Goal: Task Accomplishment & Management: Complete application form

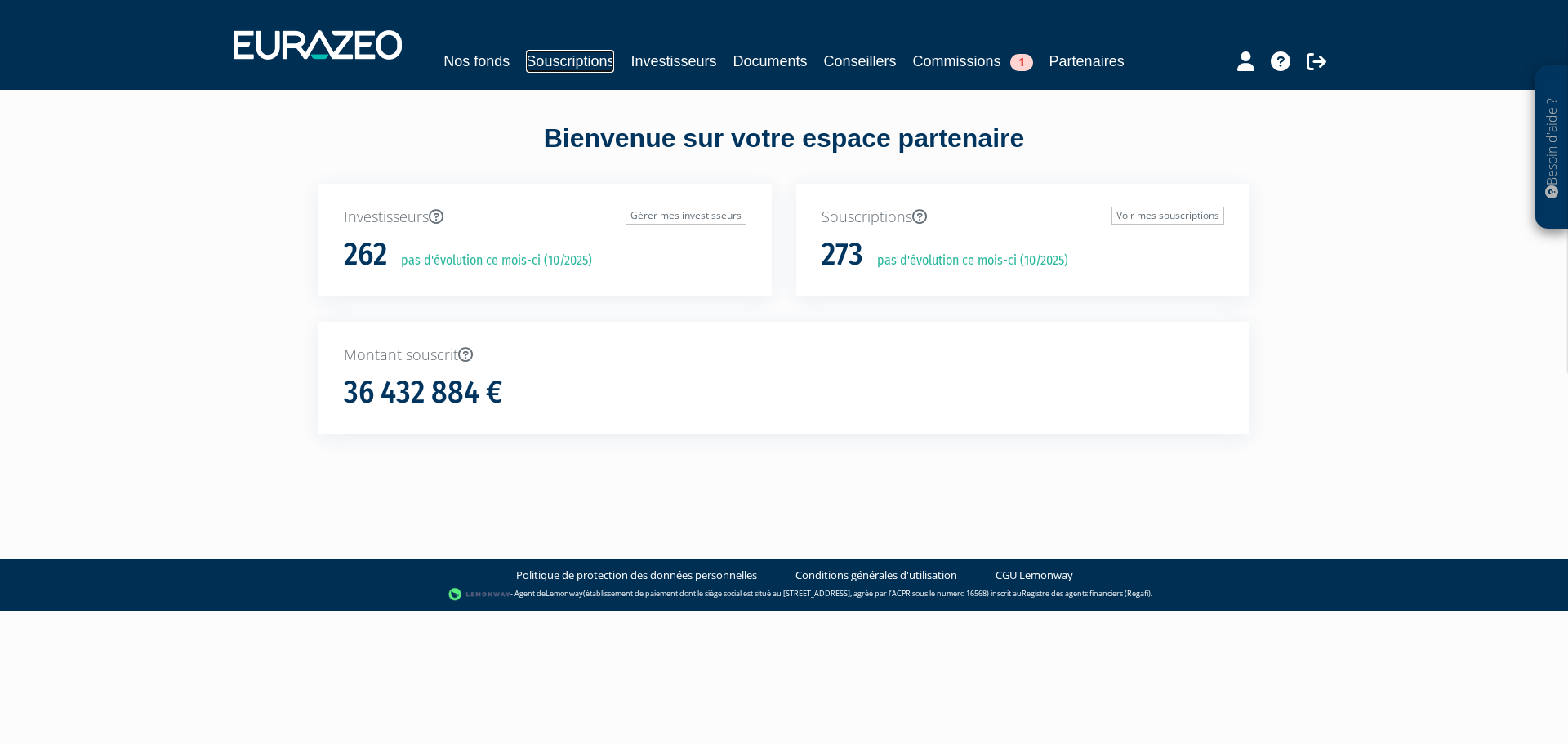
click at [584, 63] on link "Souscriptions" at bounding box center [570, 61] width 88 height 23
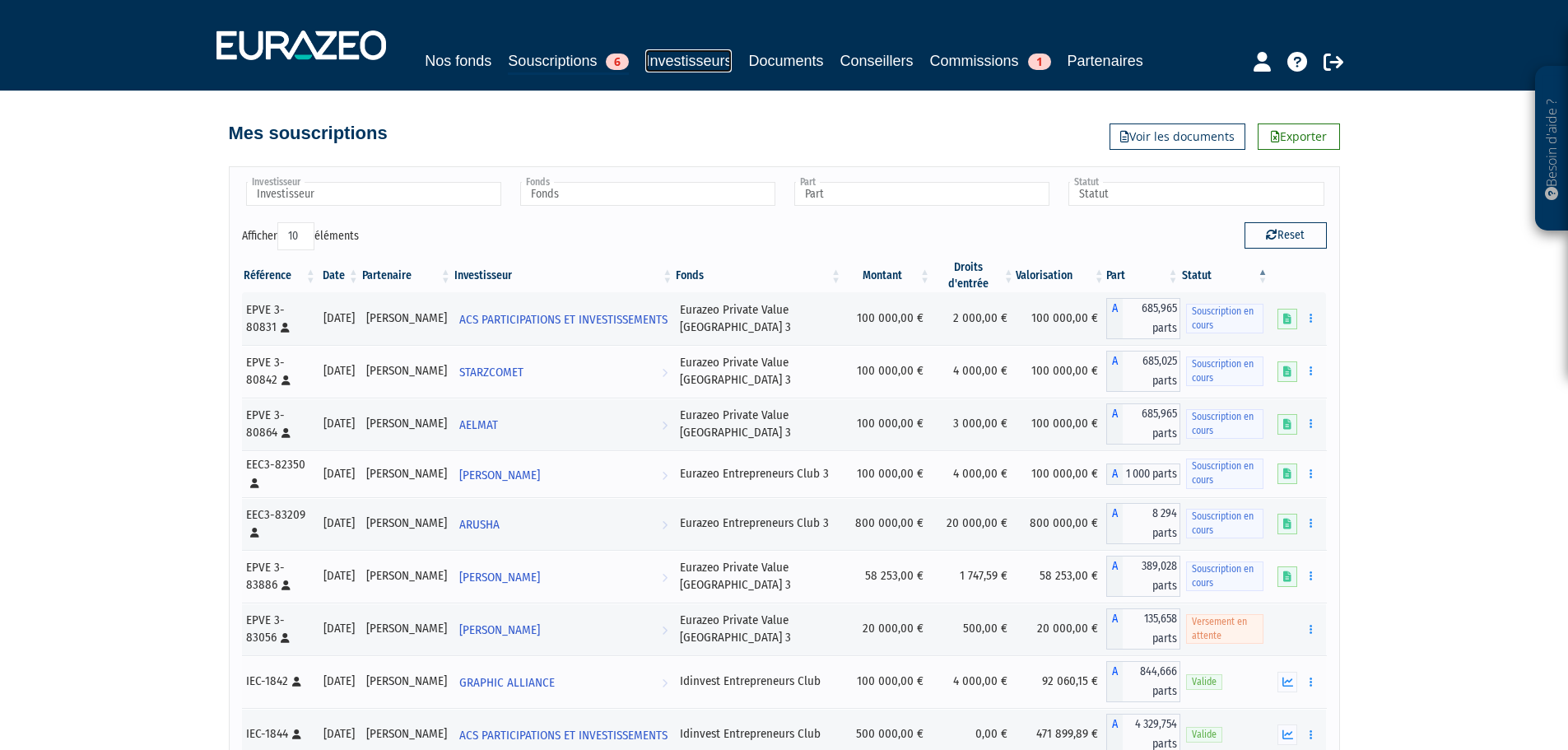
click at [679, 58] on link "Investisseurs" at bounding box center [688, 61] width 86 height 23
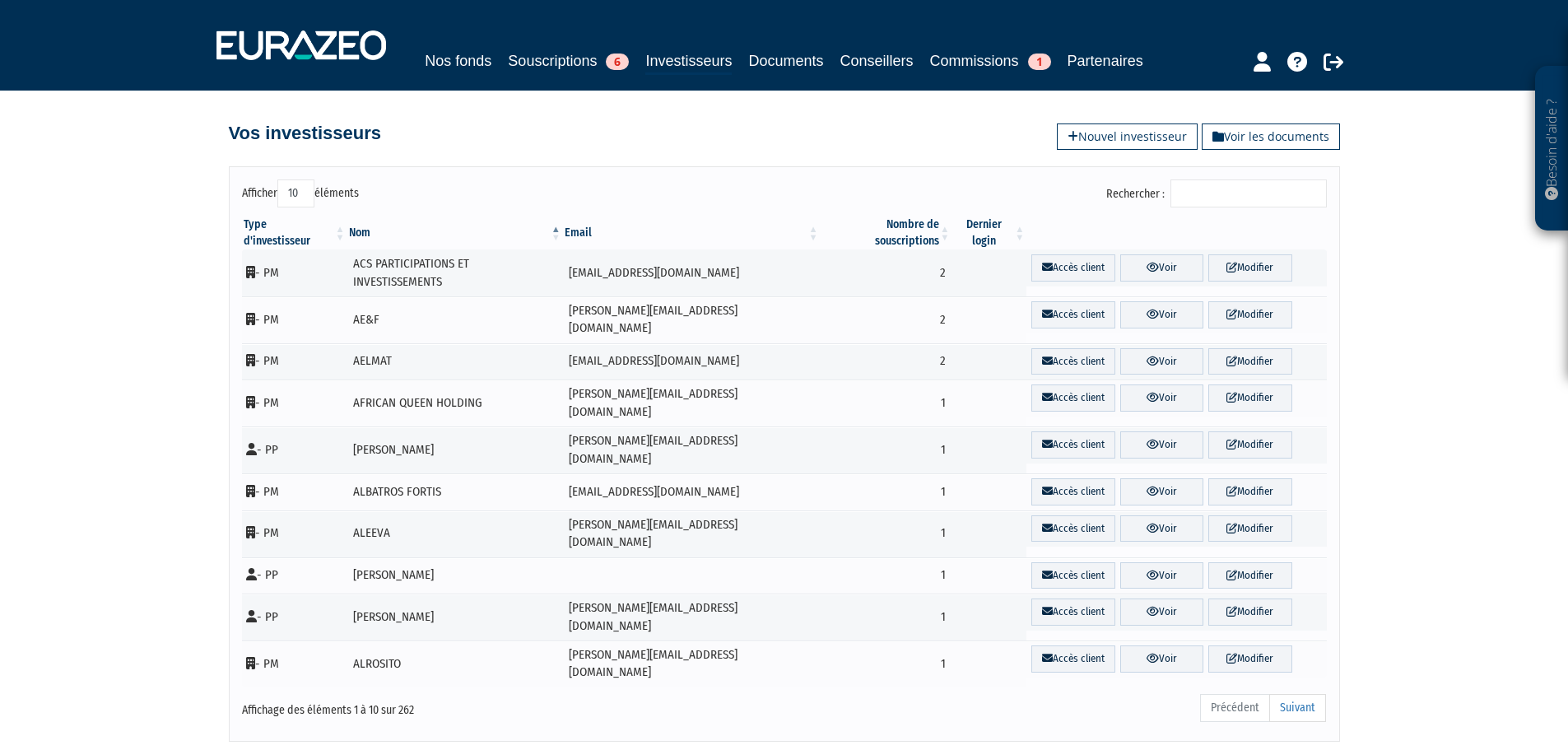
click at [1204, 192] on input "Rechercher :" at bounding box center [1249, 193] width 157 height 28
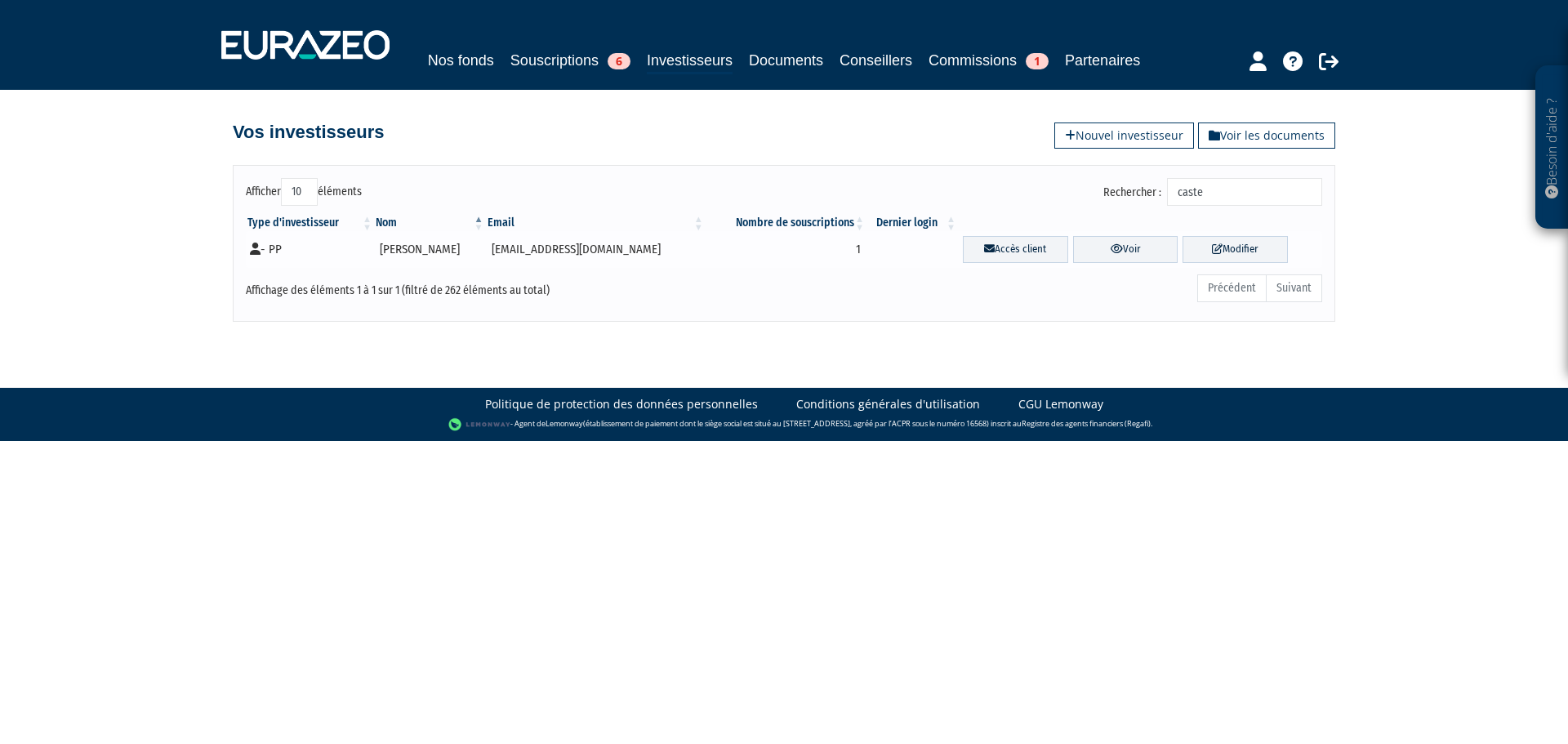
type input "caste"
click at [784, 258] on td "1" at bounding box center [786, 250] width 161 height 36
click at [1297, 288] on ul "Précédent Suivant" at bounding box center [1260, 288] width 125 height 28
click at [1245, 247] on link "Modifier" at bounding box center [1235, 250] width 106 height 27
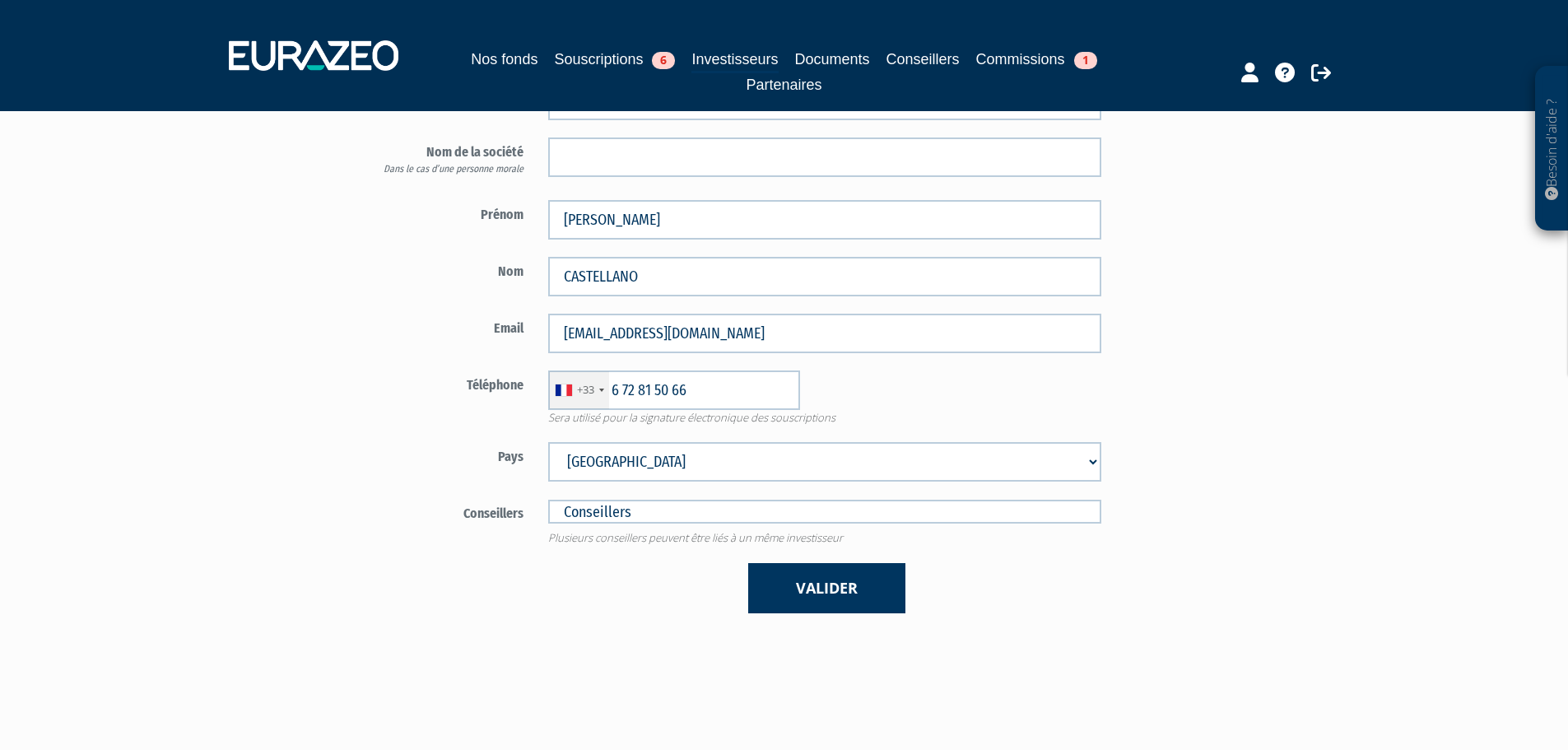
scroll to position [82, 0]
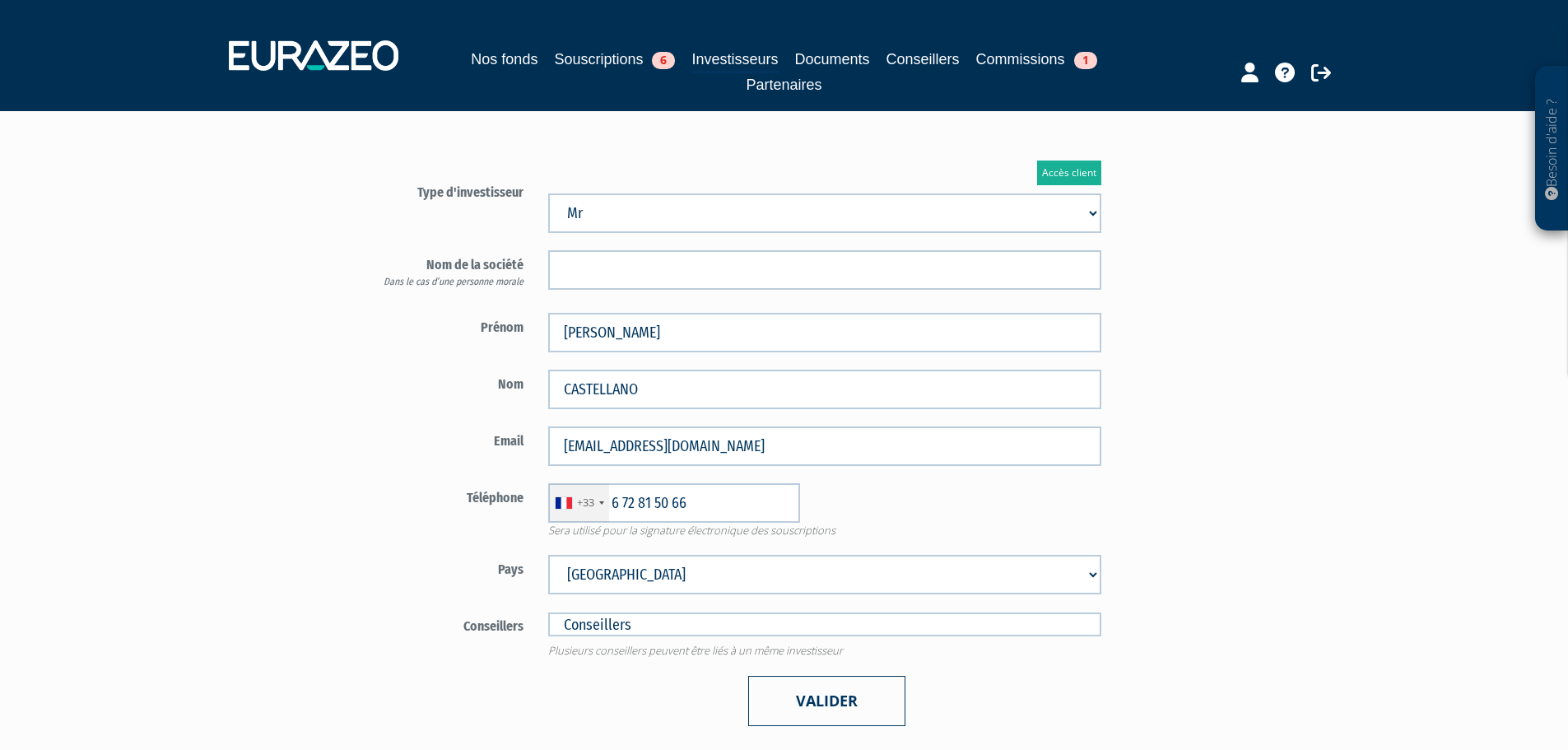
click at [800, 694] on button "Valider" at bounding box center [827, 701] width 157 height 50
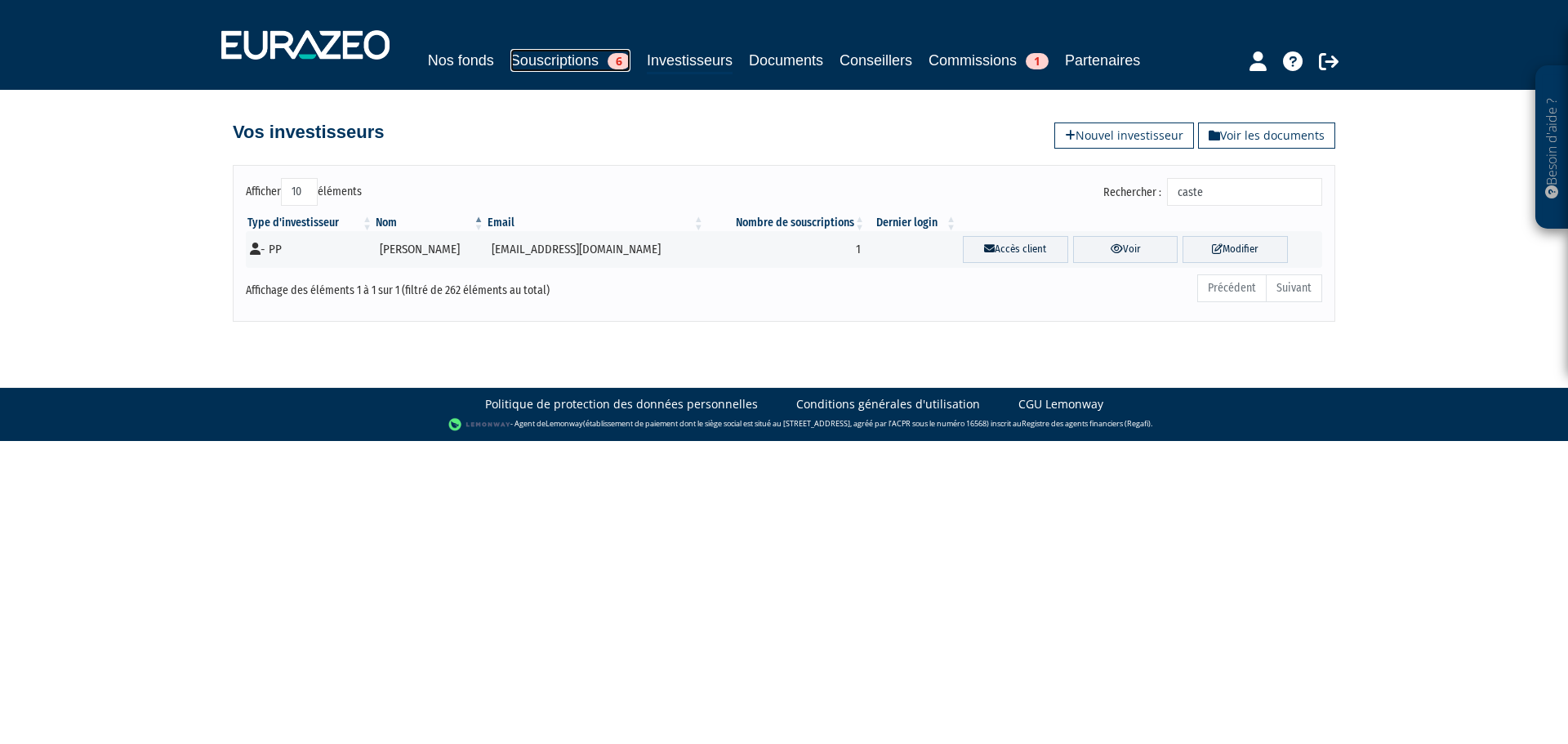
click at [547, 60] on link "Souscriptions 6" at bounding box center [570, 60] width 120 height 23
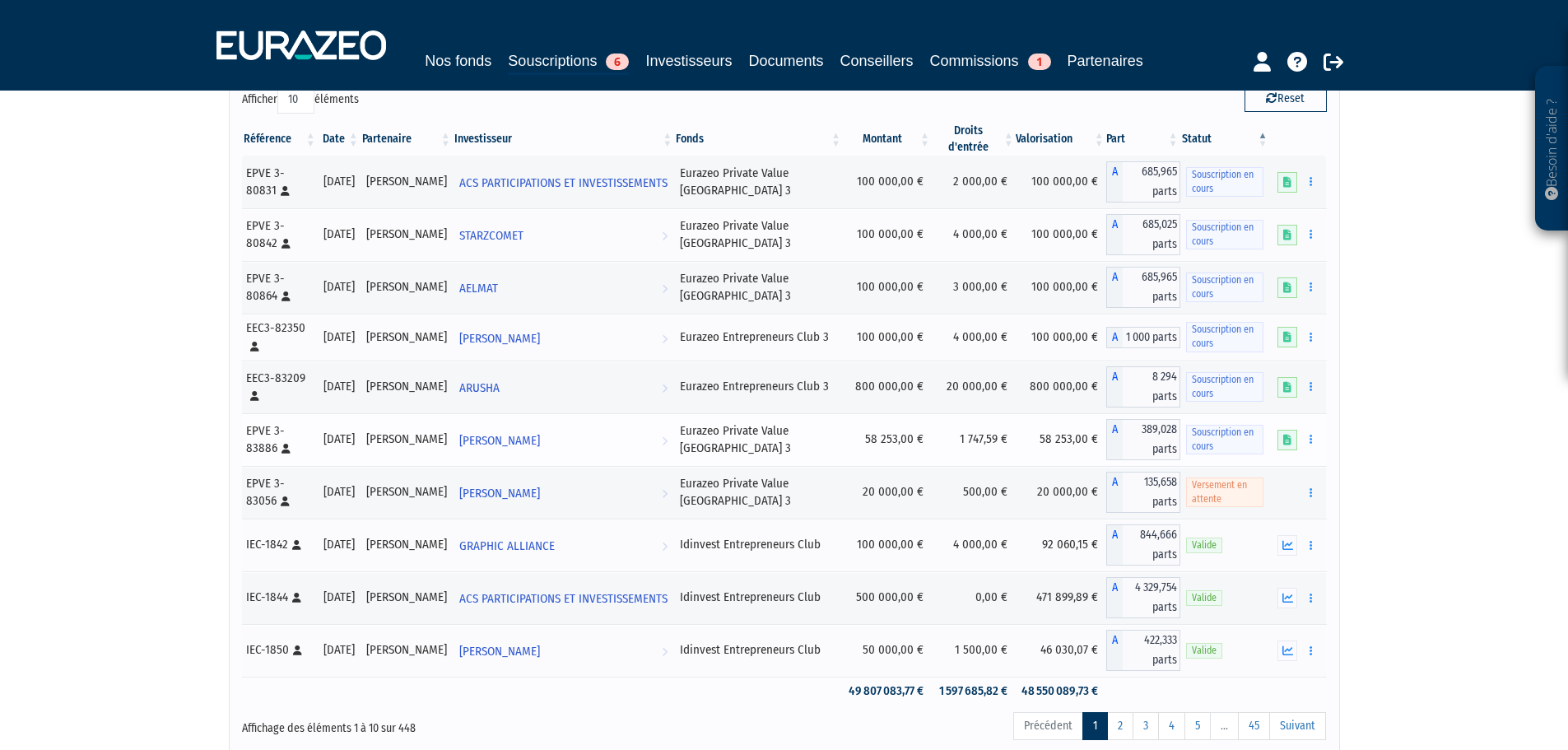
scroll to position [165, 0]
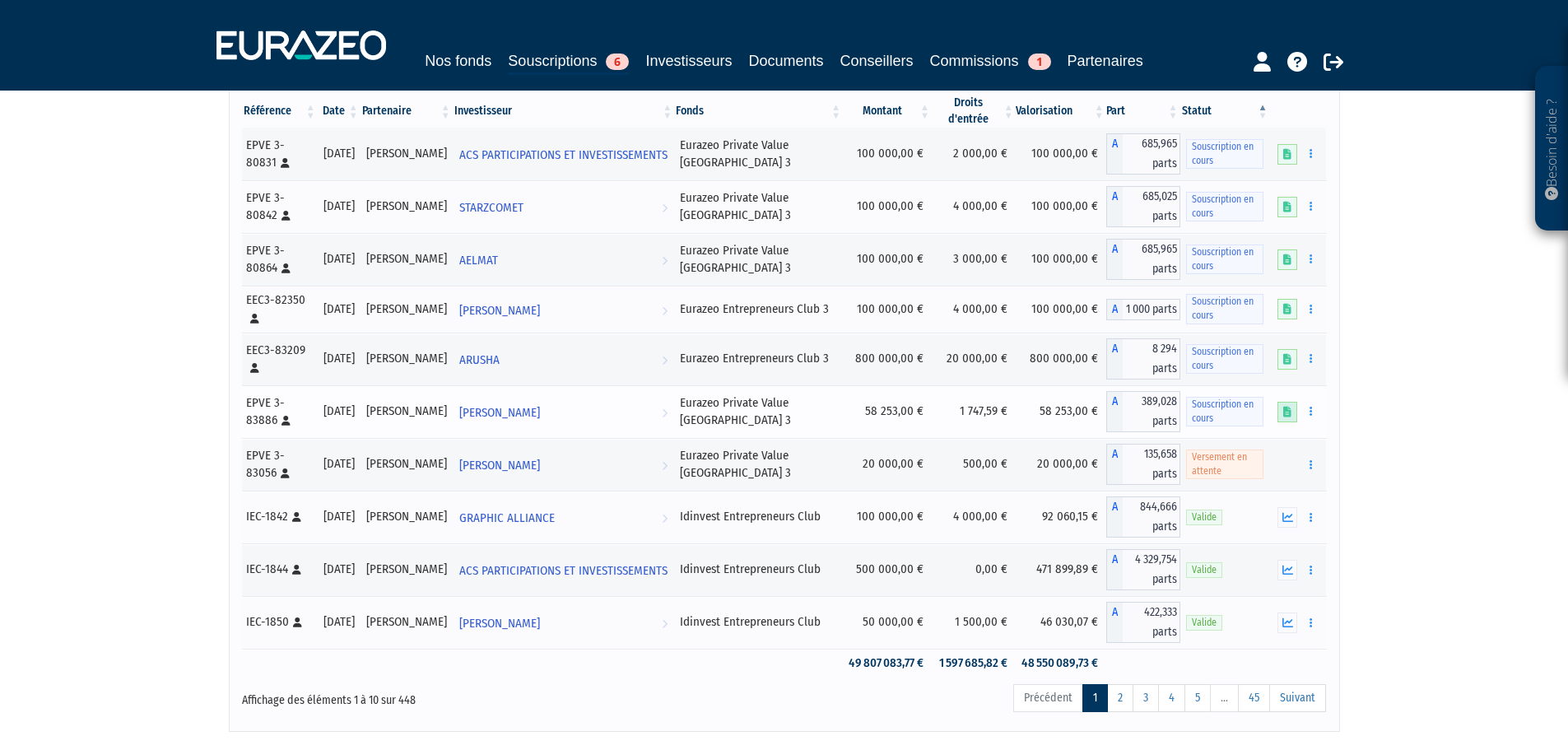
click at [1285, 407] on icon at bounding box center [1287, 411] width 9 height 11
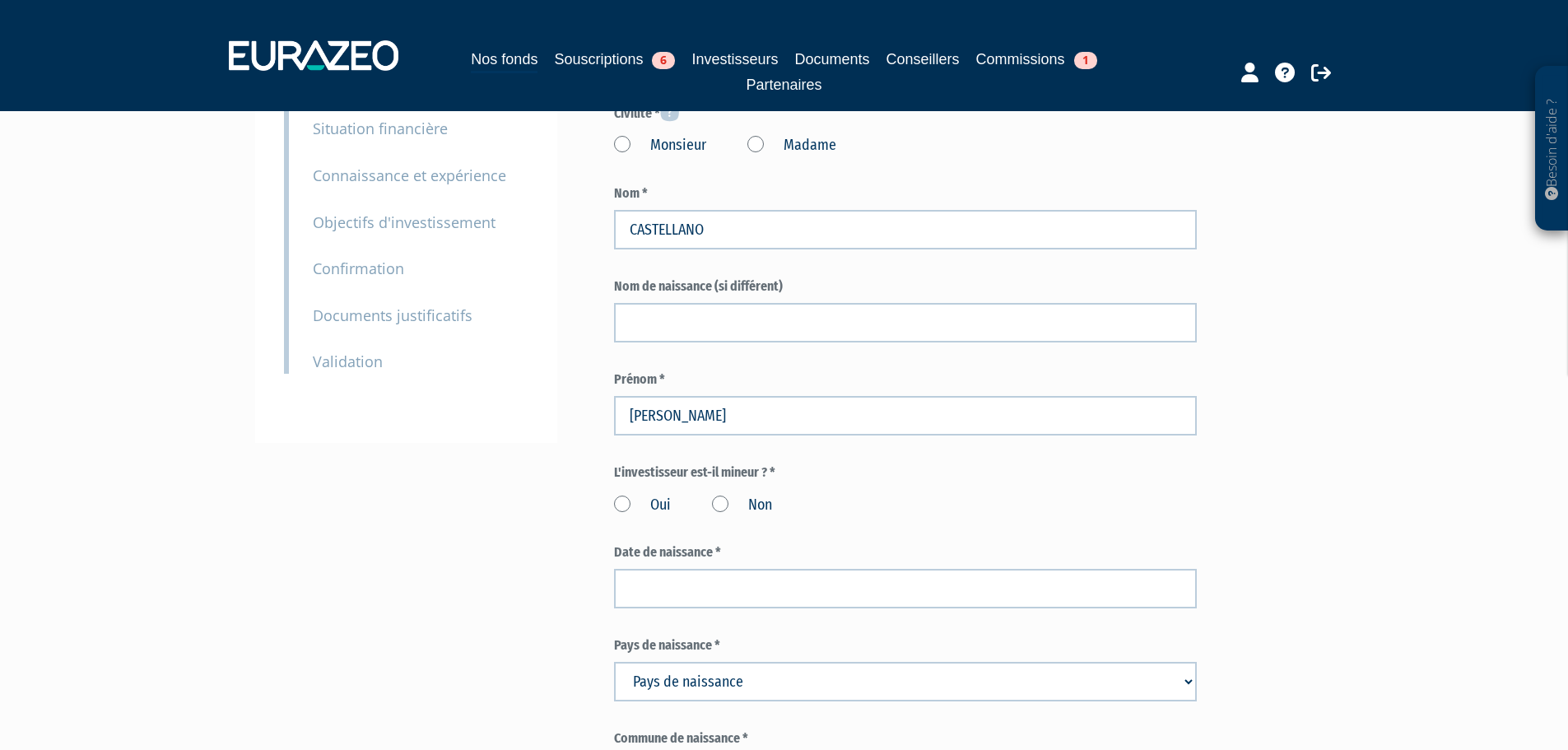
scroll to position [247, 0]
click at [727, 492] on label "Non" at bounding box center [742, 502] width 60 height 21
click at [0, 0] on input "Non" at bounding box center [0, 0] width 0 height 0
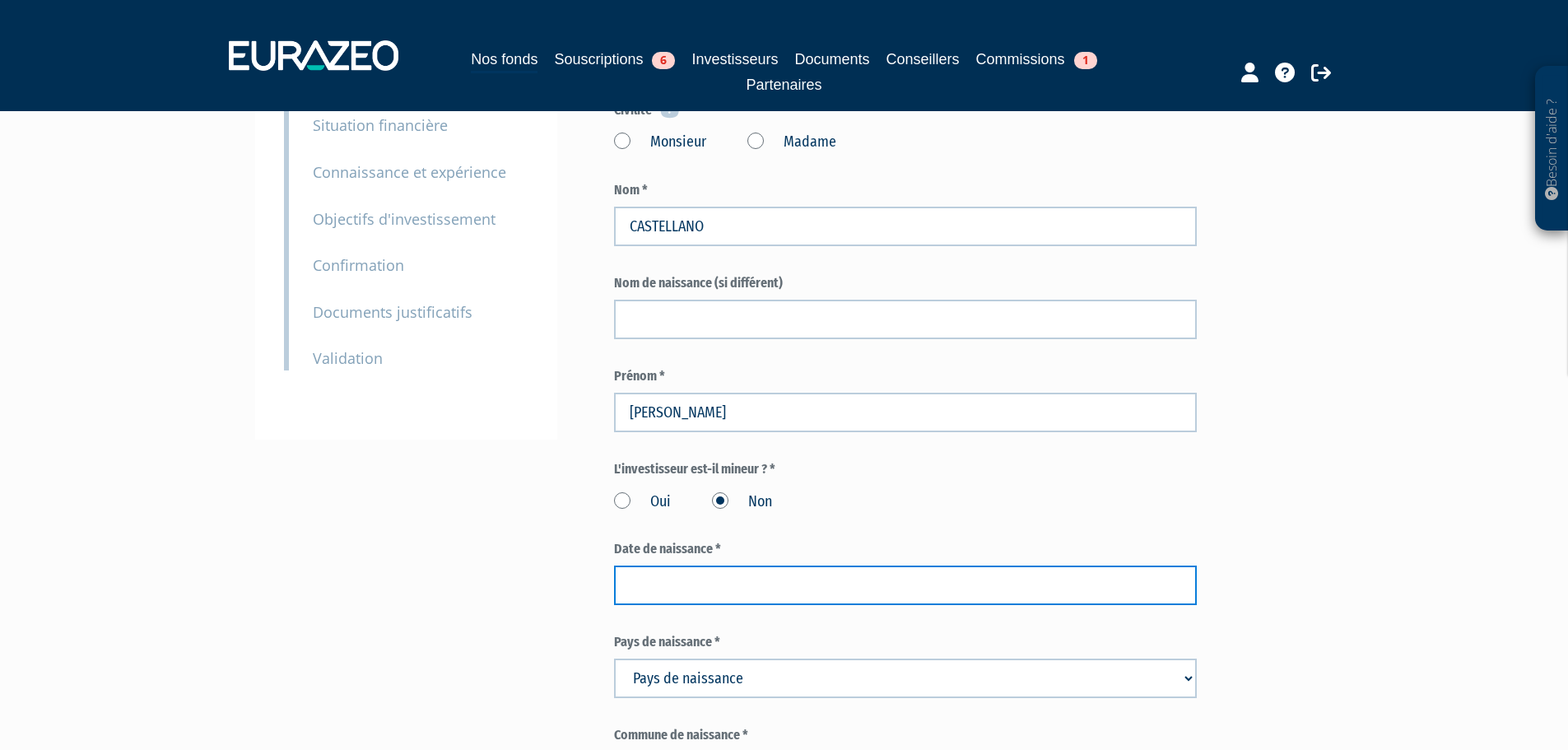
click at [687, 565] on input at bounding box center [905, 585] width 583 height 40
paste input "17/07/1967"
type input "17/07/1967"
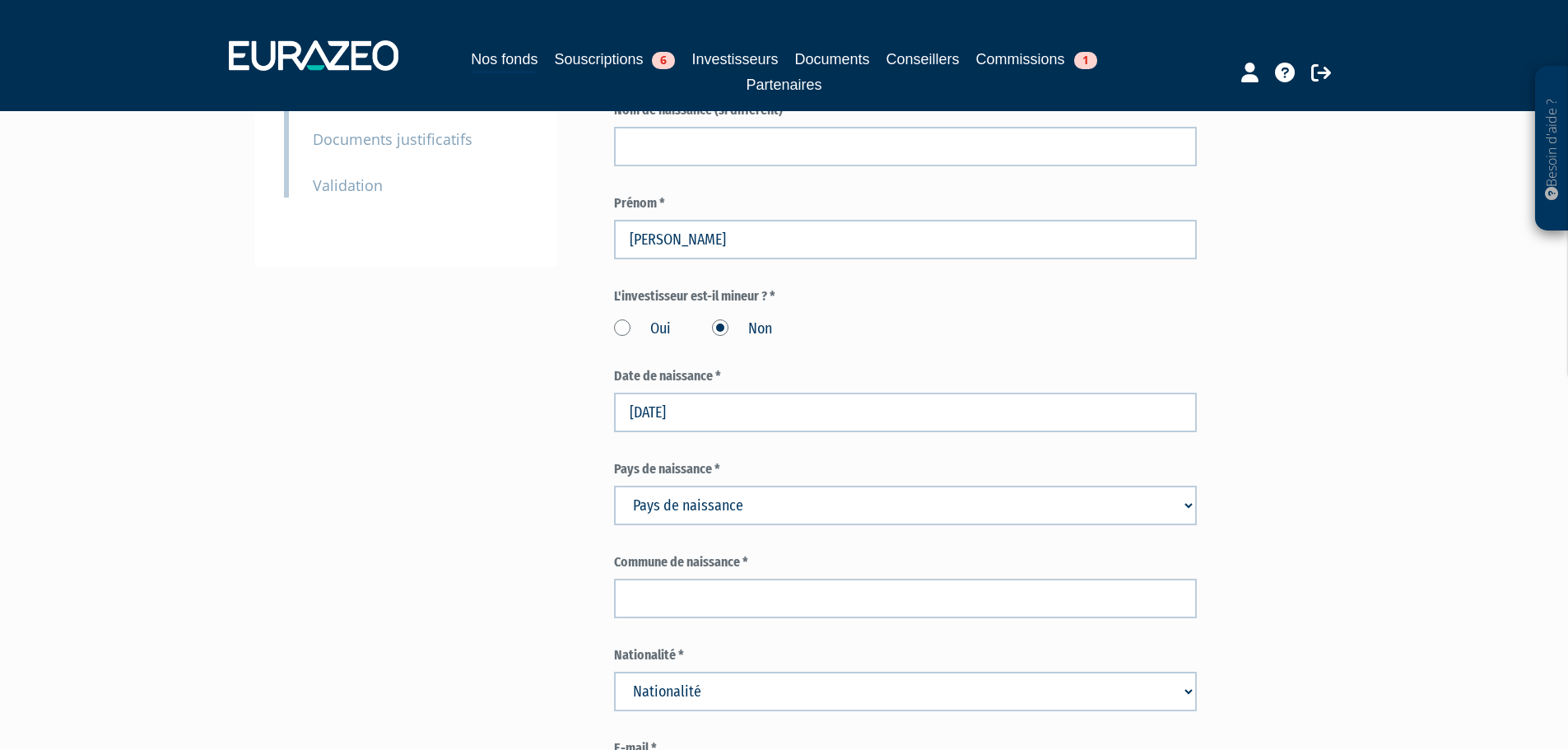
scroll to position [494, 0]
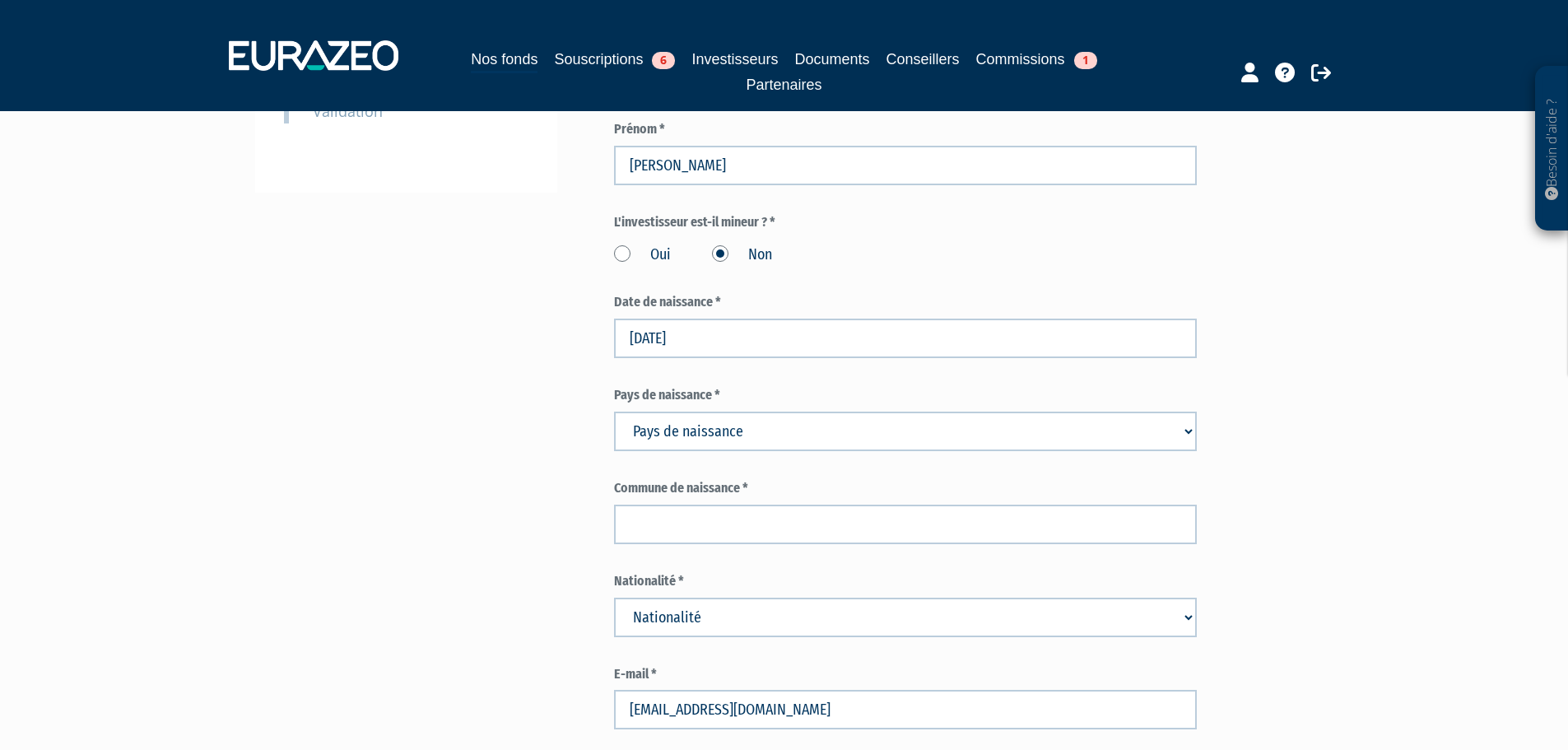
click at [837, 411] on select "Pays de naissance Afghanistan Afrique du Sud Albanie Algérie Allemagne Andorre" at bounding box center [905, 431] width 583 height 40
select select "75"
click at [614, 411] on select "Pays de naissance Afghanistan Afrique du Sud Albanie Algérie Allemagne Andorre" at bounding box center [905, 431] width 583 height 40
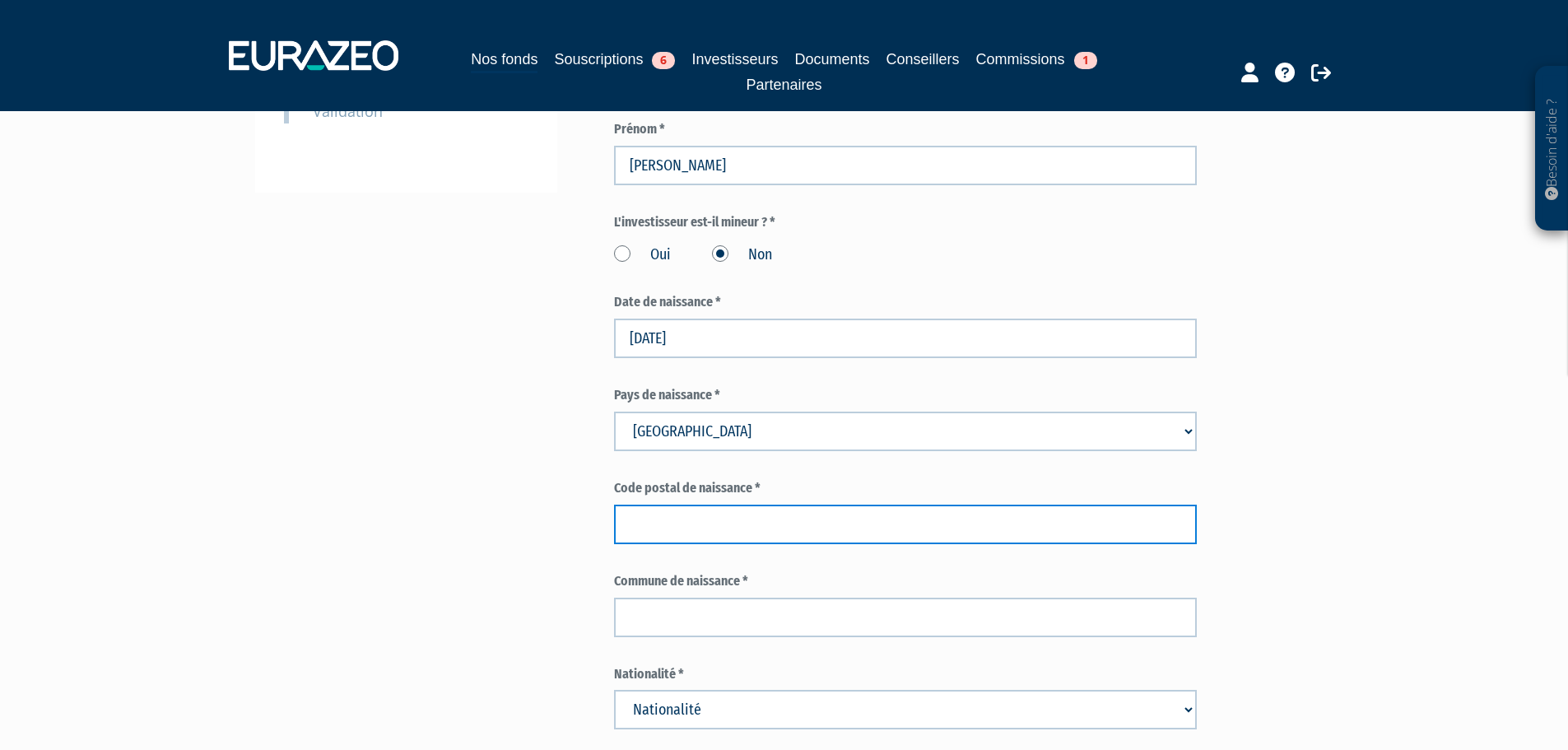
click at [696, 504] on input "text" at bounding box center [905, 524] width 583 height 40
click at [703, 504] on input "text" at bounding box center [905, 524] width 583 height 40
type input "69"
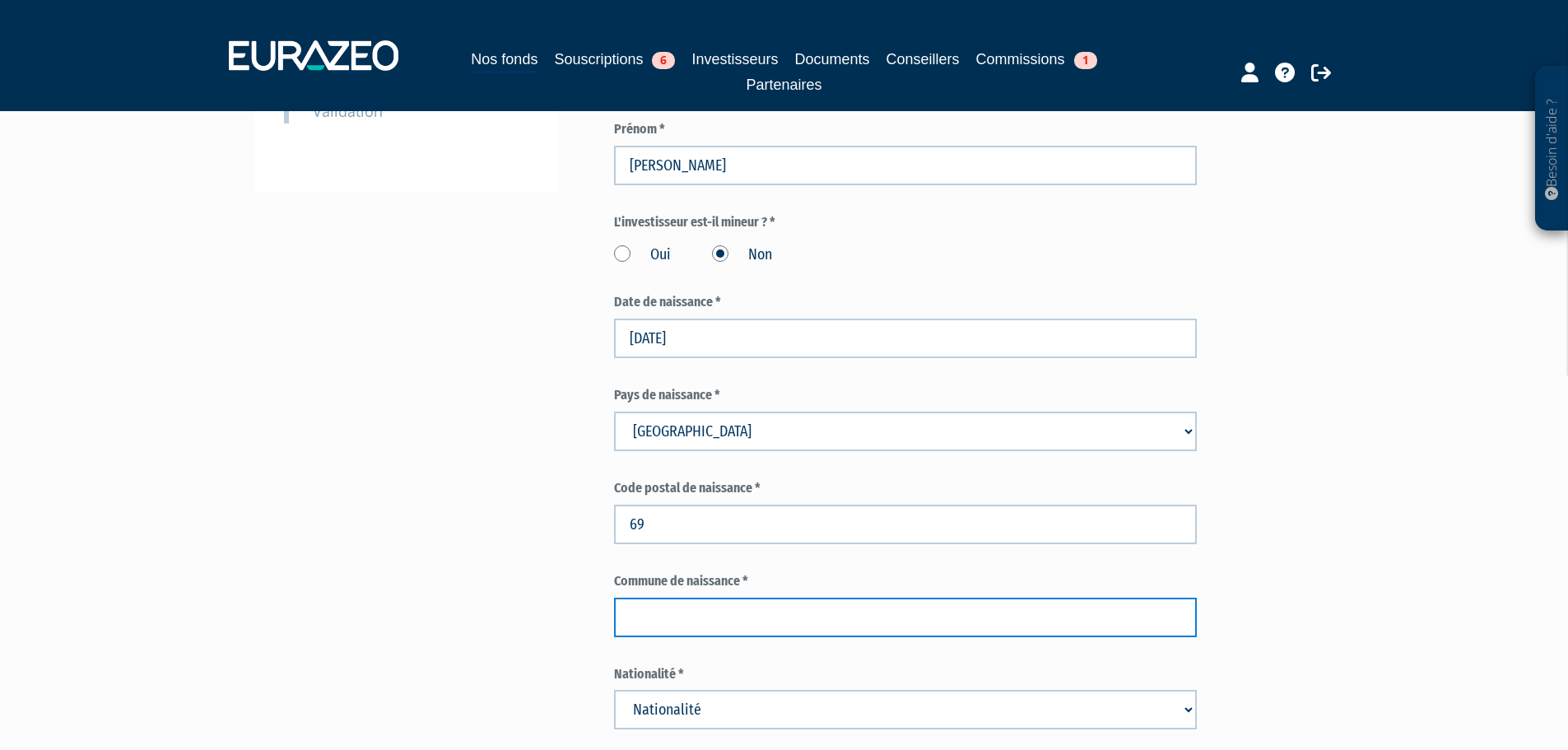
click at [653, 597] on input "text" at bounding box center [905, 616] width 583 height 40
click at [642, 597] on input "lyon" at bounding box center [905, 616] width 583 height 40
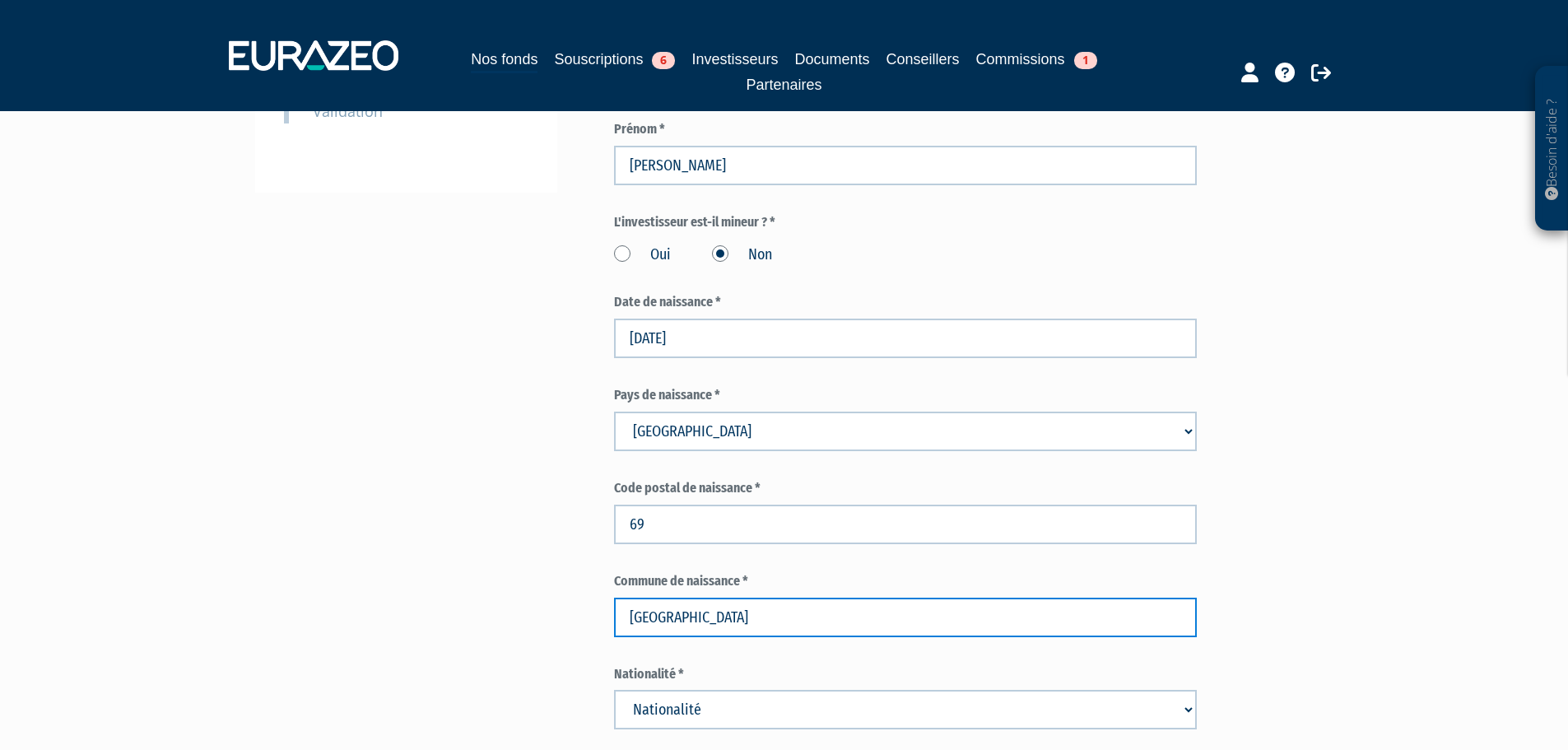
click at [636, 597] on input "lyon" at bounding box center [905, 616] width 583 height 40
type input "Lyon"
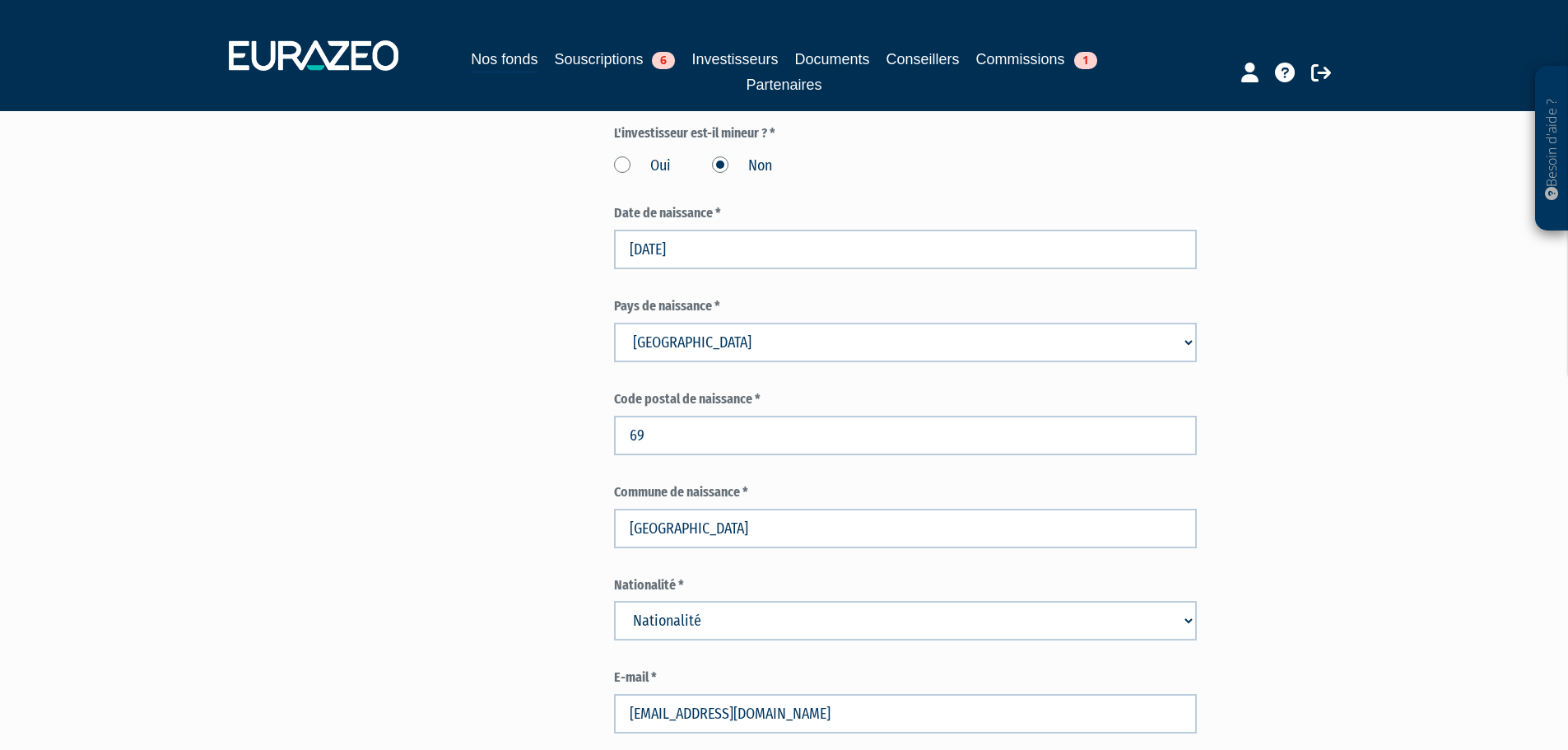
scroll to position [740, 0]
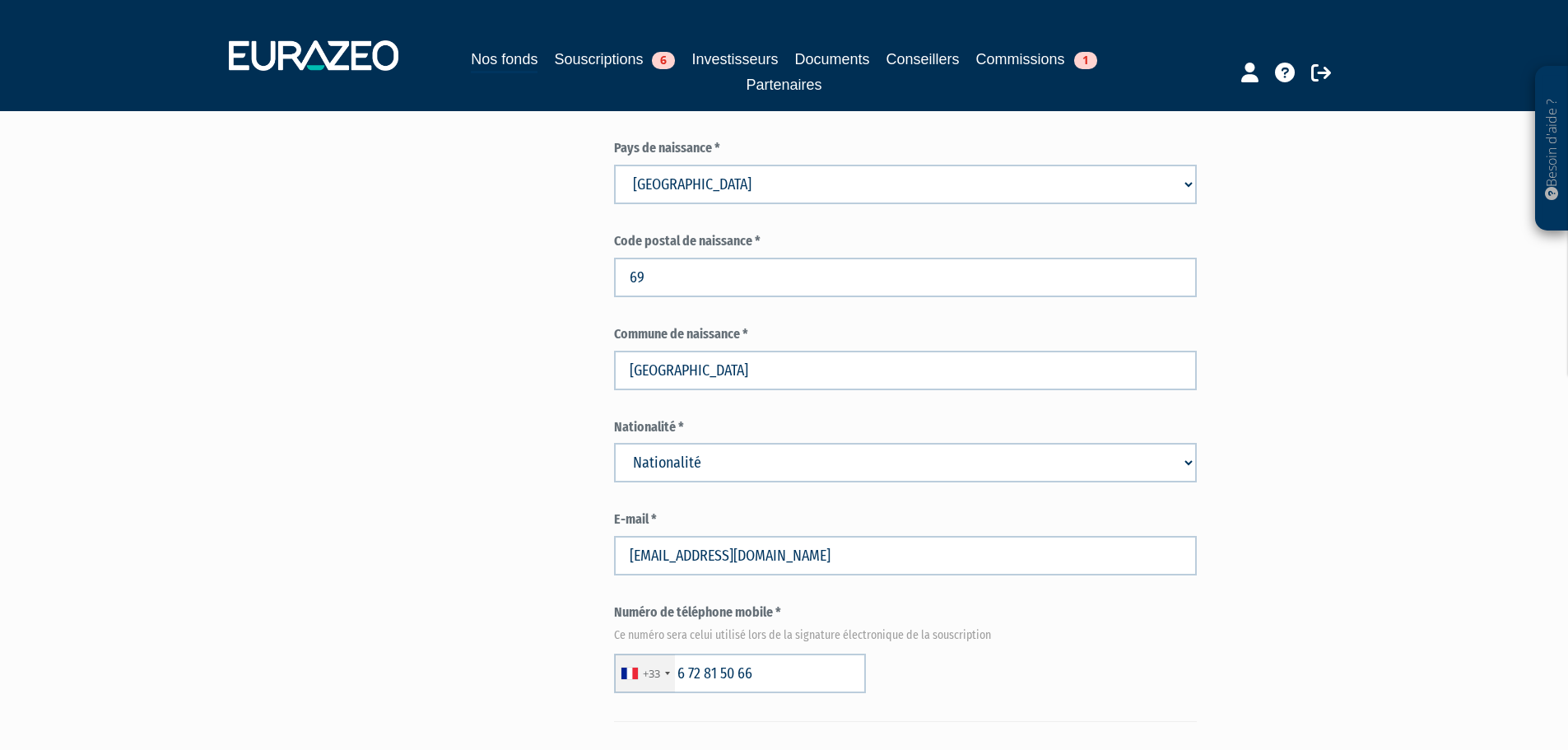
click at [1180, 443] on select "Nationalité Afghanistan Afrique du Sud Albanie Algérie Allemagne Andorre" at bounding box center [905, 463] width 583 height 40
select select "75"
click at [614, 443] on select "Nationalité Afghanistan Afrique du Sud Albanie Algérie Allemagne Andorre" at bounding box center [905, 463] width 583 height 40
click at [1394, 497] on div "Besoin d'aide ? × J'ai besoin d'aide Si vous avez une question à propos du fonc…" at bounding box center [784, 533] width 1568 height 2547
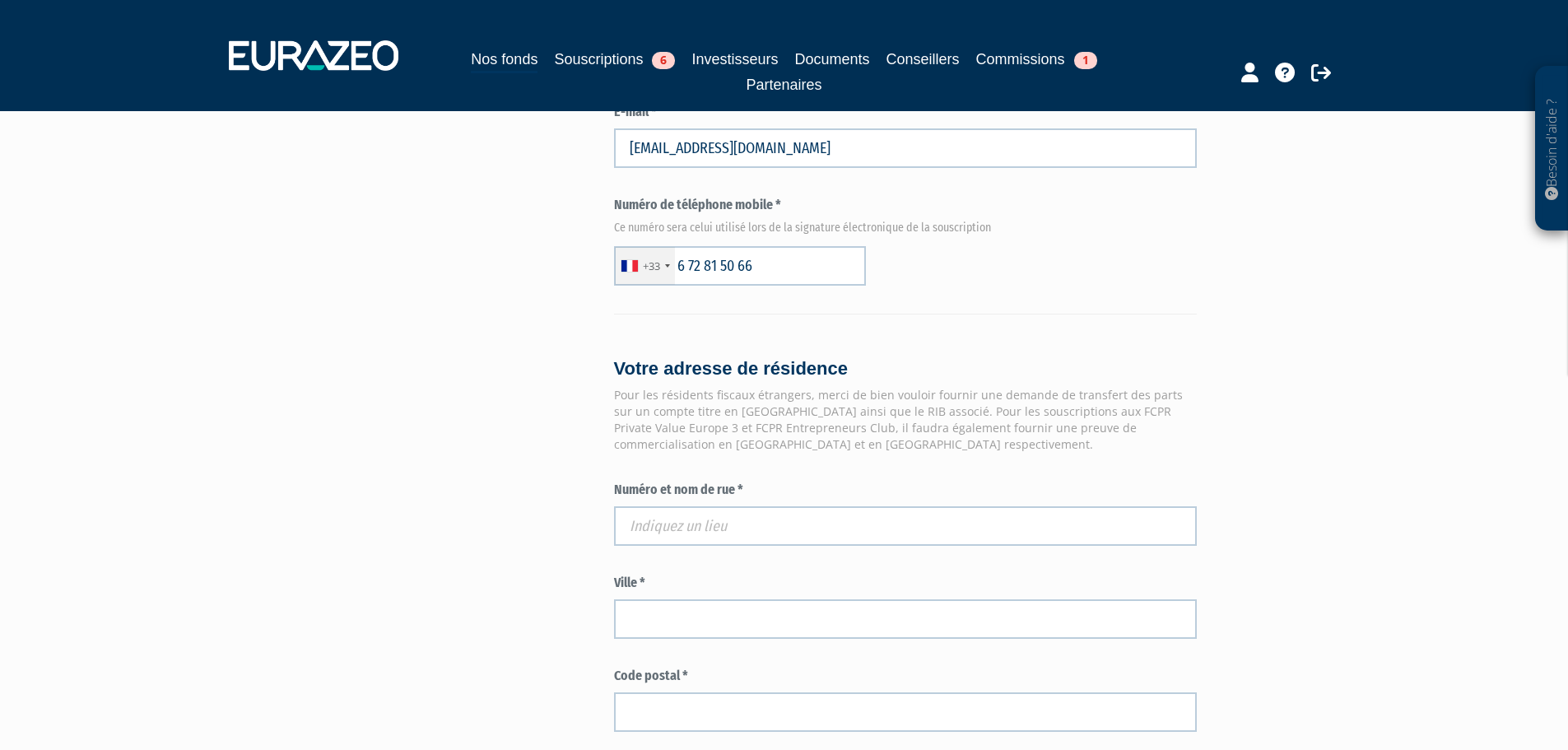
scroll to position [1153, 0]
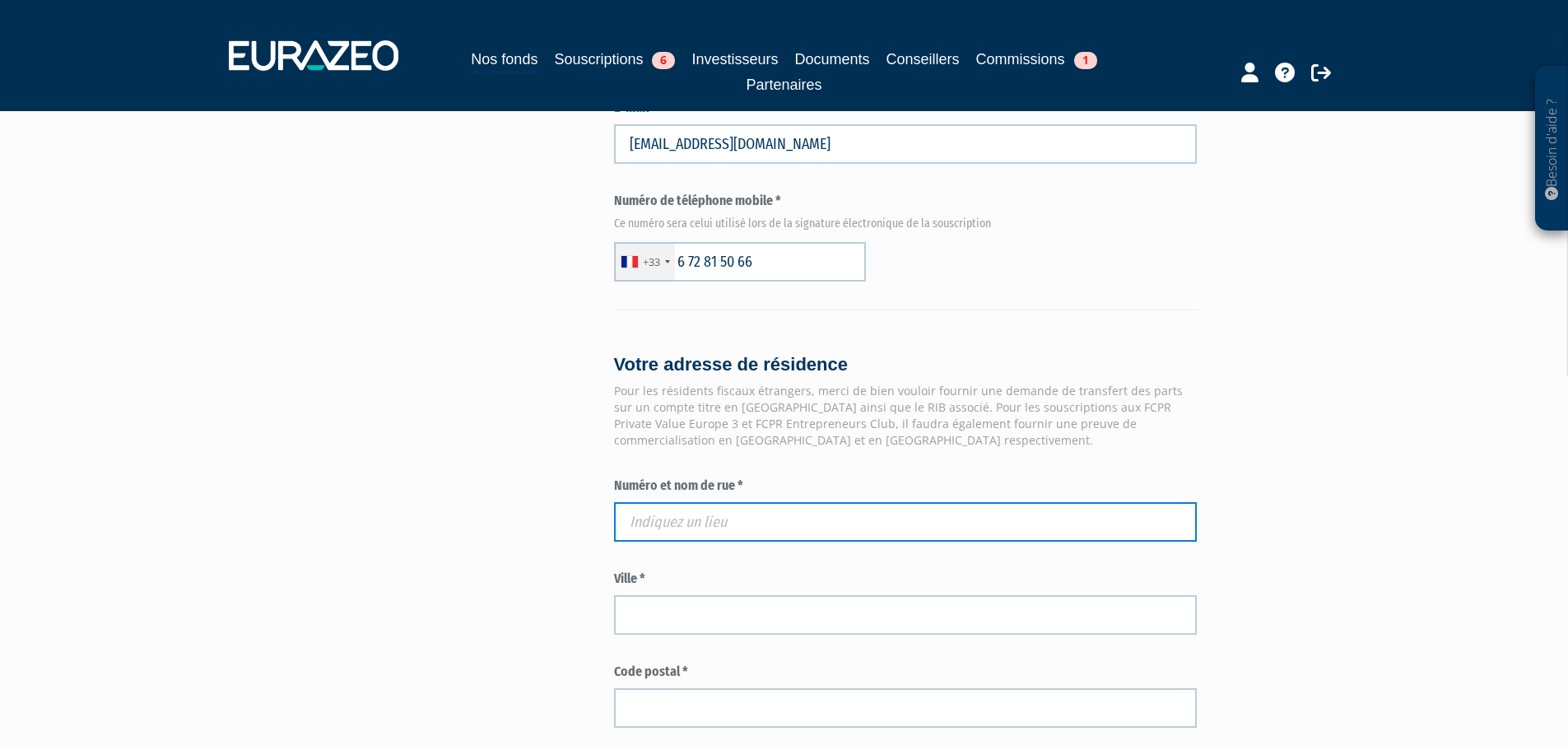
click at [775, 502] on input "text" at bounding box center [905, 522] width 583 height 40
paste input "22, Chemin de la Rangée"
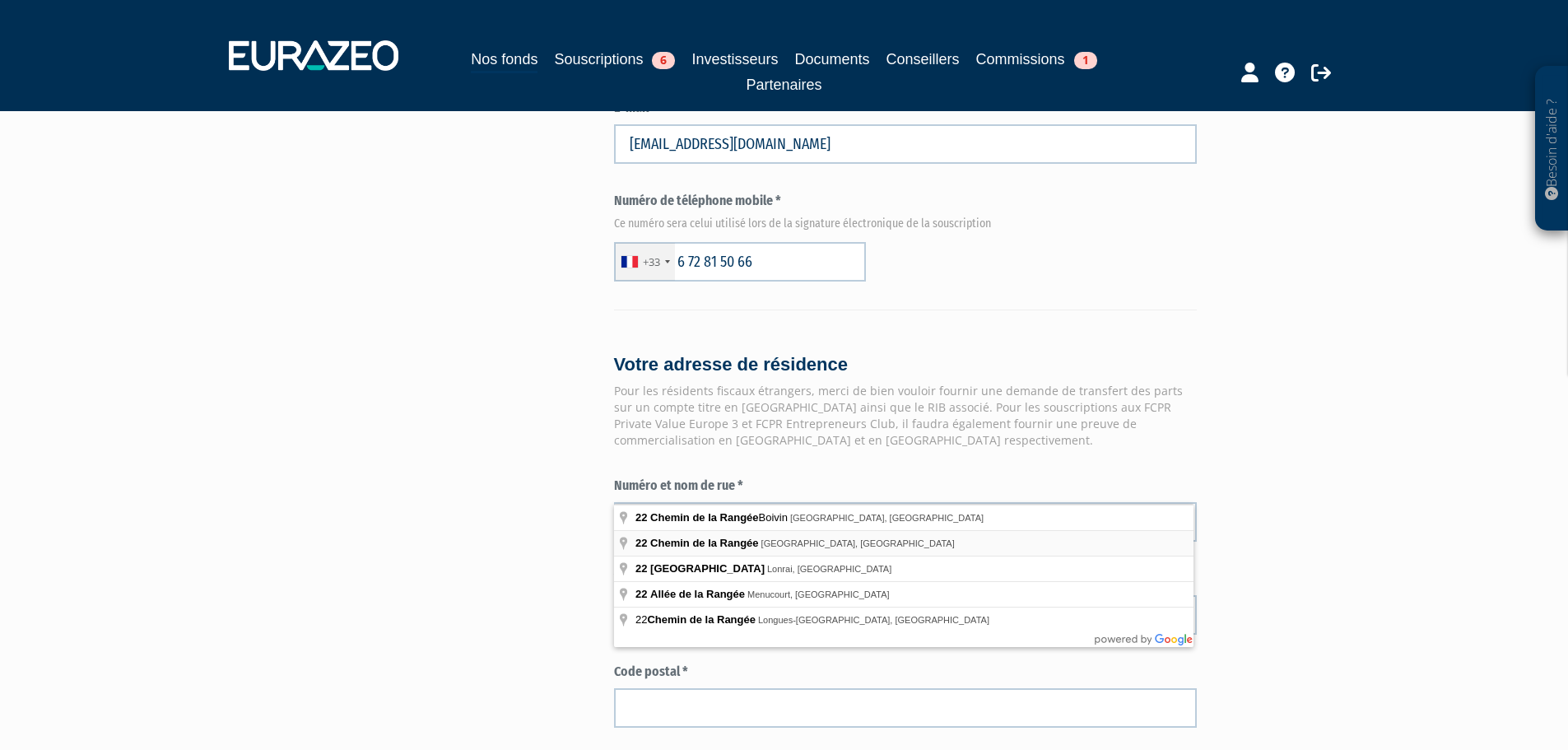
type input "22 Chemin de la Rangée, Saint-Nom-la-Bretèche, France"
type input "Saint-Nom-la-Bretèche"
type input "78860"
type input "22 Chemin de la Rangée"
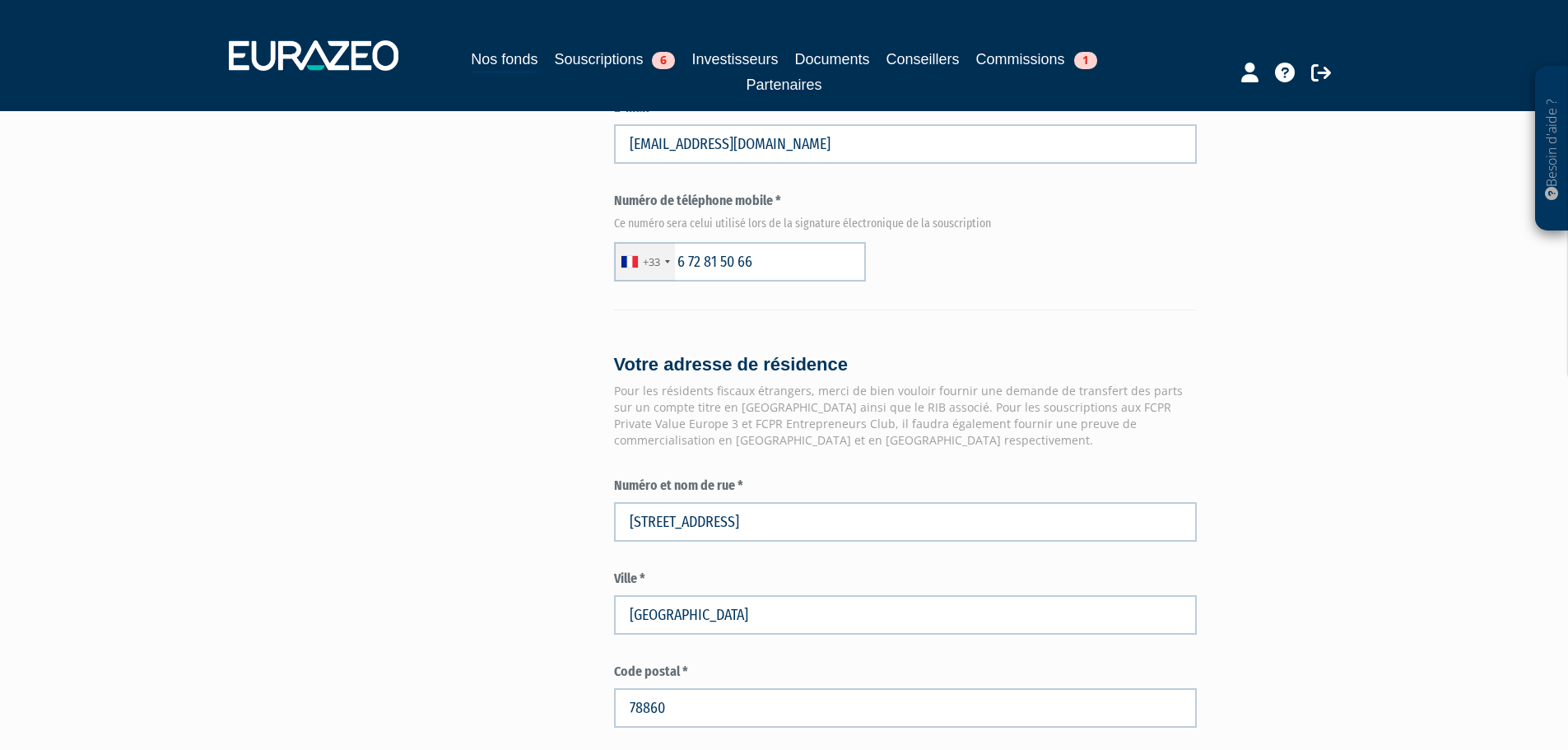
click at [536, 542] on div "Envoyer à l'investisseur 1 Identité 2 Coordonnées bancaires 3 Situation profess…" at bounding box center [784, 177] width 1034 height 2354
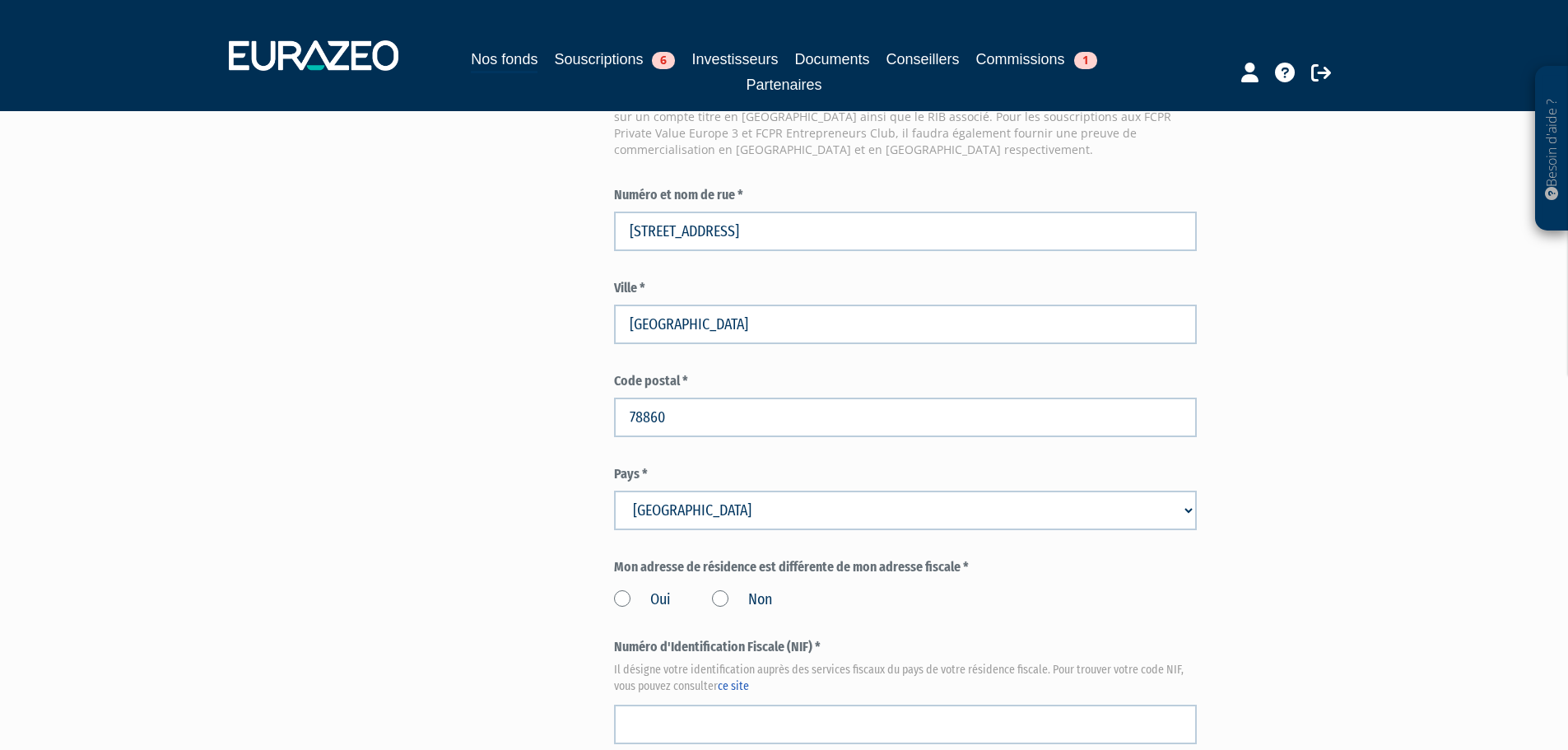
scroll to position [1482, 0]
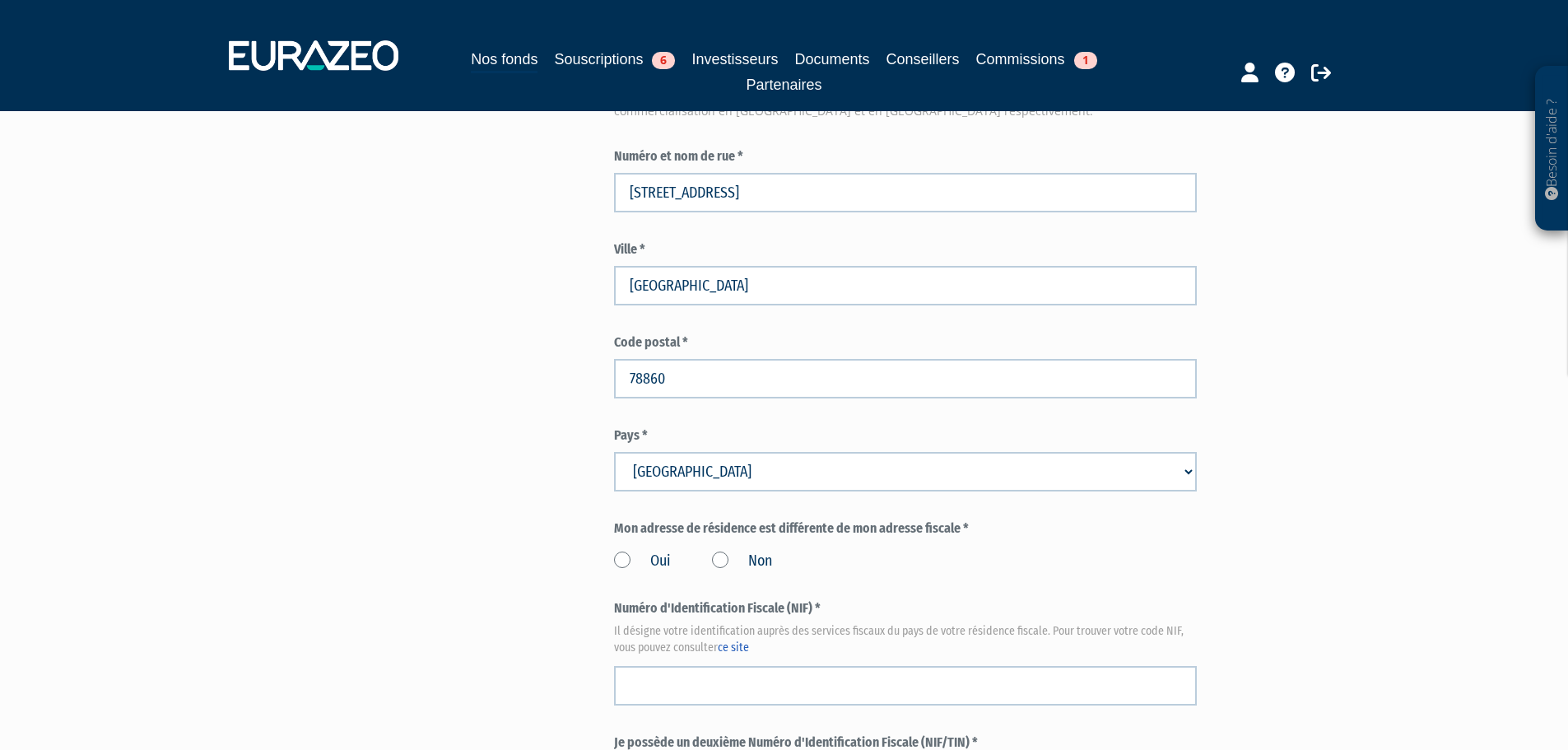
click at [713, 551] on label "Non" at bounding box center [742, 561] width 60 height 21
click at [0, 0] on input "Non" at bounding box center [0, 0] width 0 height 0
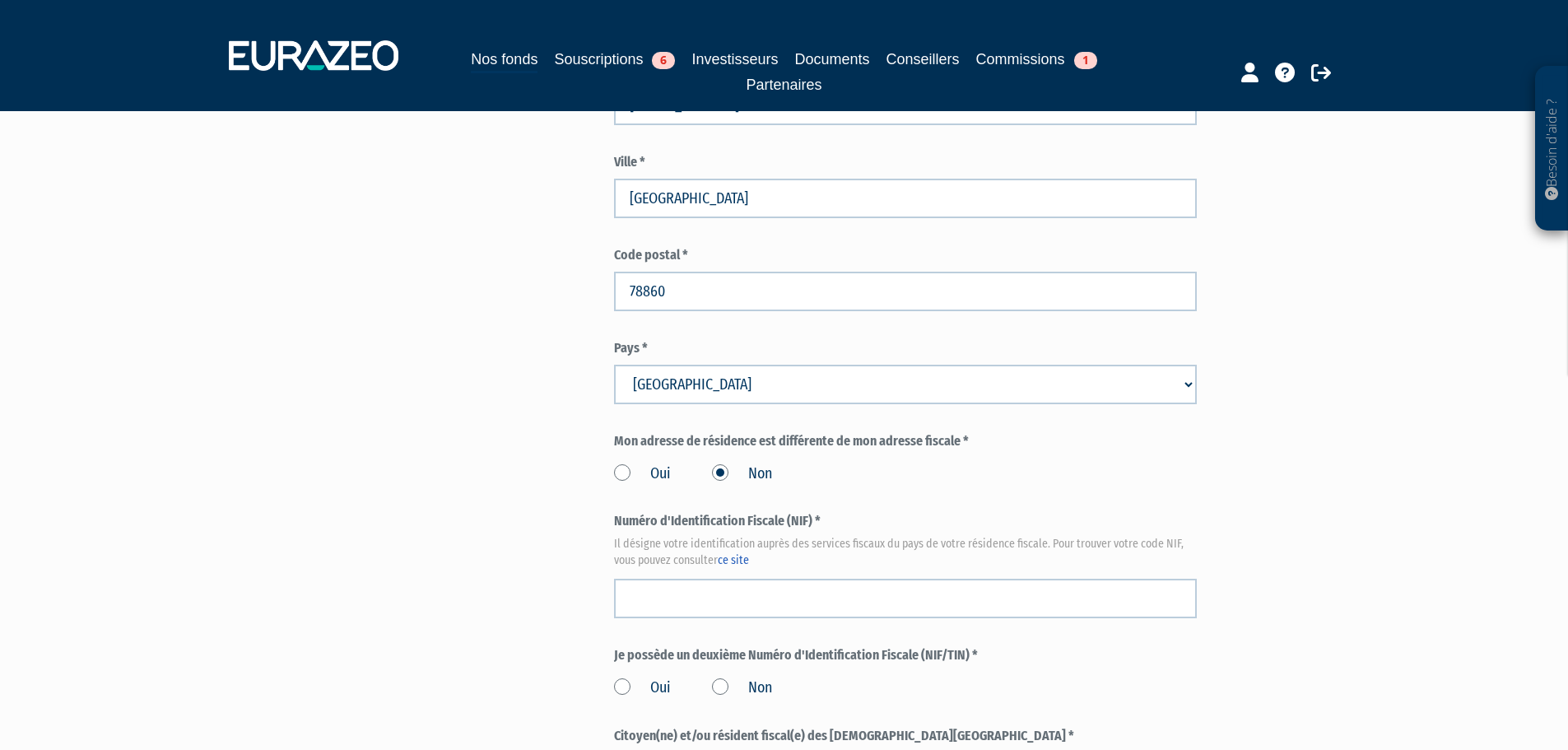
scroll to position [1646, 0]
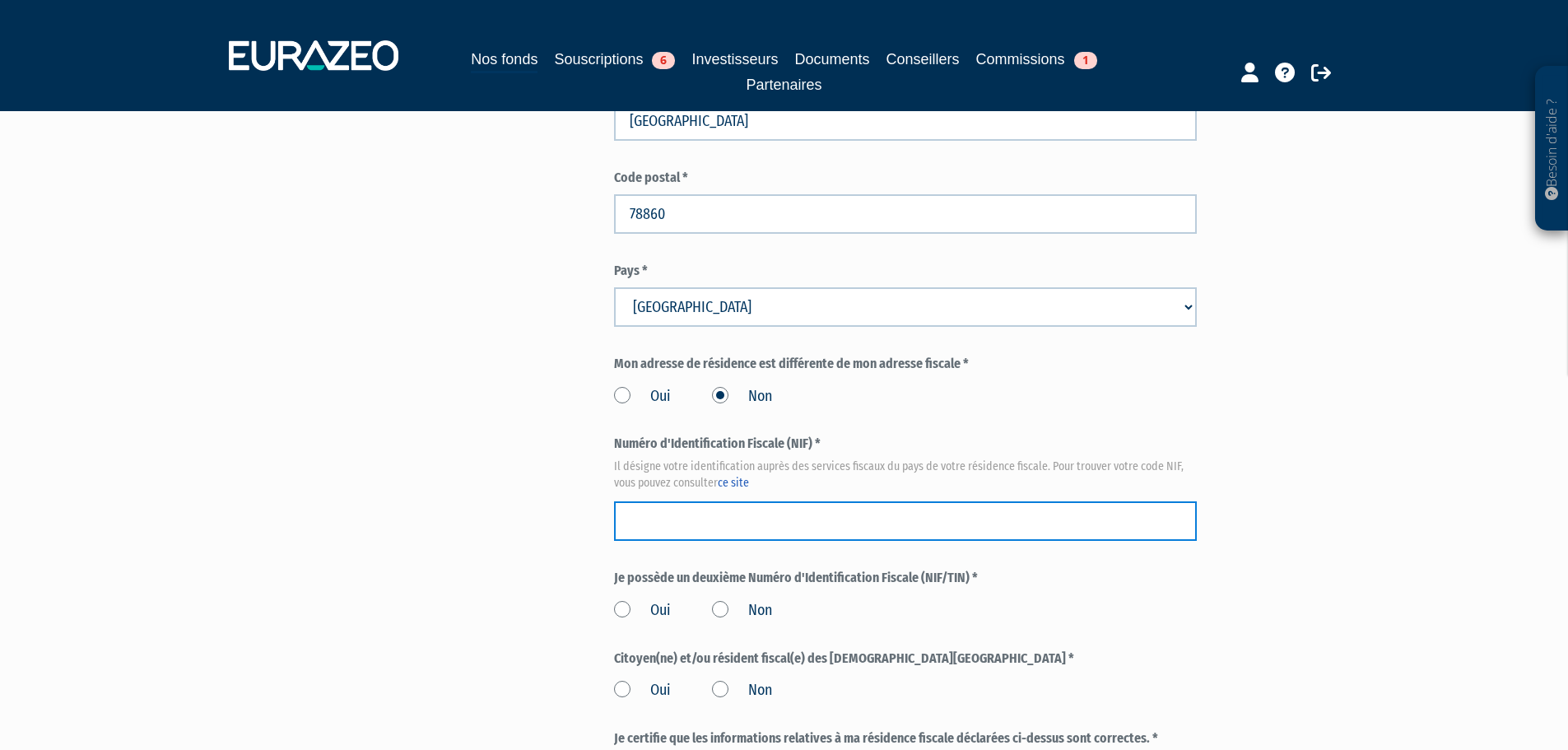
click at [669, 501] on input "text" at bounding box center [905, 521] width 583 height 40
paste input "04 91 868 710 039"
type input "04 91 868 710 039"
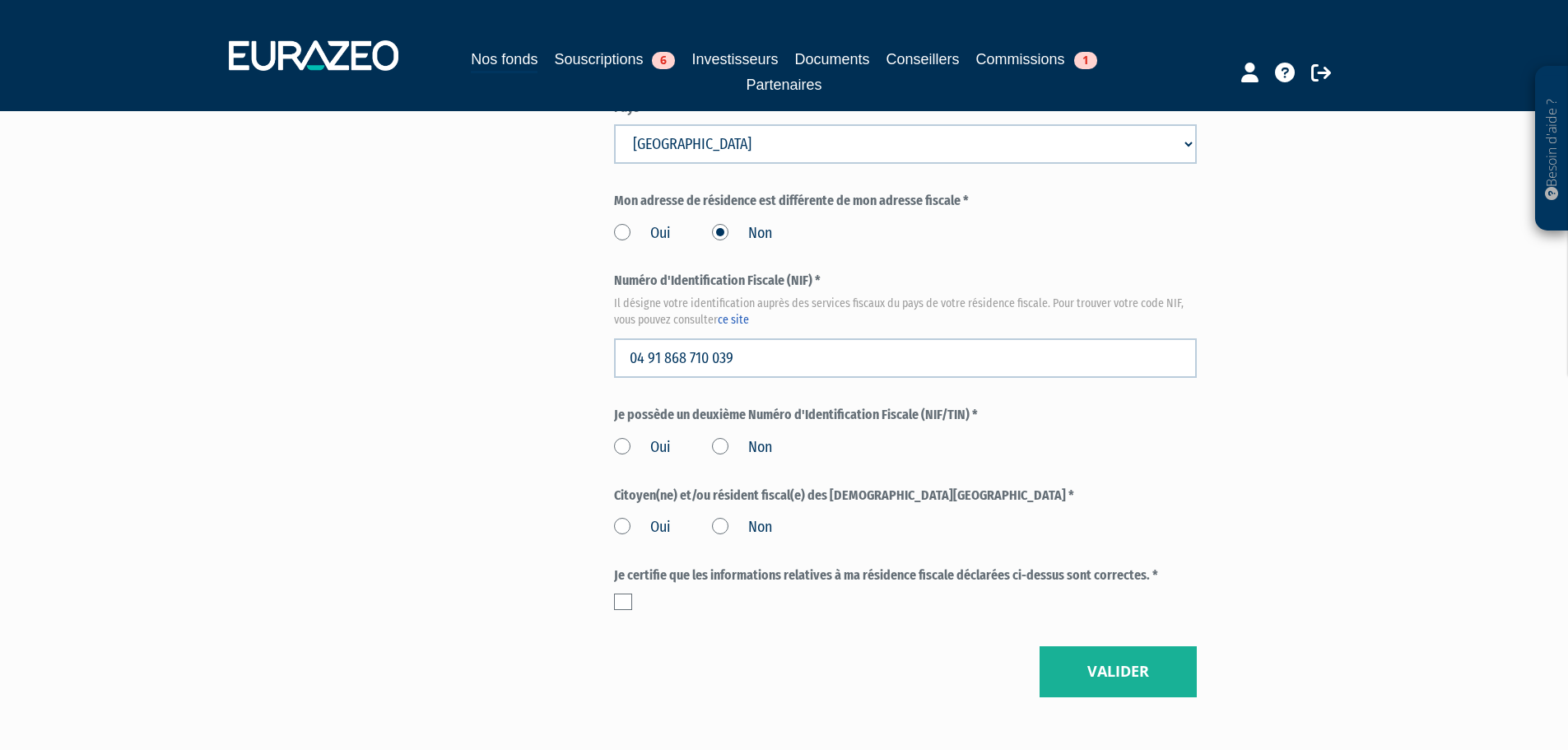
scroll to position [1811, 0]
click at [716, 435] on label "Non" at bounding box center [742, 446] width 60 height 21
click at [0, 0] on input "Non" at bounding box center [0, 0] width 0 height 0
click at [717, 515] on label "Non" at bounding box center [742, 525] width 60 height 21
click at [688, 591] on div at bounding box center [905, 599] width 583 height 16
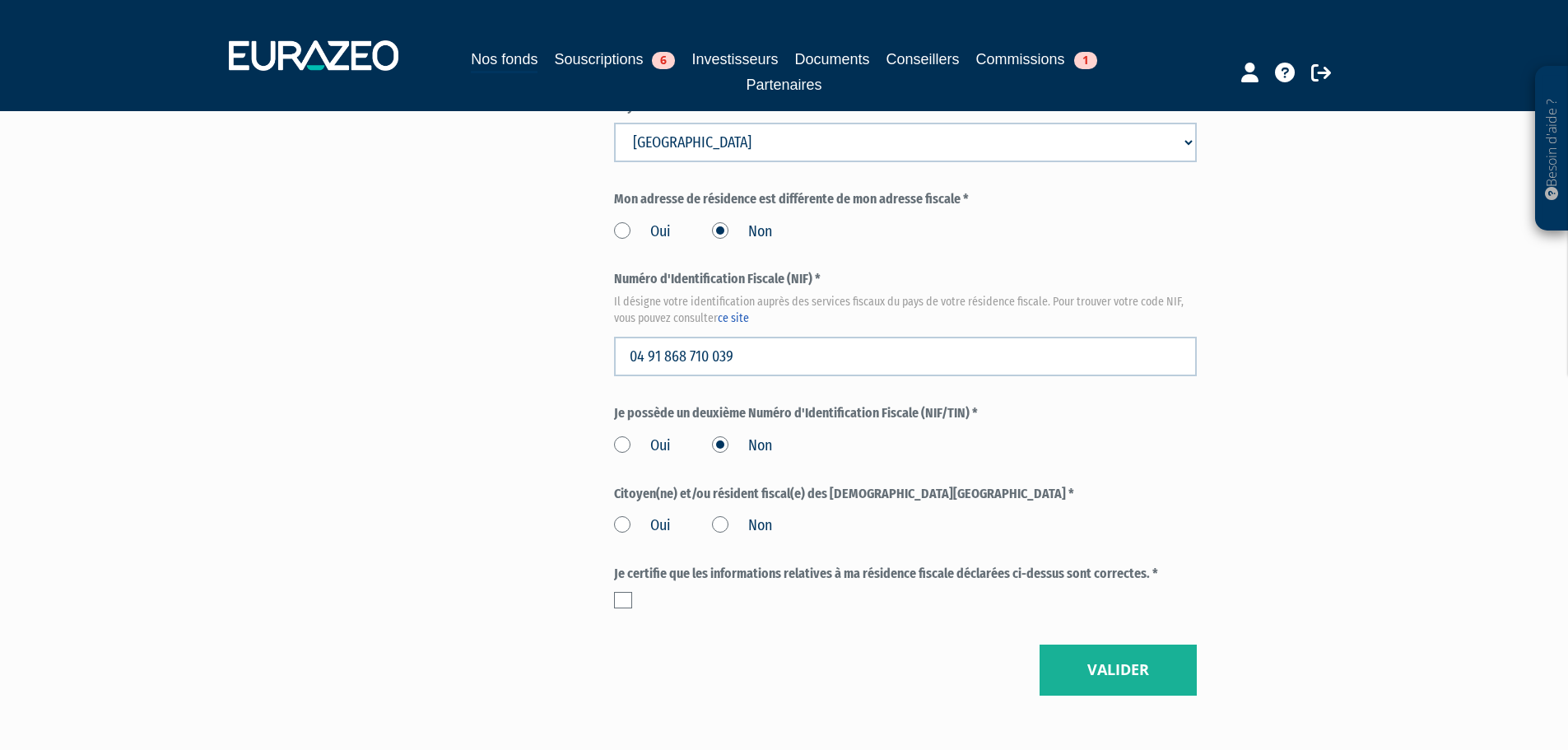
click at [619, 591] on label at bounding box center [622, 599] width 18 height 16
click at [0, 0] on input "checkbox" at bounding box center [0, 0] width 0 height 0
click at [721, 515] on label "Non" at bounding box center [742, 525] width 60 height 21
click at [0, 0] on input "Non" at bounding box center [0, 0] width 0 height 0
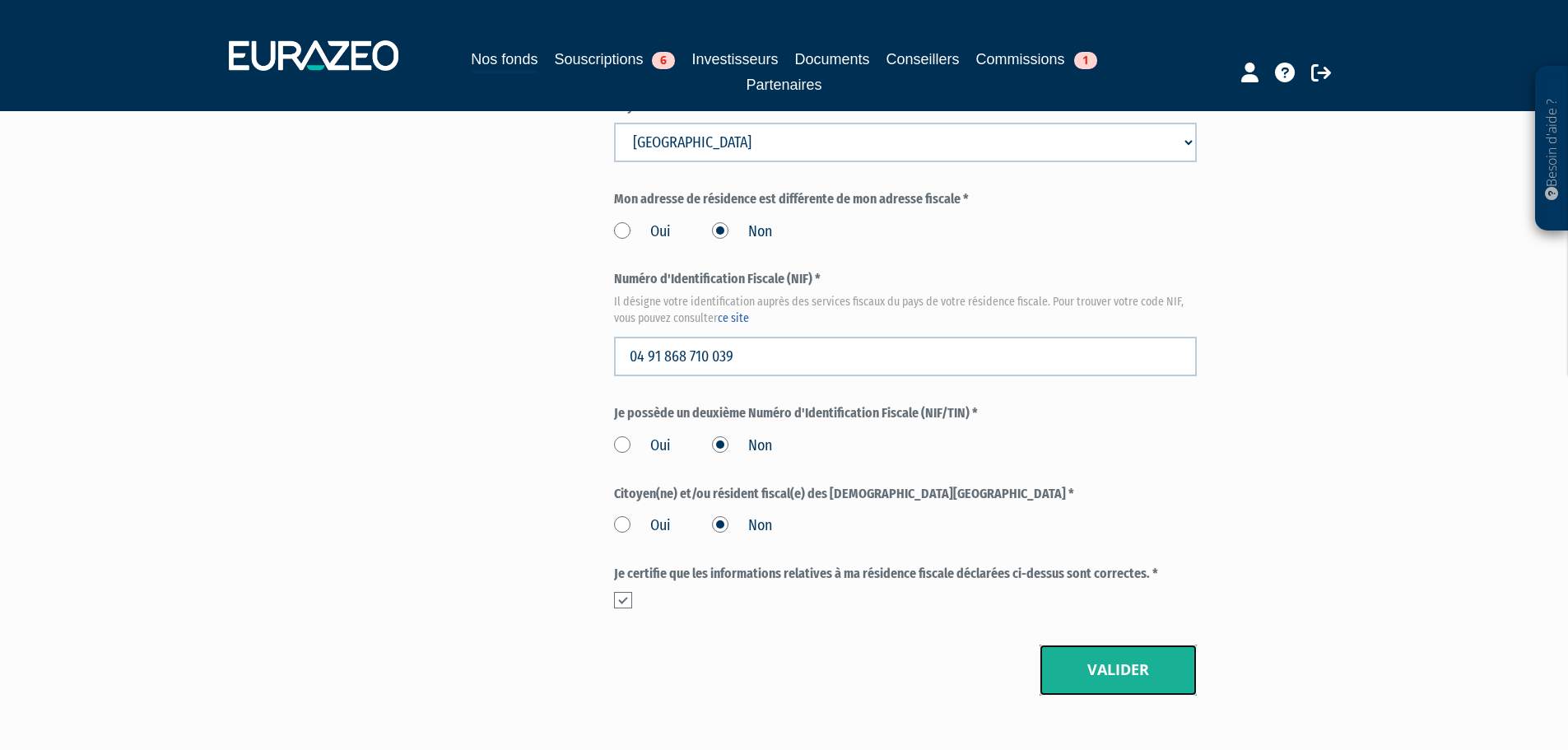
click at [1103, 645] on button "Valider" at bounding box center [1118, 670] width 157 height 51
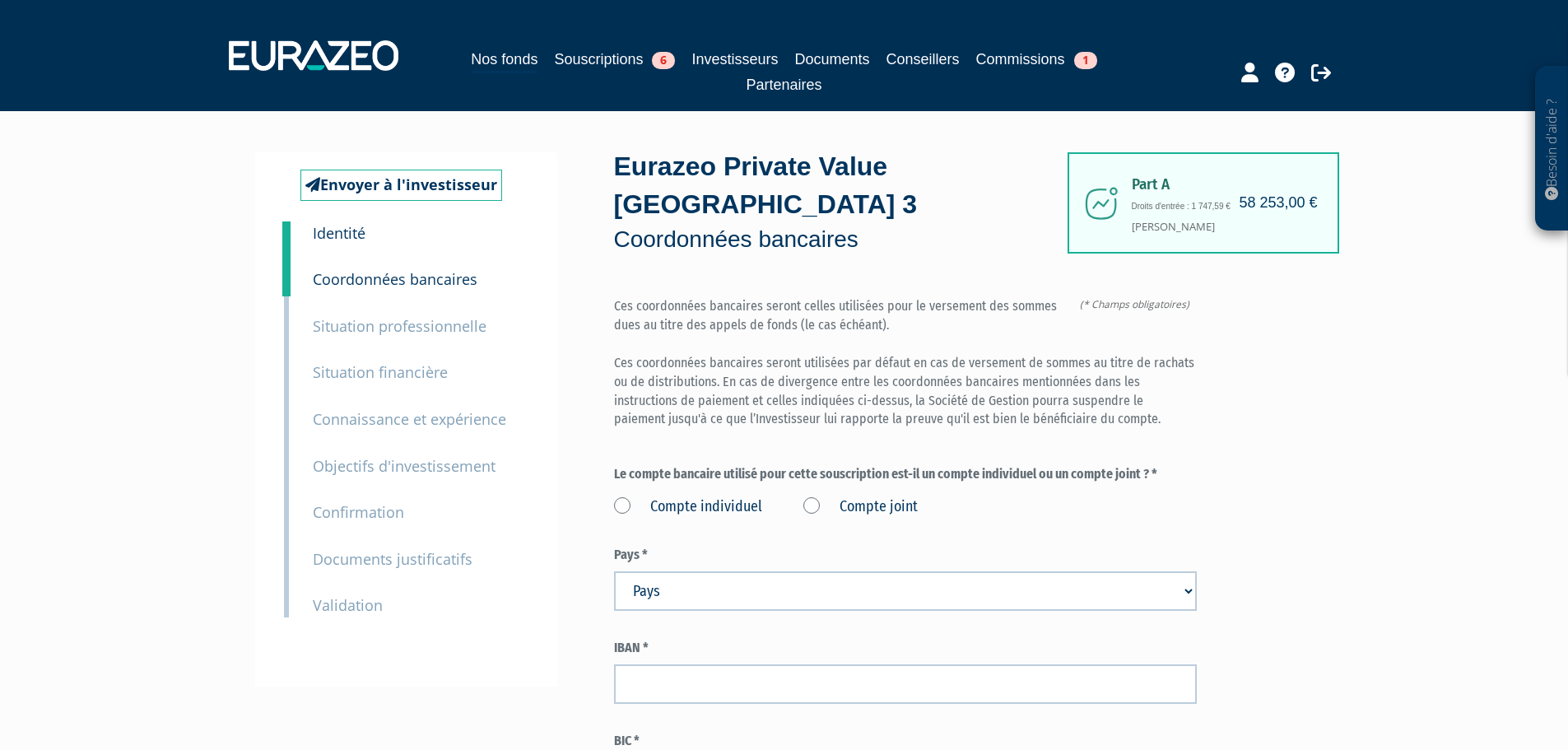
click at [1167, 216] on div "Eurazeo Private Value Europe 3 Coordonnées bancaires (* Champs obligatoires) Ce…" at bounding box center [905, 513] width 583 height 723
click at [1172, 208] on div "Eurazeo Private Value Europe 3 Coordonnées bancaires (* Champs obligatoires) Ce…" at bounding box center [905, 513] width 583 height 723
click at [1172, 207] on div "Eurazeo Private Value Europe 3 Coordonnées bancaires (* Champs obligatoires) Ce…" at bounding box center [905, 513] width 583 height 723
click at [605, 54] on link "Souscriptions 6" at bounding box center [614, 59] width 121 height 23
click at [1196, 218] on div "Eurazeo Private Value Europe 3 Coordonnées bancaires (* Champs obligatoires) Ce…" at bounding box center [905, 513] width 583 height 723
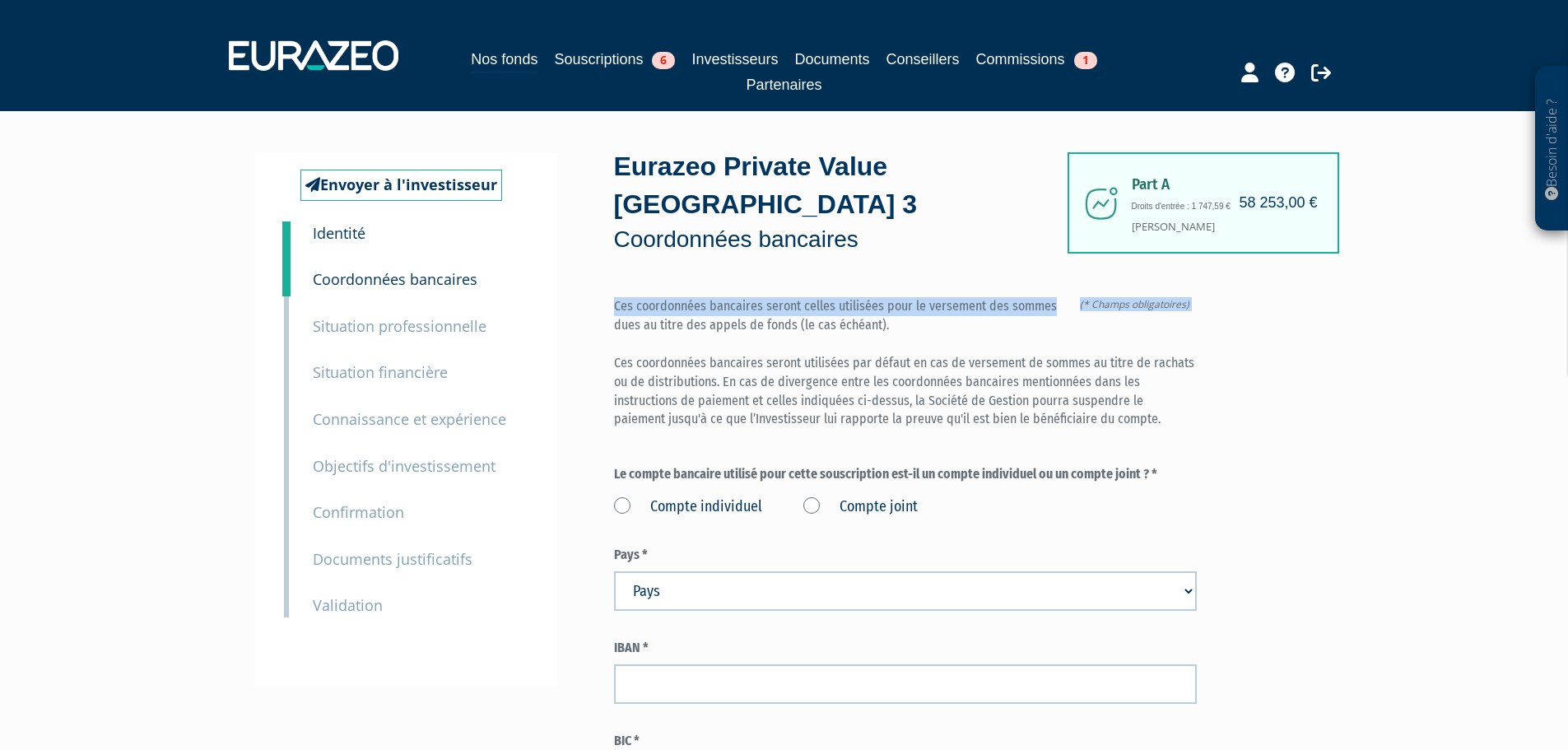
click at [1196, 216] on div "Eurazeo Private Value Europe 3 Coordonnées bancaires (* Champs obligatoires) Ce…" at bounding box center [905, 513] width 583 height 723
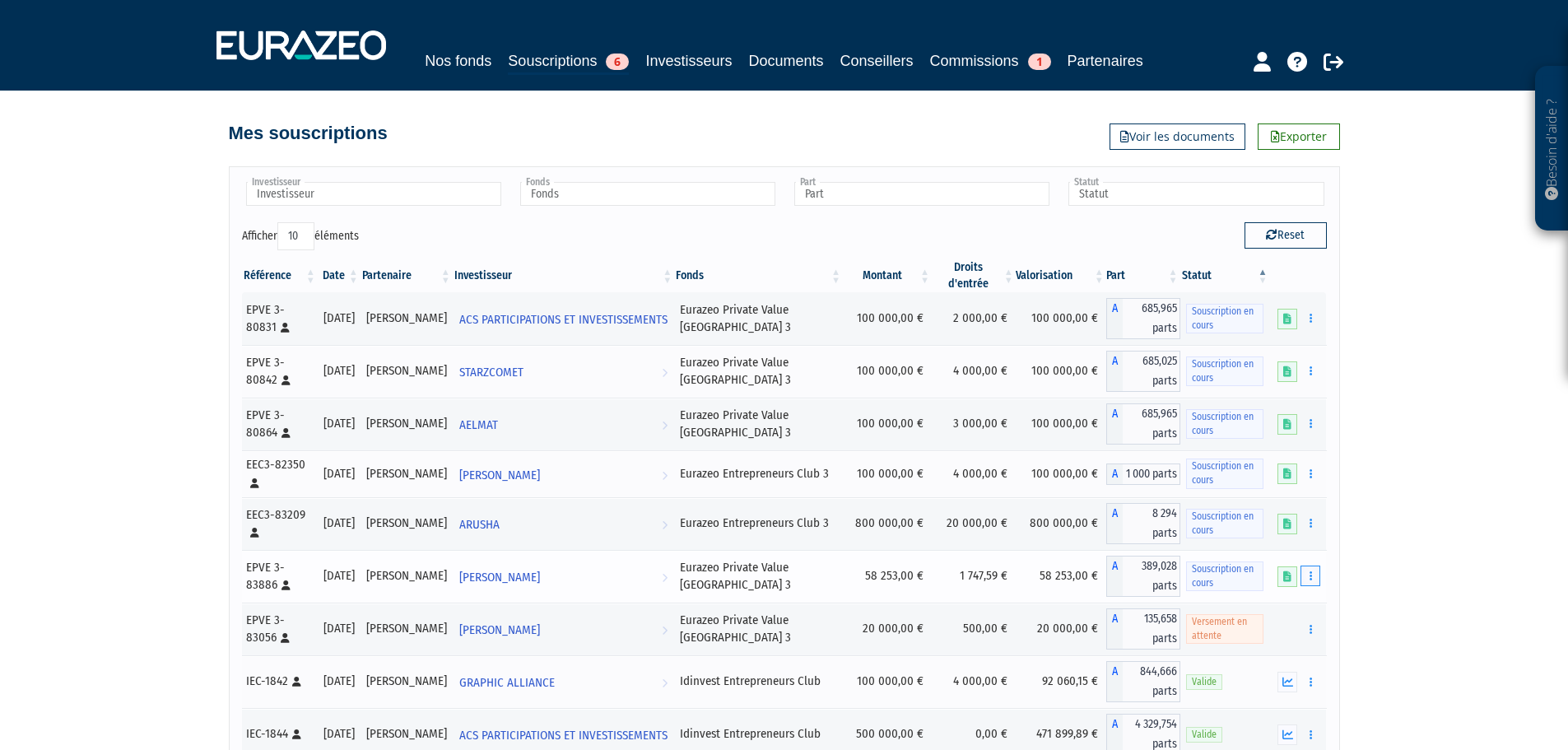
click at [1312, 570] on icon "button" at bounding box center [1311, 575] width 3 height 11
click at [1281, 601] on link "Editer le montant" at bounding box center [1261, 605] width 107 height 27
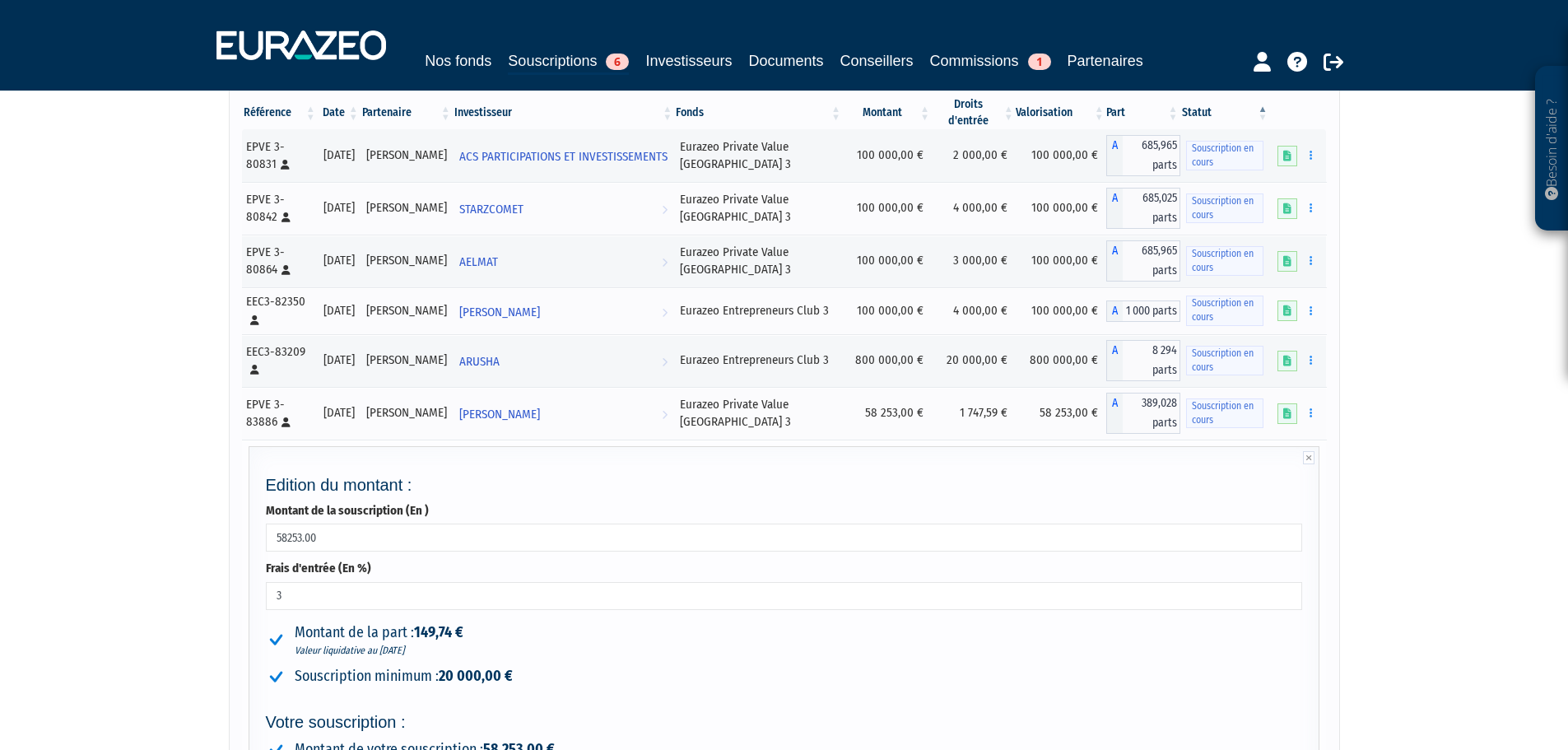
scroll to position [165, 0]
click at [329, 525] on input "58253.00" at bounding box center [785, 535] width 1038 height 28
click at [300, 525] on input "58253.00" at bounding box center [785, 535] width 1038 height 28
type input "58200.00"
click at [186, 563] on div "Besoin d'aide ? × J'ai besoin d'aide Si vous avez une question à propos du fonc…" at bounding box center [784, 505] width 1568 height 1339
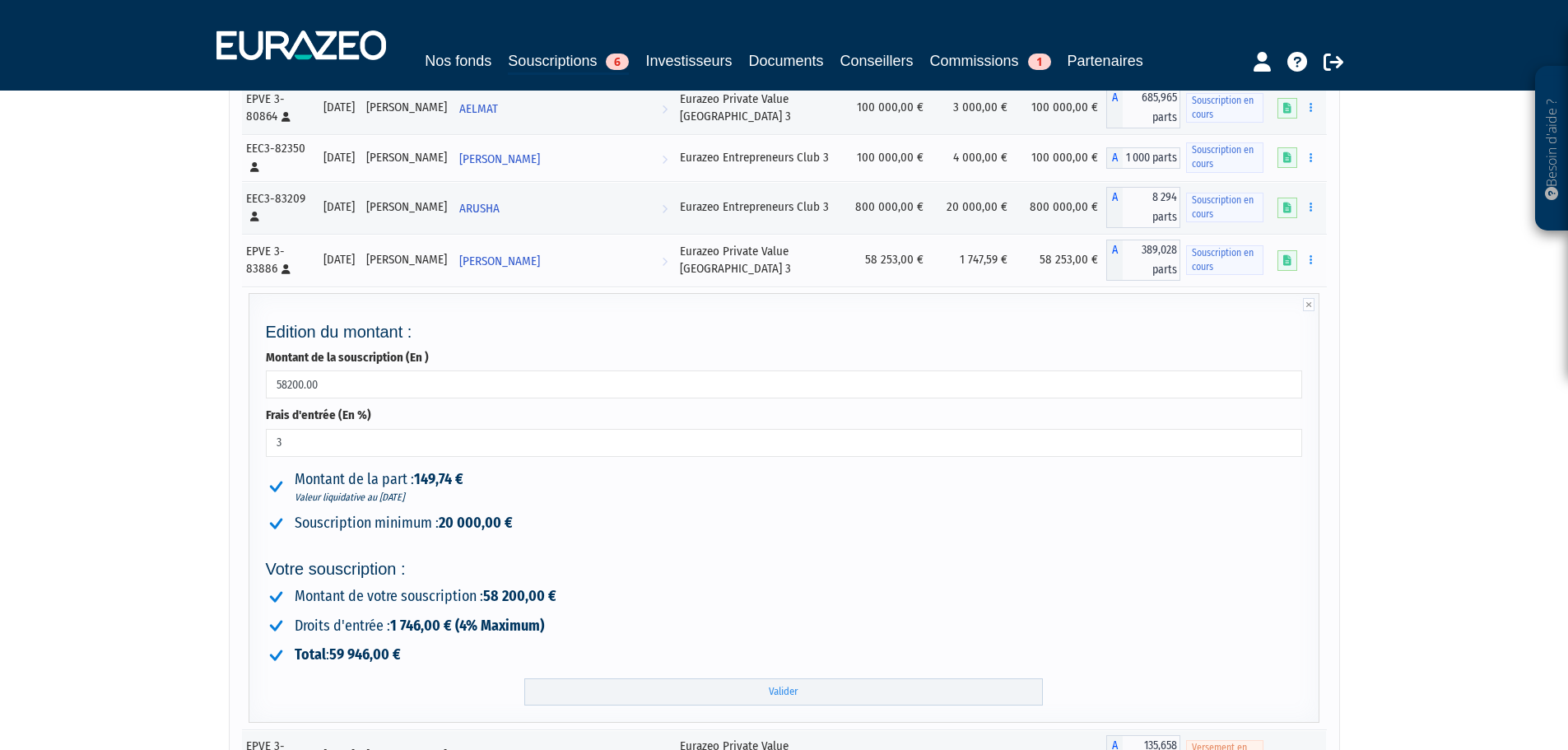
scroll to position [329, 0]
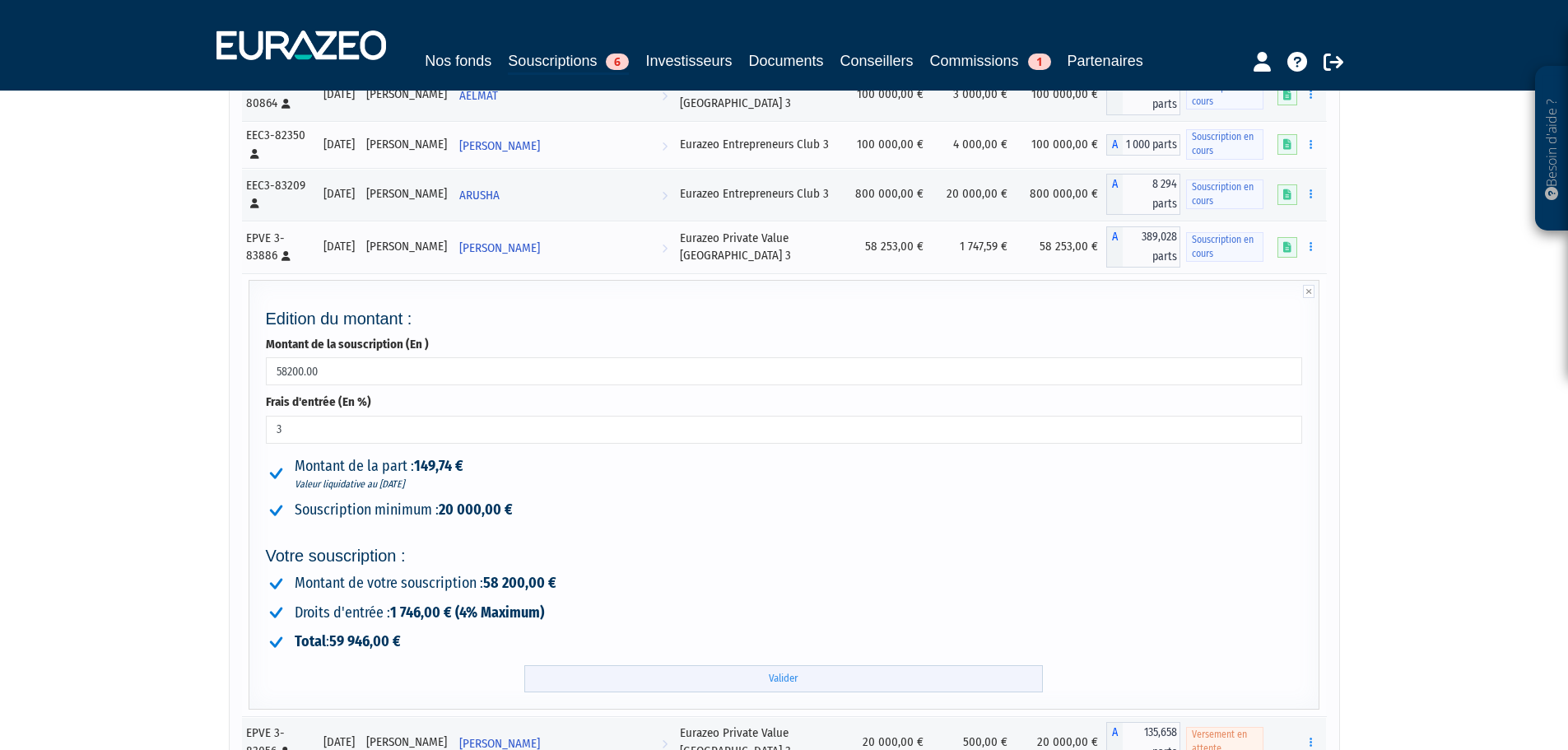
click at [703, 676] on input "Valider" at bounding box center [784, 678] width 519 height 27
click at [784, 670] on input "Valider" at bounding box center [784, 678] width 519 height 27
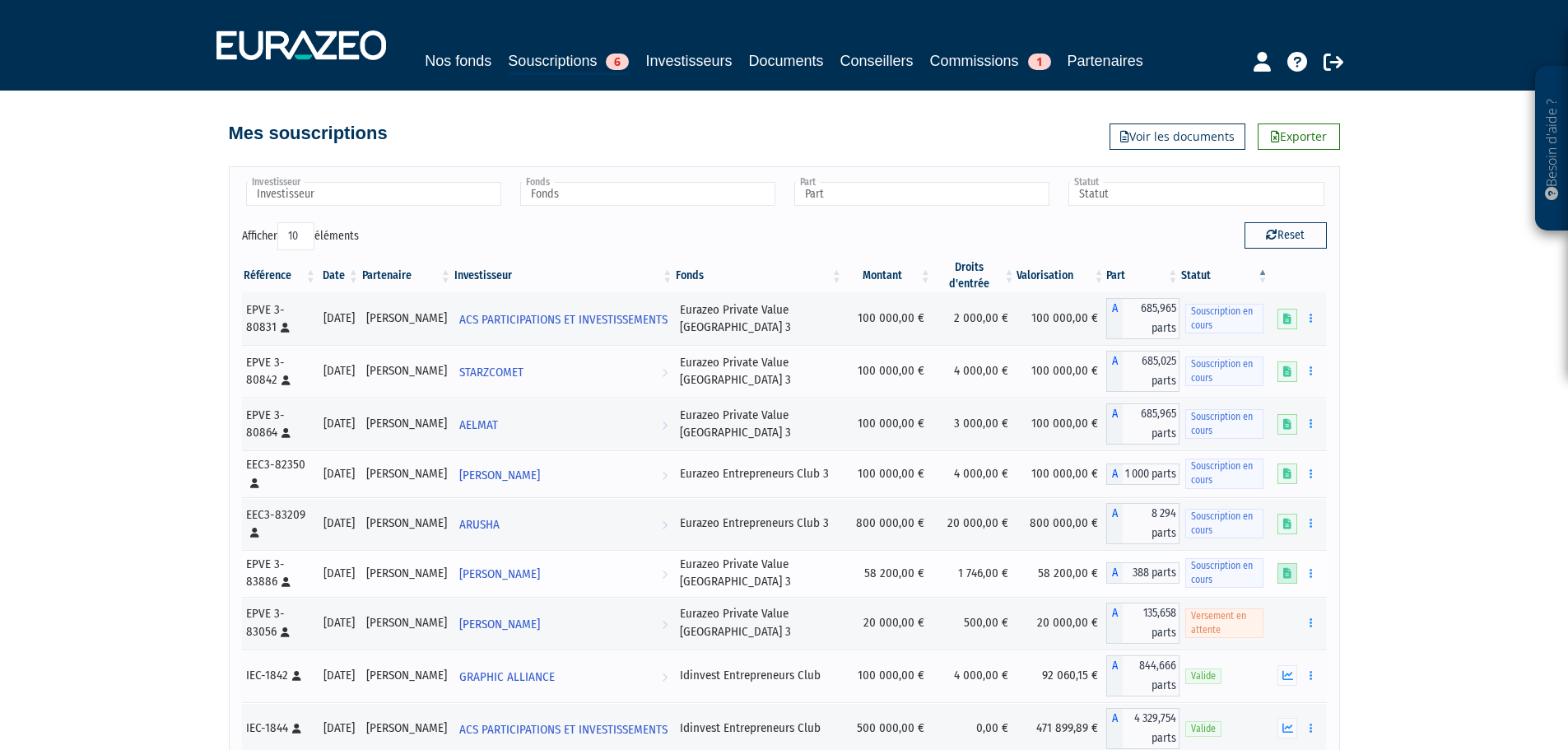
click at [1288, 568] on icon at bounding box center [1287, 573] width 9 height 11
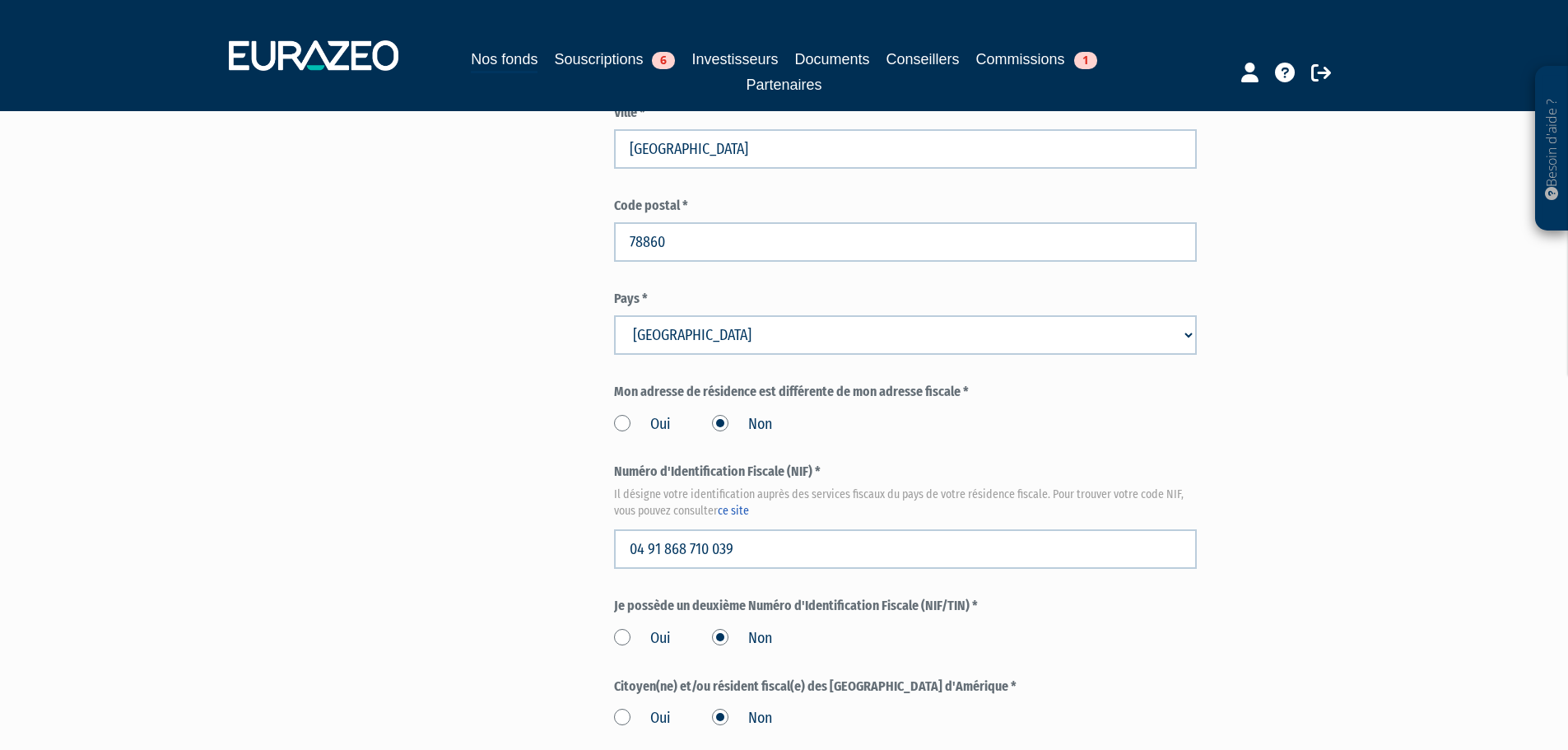
scroll to position [1811, 0]
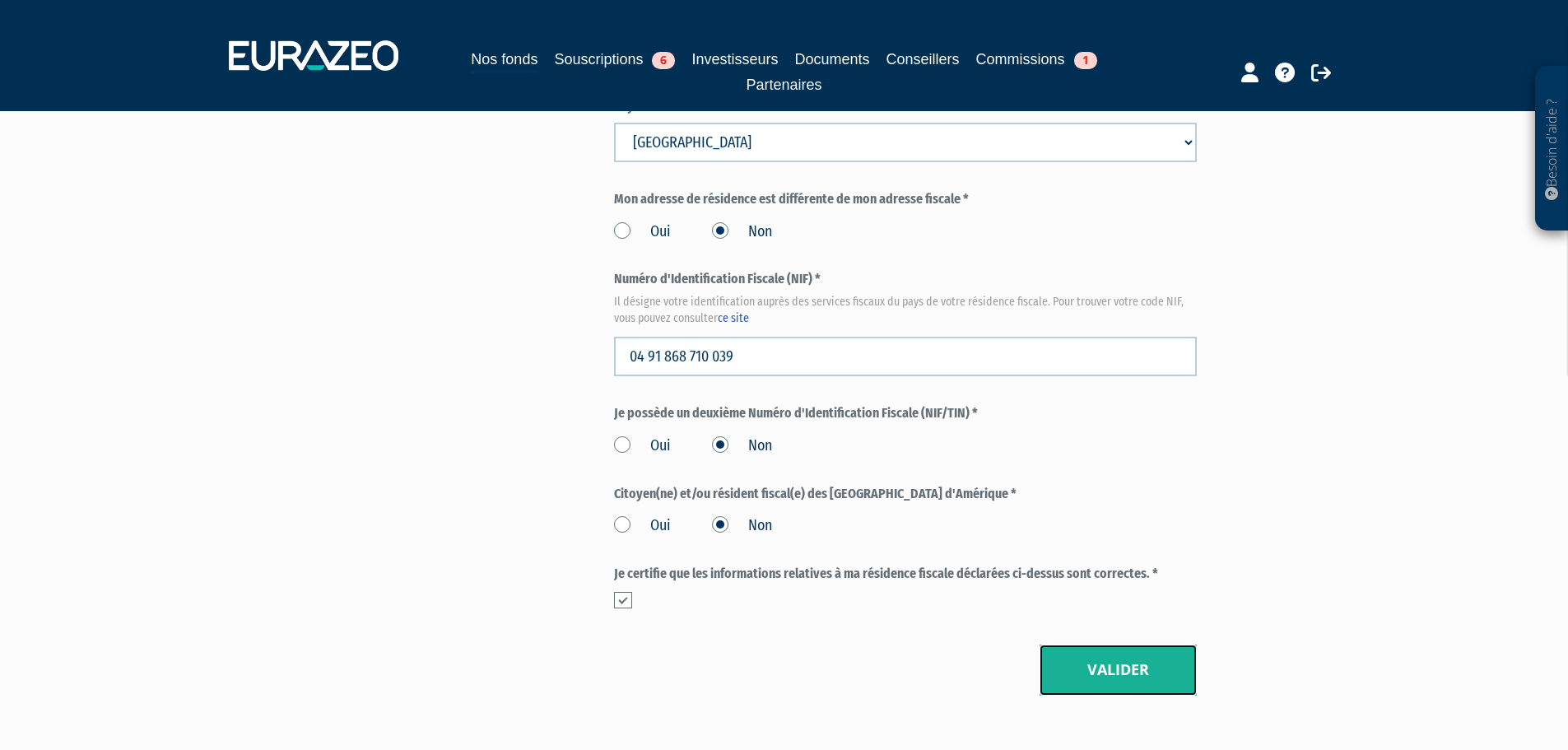
click at [1109, 645] on button "Valider" at bounding box center [1118, 670] width 157 height 51
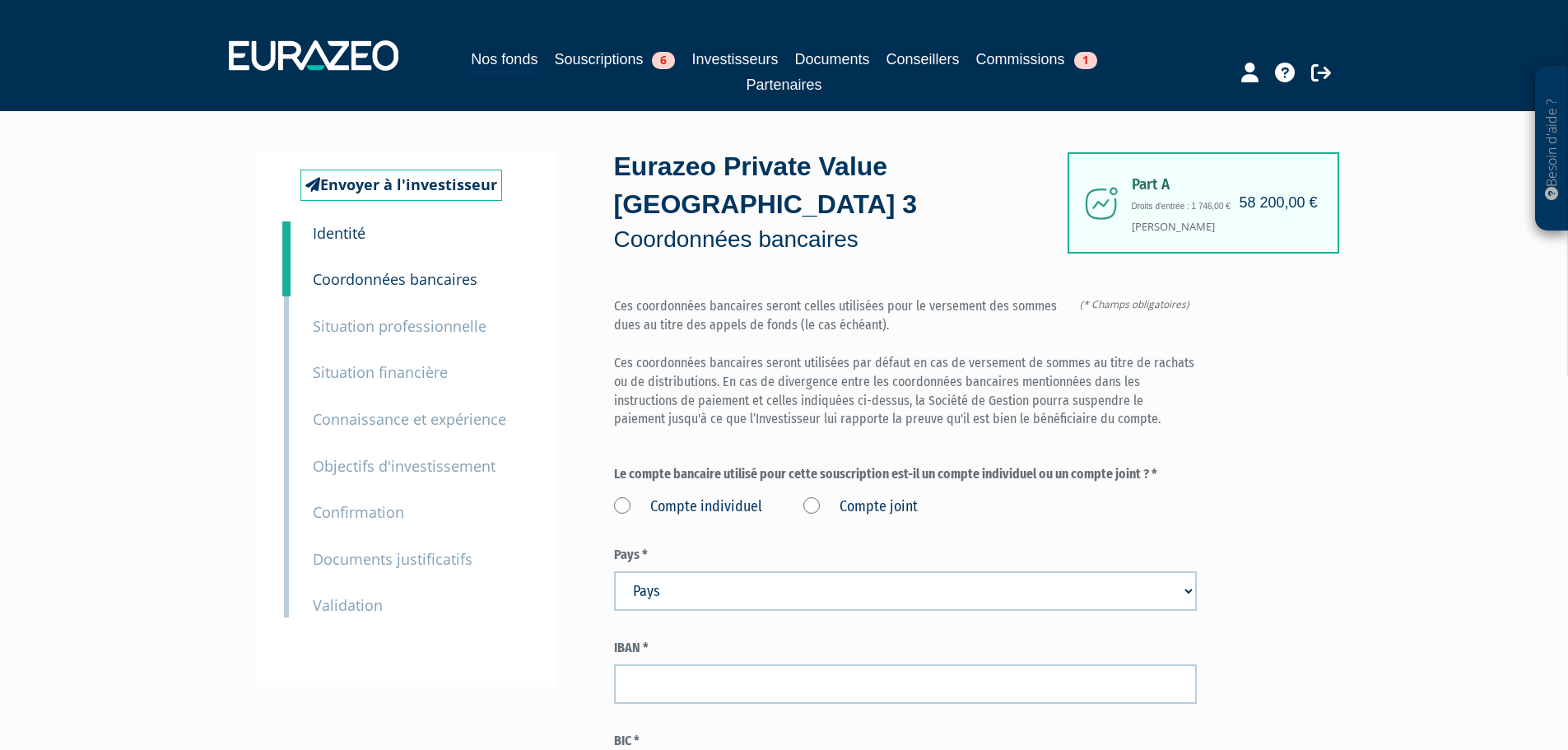
click at [620, 496] on label "Compte individuel" at bounding box center [687, 507] width 148 height 21
click at [0, 0] on individuel "Compte individuel" at bounding box center [0, 0] width 0 height 0
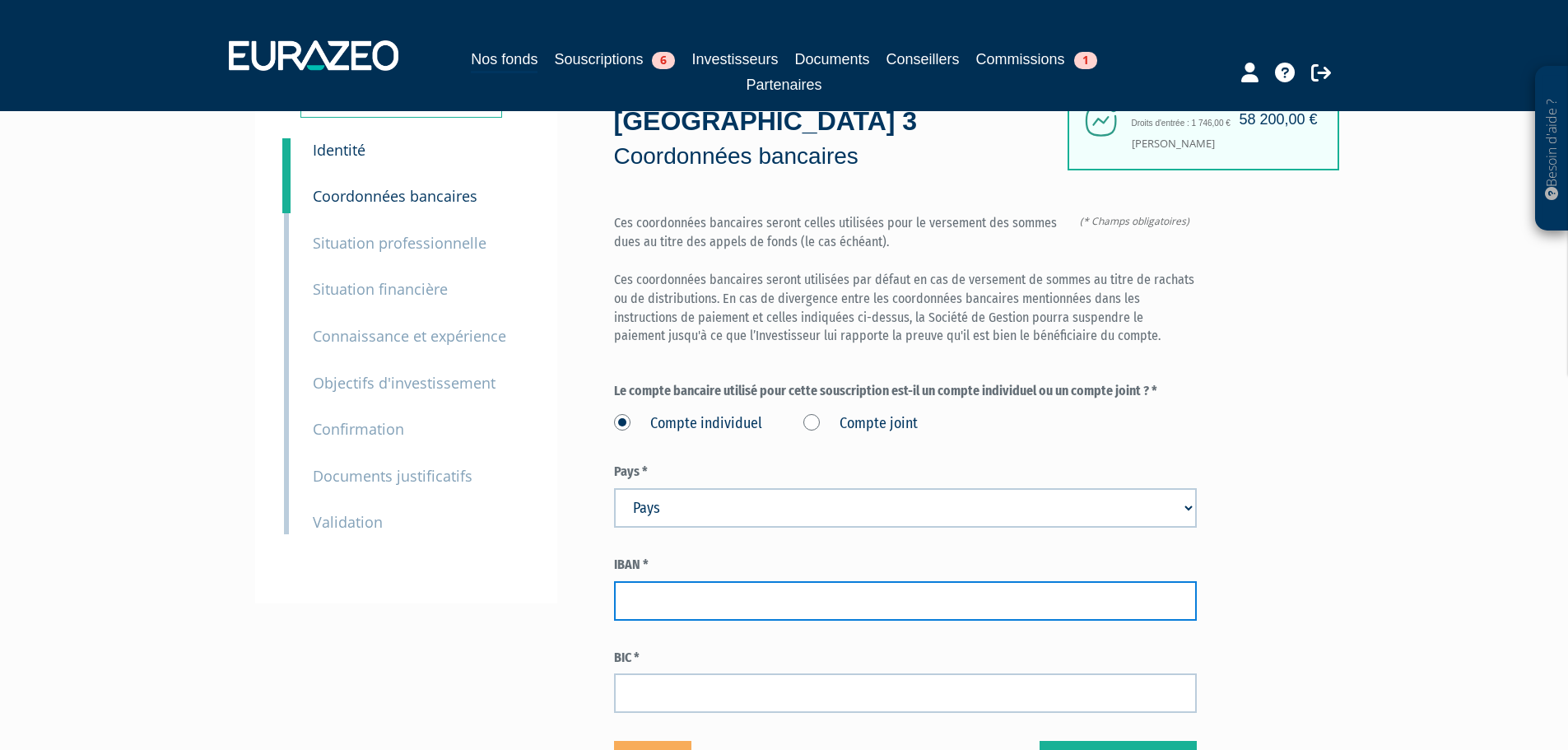
click at [641, 581] on input "text" at bounding box center [905, 600] width 583 height 40
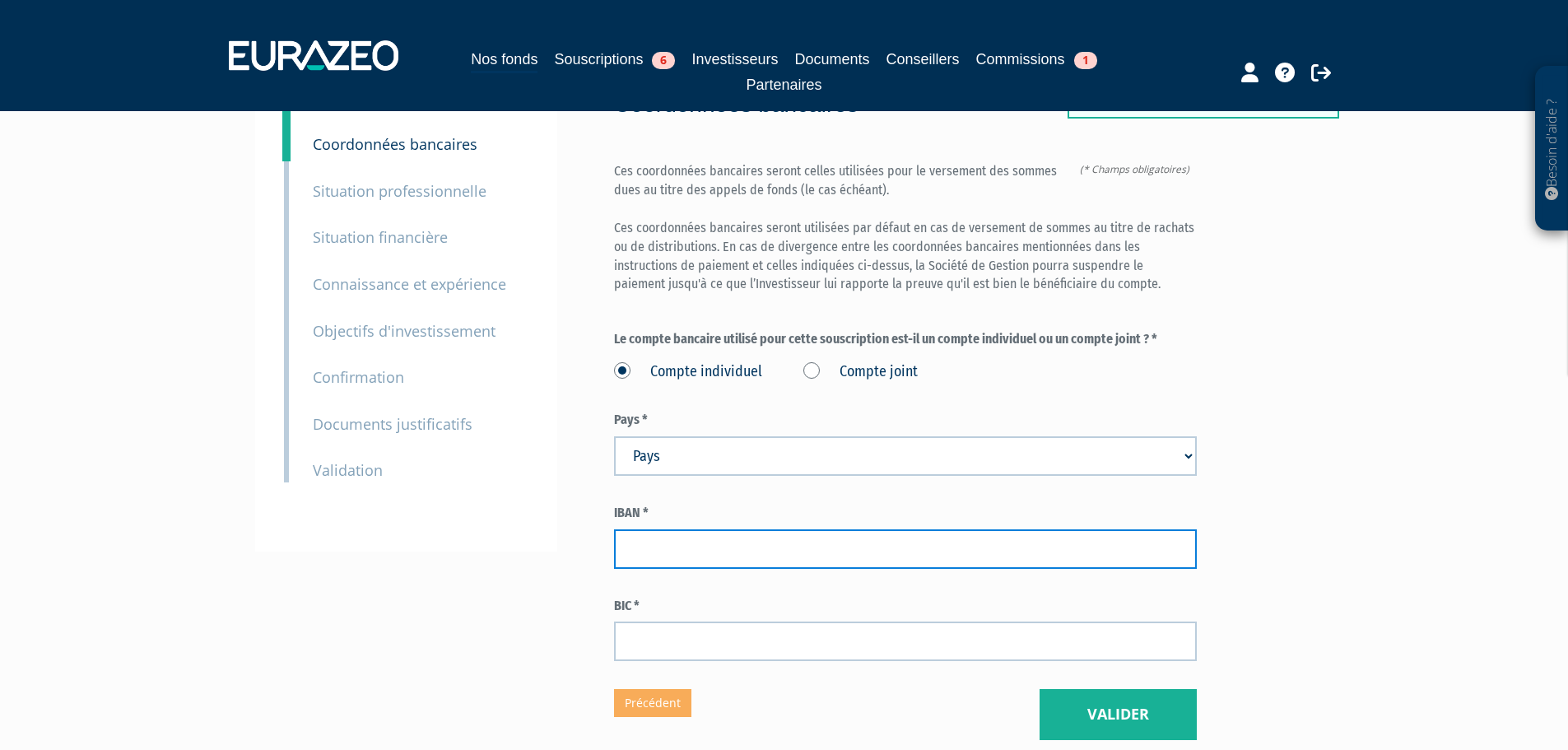
scroll to position [165, 0]
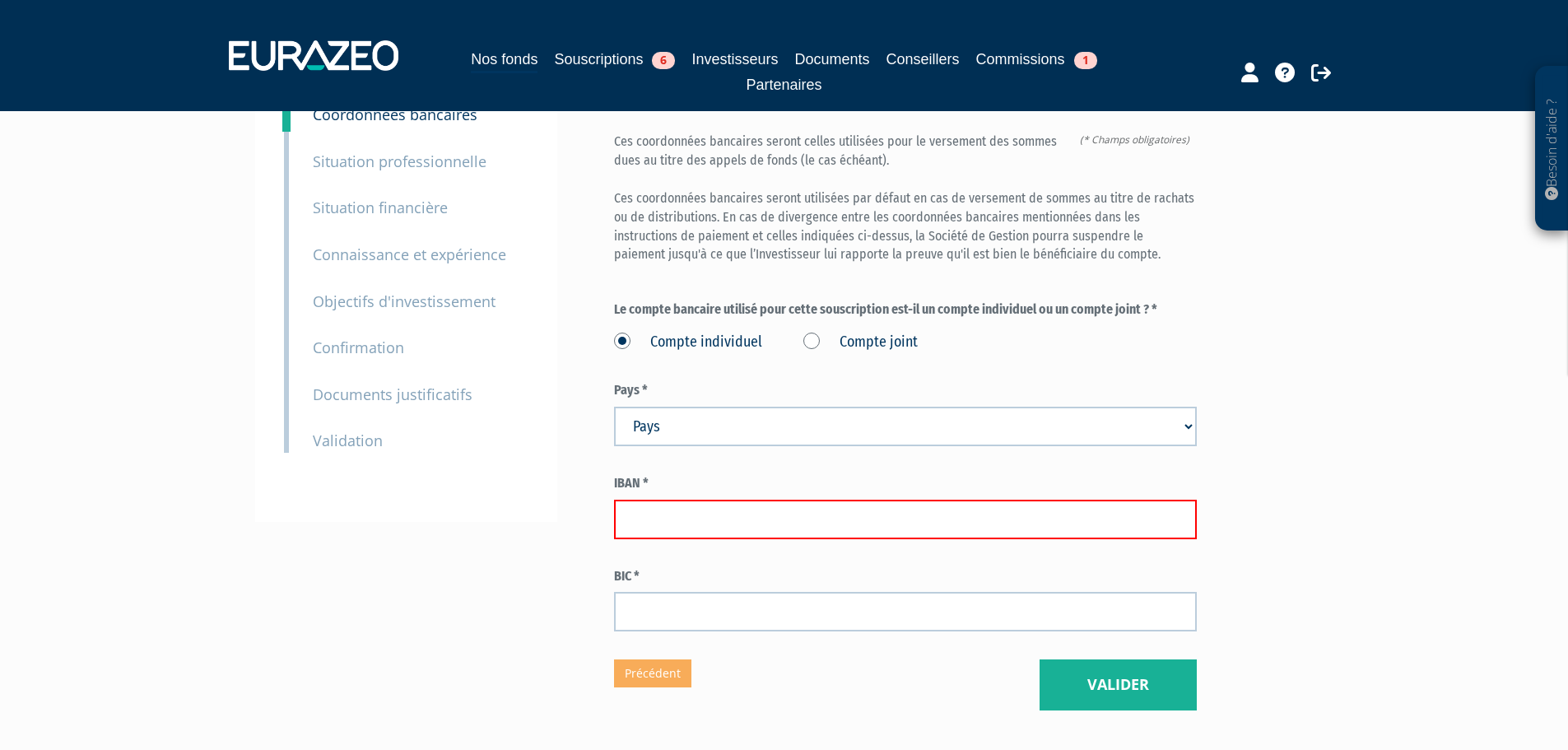
click at [647, 499] on input "text" at bounding box center [905, 519] width 583 height 40
paste input "[FINANCIAL_ID]"
type input "[FINANCIAL_ID]"
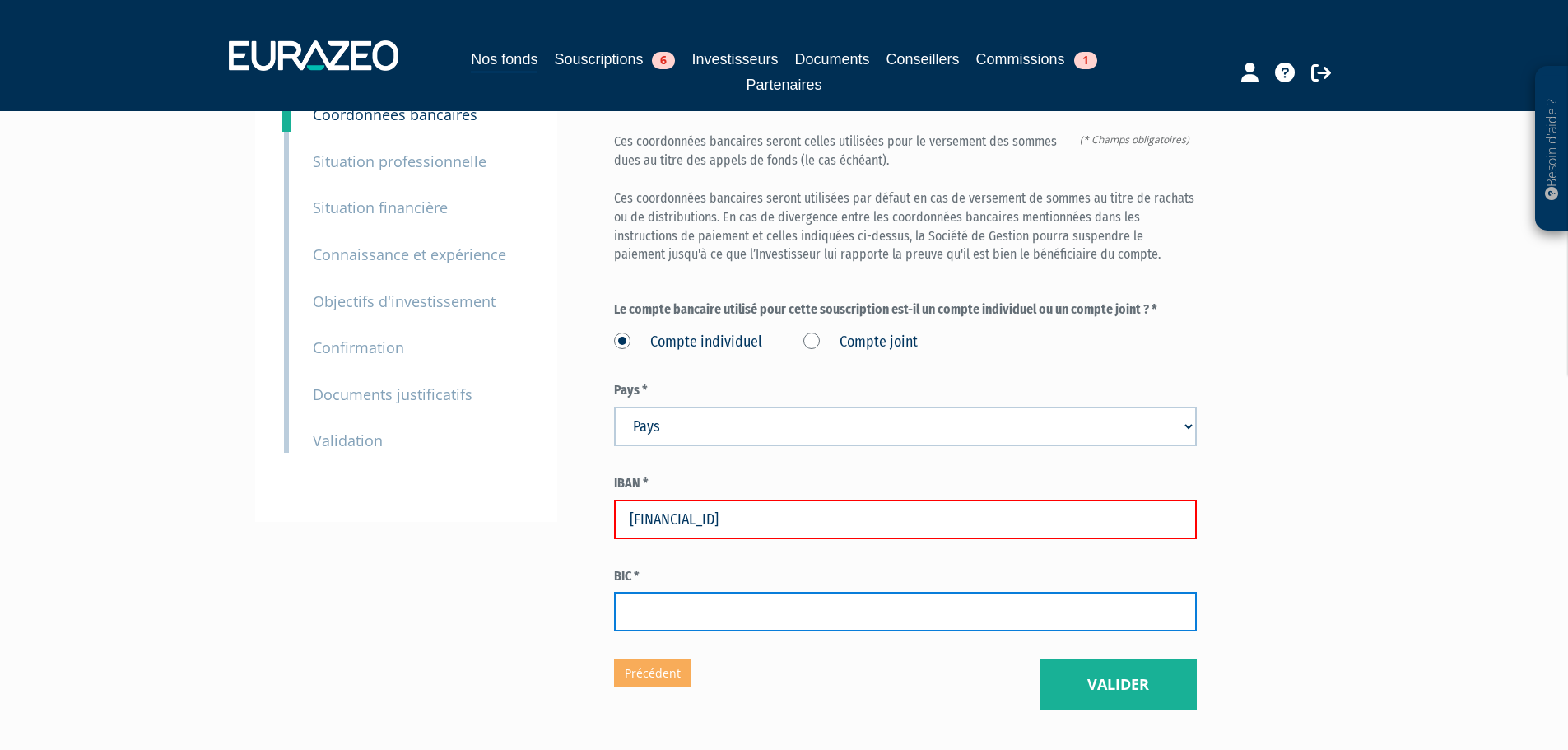
click at [651, 591] on input "text" at bounding box center [905, 611] width 583 height 40
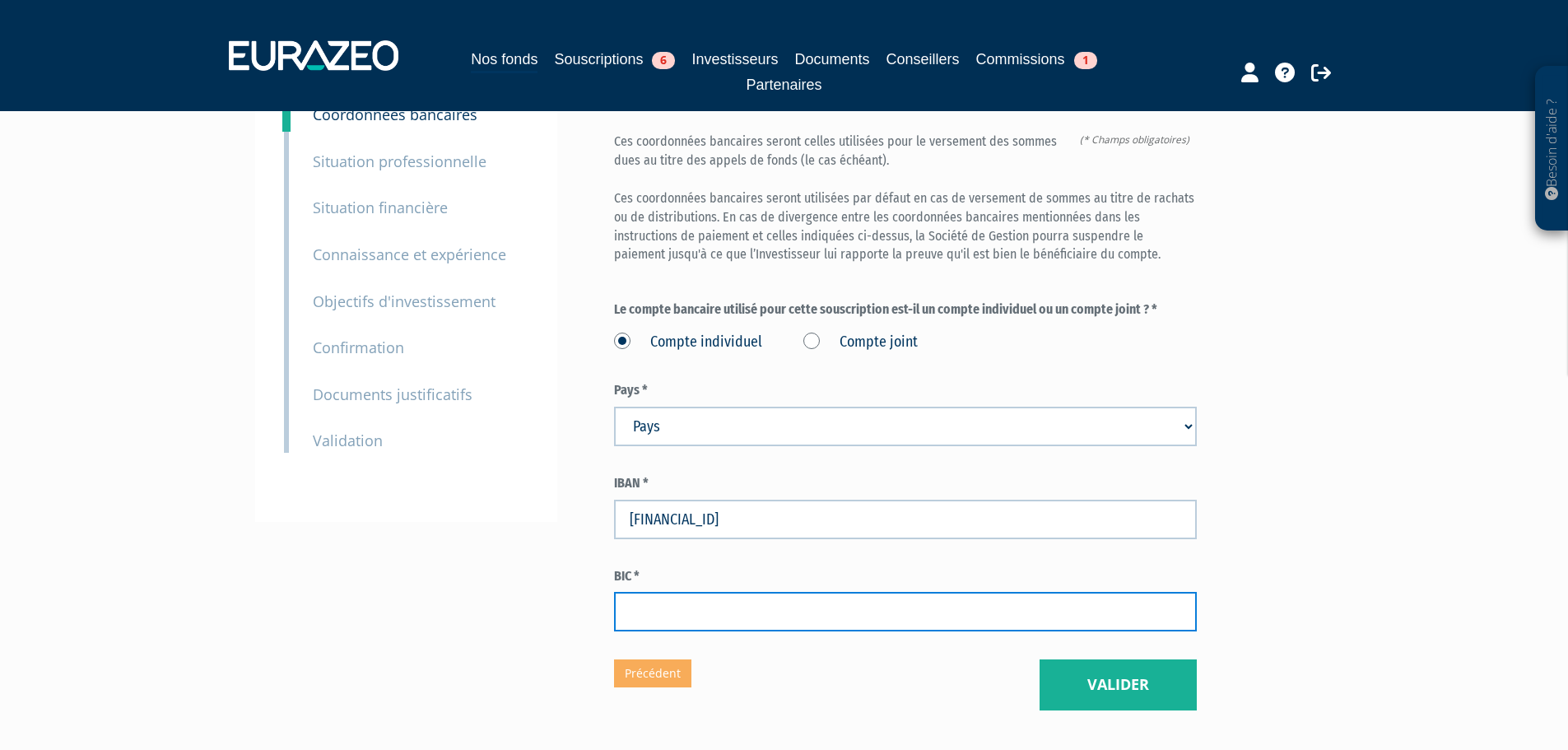
click at [707, 591] on input "text" at bounding box center [905, 611] width 583 height 40
paste input "BOUS FRPP XXX"
type input "BOUS FRPP XXX"
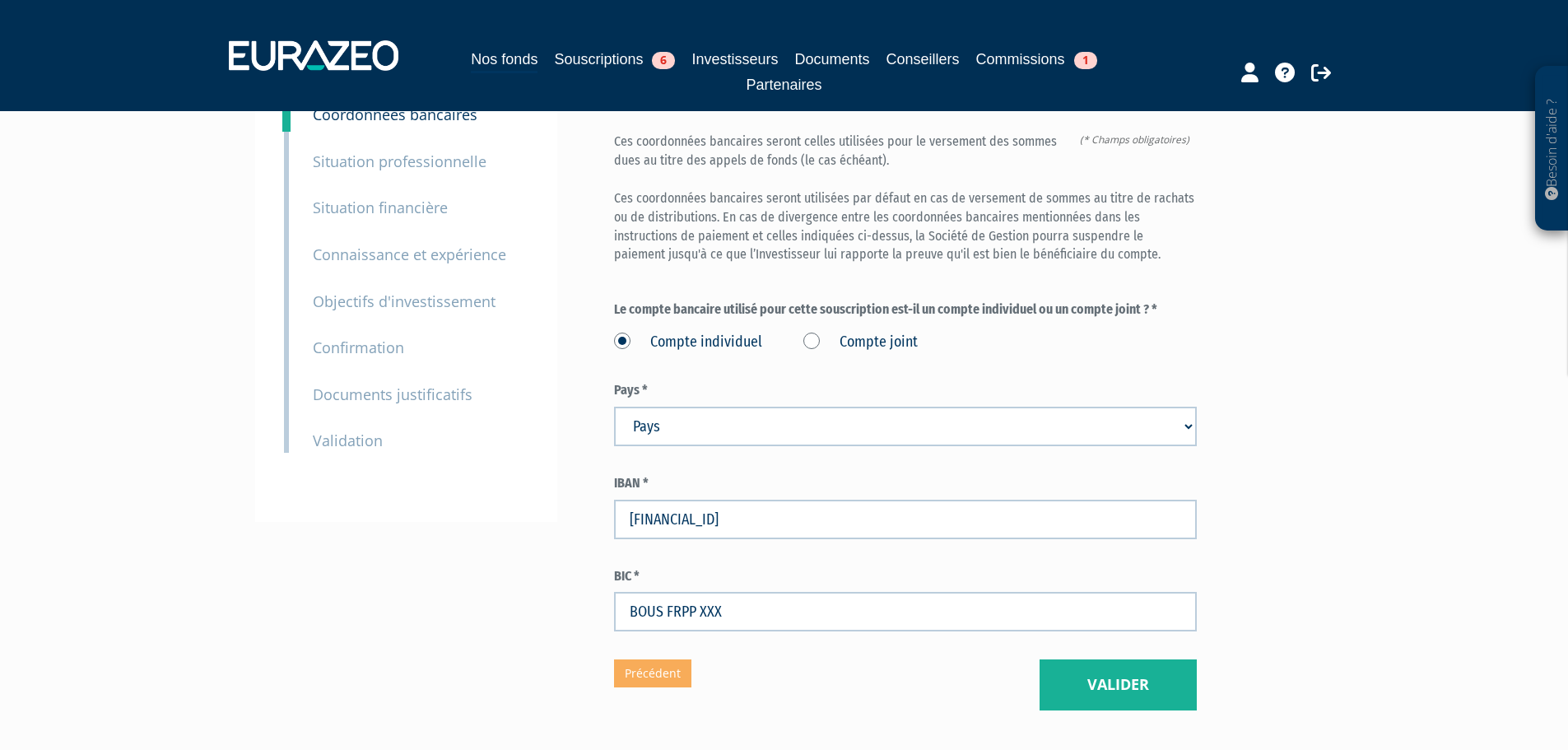
click at [573, 615] on div "Envoyer à l'investisseur 1 Identité 2 Coordonnées bancaires 3 Situation profess…" at bounding box center [784, 348] width 1034 height 723
click at [1073, 659] on button "Valider" at bounding box center [1118, 684] width 157 height 51
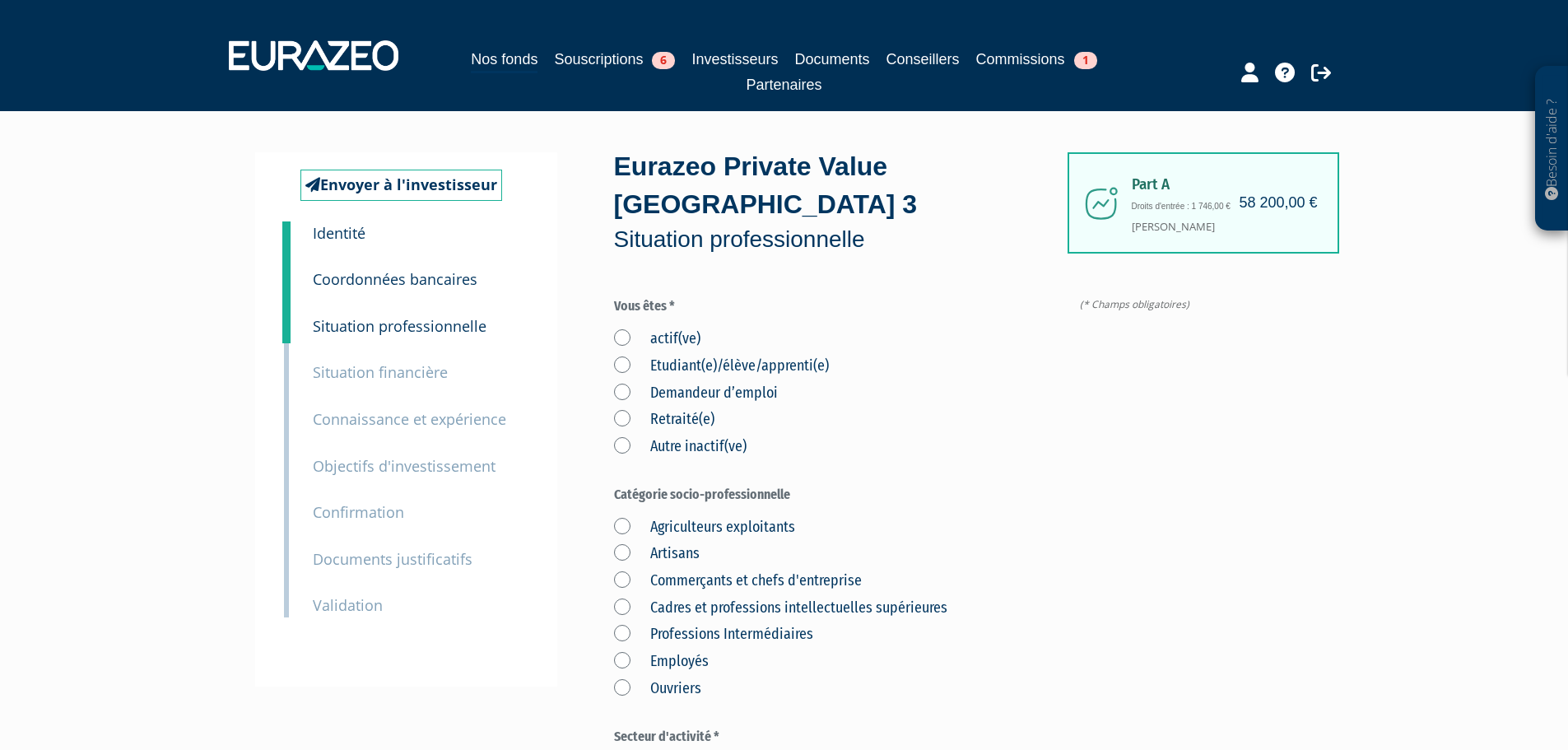
click at [617, 328] on label "actif(ve)" at bounding box center [656, 339] width 86 height 21
click at [0, 0] on input "actif(ve)" at bounding box center [0, 0] width 0 height 0
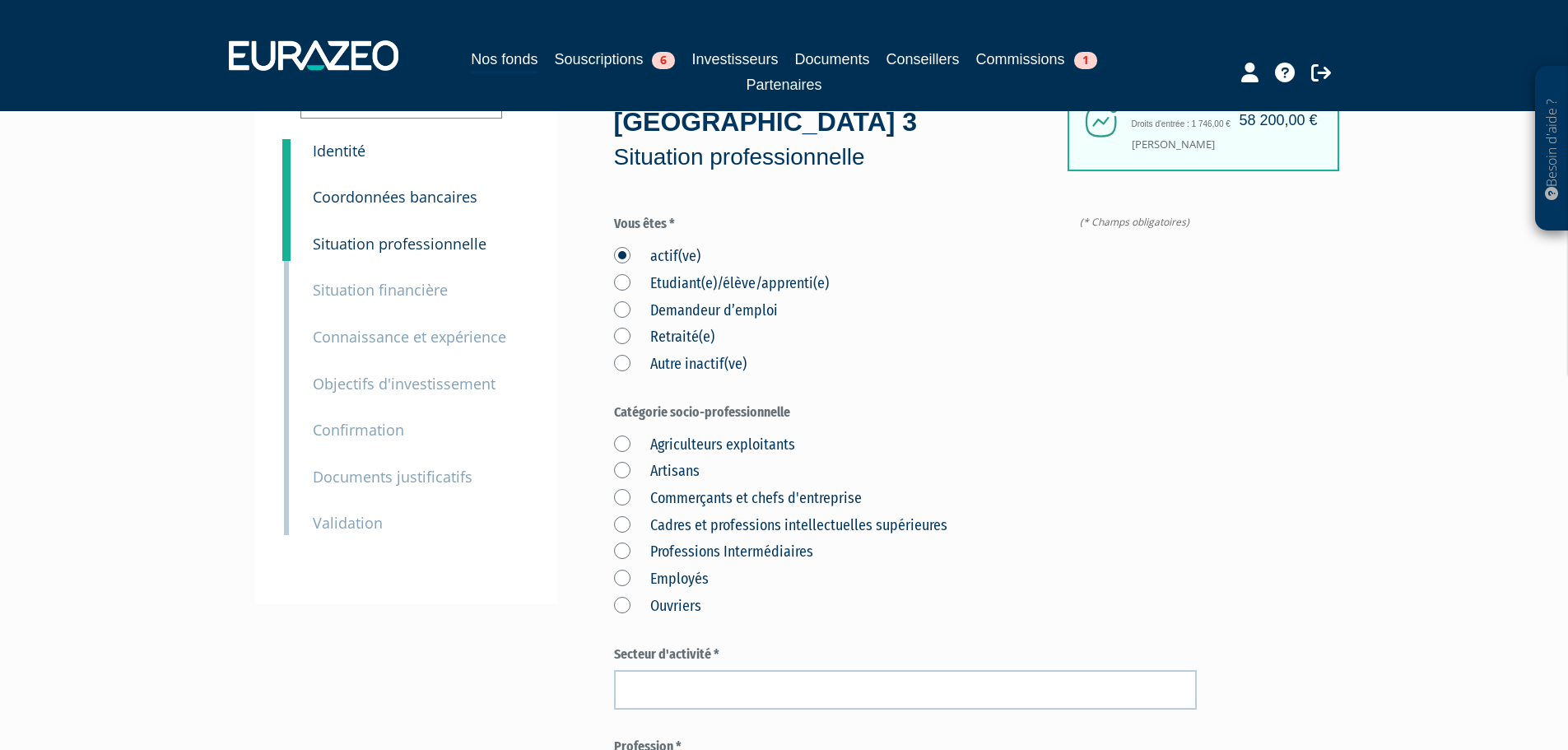
click at [620, 515] on label "Cadres et professions intellectuelles supérieures" at bounding box center [780, 525] width 333 height 21
click at [0, 0] on supérieures "Cadres et professions intellectuelles supérieures" at bounding box center [0, 0] width 0 height 0
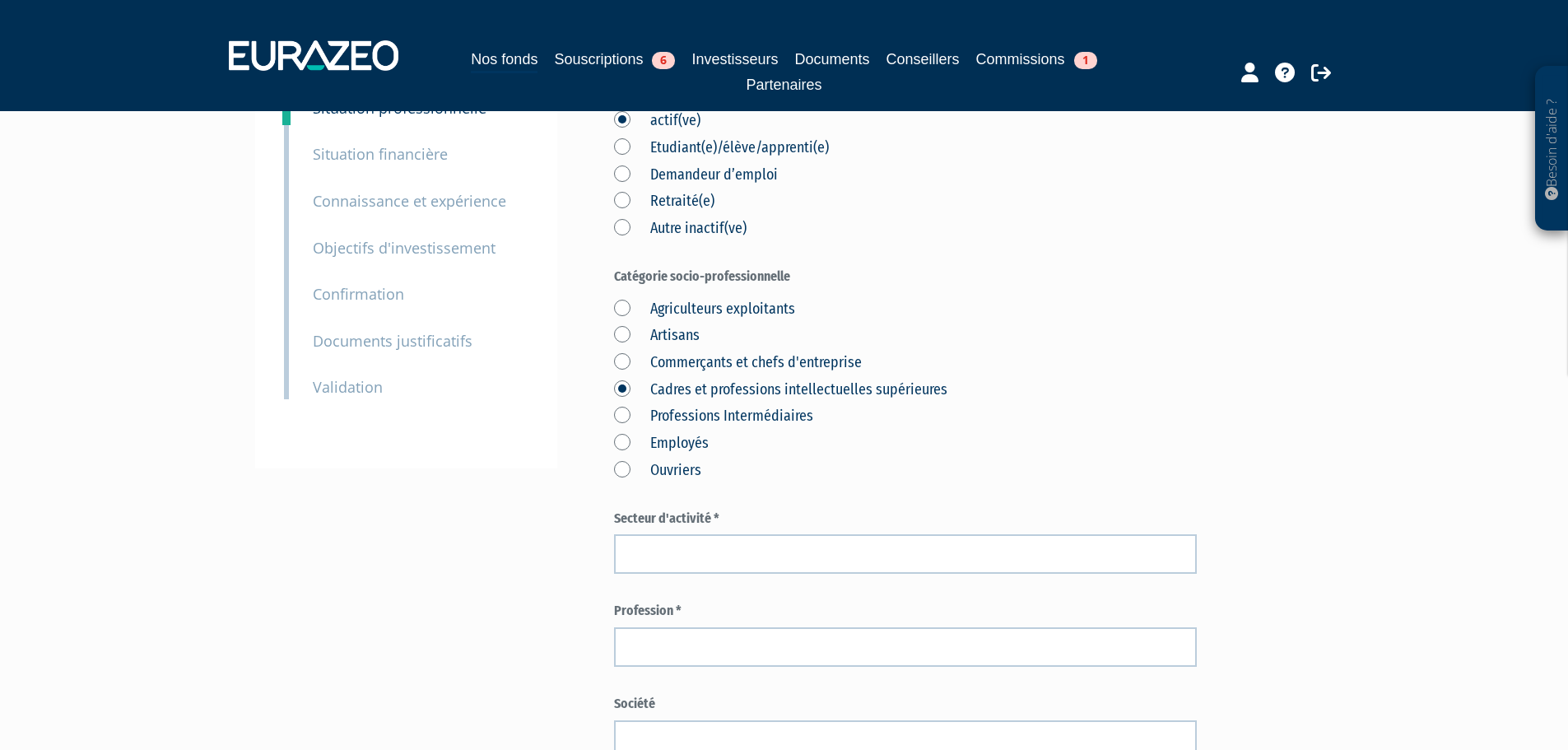
scroll to position [247, 0]
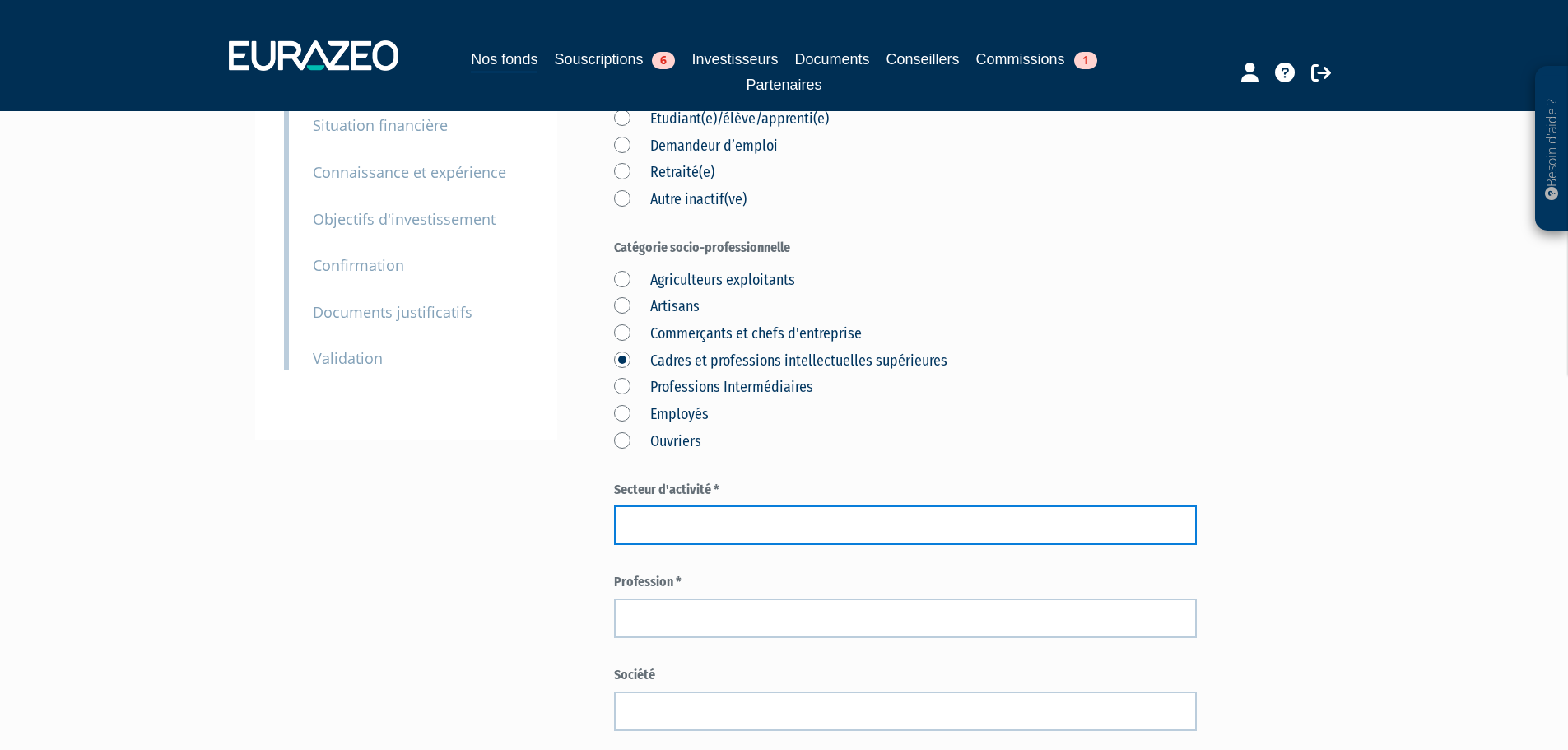
click at [689, 505] on input "text" at bounding box center [905, 525] width 583 height 40
paste input "Opérations de prestation de conseil relative la gestion des ressources humaines"
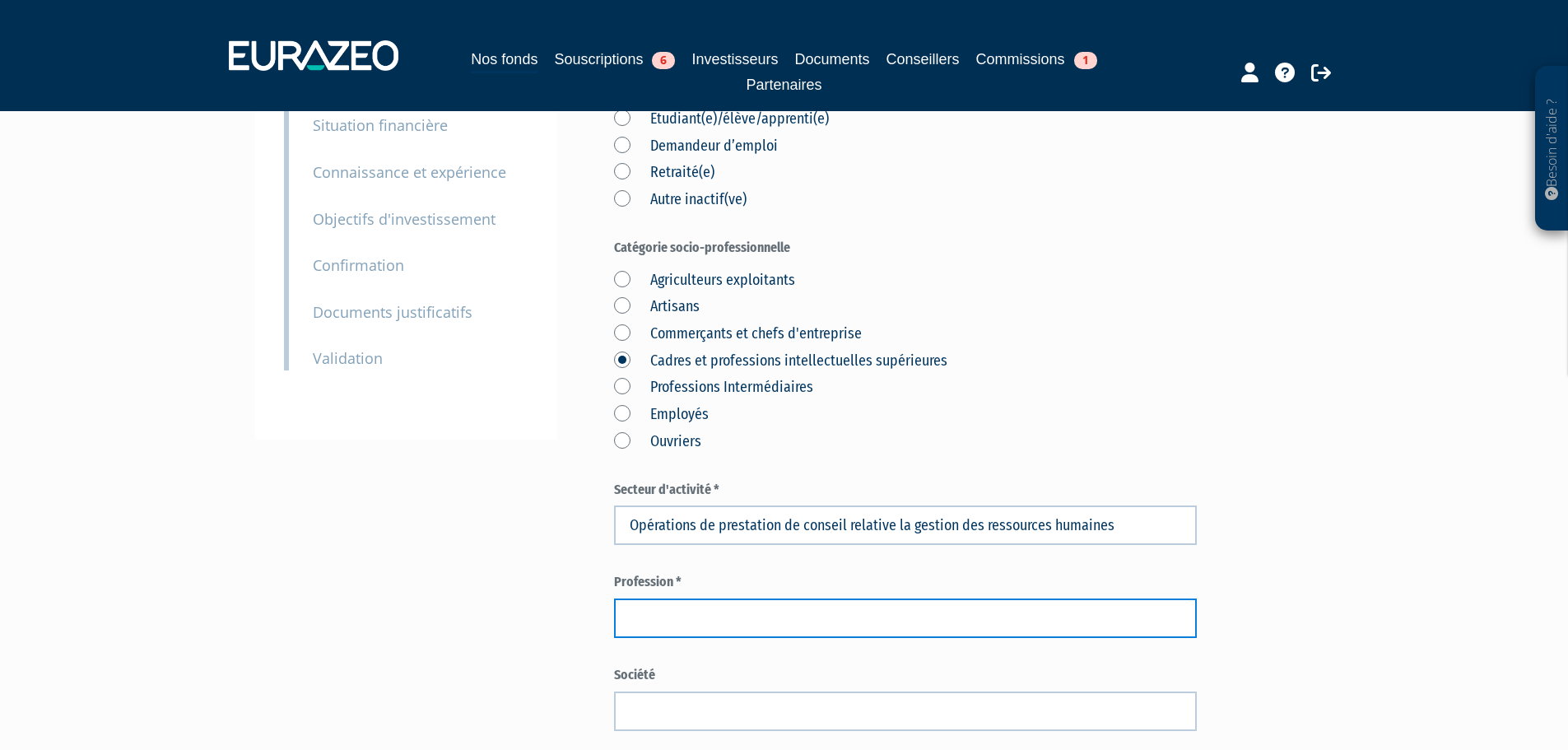
click at [663, 598] on input "text" at bounding box center [905, 617] width 583 height 40
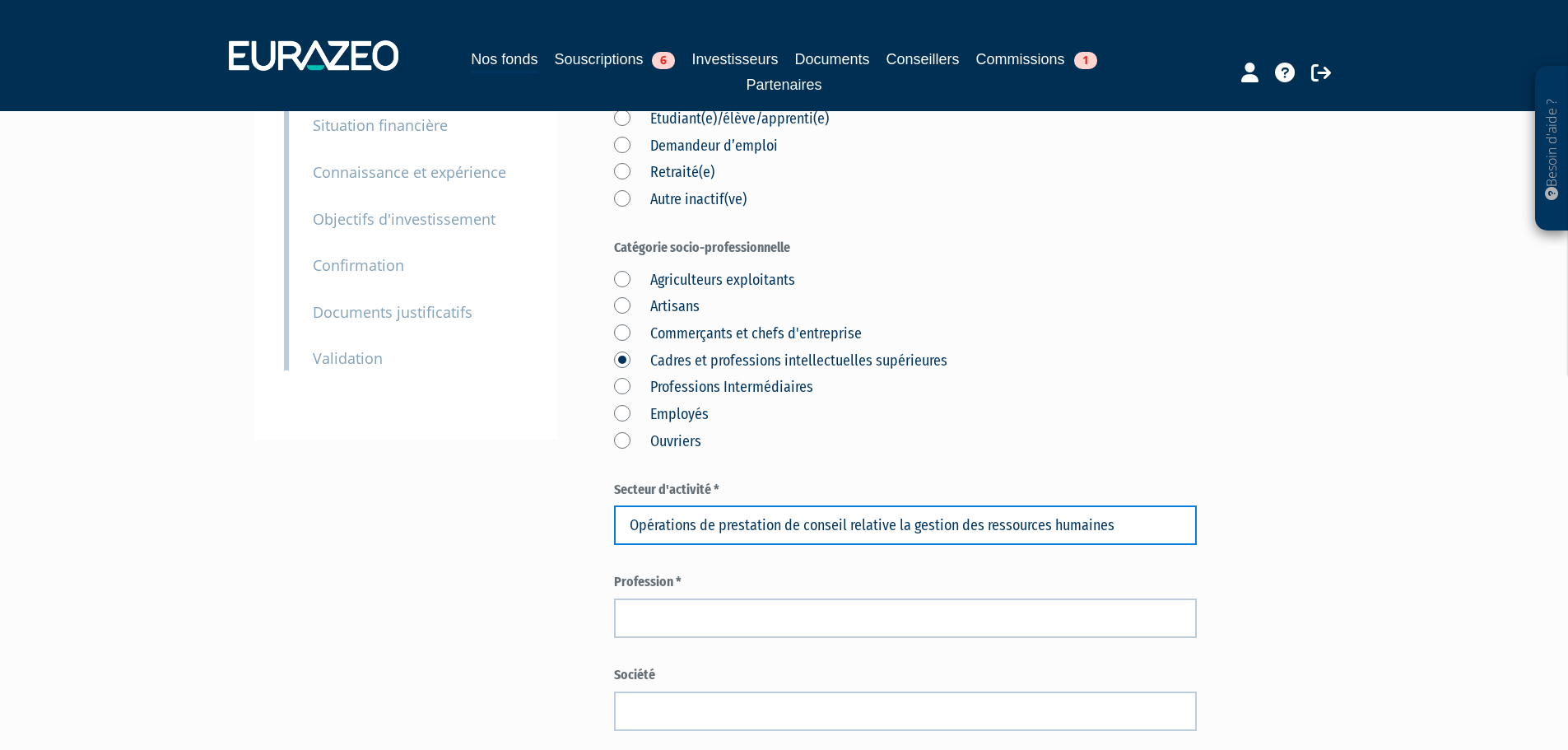
click at [658, 505] on input "Opérations de prestation de conseil relative la gestion des ressources humaines" at bounding box center [905, 525] width 583 height 40
type input "Opérations de prestation de conseil relative la gestion des ressources humaines"
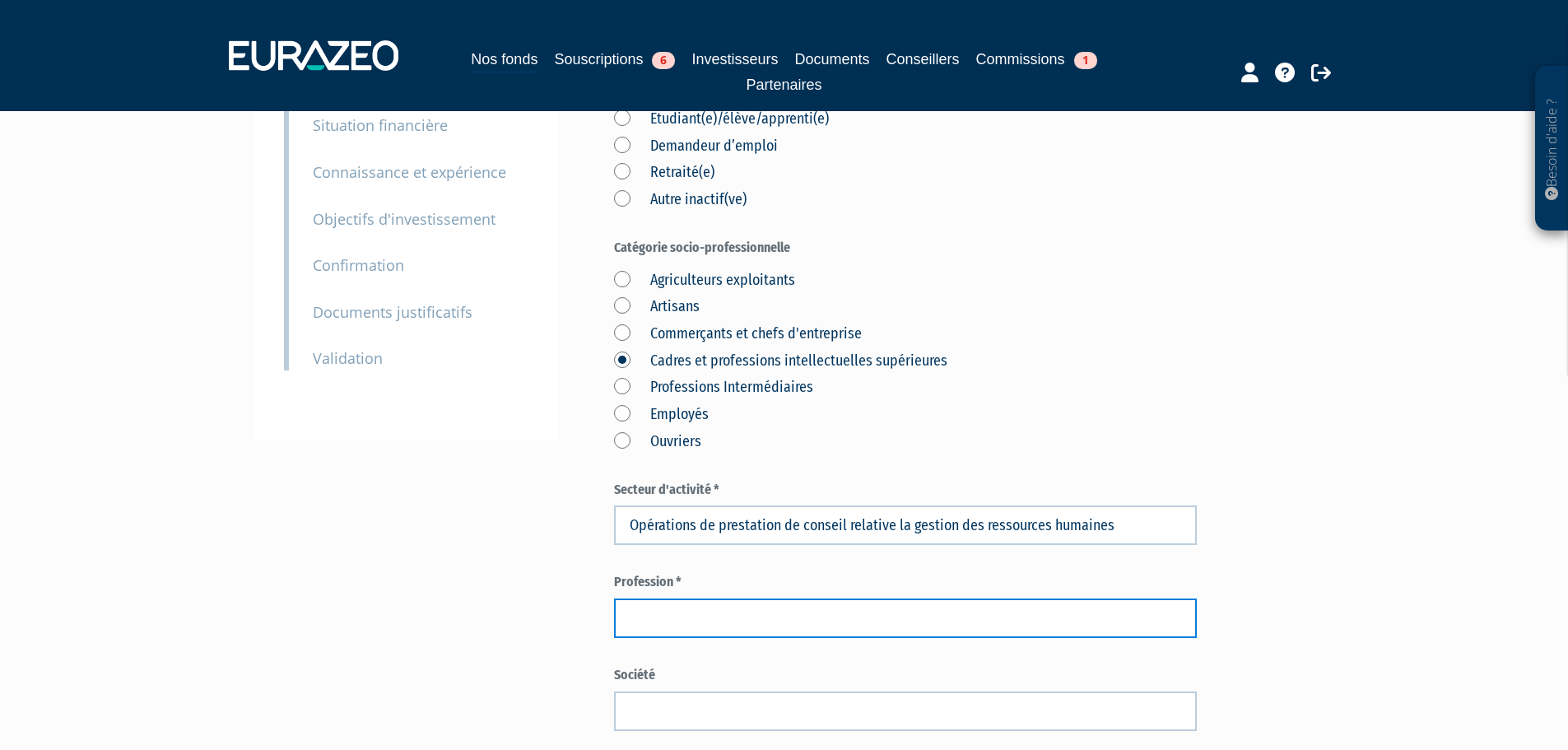
click at [647, 598] on input "text" at bounding box center [905, 617] width 583 height 40
type input "G"
click at [662, 598] on input "Dirigéant de société" at bounding box center [905, 617] width 583 height 40
click at [663, 598] on input "Dirigéant de société" at bounding box center [905, 617] width 583 height 40
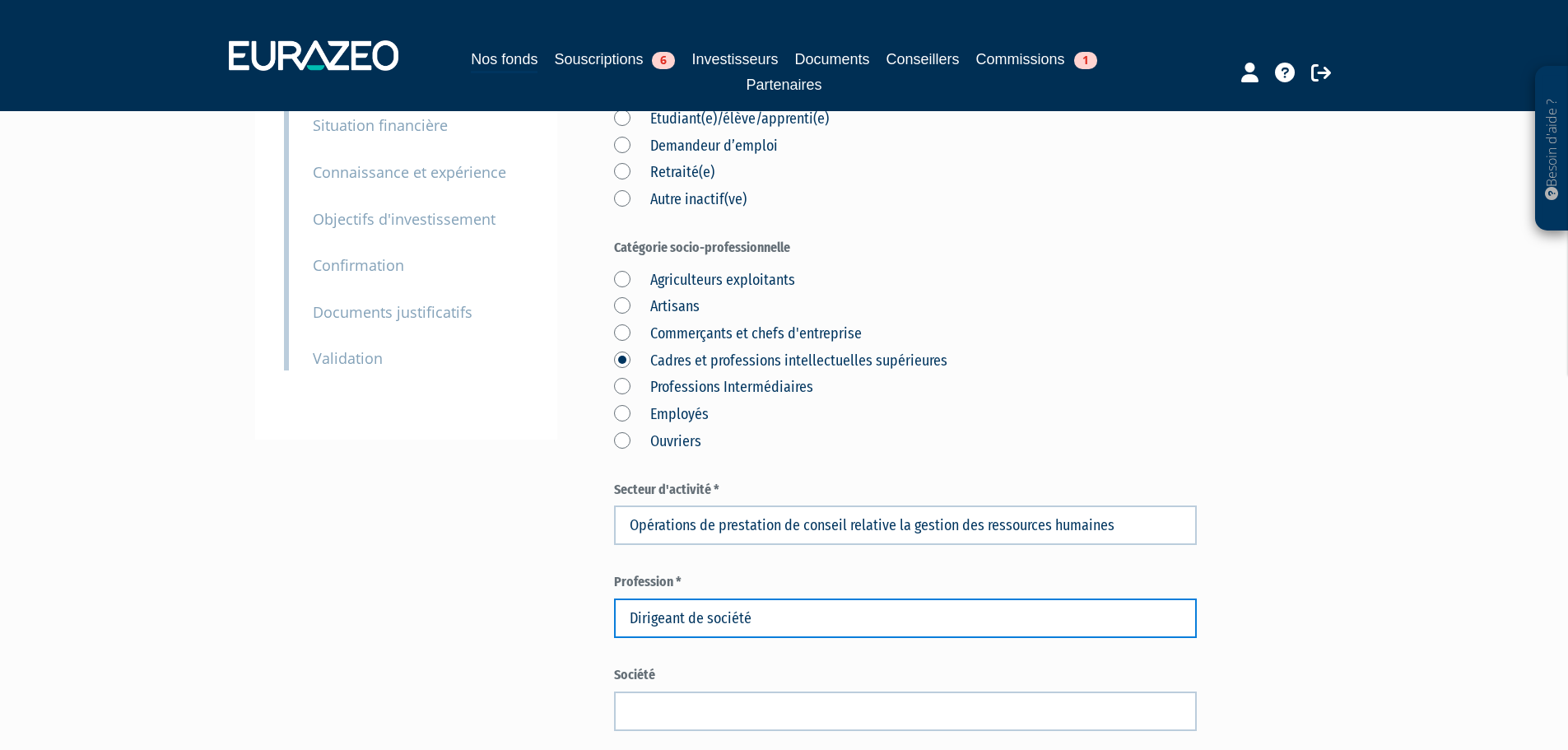
click at [759, 598] on input "Dirigeant de société" at bounding box center [905, 617] width 583 height 40
drag, startPoint x: 759, startPoint y: 575, endPoint x: 702, endPoint y: 575, distance: 57.0
click at [702, 598] on input "Dirigeant de société" at bounding box center [905, 617] width 583 height 40
paste input "Opérations de prestation de conseil relative la gestion des ressources humaines"
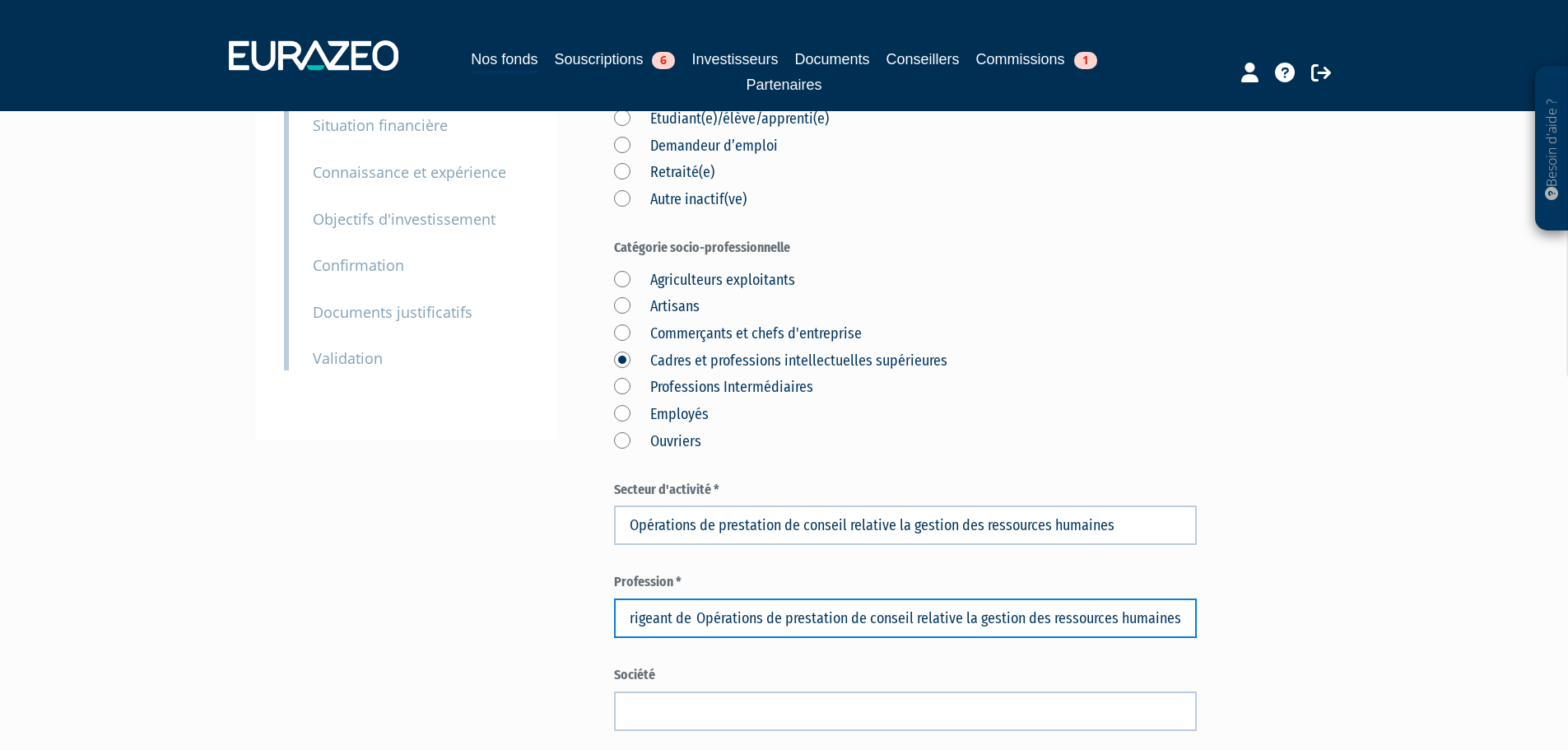
drag, startPoint x: 698, startPoint y: 581, endPoint x: 1196, endPoint y: 582, distance: 498.0
click at [1196, 598] on input "Dirigeant de Opérations de prestation de conseil relative la gestion des ressou…" at bounding box center [905, 617] width 583 height 40
click at [716, 598] on input "Dirigeant de" at bounding box center [905, 617] width 583 height 40
type input "Dirigeant"
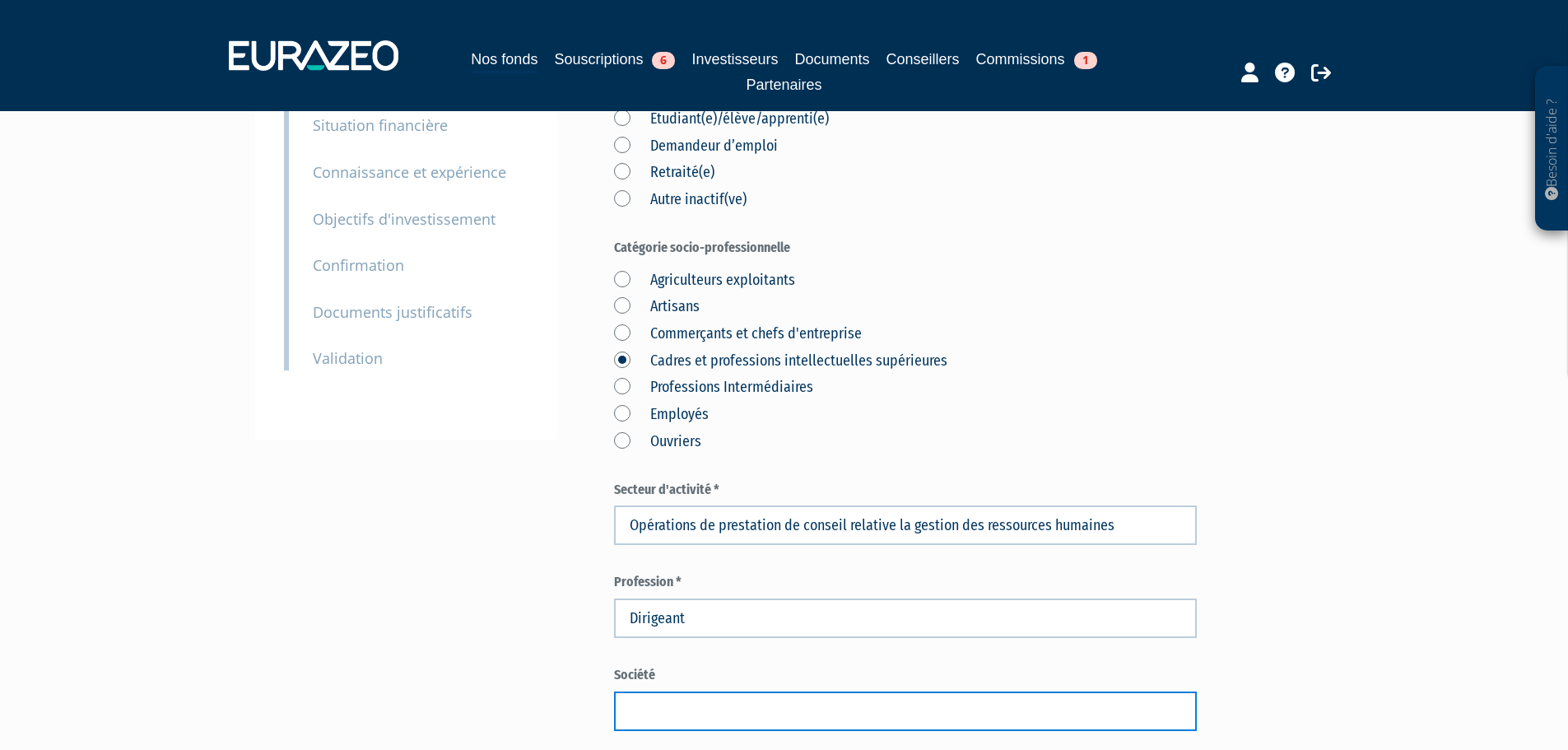
click at [665, 691] on input "text" at bounding box center [905, 710] width 583 height 40
paste input "BROADENUP"
type input "BROADENUP"
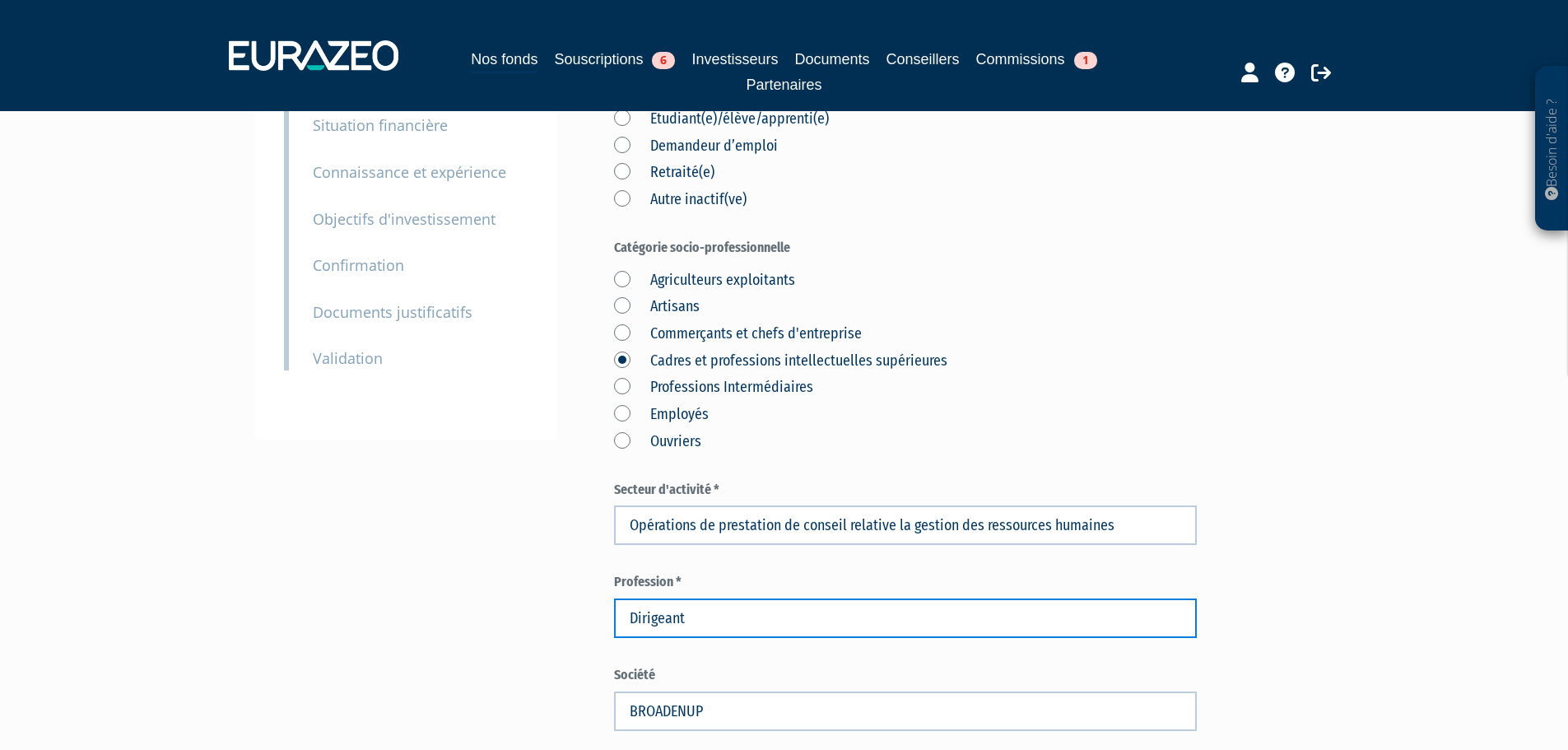
click at [688, 598] on input "Dirigeant" at bounding box center [905, 617] width 583 height 40
type input "Dirigeant de société"
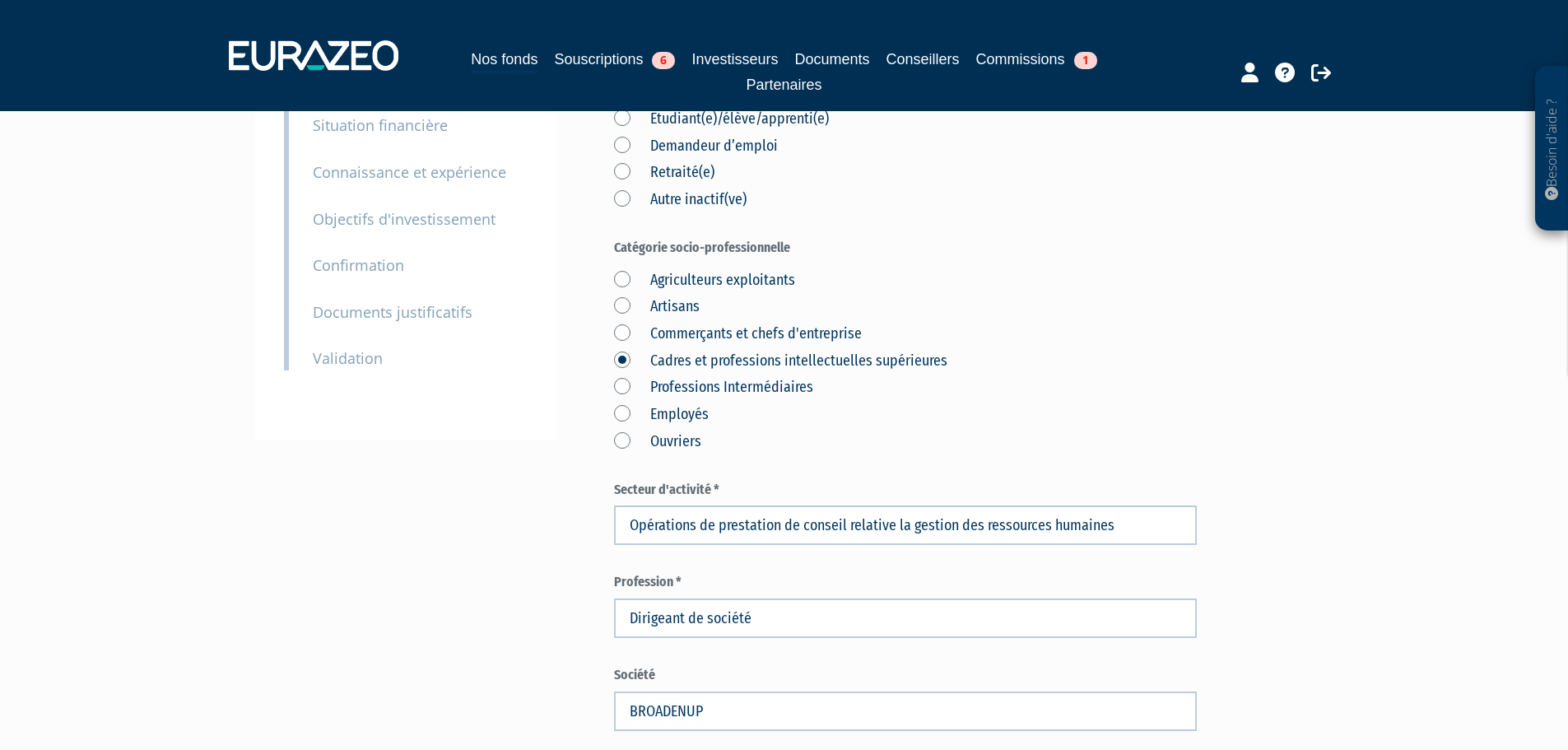
click at [554, 538] on div "Envoyer à l'investisseur 1 Identité 2 Coordonnées bancaires 3 Situation profess…" at bounding box center [784, 580] width 1034 height 1349
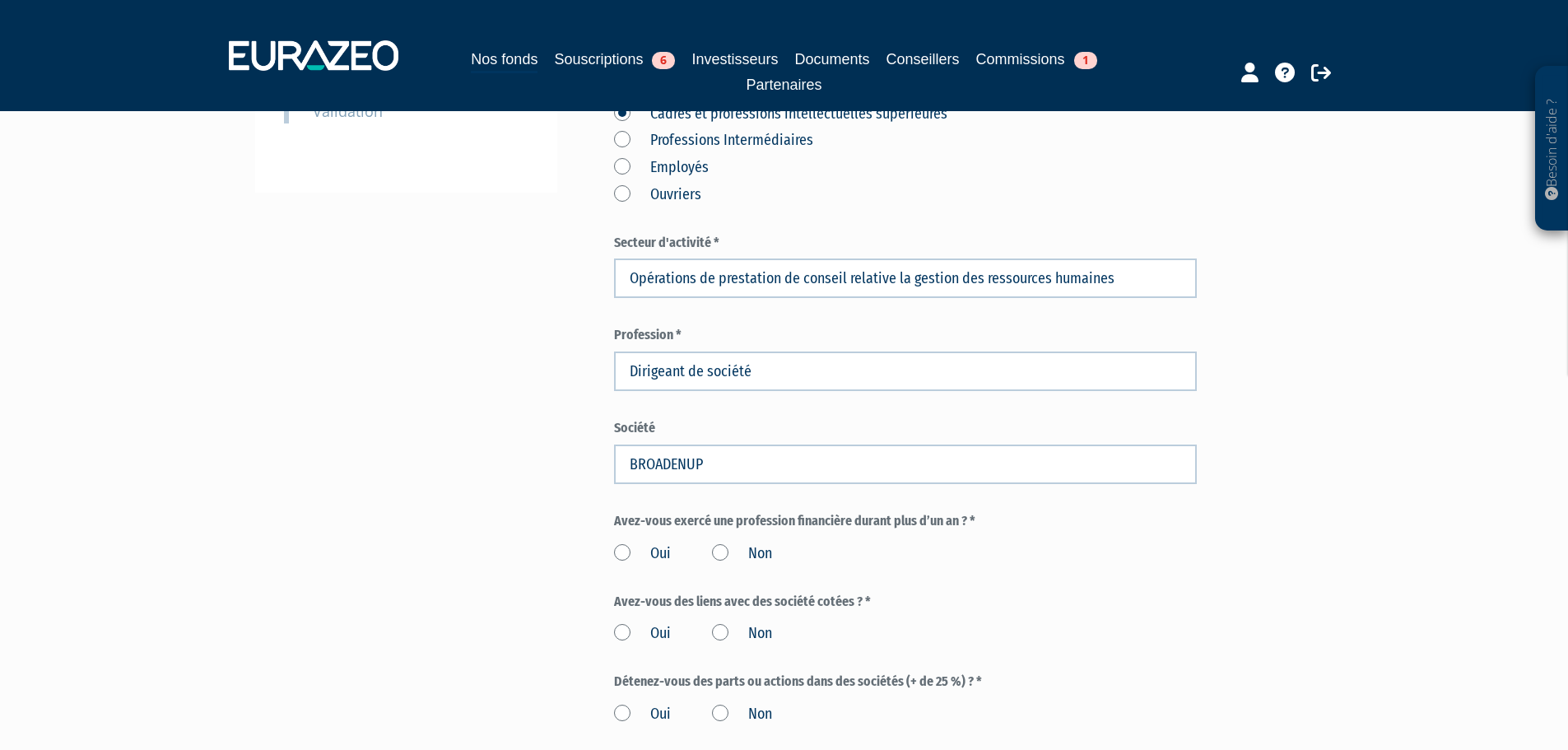
scroll to position [576, 0]
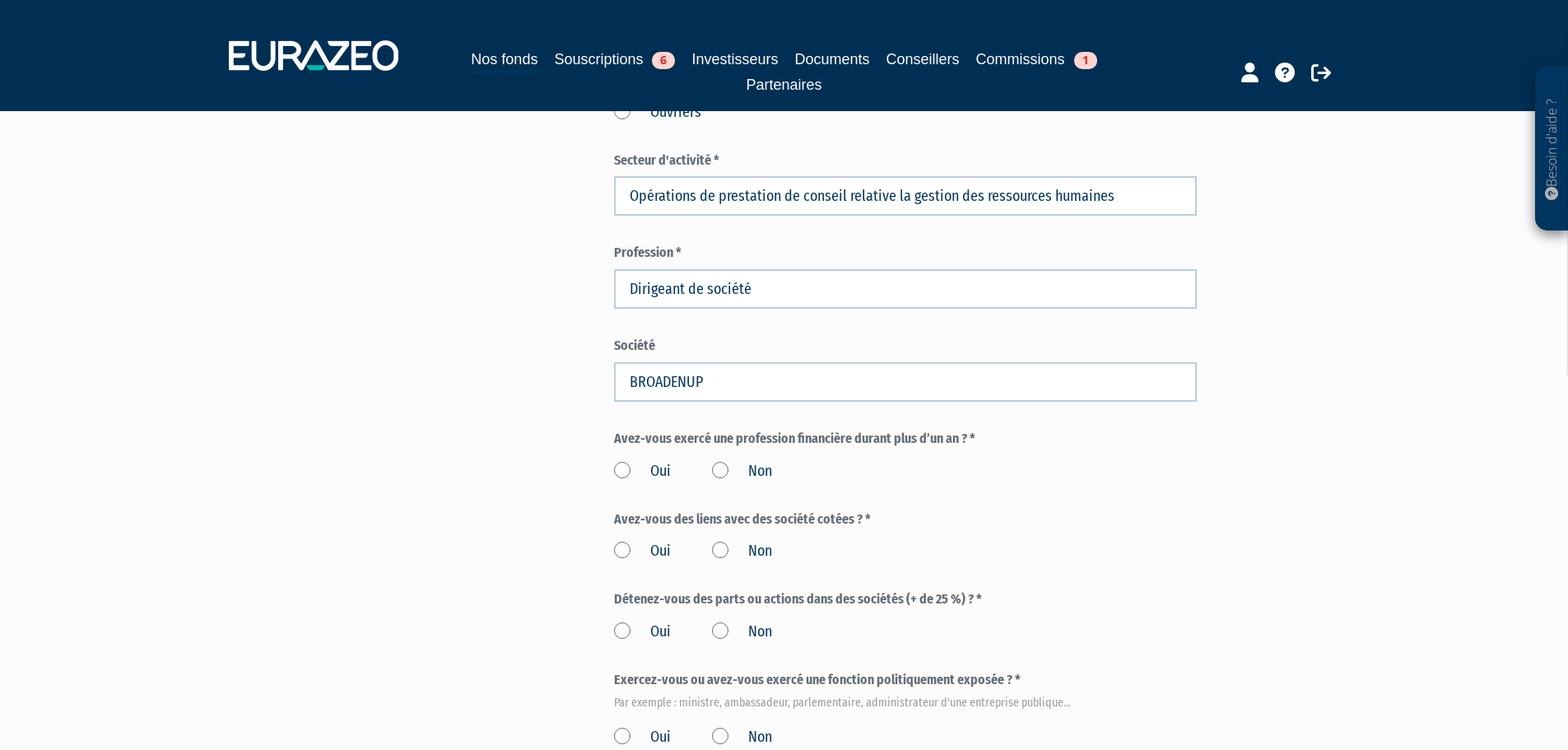
click at [623, 461] on label "Oui" at bounding box center [642, 471] width 57 height 21
click at [0, 0] on input "Oui" at bounding box center [0, 0] width 0 height 0
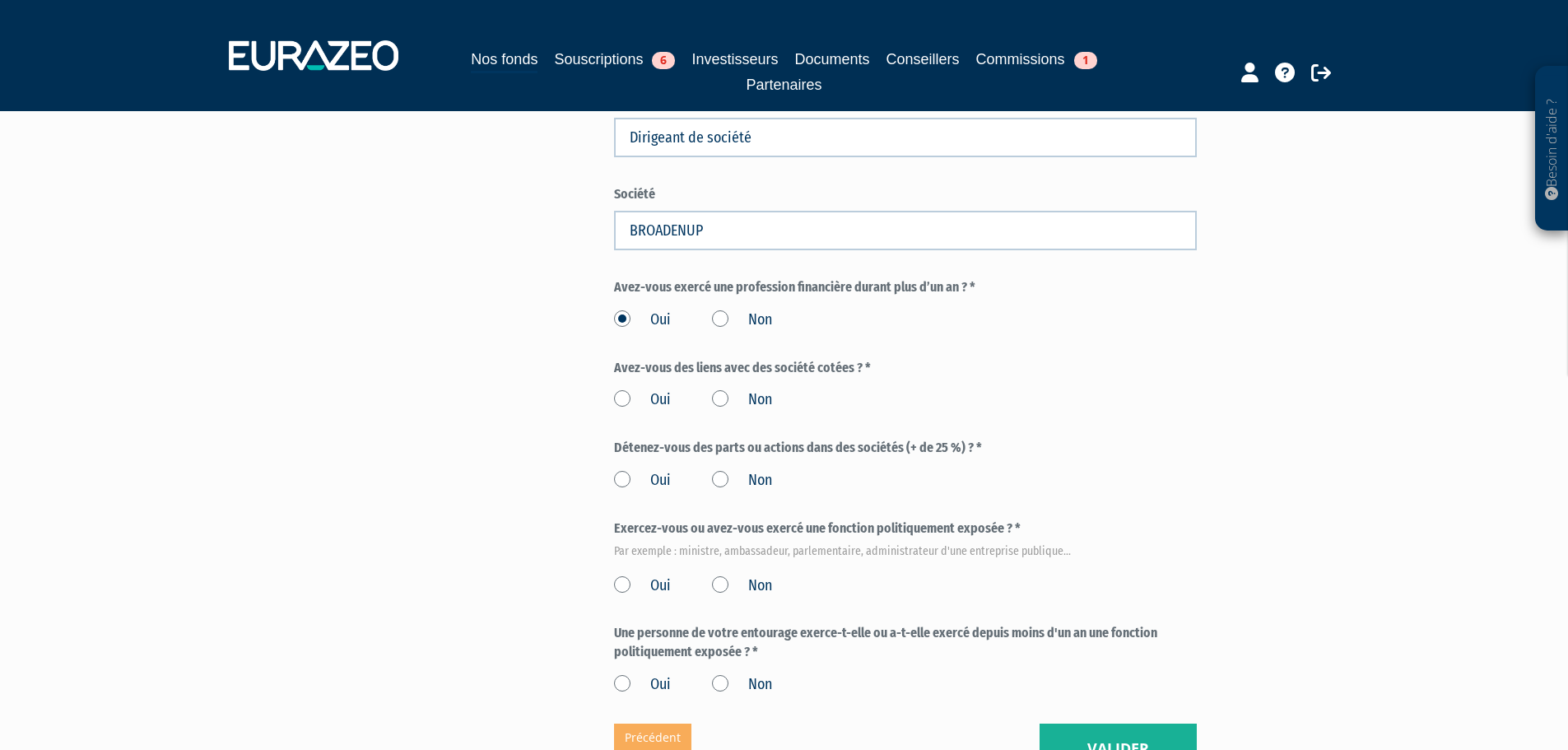
scroll to position [740, 0]
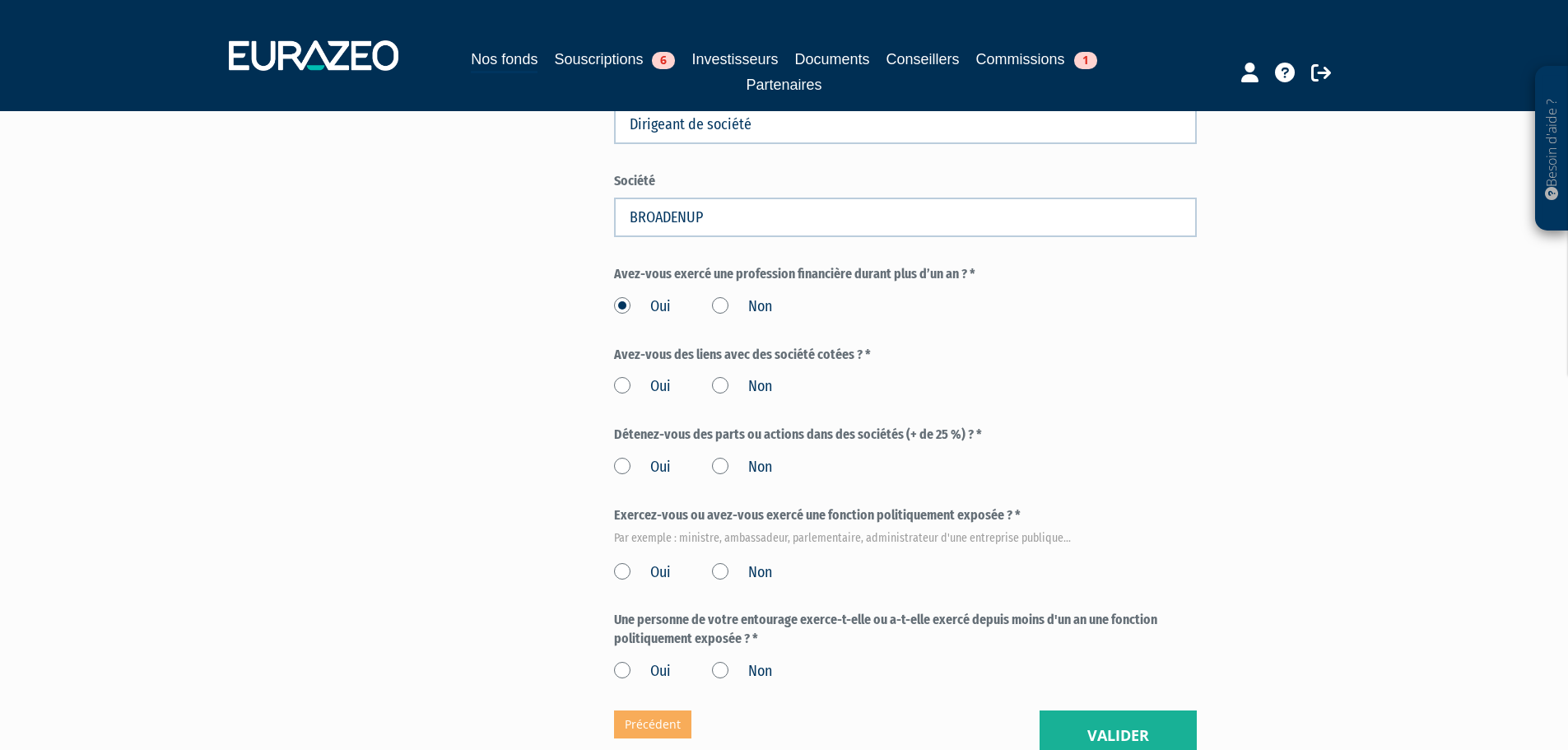
click at [721, 376] on label "Non" at bounding box center [742, 387] width 60 height 21
click at [0, 0] on input "Non" at bounding box center [0, 0] width 0 height 0
click at [721, 457] on label "Non" at bounding box center [742, 467] width 60 height 21
click at [0, 0] on input "Non" at bounding box center [0, 0] width 0 height 0
click at [720, 562] on label "Non" at bounding box center [742, 573] width 60 height 21
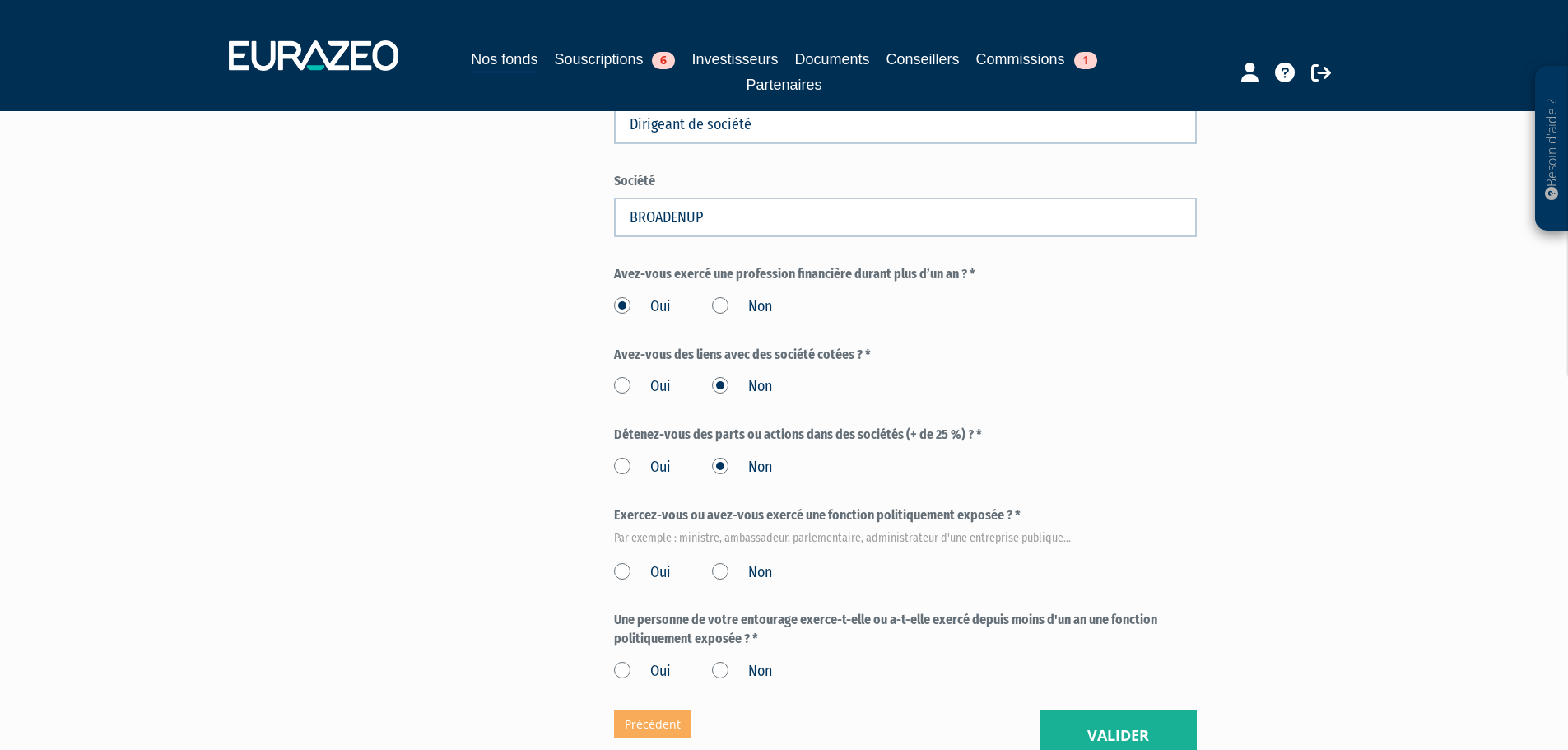
click at [0, 0] on input "Non" at bounding box center [0, 0] width 0 height 0
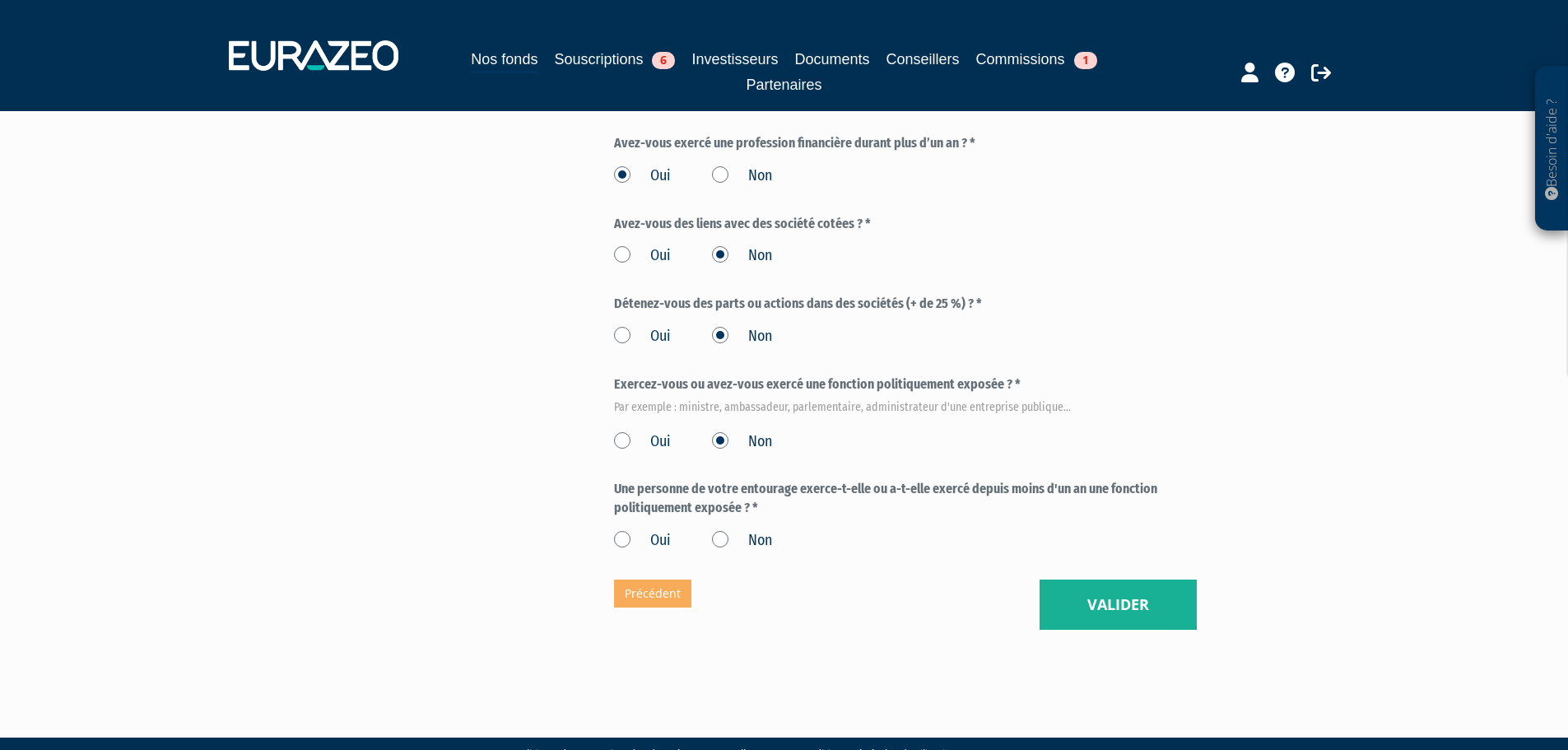
scroll to position [874, 0]
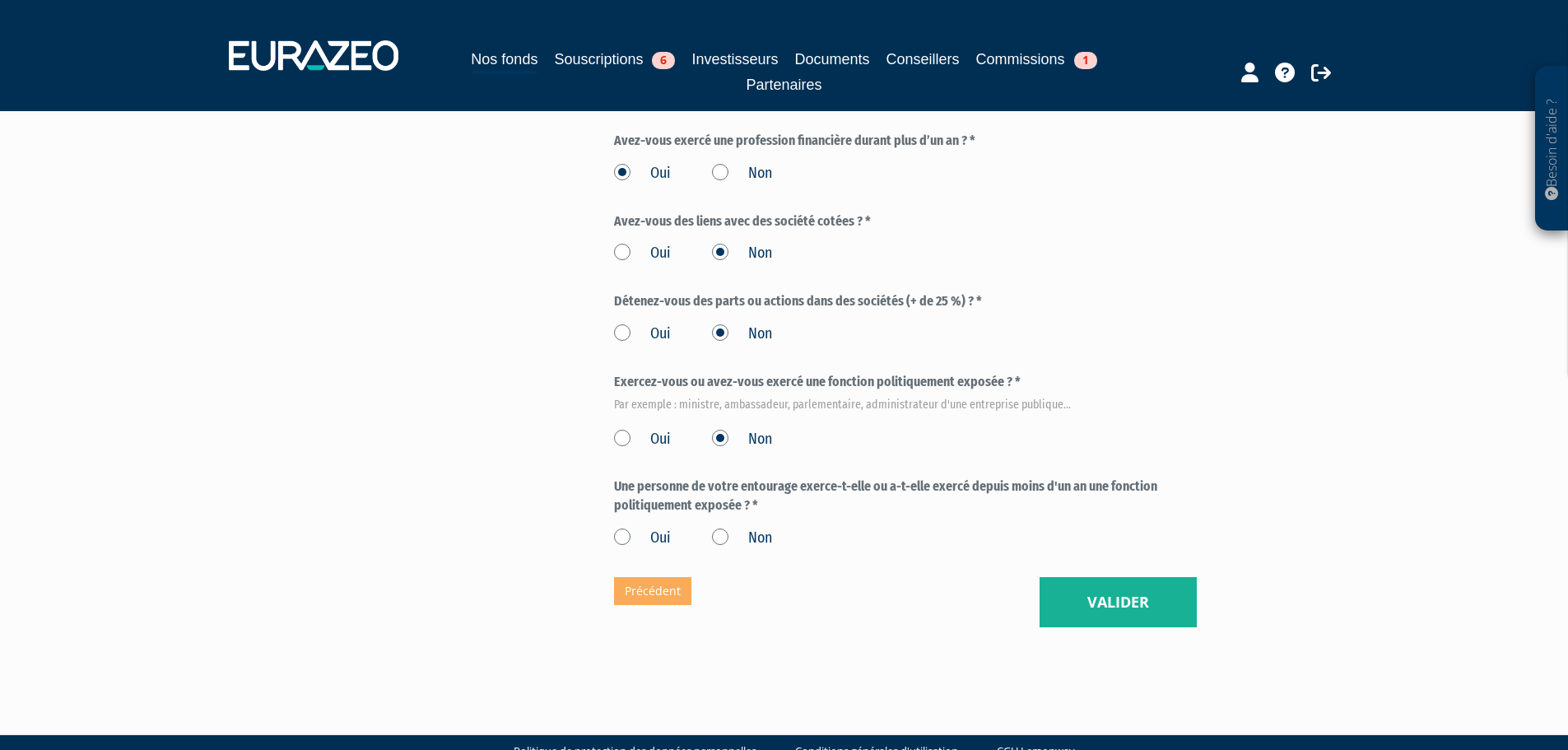
click at [722, 527] on label "Non" at bounding box center [742, 538] width 60 height 21
click at [0, 0] on input "Non" at bounding box center [0, 0] width 0 height 0
click at [1070, 577] on button "Valider" at bounding box center [1118, 602] width 157 height 51
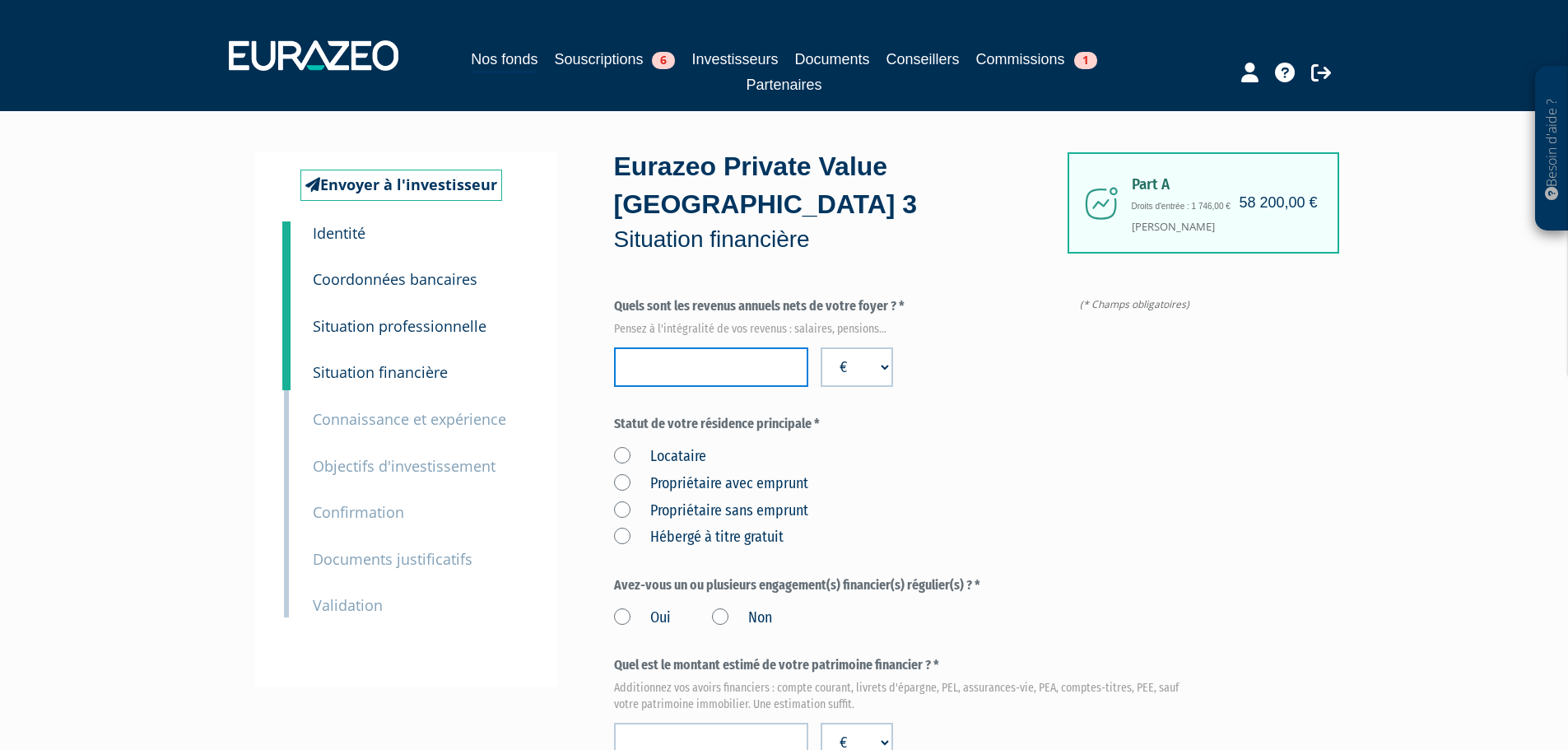
click at [665, 347] on input "number" at bounding box center [710, 367] width 195 height 40
click at [620, 473] on label "Propriétaire avec emprunt" at bounding box center [710, 484] width 195 height 21
click at [0, 0] on emprunt "Propriétaire avec emprunt" at bounding box center [0, 0] width 0 height 0
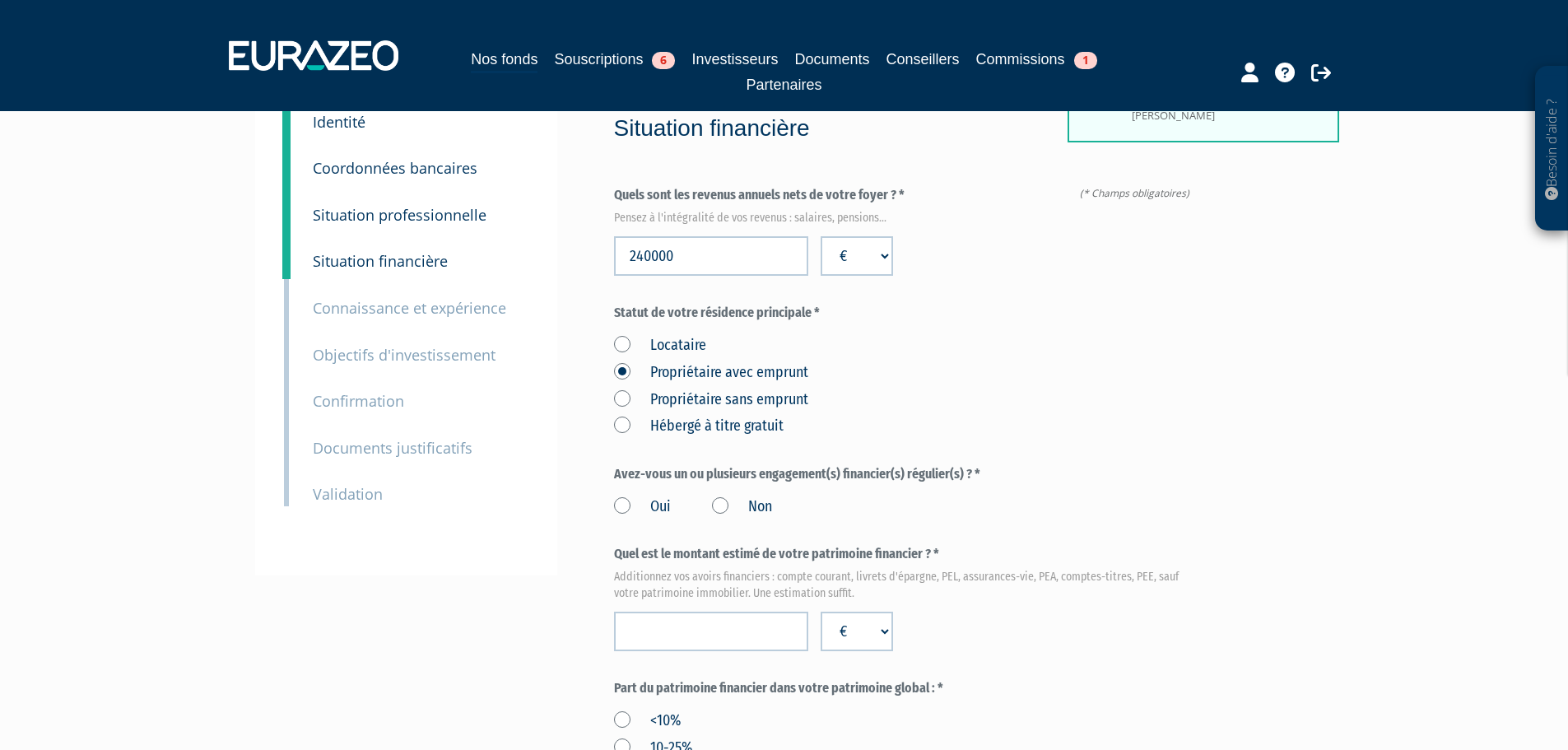
scroll to position [82, 0]
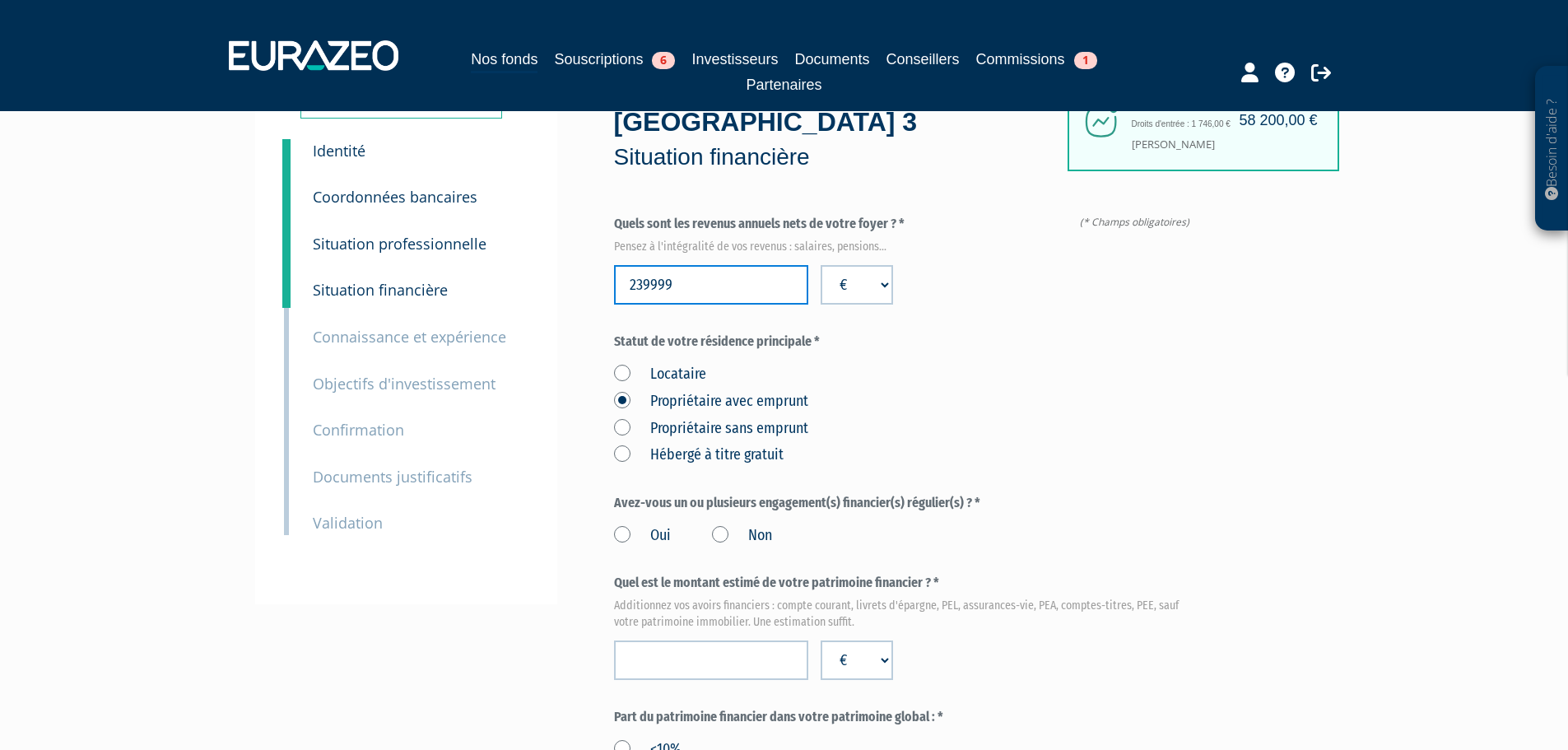
click at [785, 265] on input "239999" at bounding box center [710, 285] width 195 height 40
type input "240000"
click at [788, 265] on input "240000" at bounding box center [710, 285] width 195 height 40
drag, startPoint x: 622, startPoint y: 495, endPoint x: 635, endPoint y: 494, distance: 13.0
click at [621, 525] on label "Oui" at bounding box center [642, 536] width 57 height 21
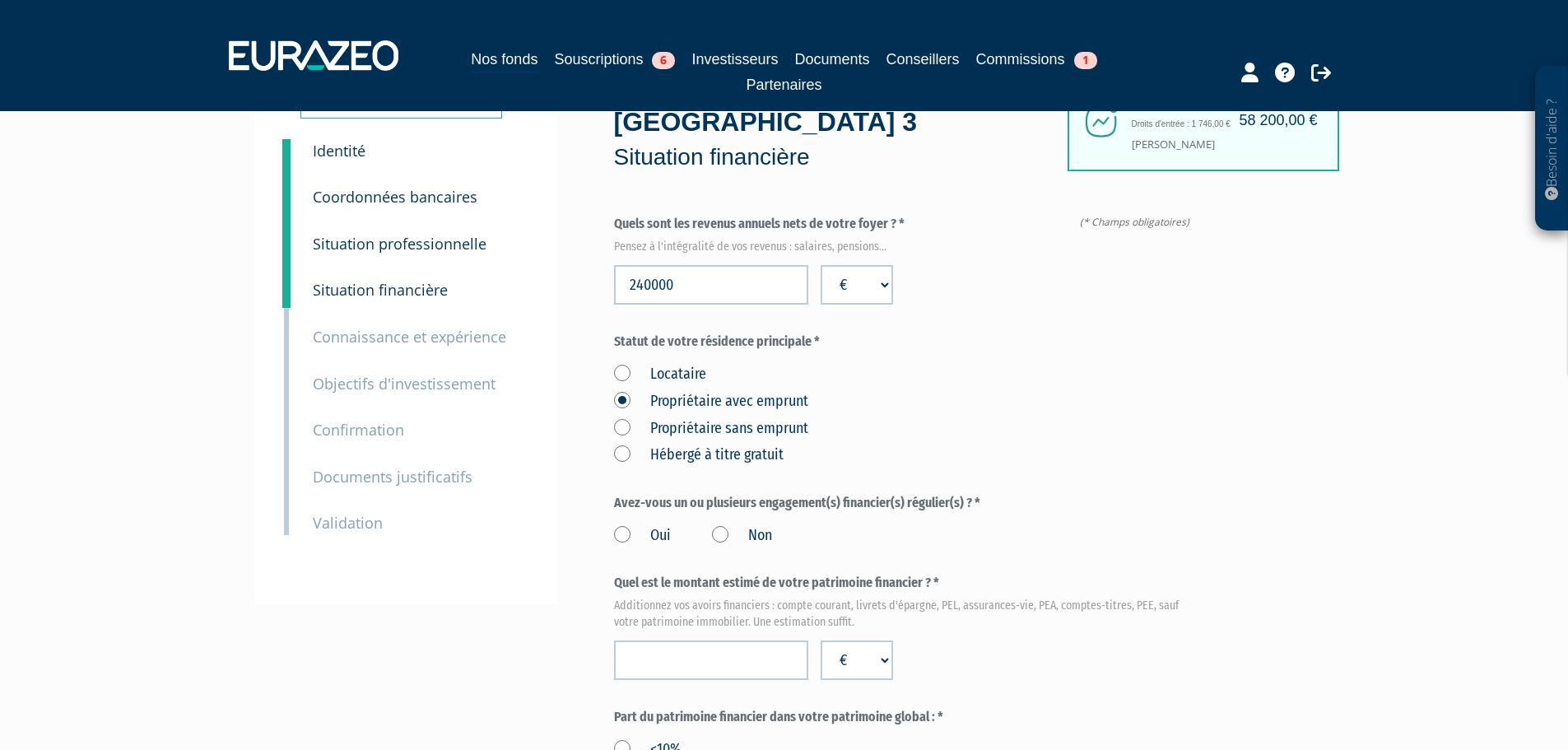
click at [0, 0] on input "Oui" at bounding box center [0, 0] width 0 height 0
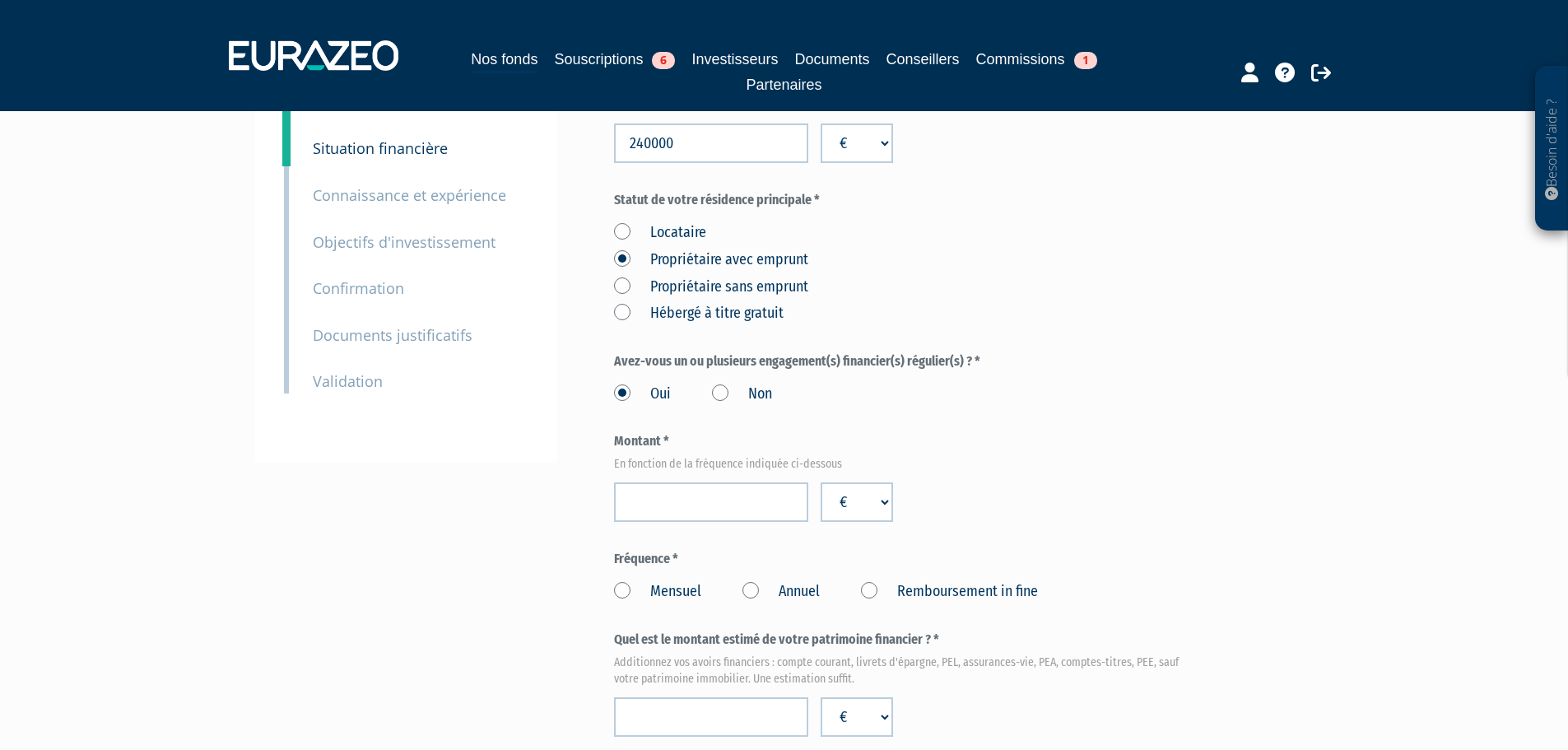
scroll to position [247, 0]
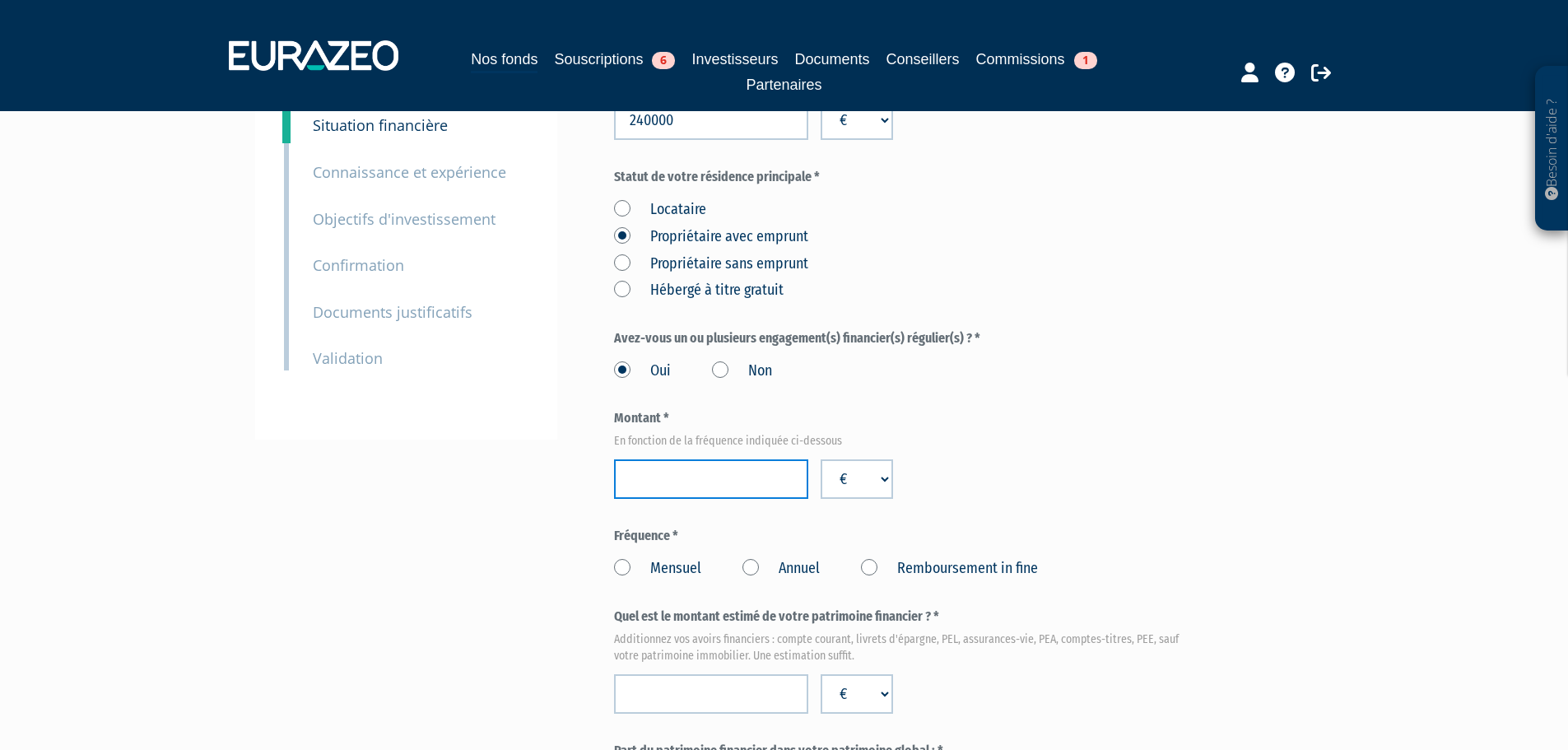
click at [682, 460] on input "number" at bounding box center [710, 479] width 195 height 40
type input "45000"
drag, startPoint x: 744, startPoint y: 526, endPoint x: 764, endPoint y: 521, distance: 20.6
click at [744, 558] on label "Annuel" at bounding box center [781, 569] width 77 height 21
click at [0, 0] on Annuel "Annuel" at bounding box center [0, 0] width 0 height 0
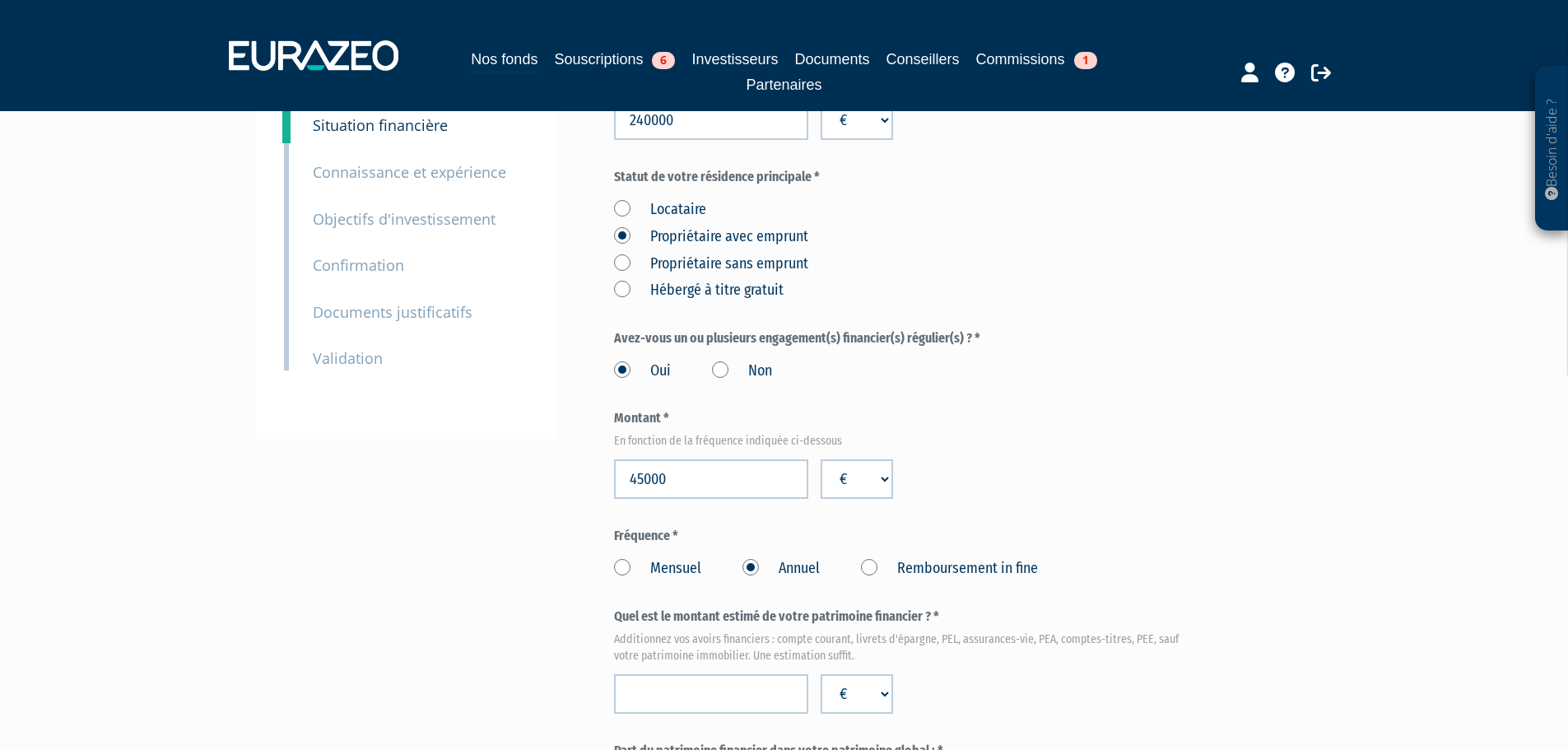
click at [1234, 390] on div "Part A 58 200,00 € Droits d'entrée : 1 746,00 € Jean-Charles CASTELLANO Eurazeo…" at bounding box center [963, 717] width 700 height 1625
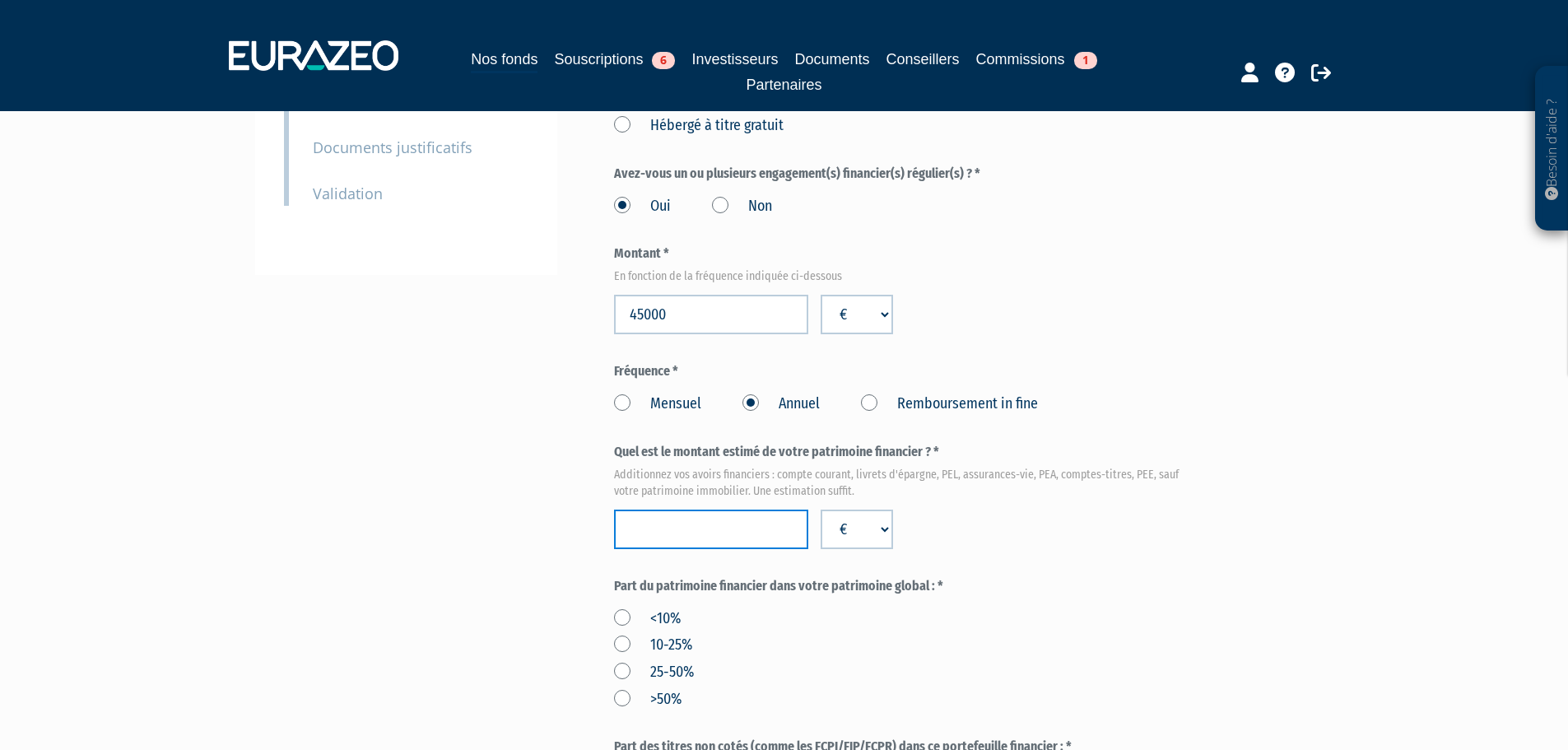
click at [661, 509] on input "number" at bounding box center [710, 528] width 195 height 40
click at [764, 614] on div "<10% 10-25% 25-50% >50%" at bounding box center [905, 655] width 583 height 107
click at [685, 509] on input "39500000" at bounding box center [710, 528] width 195 height 40
click at [633, 509] on input "3950000" at bounding box center [710, 528] width 195 height 40
click at [657, 509] on input "3950000" at bounding box center [710, 528] width 195 height 40
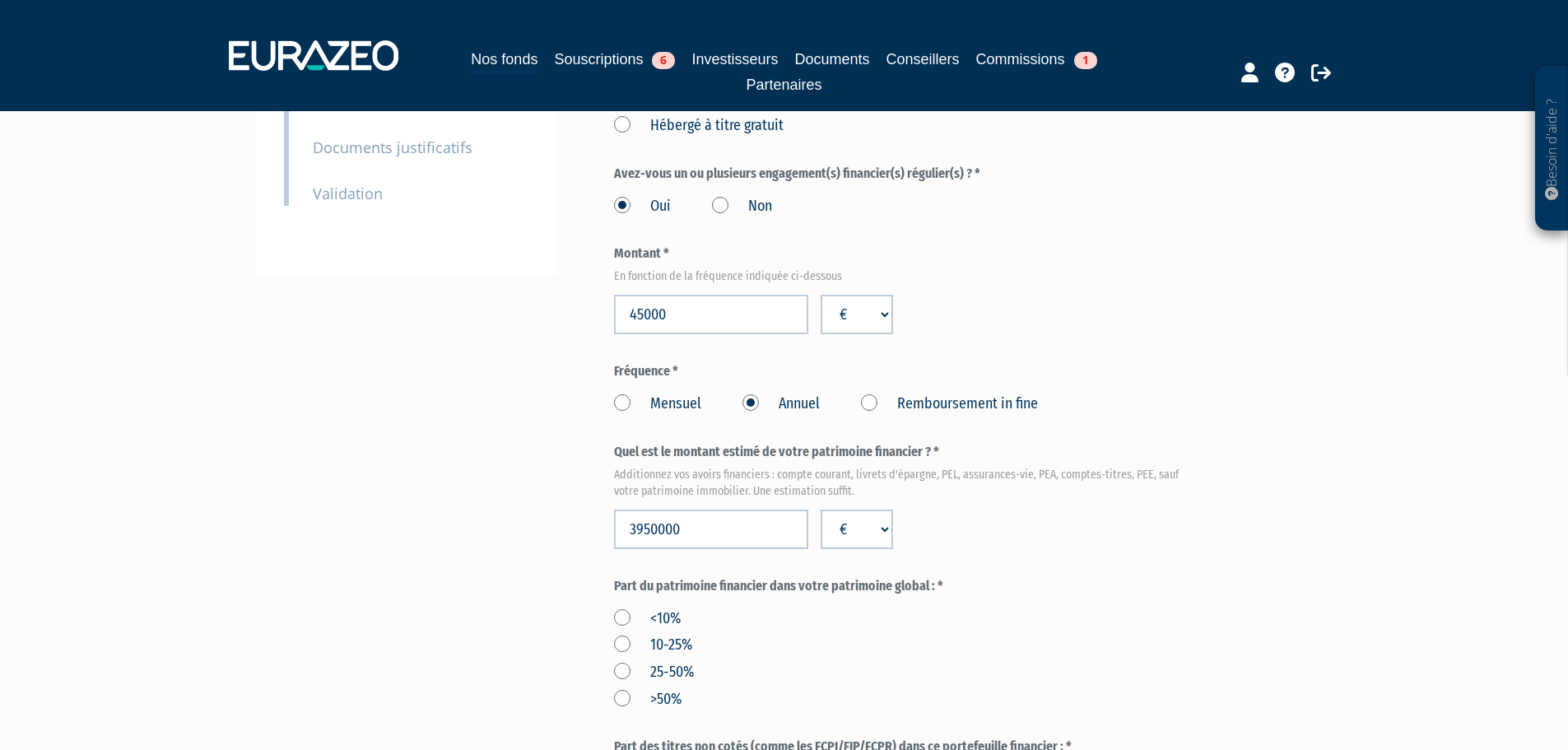
click at [1111, 532] on form "(* Champs obligatoires) Quels sont les revenus annuels nets de votre foyer ? * …" at bounding box center [905, 585] width 583 height 1400
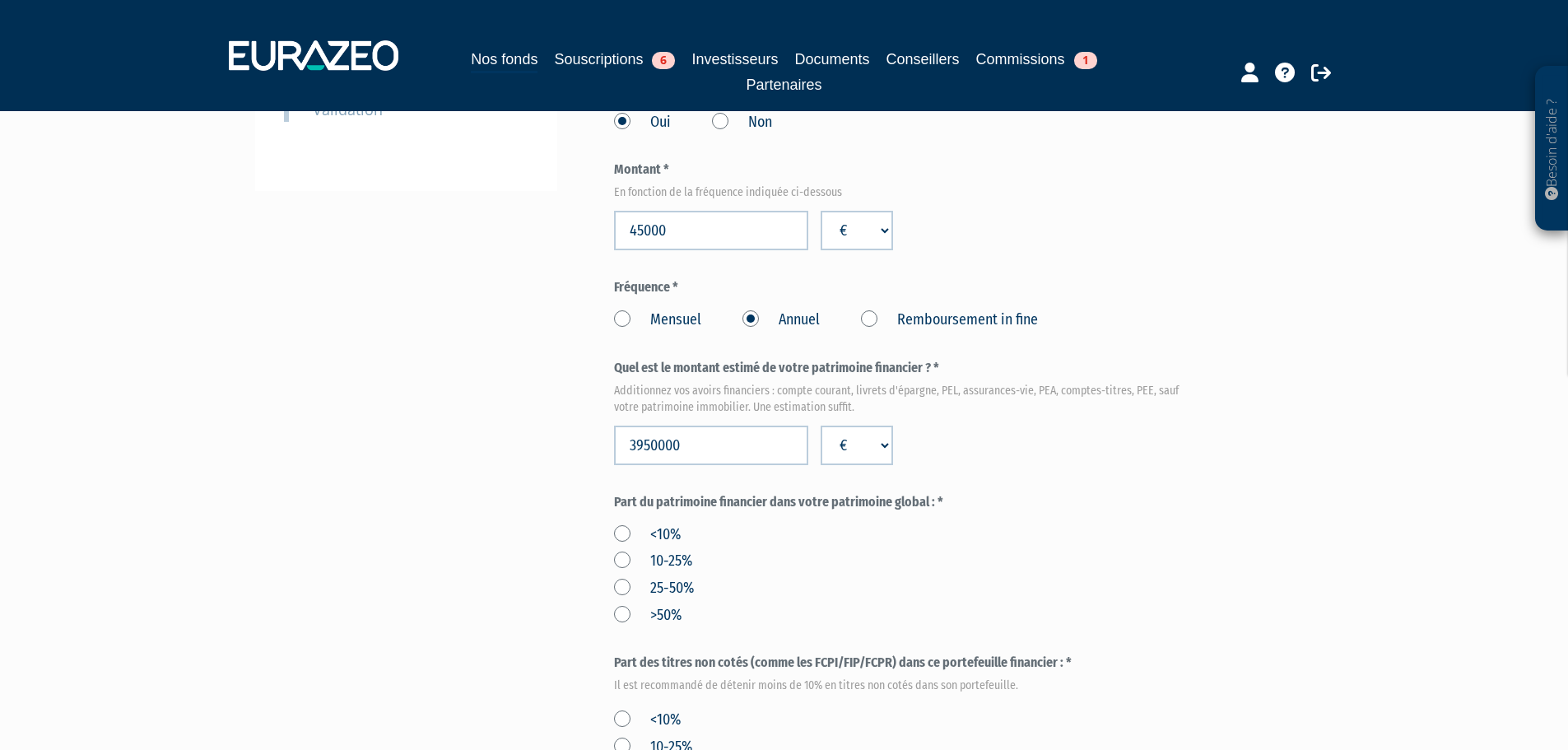
scroll to position [576, 0]
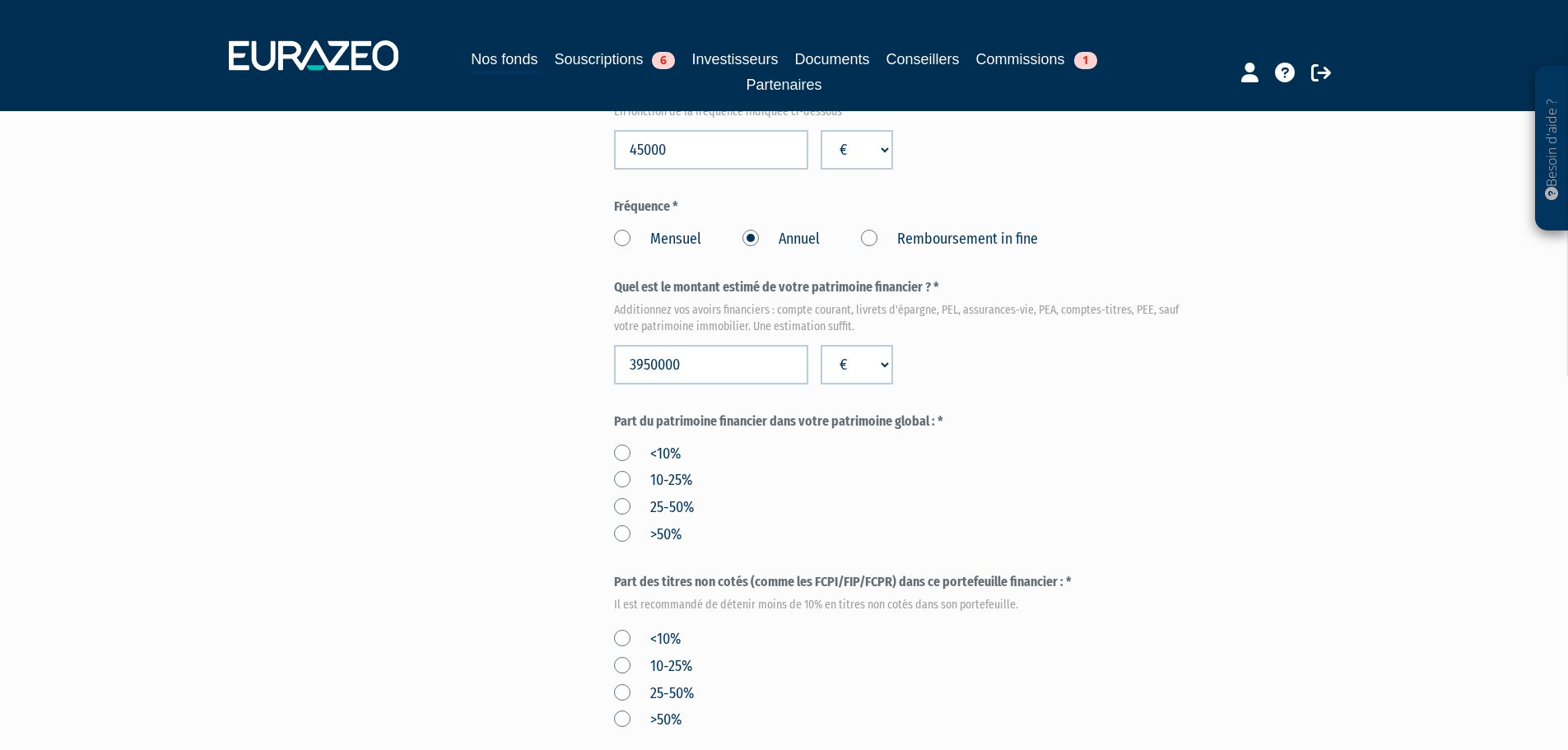
click at [623, 443] on label "<10%" at bounding box center [647, 454] width 67 height 21
click at [0, 0] on input "<10%" at bounding box center [0, 0] width 0 height 0
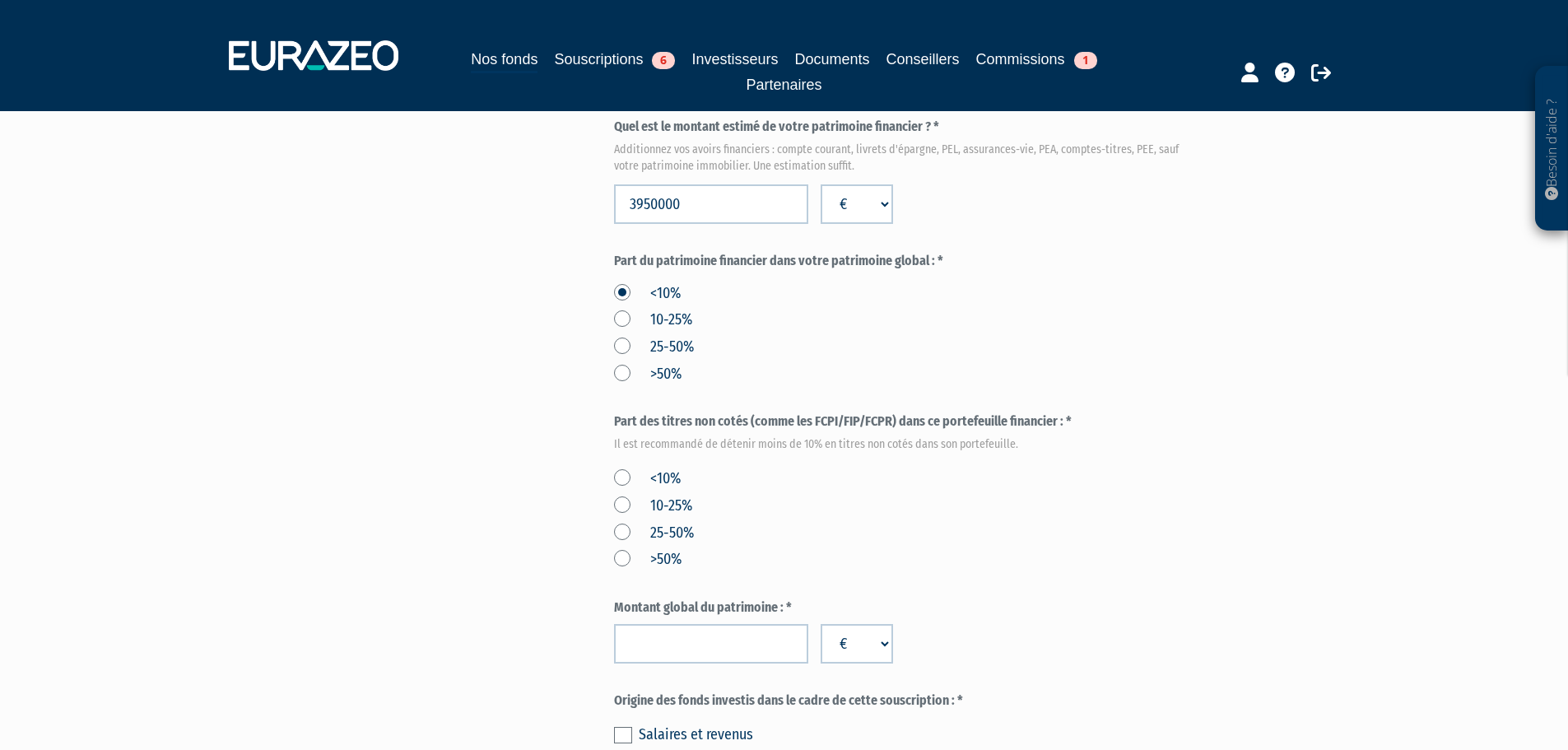
scroll to position [740, 0]
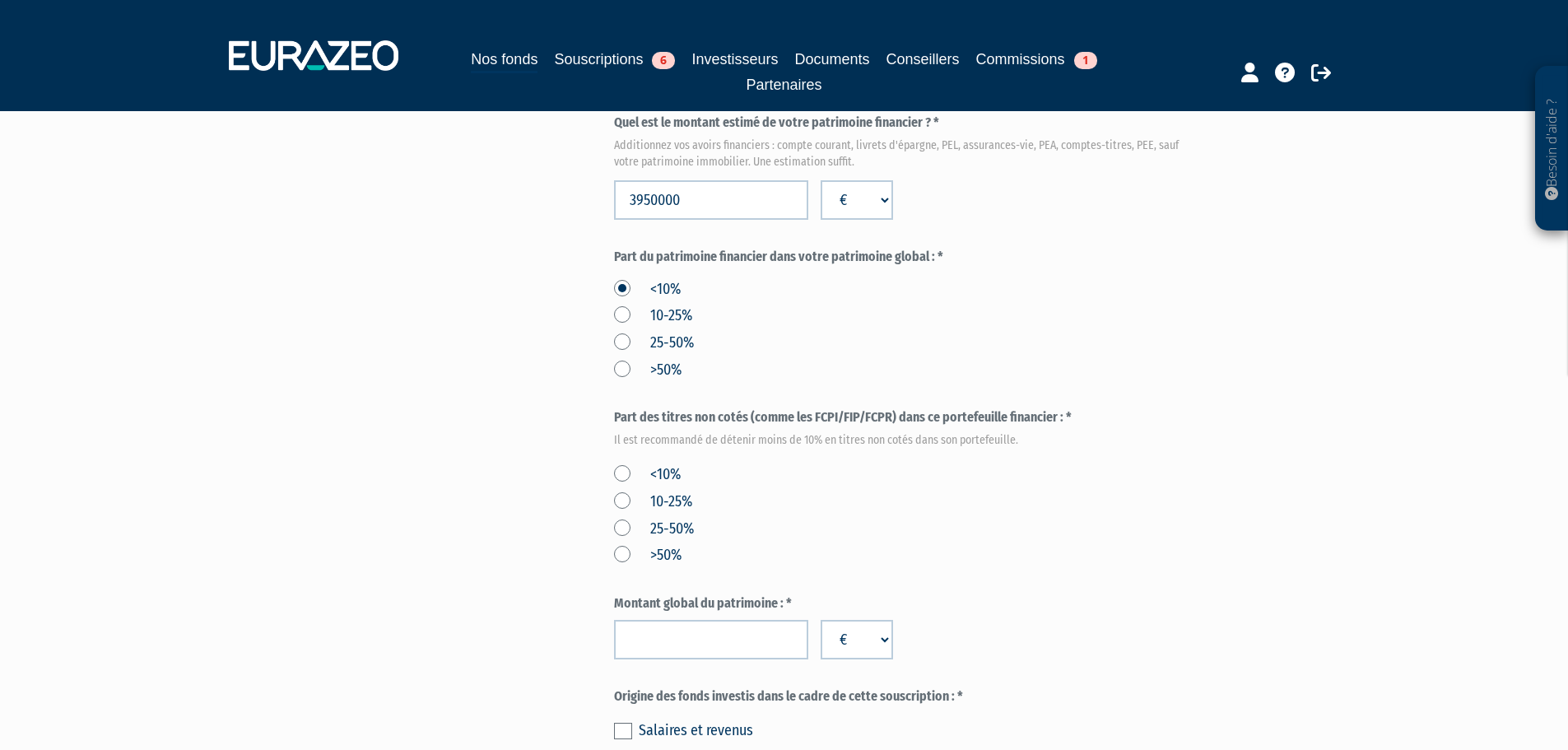
click at [622, 465] on label "<10%" at bounding box center [647, 475] width 67 height 21
click at [0, 0] on input "<10%" at bounding box center [0, 0] width 0 height 0
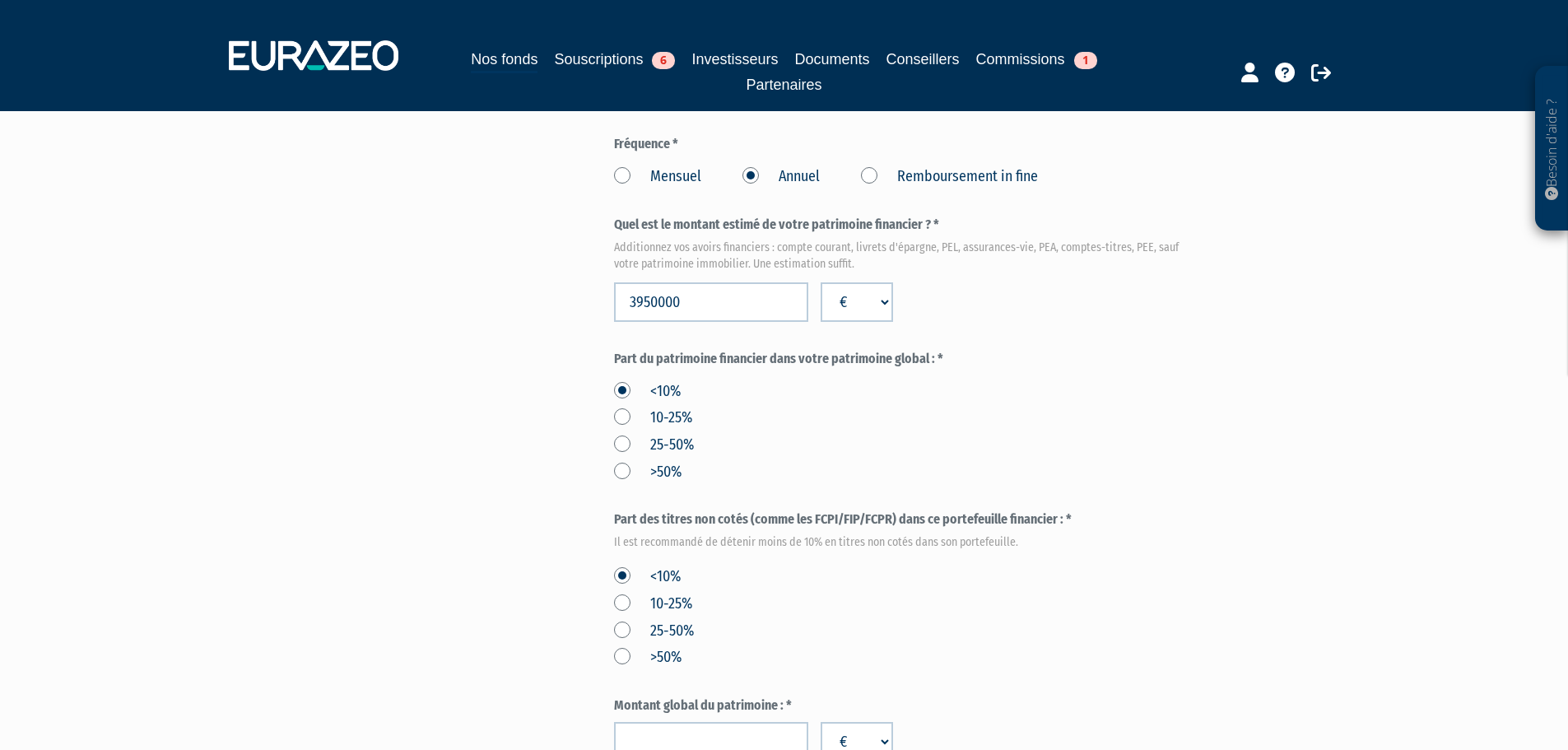
scroll to position [576, 0]
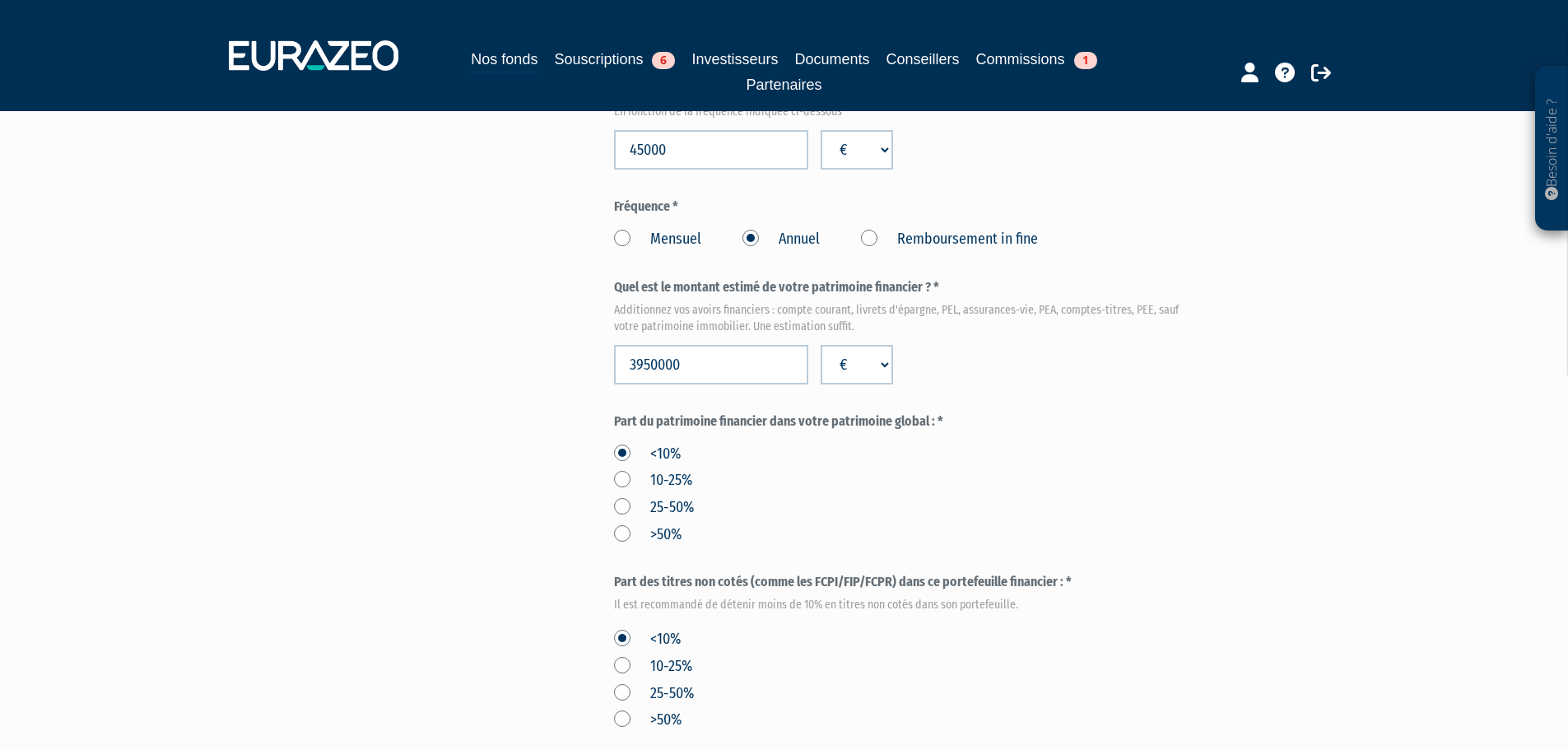
click at [618, 525] on label ">50%" at bounding box center [648, 535] width 68 height 21
click at [0, 0] on input ">50%" at bounding box center [0, 0] width 0 height 0
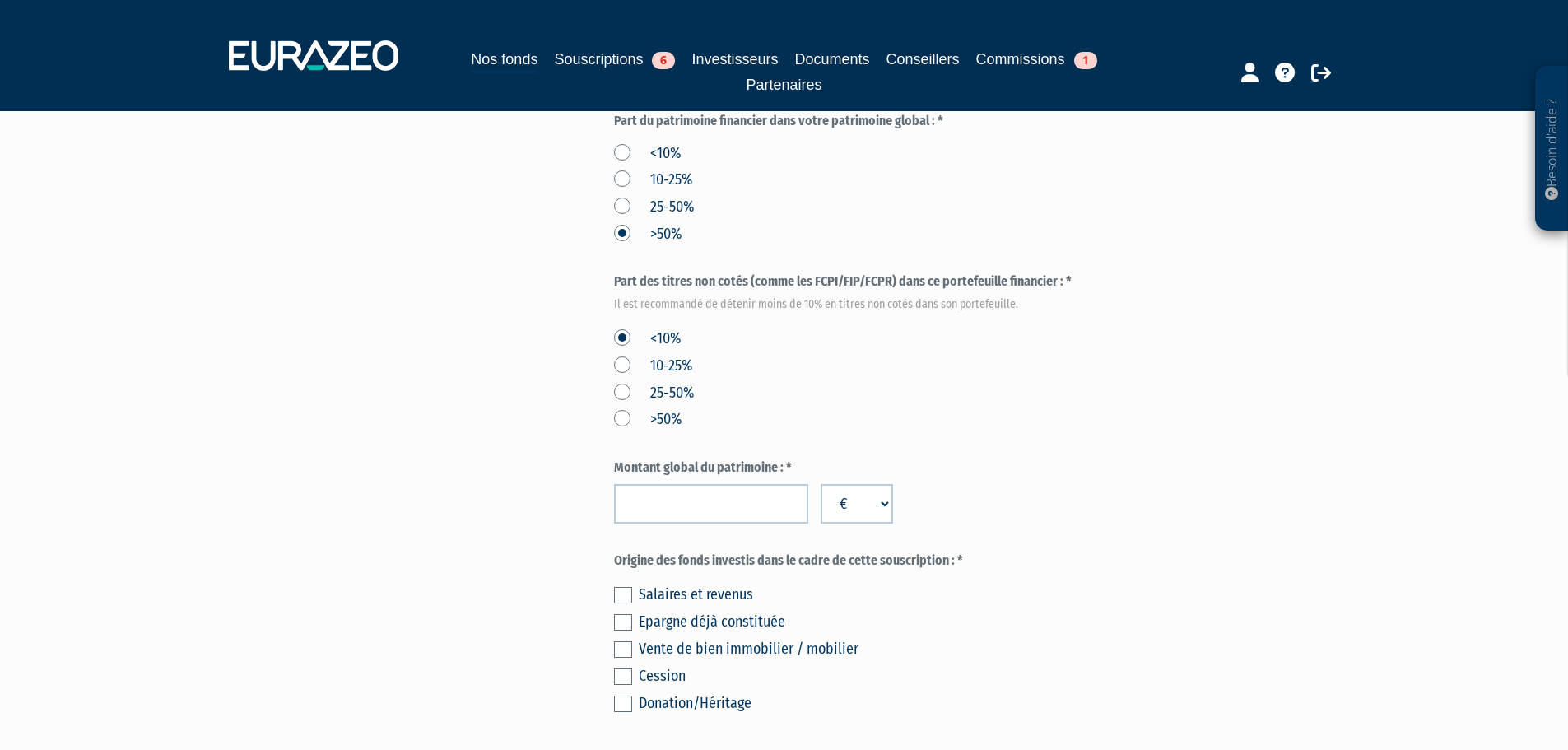
scroll to position [905, 0]
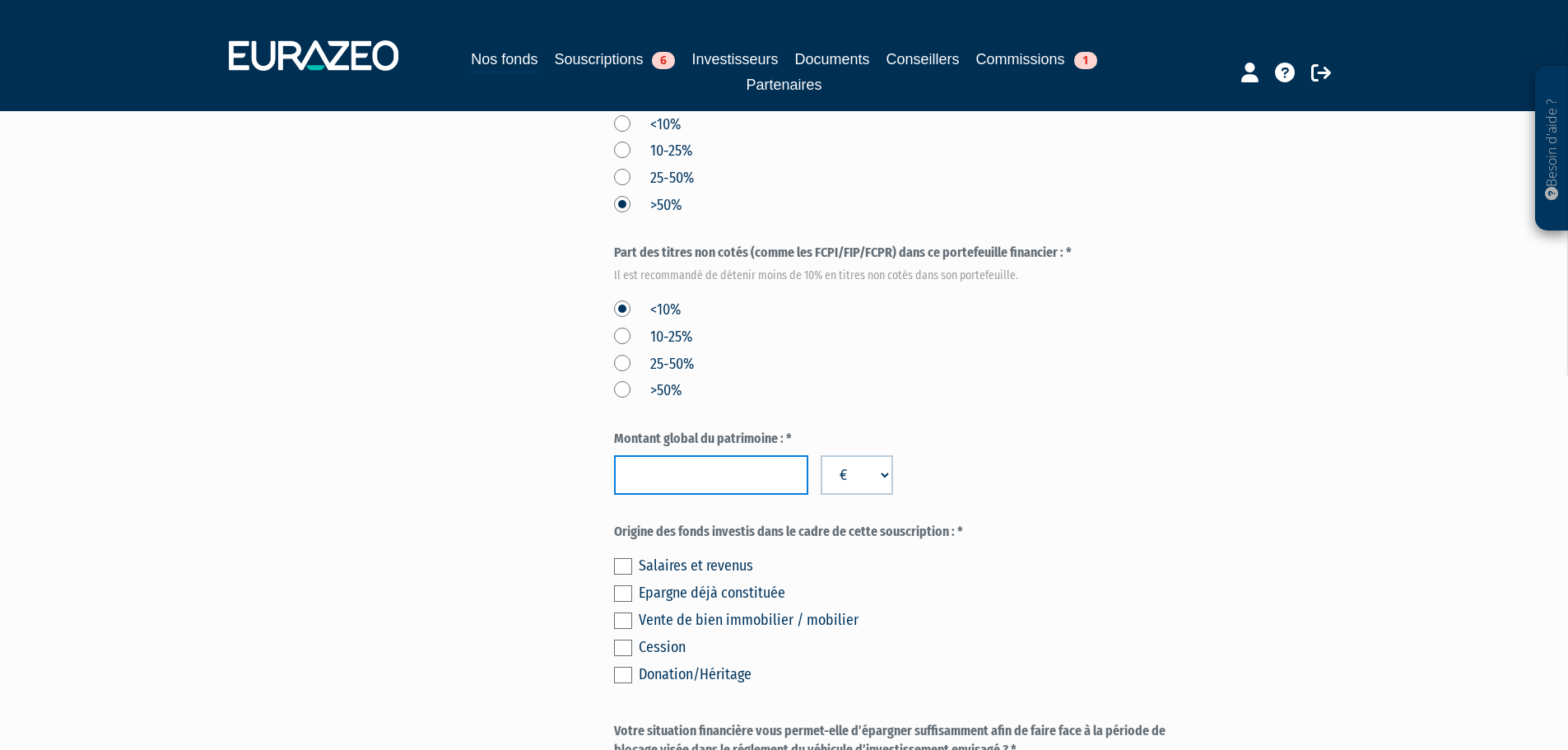
click at [650, 455] on input "number" at bounding box center [710, 474] width 195 height 40
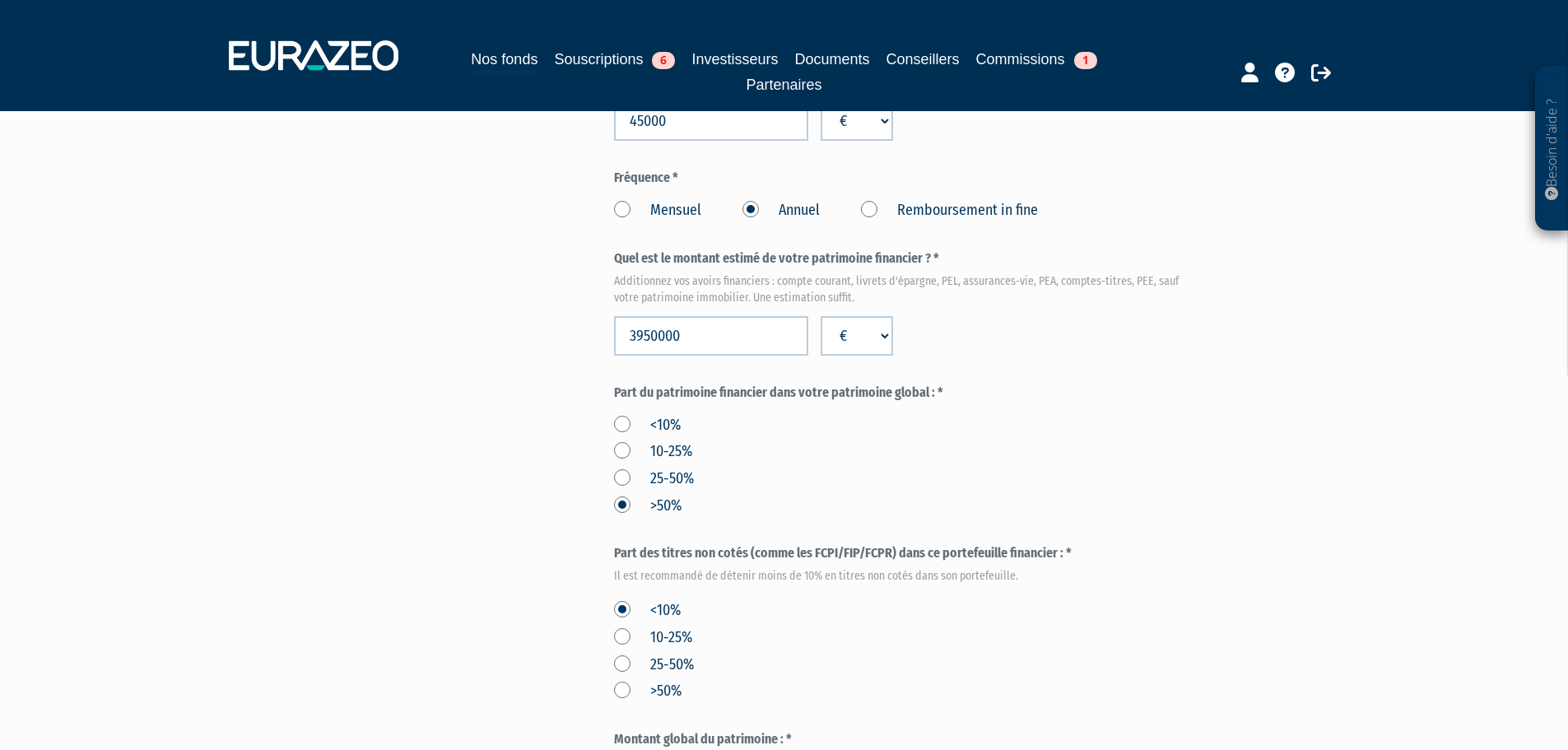
scroll to position [576, 0]
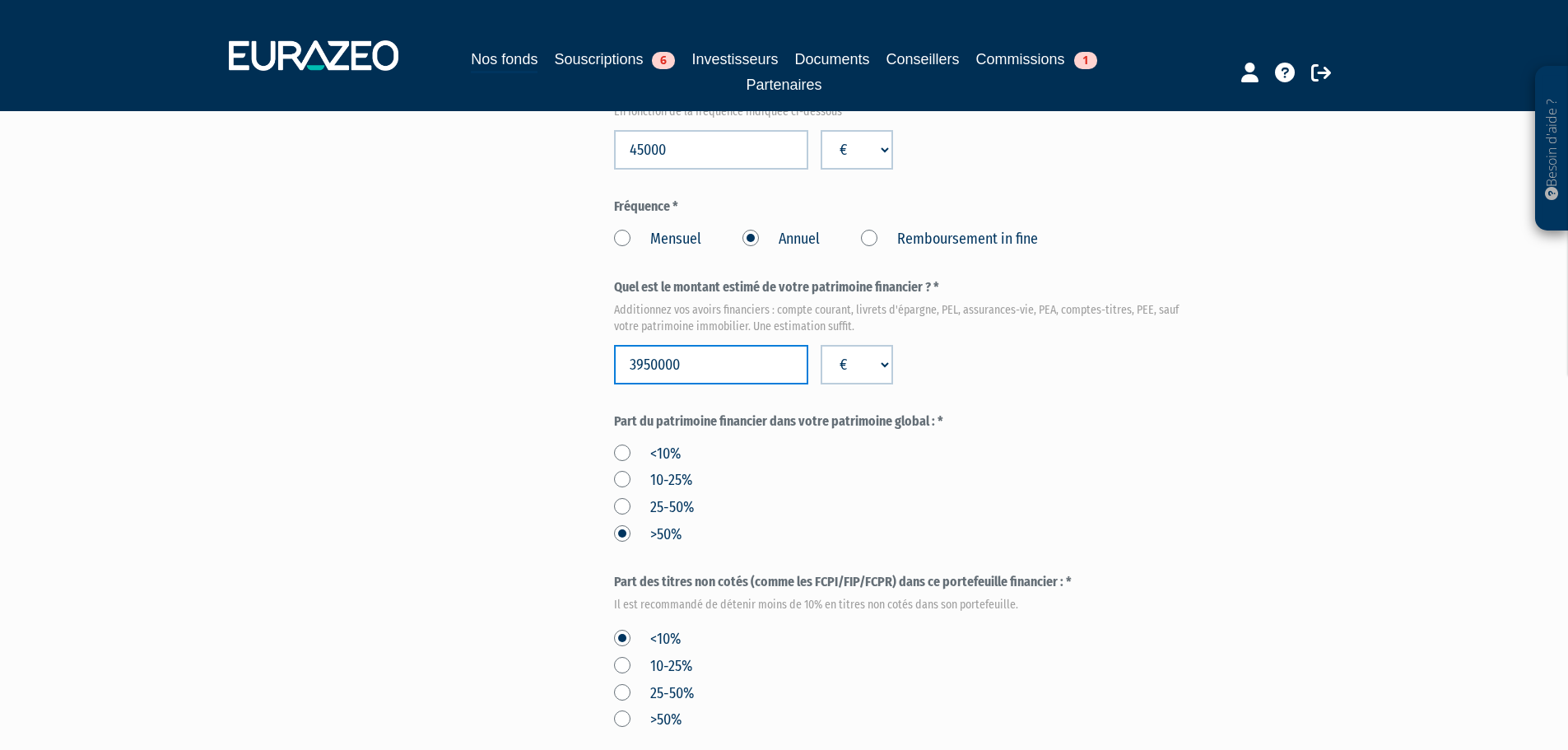
drag, startPoint x: 661, startPoint y: 319, endPoint x: 590, endPoint y: 324, distance: 71.2
click at [590, 324] on div "Envoyer à l'investisseur 1 Identité 2 Coordonnées bancaires 3 Situation profess…" at bounding box center [784, 388] width 1034 height 1625
type input "1750000"
click at [1131, 412] on label "Part du patrimoine financier dans votre patrimoine global : *" at bounding box center [905, 422] width 583 height 19
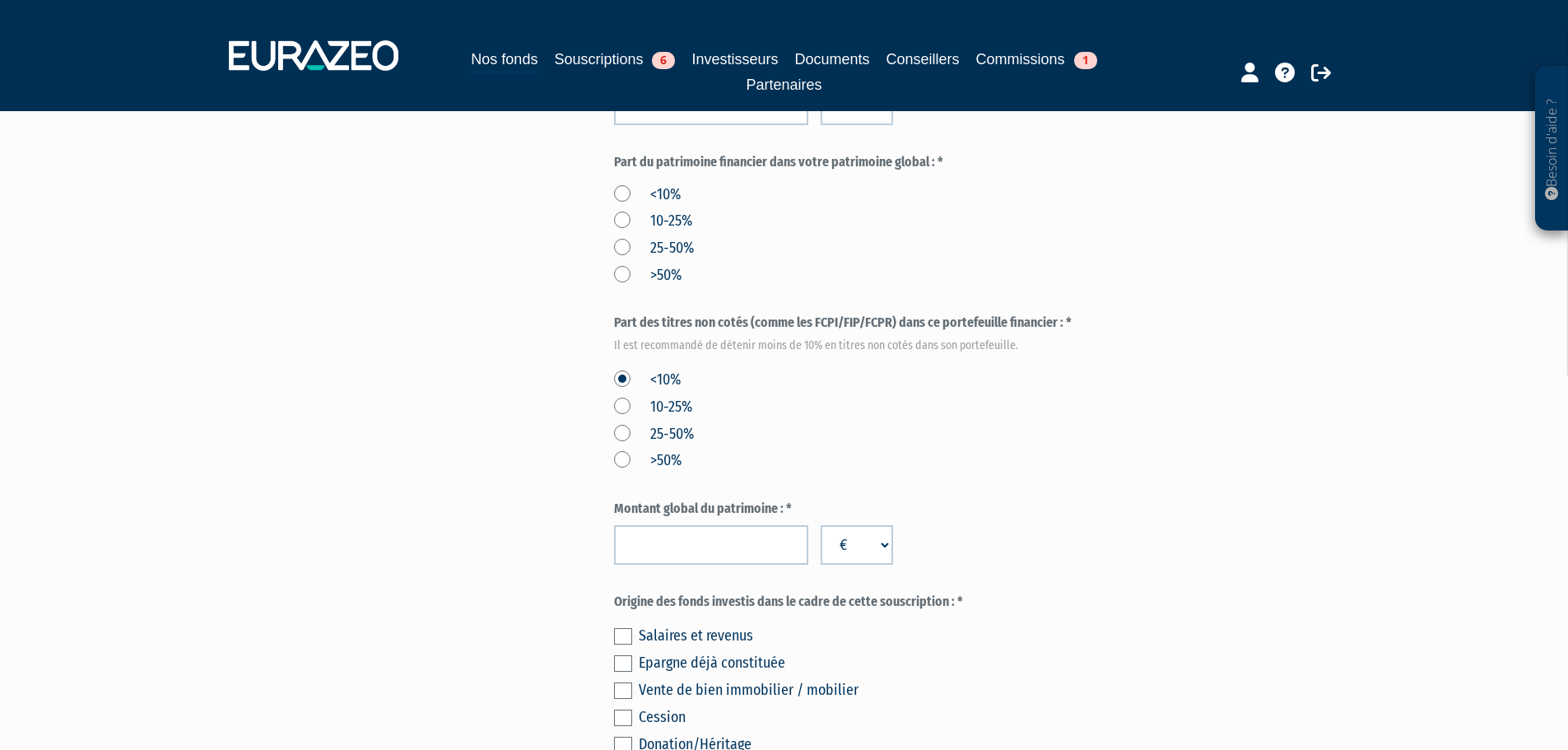
scroll to position [905, 0]
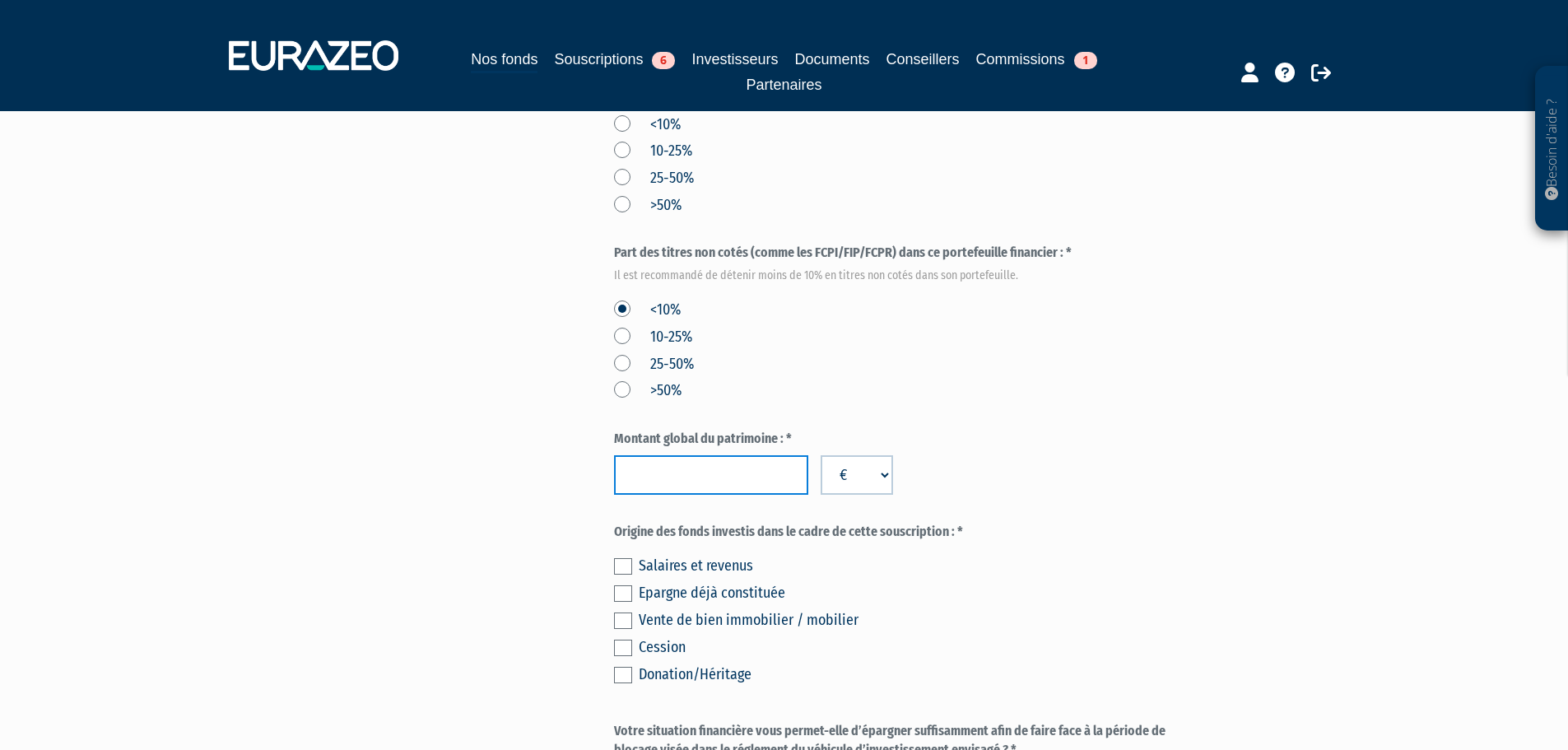
click at [650, 455] on input "number" at bounding box center [710, 474] width 195 height 40
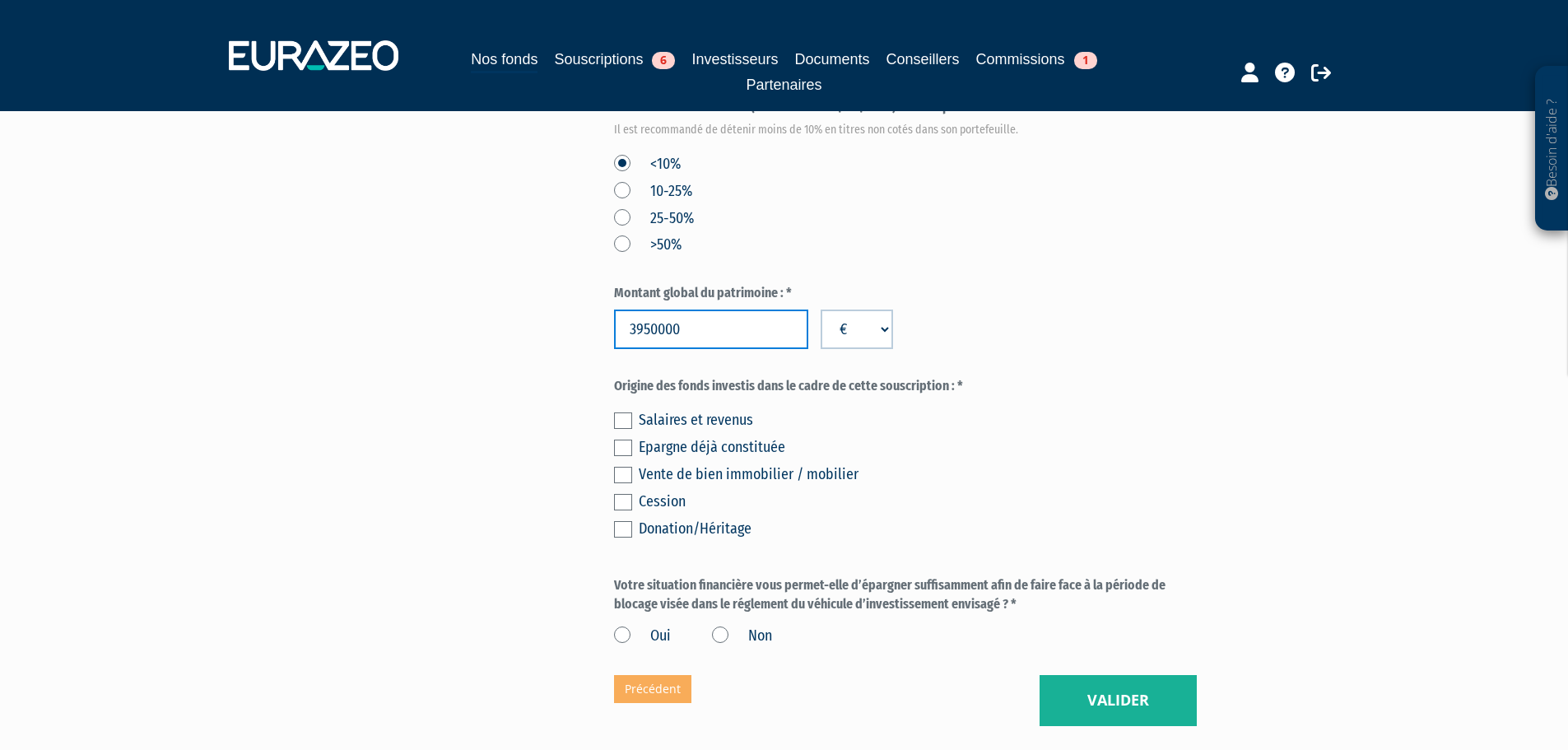
scroll to position [1070, 0]
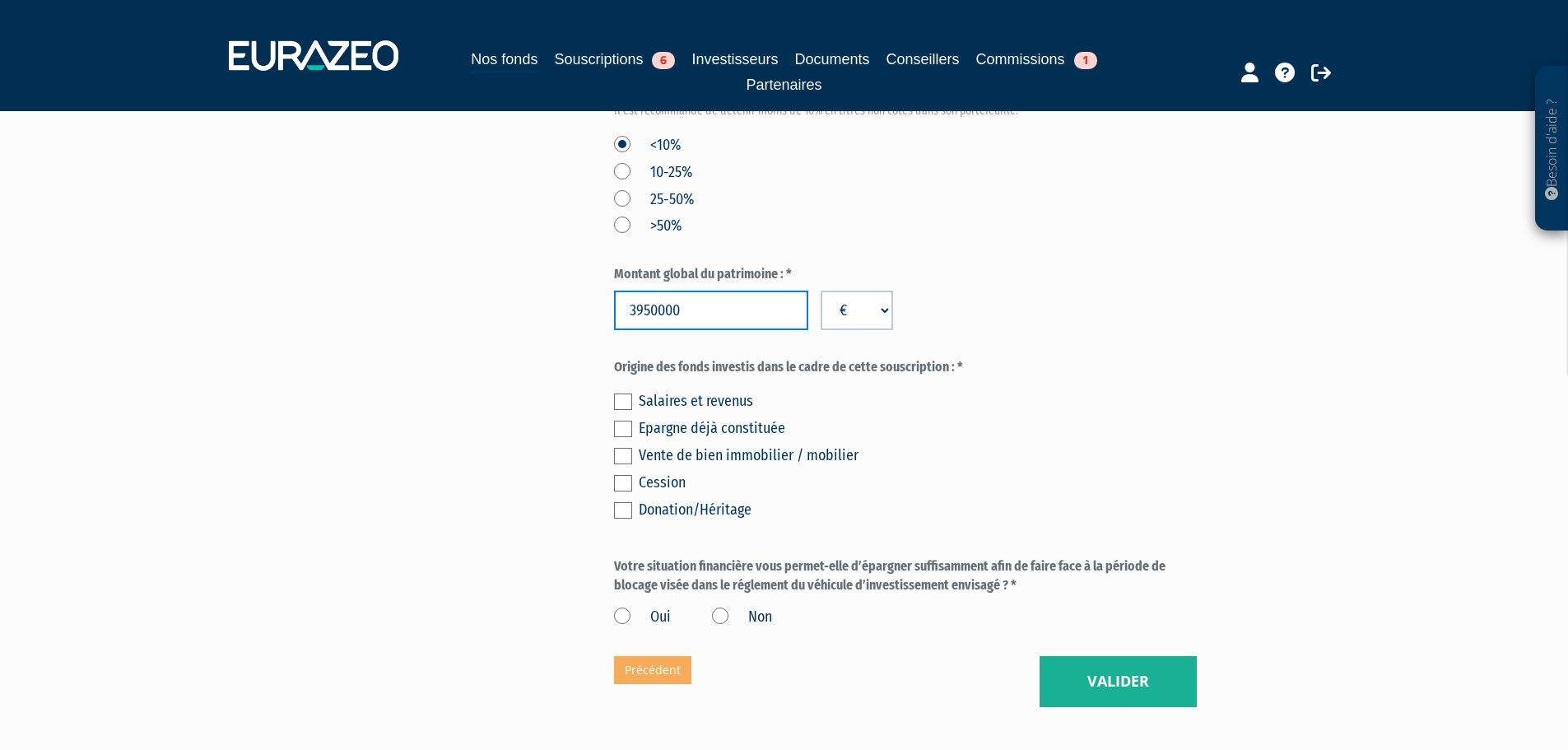
type input "3950000"
click at [1112, 416] on div "Epargne déjà constituée" at bounding box center [918, 428] width 558 height 23
click at [621, 502] on label at bounding box center [622, 510] width 18 height 16
click at [0, 0] on input "checkbox" at bounding box center [0, 0] width 0 height 0
click at [624, 393] on label at bounding box center [622, 401] width 18 height 16
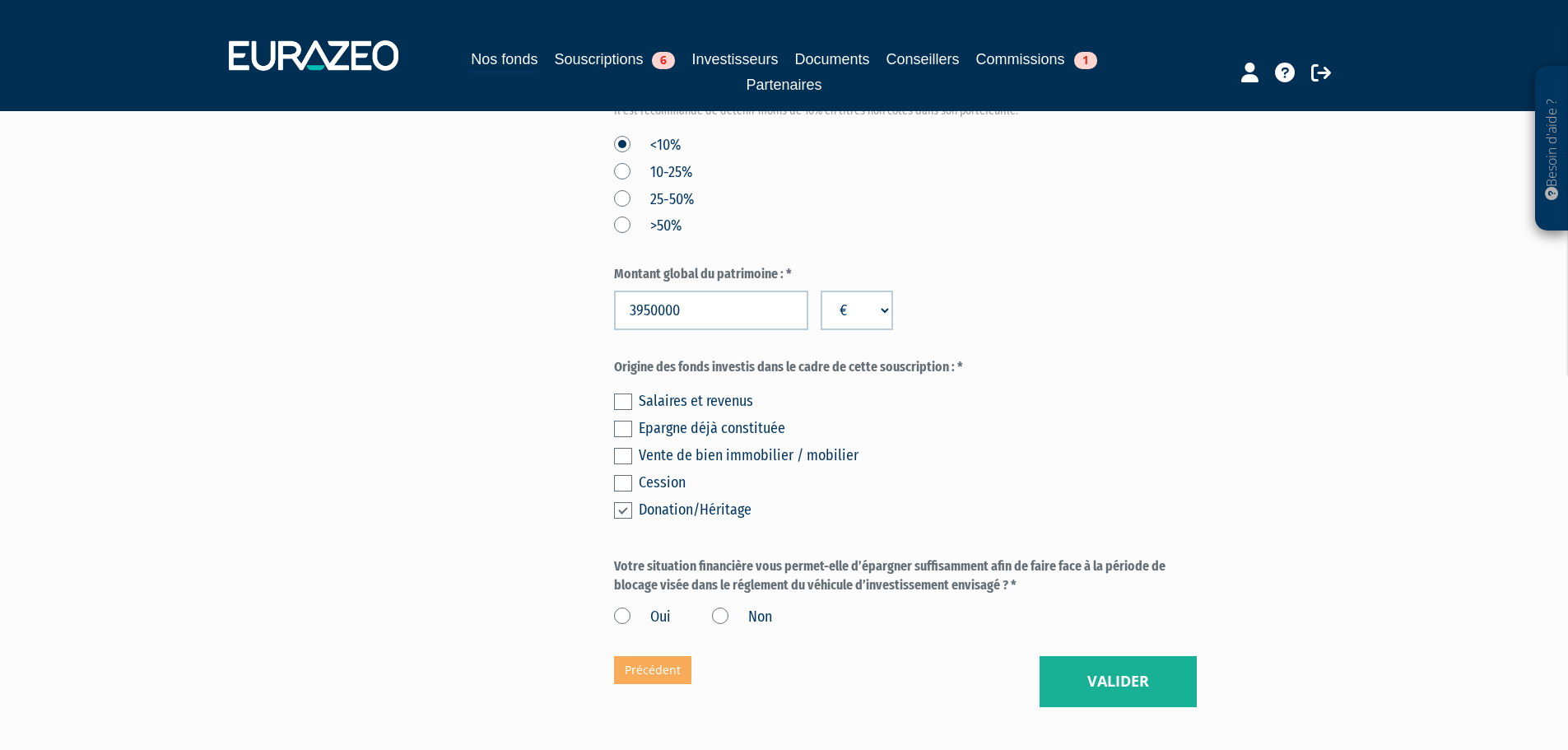
click at [0, 0] on input "checkbox" at bounding box center [0, 0] width 0 height 0
click at [626, 421] on label at bounding box center [622, 429] width 18 height 16
click at [0, 0] on input "checkbox" at bounding box center [0, 0] width 0 height 0
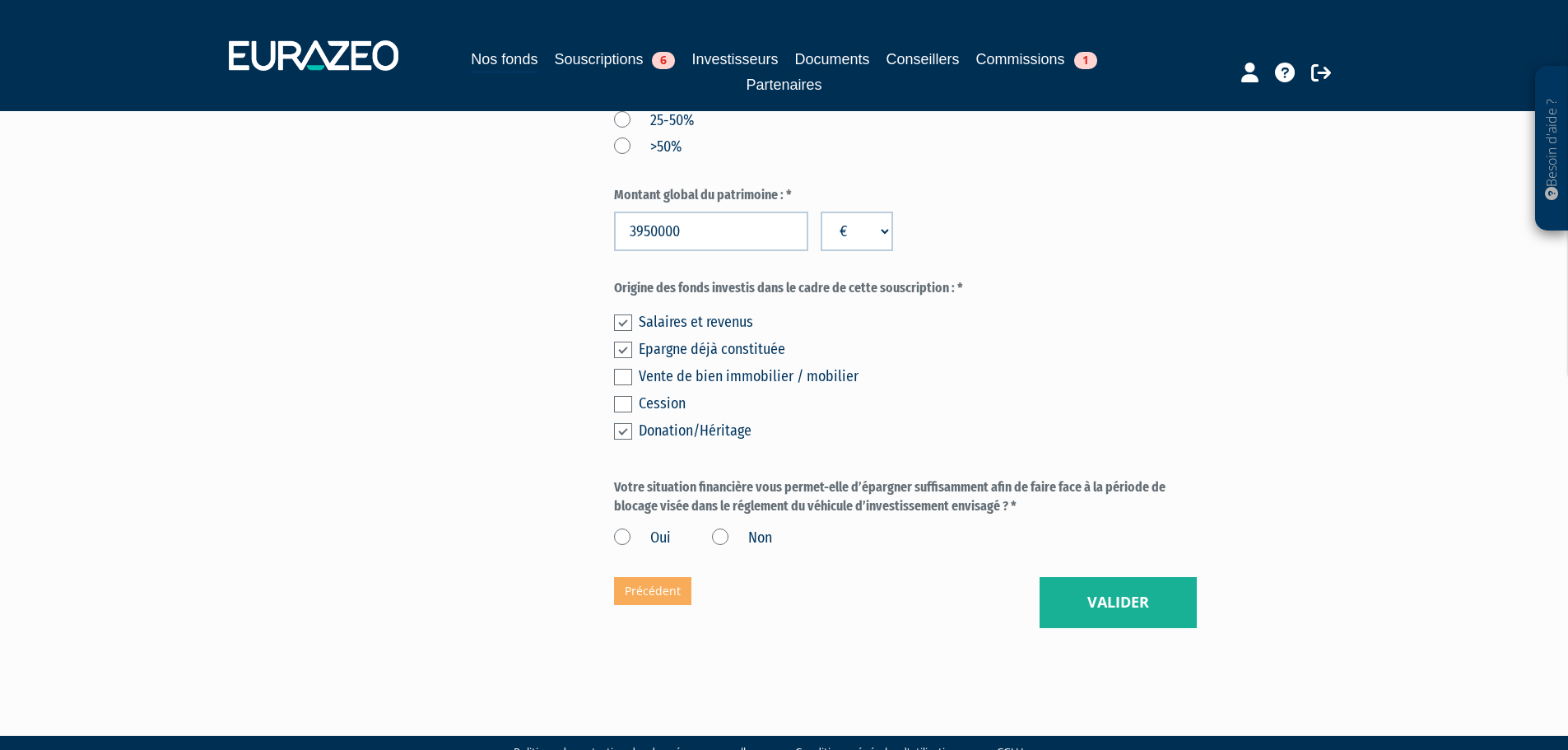
drag, startPoint x: 623, startPoint y: 503, endPoint x: 645, endPoint y: 503, distance: 22.0
click at [622, 527] on label "Oui" at bounding box center [642, 538] width 57 height 21
click at [0, 0] on input "Oui" at bounding box center [0, 0] width 0 height 0
click at [1101, 577] on button "Valider" at bounding box center [1118, 602] width 157 height 51
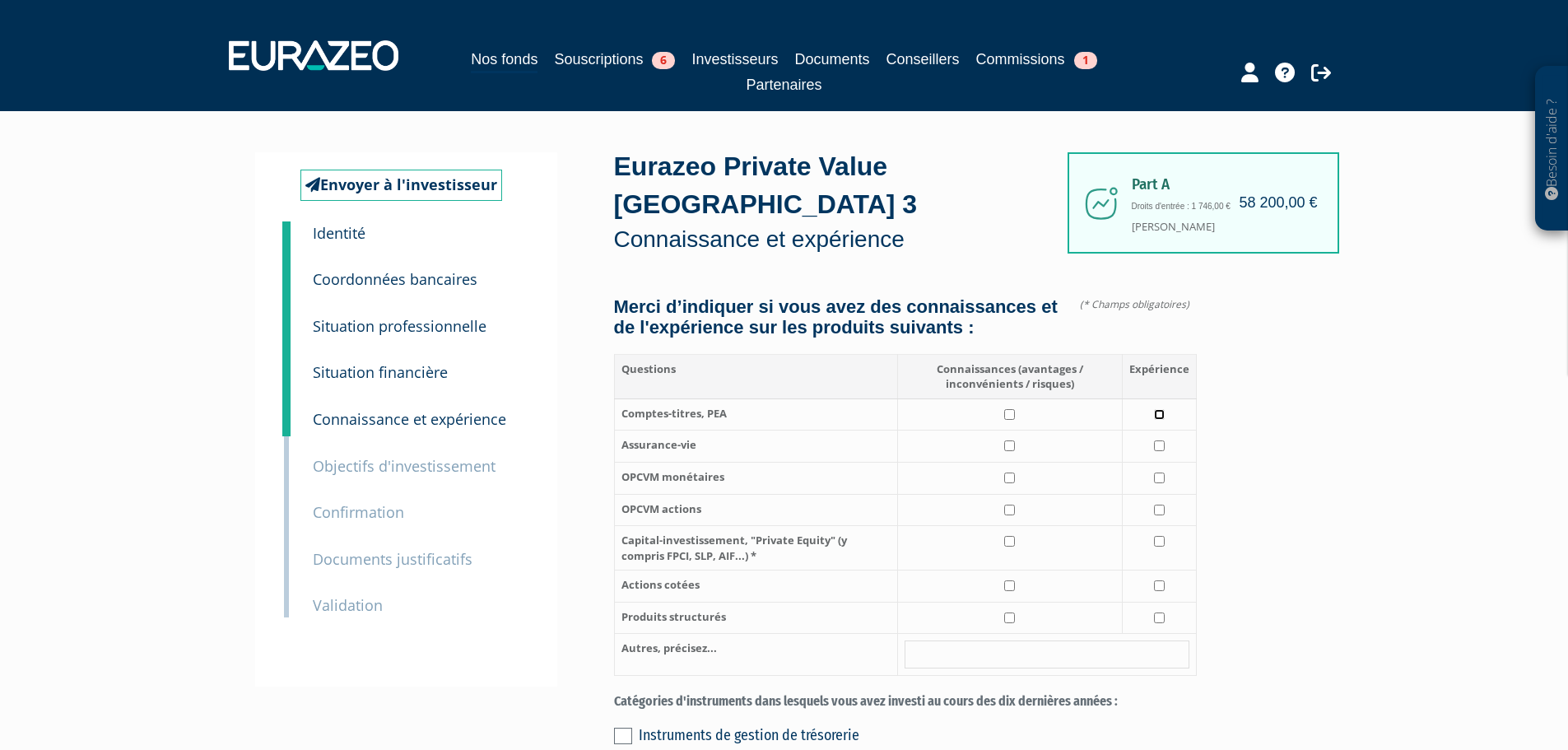
click at [1160, 409] on input "checkbox" at bounding box center [1159, 414] width 11 height 11
checkbox input "true"
click at [1010, 409] on input "checkbox" at bounding box center [1009, 414] width 11 height 11
checkbox input "true"
click at [1154, 409] on input "checkbox" at bounding box center [1159, 414] width 11 height 11
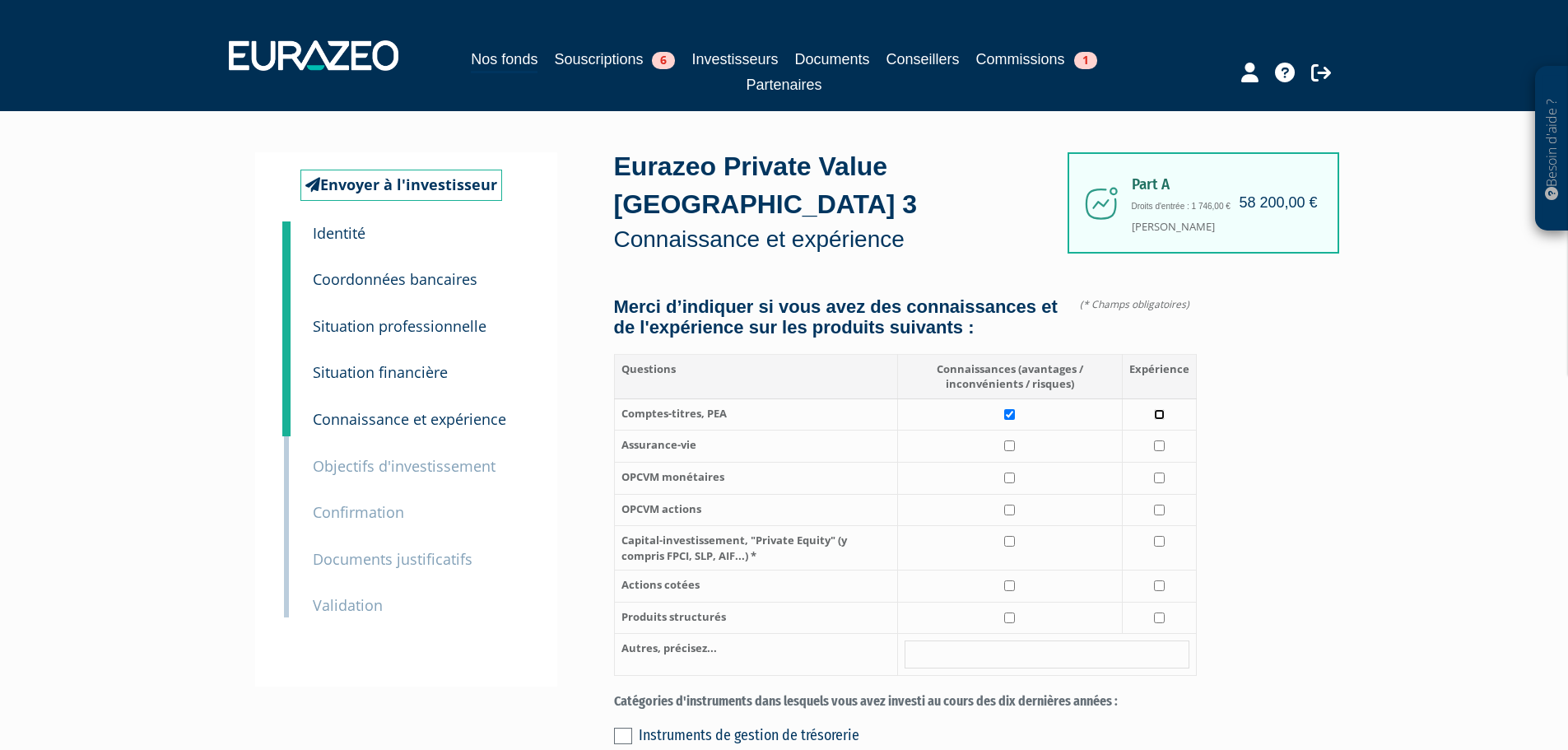
checkbox input "false"
click at [1009, 409] on input "checkbox" at bounding box center [1009, 414] width 11 height 11
click at [1010, 409] on input "checkbox" at bounding box center [1009, 414] width 11 height 11
checkbox input "true"
click at [1162, 409] on input "checkbox" at bounding box center [1159, 414] width 11 height 11
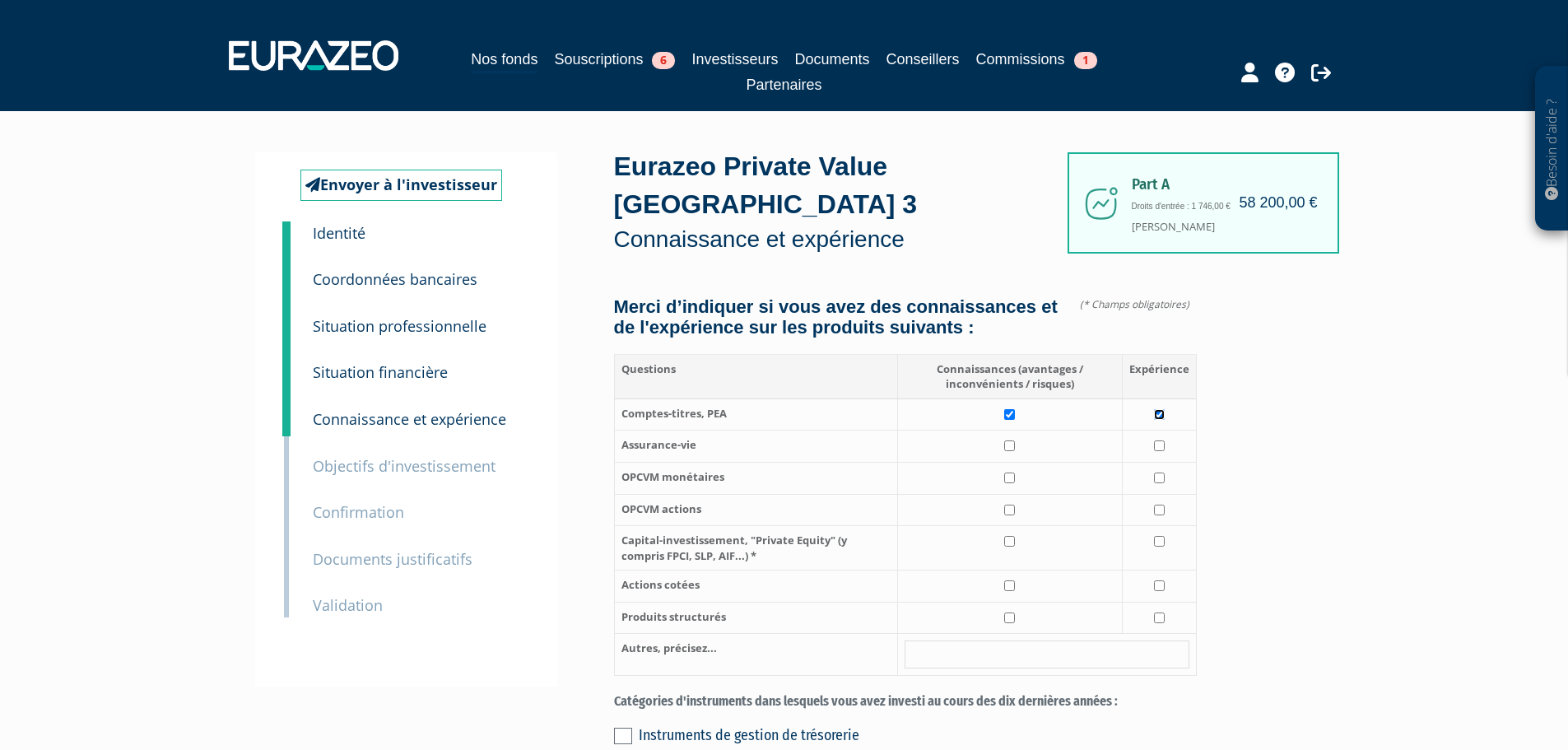
checkbox input "true"
click at [1010, 440] on input "checkbox" at bounding box center [1009, 445] width 11 height 11
checkbox input "true"
click at [1164, 431] on td at bounding box center [1159, 446] width 75 height 32
checkbox input "true"
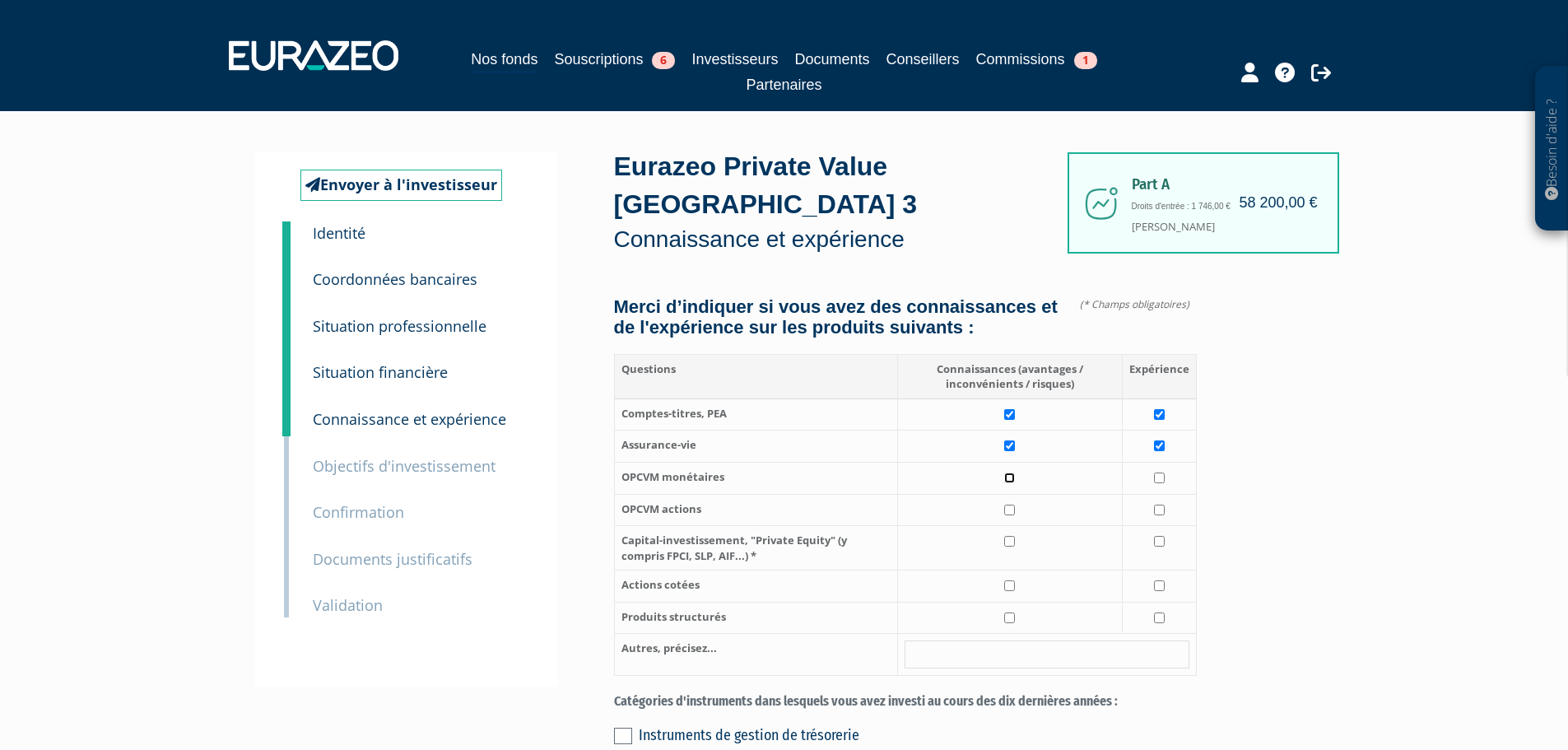
click at [1010, 472] on input "checkbox" at bounding box center [1009, 477] width 11 height 11
checkbox input "true"
click at [1163, 472] on input "checkbox" at bounding box center [1159, 477] width 11 height 11
checkbox input "true"
click at [1010, 504] on input "checkbox" at bounding box center [1009, 509] width 11 height 11
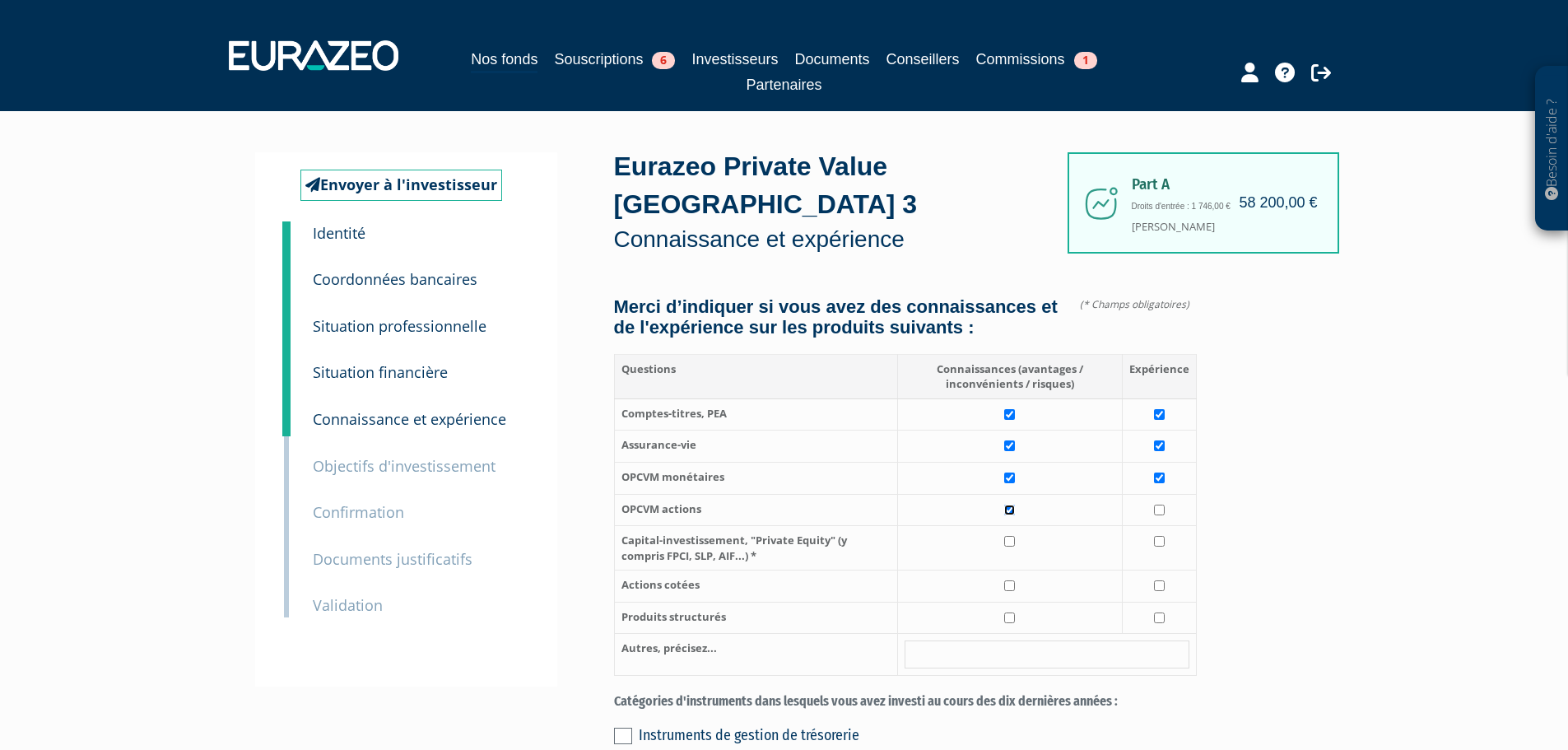
checkbox input "true"
click at [1163, 504] on input "checkbox" at bounding box center [1159, 509] width 11 height 11
checkbox input "true"
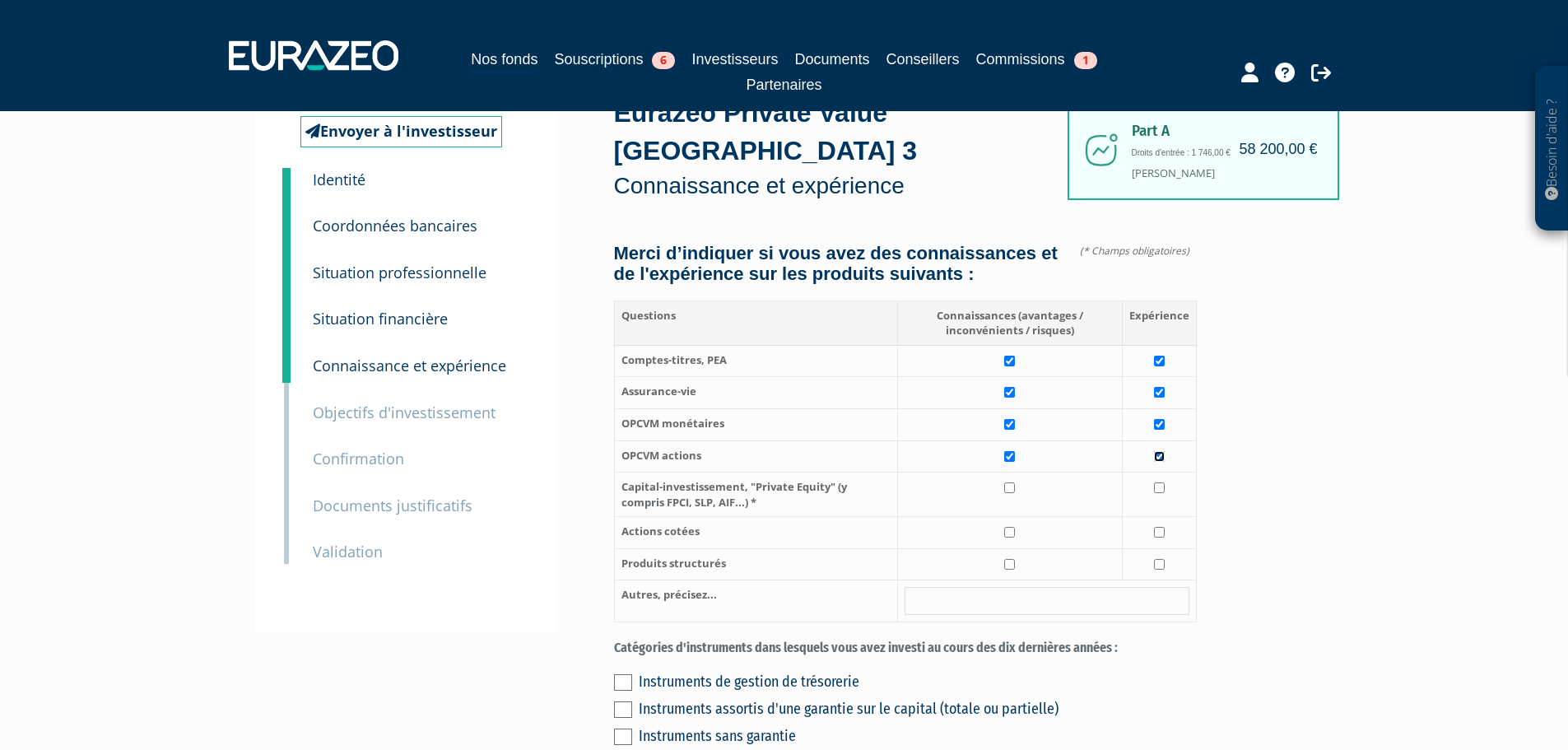
scroll to position [82, 0]
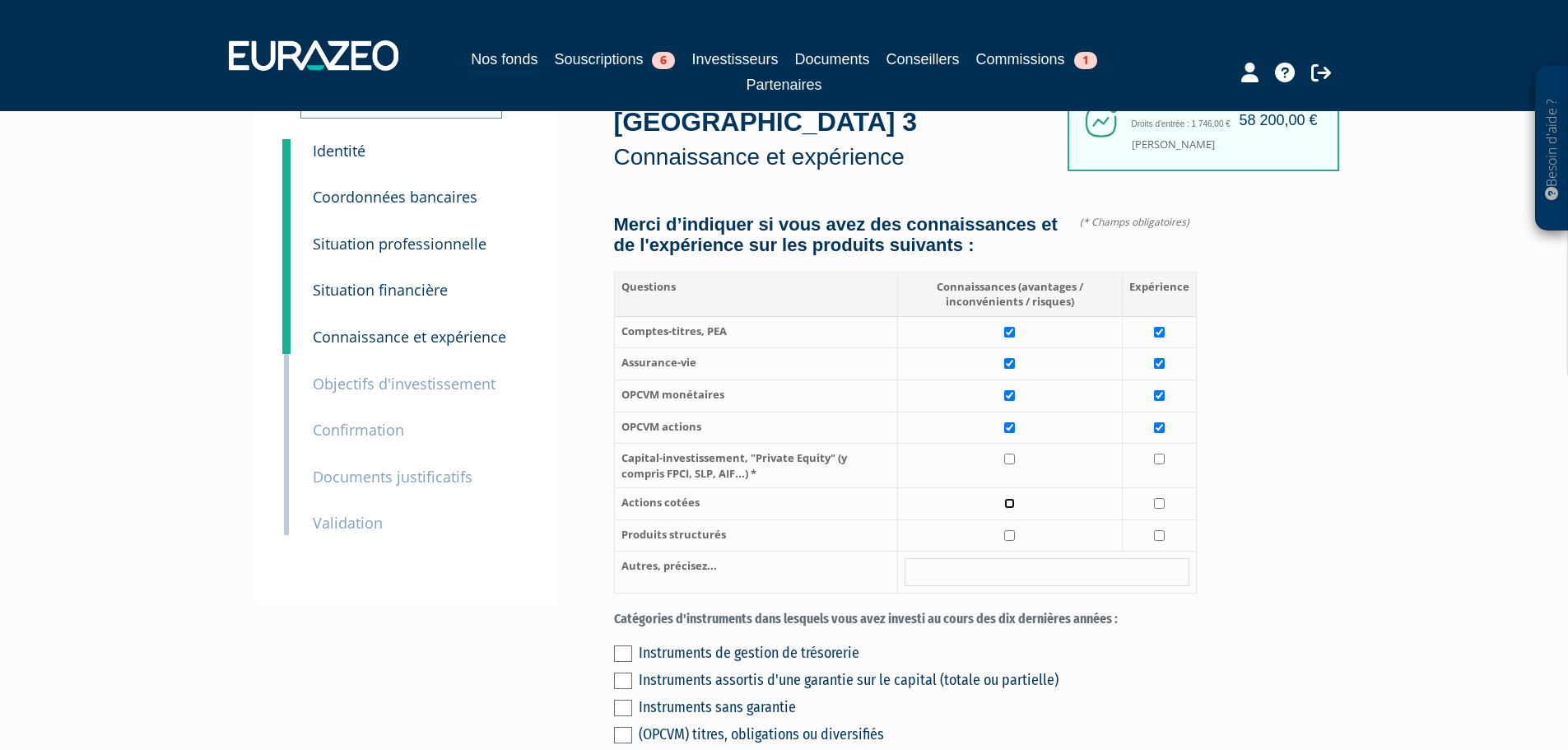
click at [1010, 497] on input "checkbox" at bounding box center [1009, 502] width 11 height 11
checkbox input "true"
click at [1162, 497] on input "checkbox" at bounding box center [1159, 502] width 11 height 11
checkbox input "true"
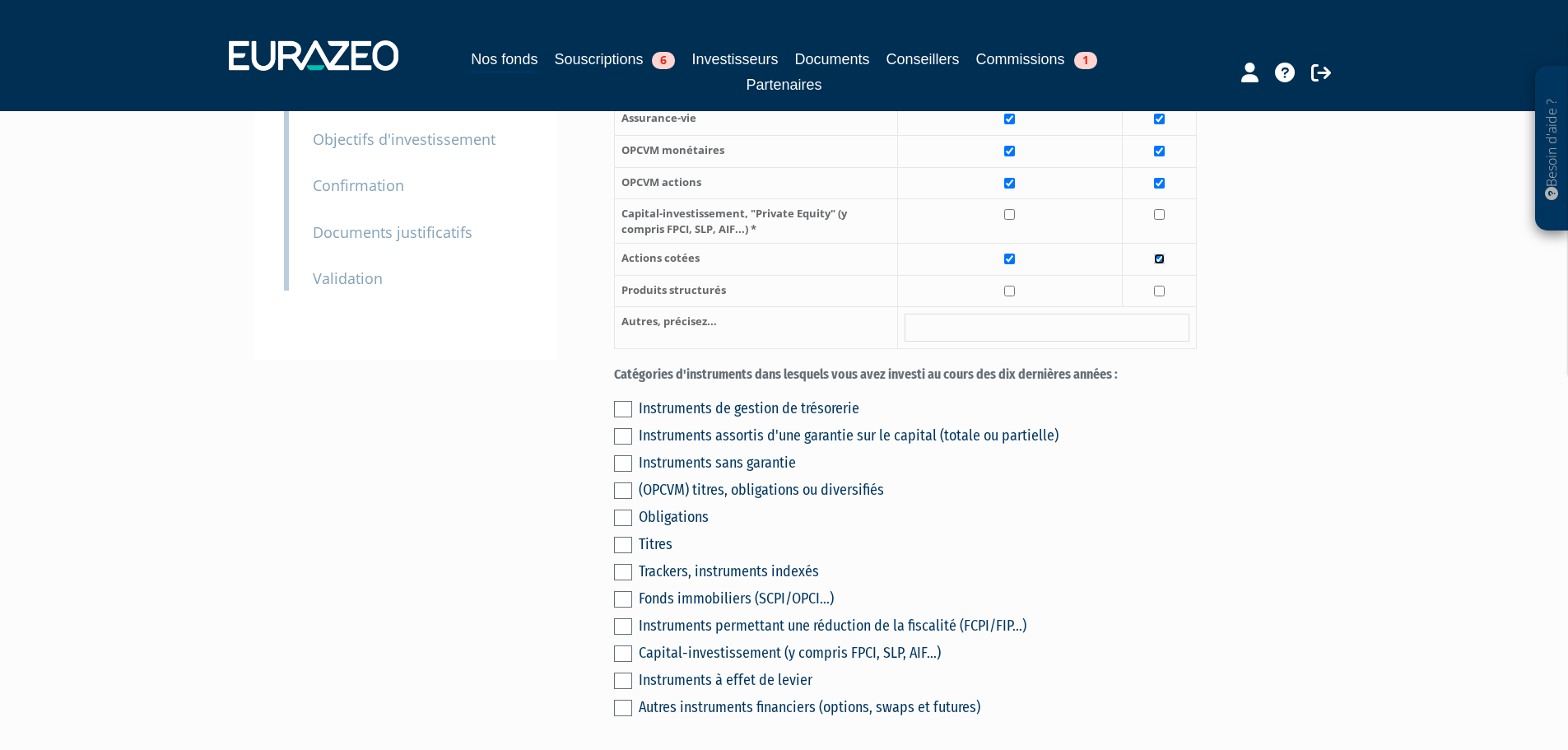
scroll to position [329, 0]
click at [628, 399] on label at bounding box center [622, 406] width 18 height 16
click at [0, 0] on input "checkbox" at bounding box center [0, 0] width 0 height 0
click at [619, 480] on label at bounding box center [622, 488] width 18 height 16
click at [0, 0] on input "checkbox" at bounding box center [0, 0] width 0 height 0
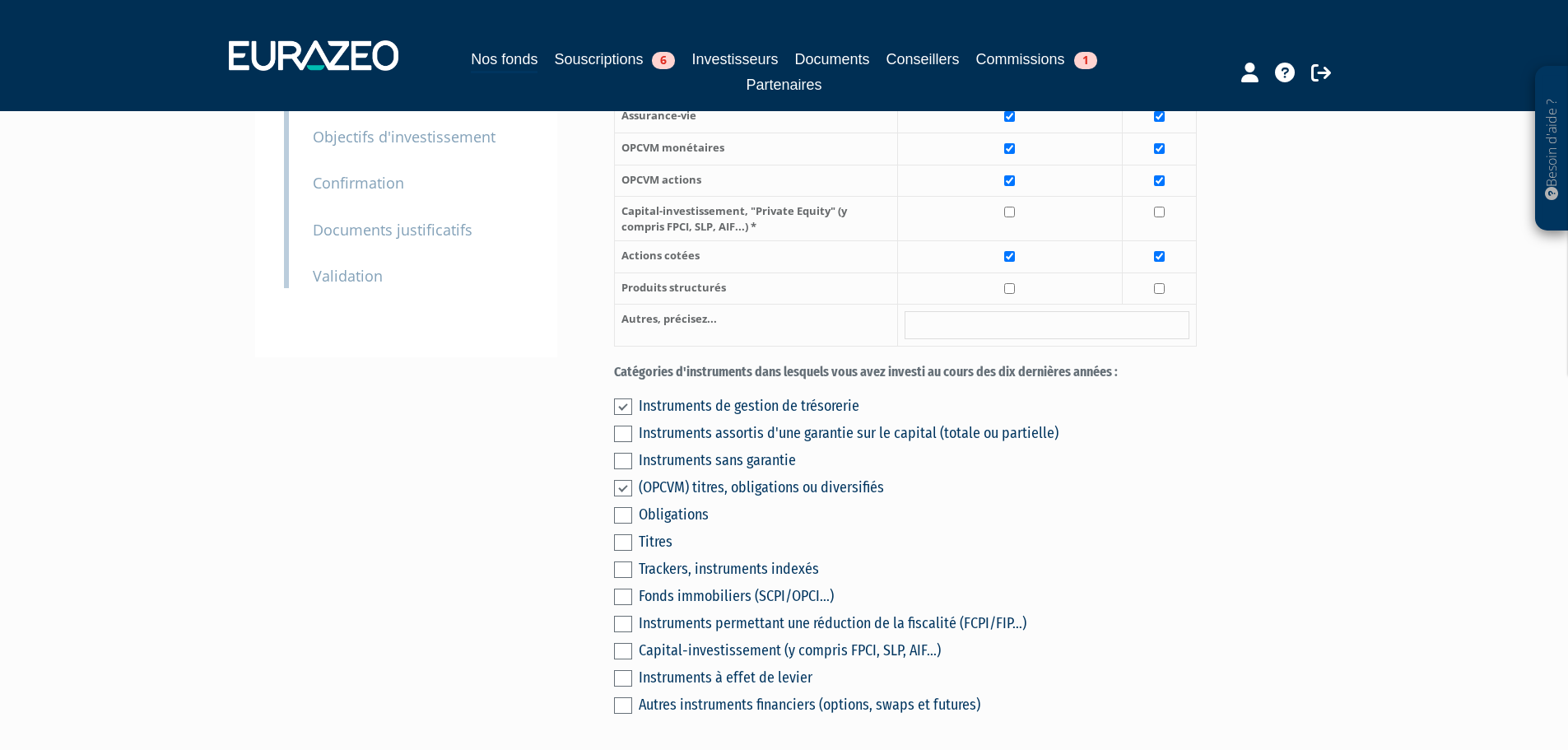
click at [624, 534] on label at bounding box center [622, 542] width 18 height 16
click at [0, 0] on input "checkbox" at bounding box center [0, 0] width 0 height 0
drag, startPoint x: 623, startPoint y: 581, endPoint x: 646, endPoint y: 574, distance: 24.0
click at [622, 588] on label at bounding box center [622, 596] width 18 height 16
click at [0, 0] on input "checkbox" at bounding box center [0, 0] width 0 height 0
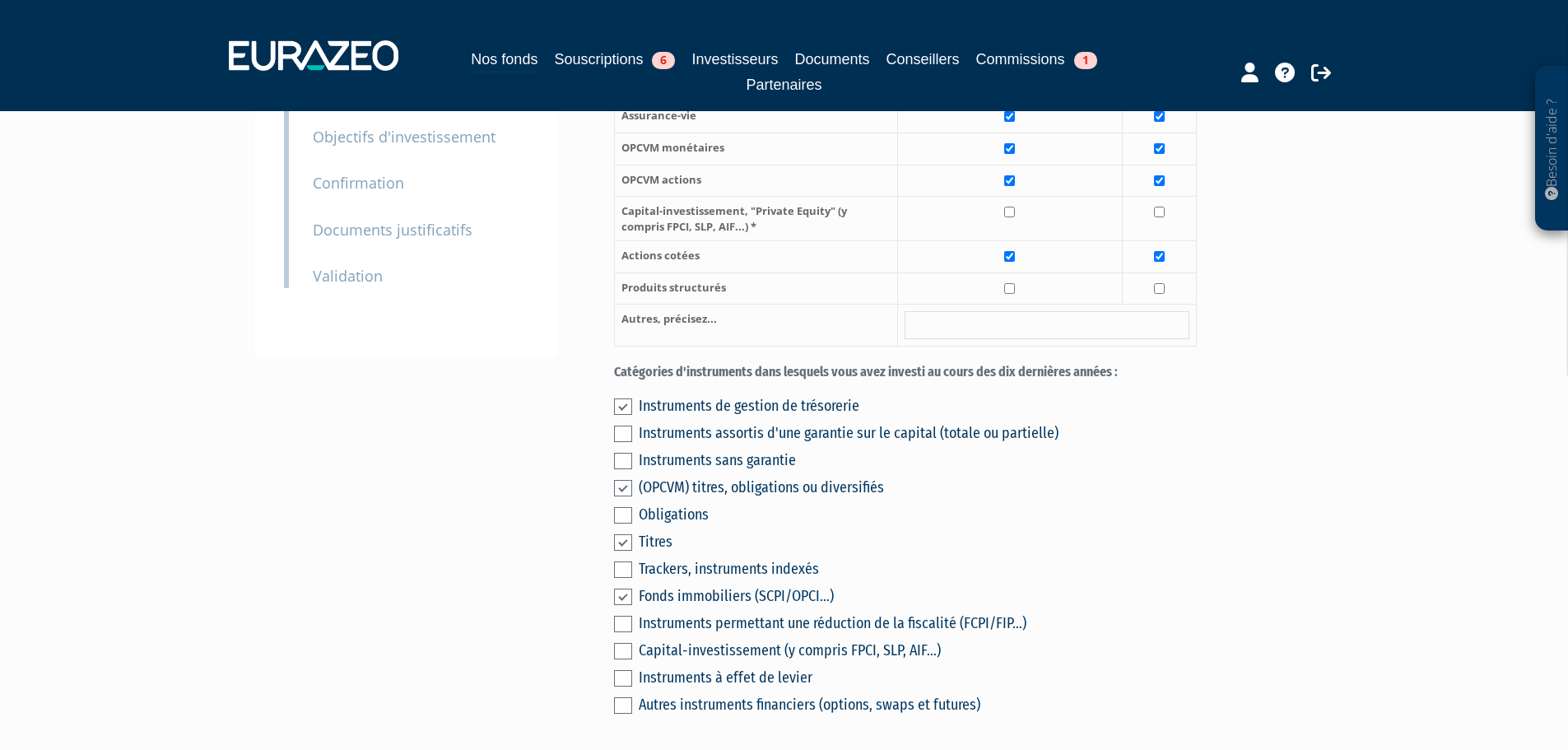
drag, startPoint x: 621, startPoint y: 609, endPoint x: 651, endPoint y: 609, distance: 30.0
click at [620, 615] on label at bounding box center [622, 623] width 18 height 16
click at [0, 0] on input "checkbox" at bounding box center [0, 0] width 0 height 0
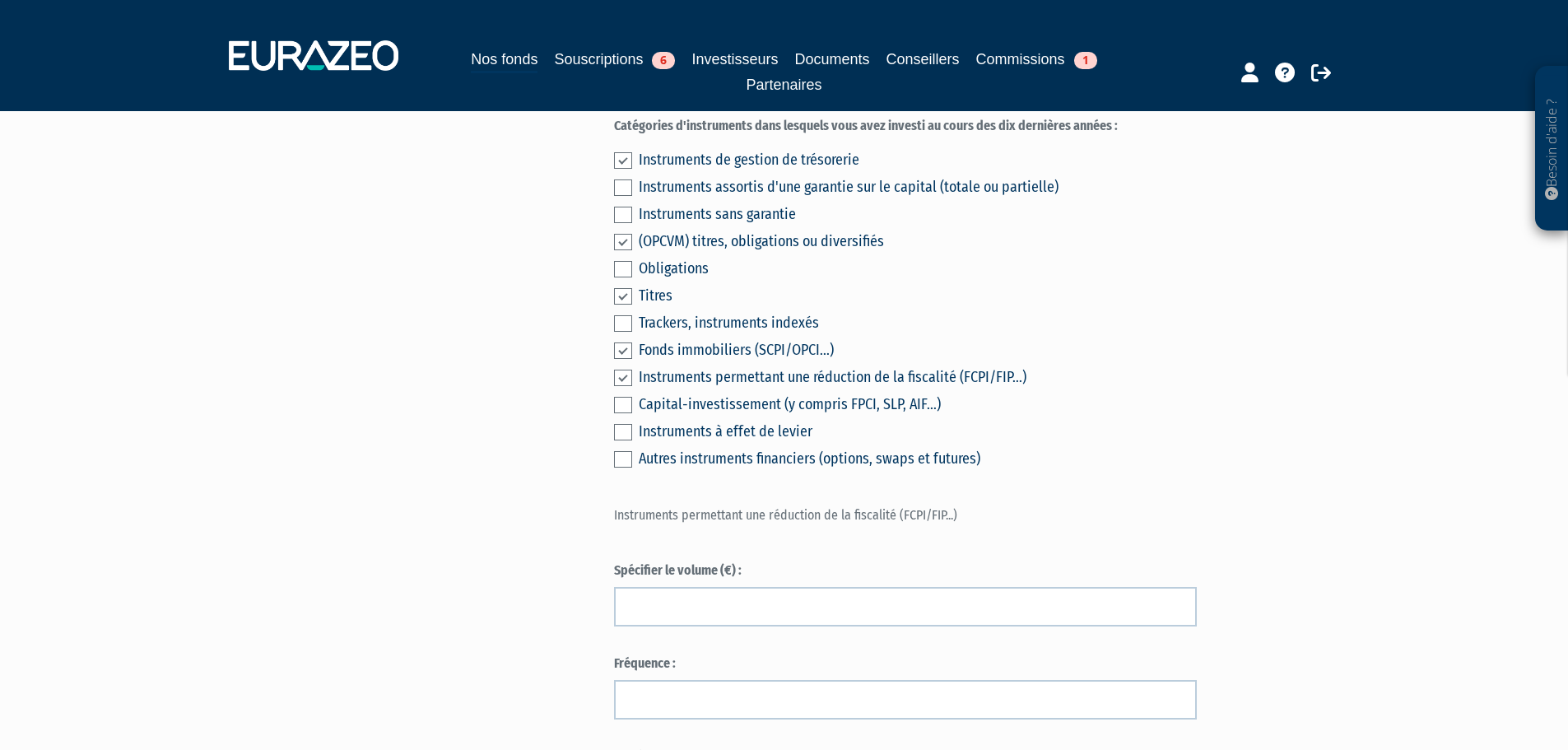
scroll to position [576, 0]
click at [618, 369] on label at bounding box center [622, 376] width 18 height 16
click at [0, 0] on input "checkbox" at bounding box center [0, 0] width 0 height 0
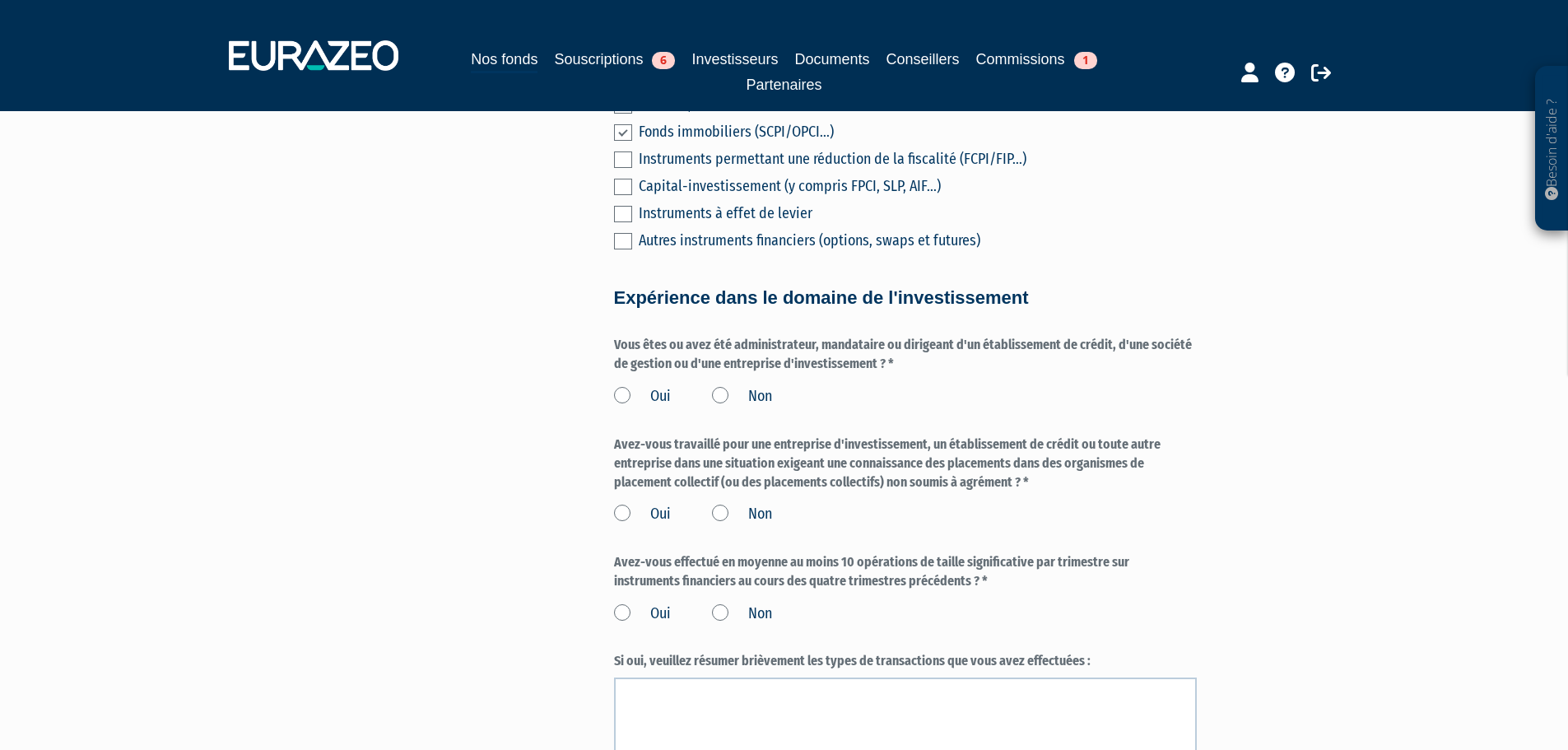
scroll to position [823, 0]
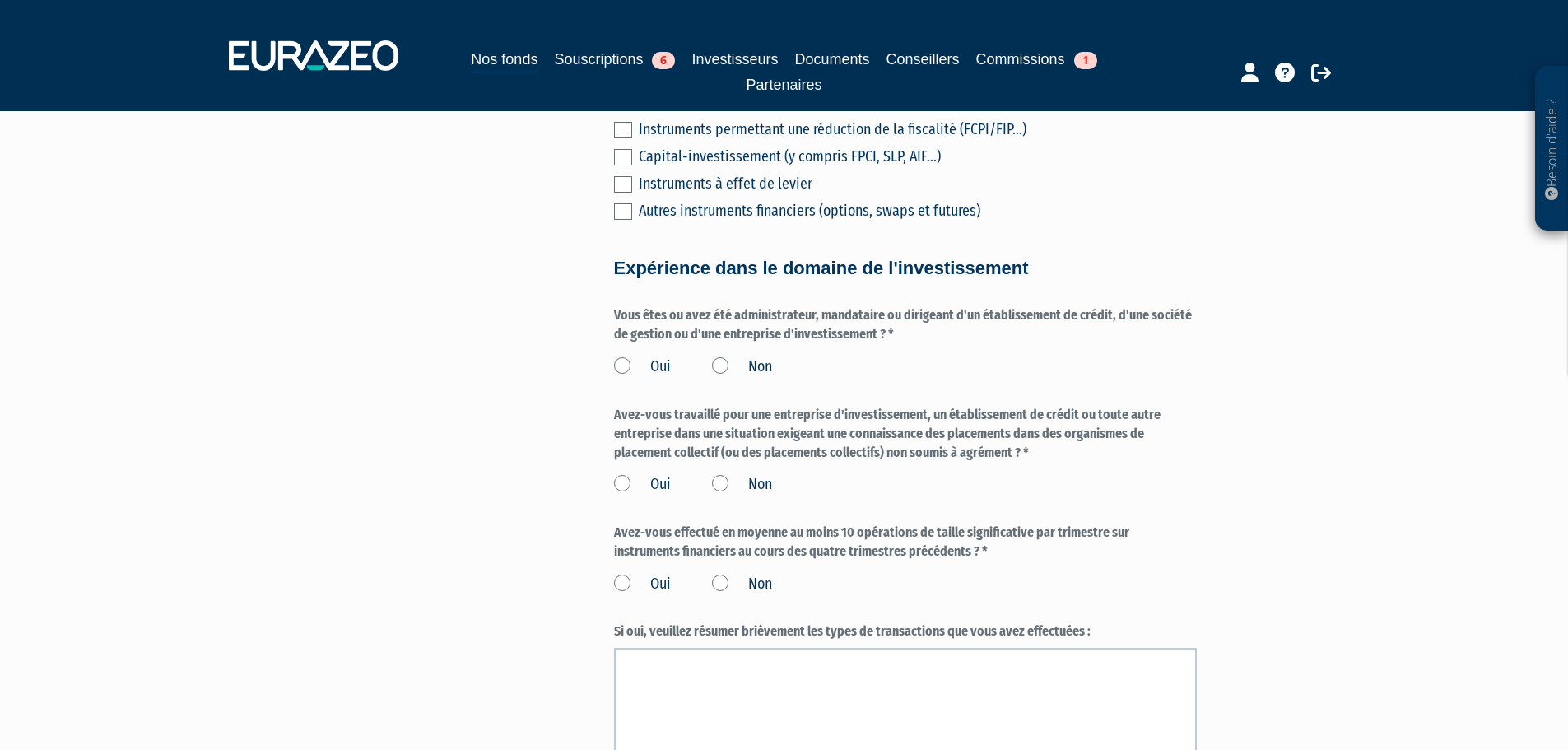
click at [718, 356] on label "Non" at bounding box center [742, 367] width 60 height 21
click at [0, 0] on input "Non" at bounding box center [0, 0] width 0 height 0
click at [724, 474] on label "Non" at bounding box center [742, 485] width 60 height 21
click at [0, 0] on input "Non" at bounding box center [0, 0] width 0 height 0
click at [720, 574] on label "Non" at bounding box center [742, 585] width 60 height 21
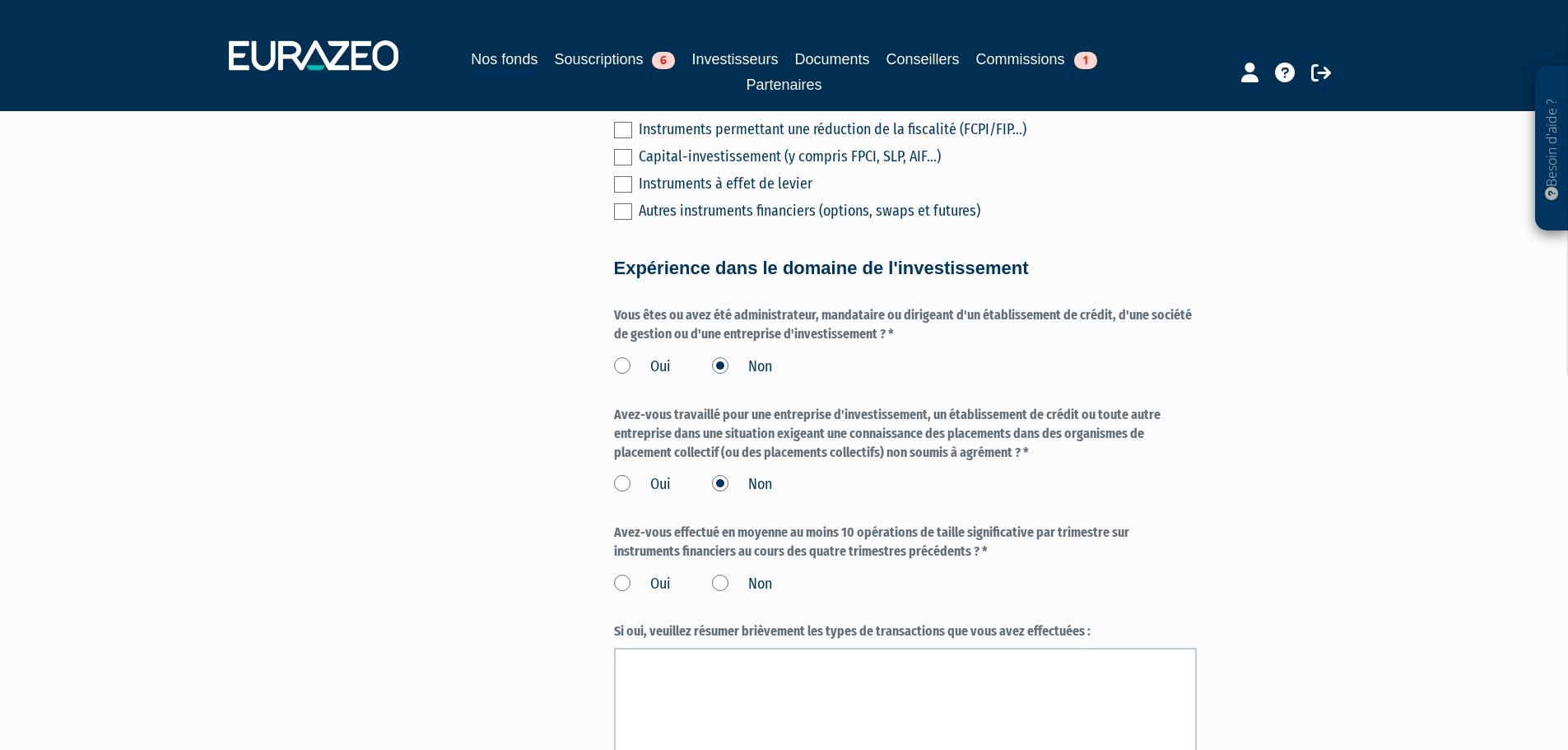
click at [0, 0] on input "Non" at bounding box center [0, 0] width 0 height 0
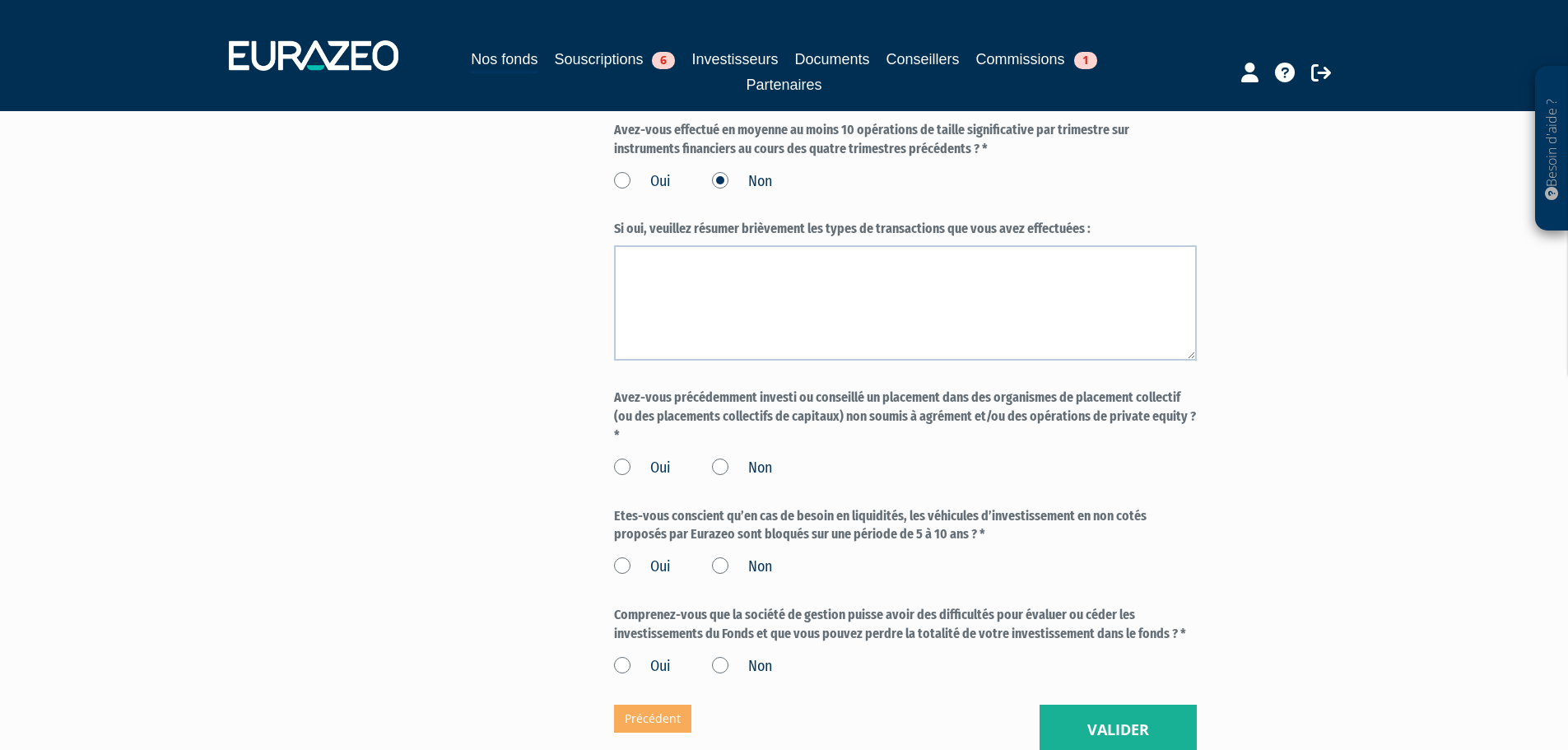
scroll to position [1235, 0]
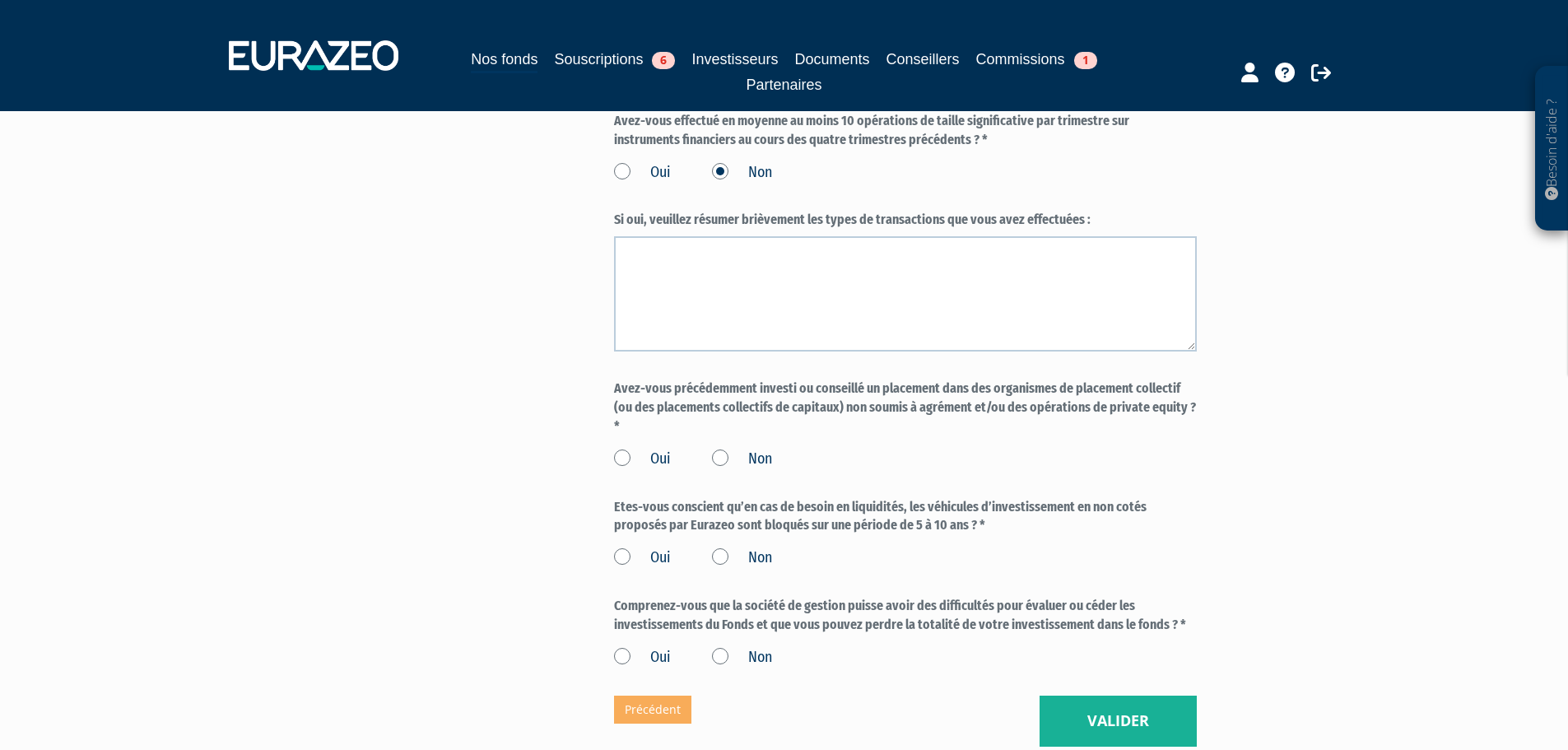
click at [724, 448] on label "Non" at bounding box center [742, 459] width 60 height 21
click at [0, 0] on input "Non" at bounding box center [0, 0] width 0 height 0
click at [619, 548] on label "Oui" at bounding box center [642, 558] width 57 height 21
click at [0, 0] on input "Oui" at bounding box center [0, 0] width 0 height 0
click at [618, 646] on label "Oui" at bounding box center [642, 657] width 57 height 21
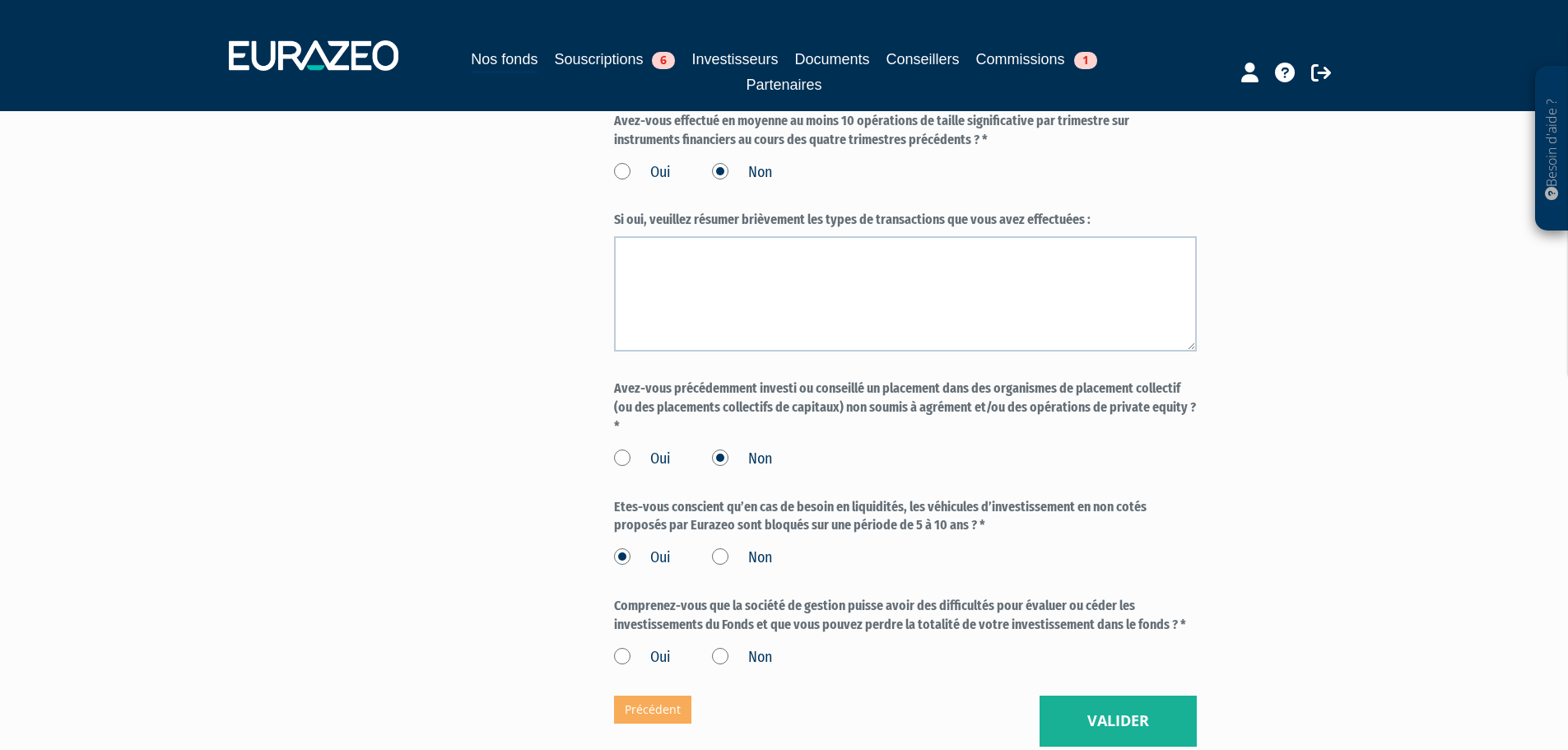
click at [0, 0] on input "Oui" at bounding box center [0, 0] width 0 height 0
click at [1061, 703] on button "Valider" at bounding box center [1118, 721] width 157 height 51
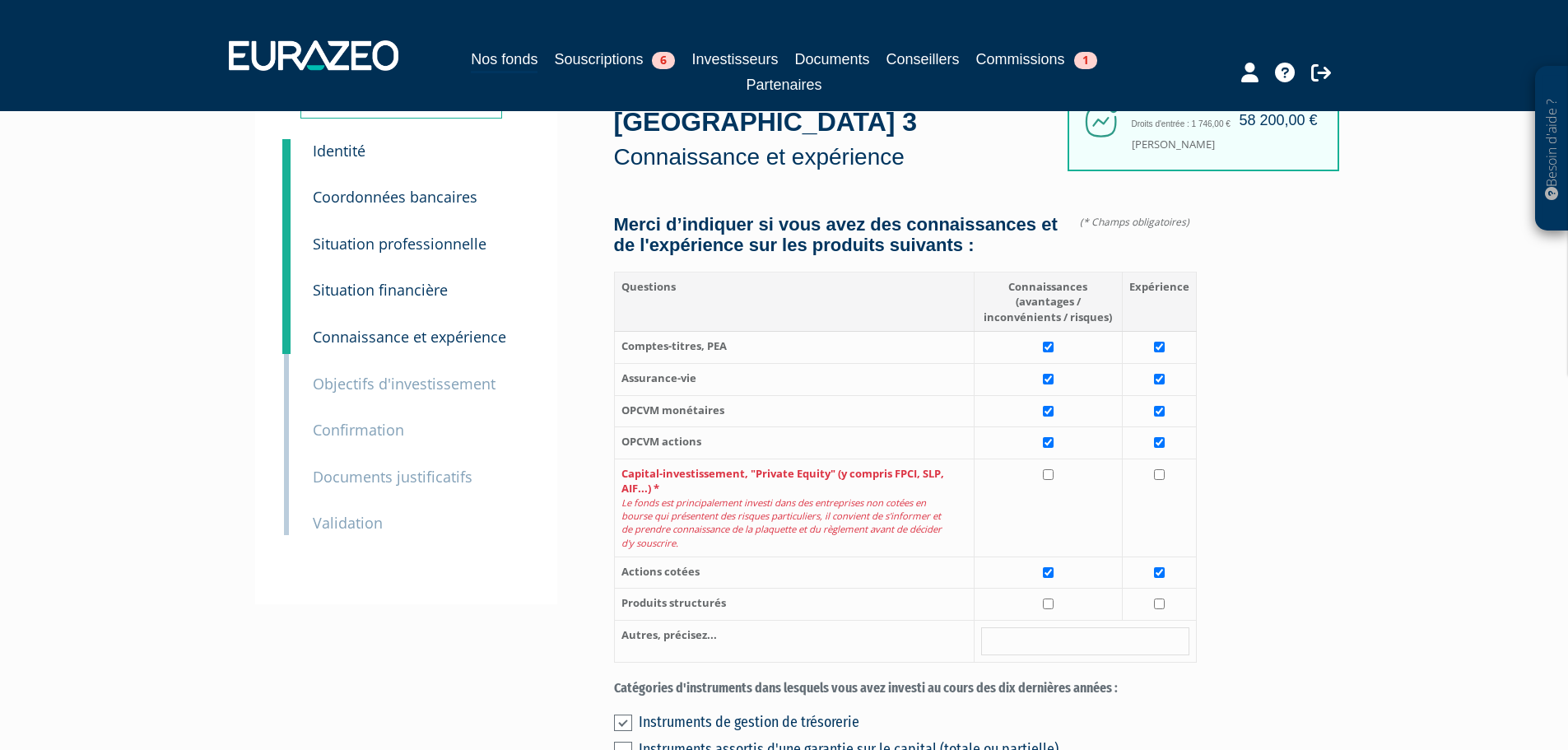
scroll to position [165, 0]
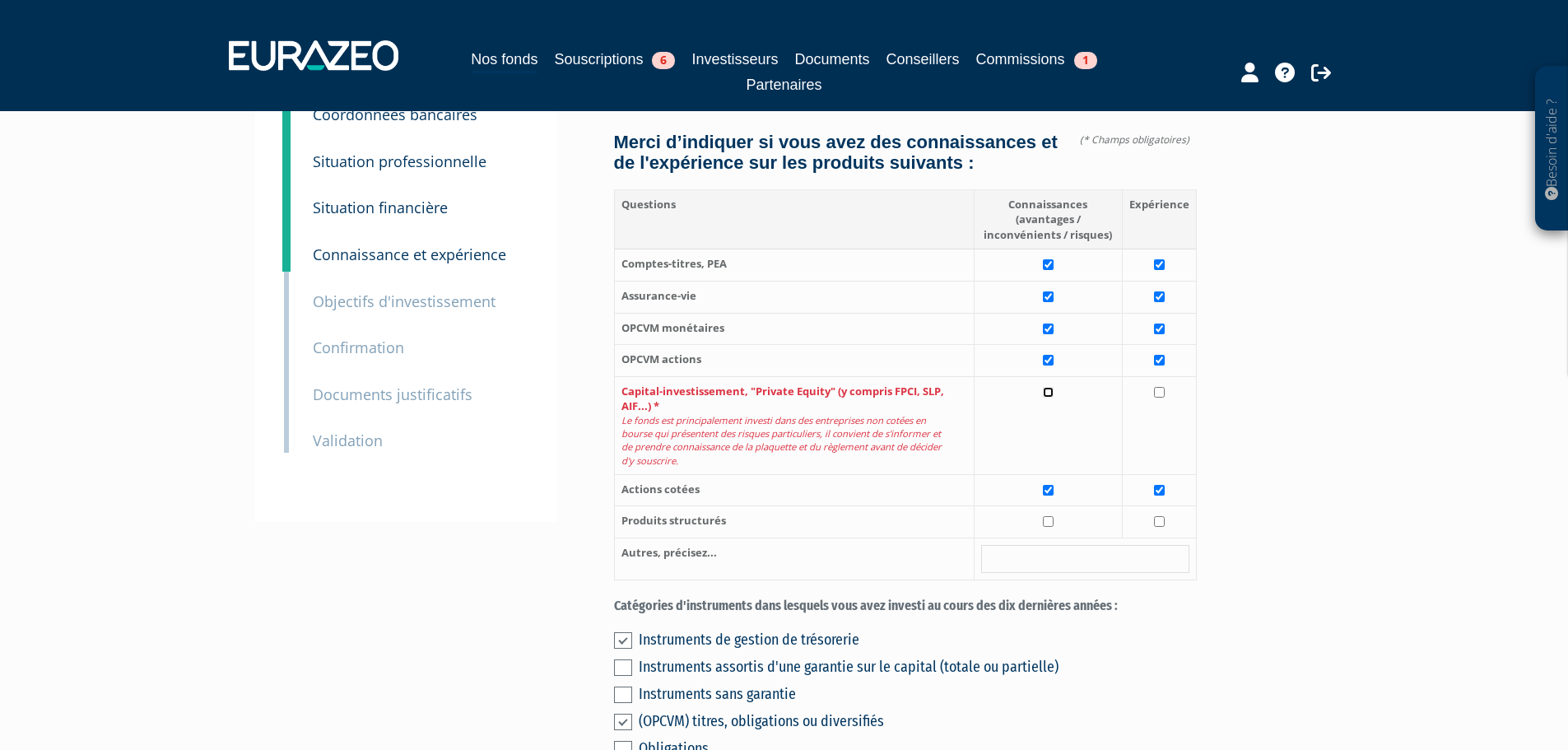
click at [1048, 387] on input "checkbox" at bounding box center [1047, 392] width 11 height 11
checkbox input "true"
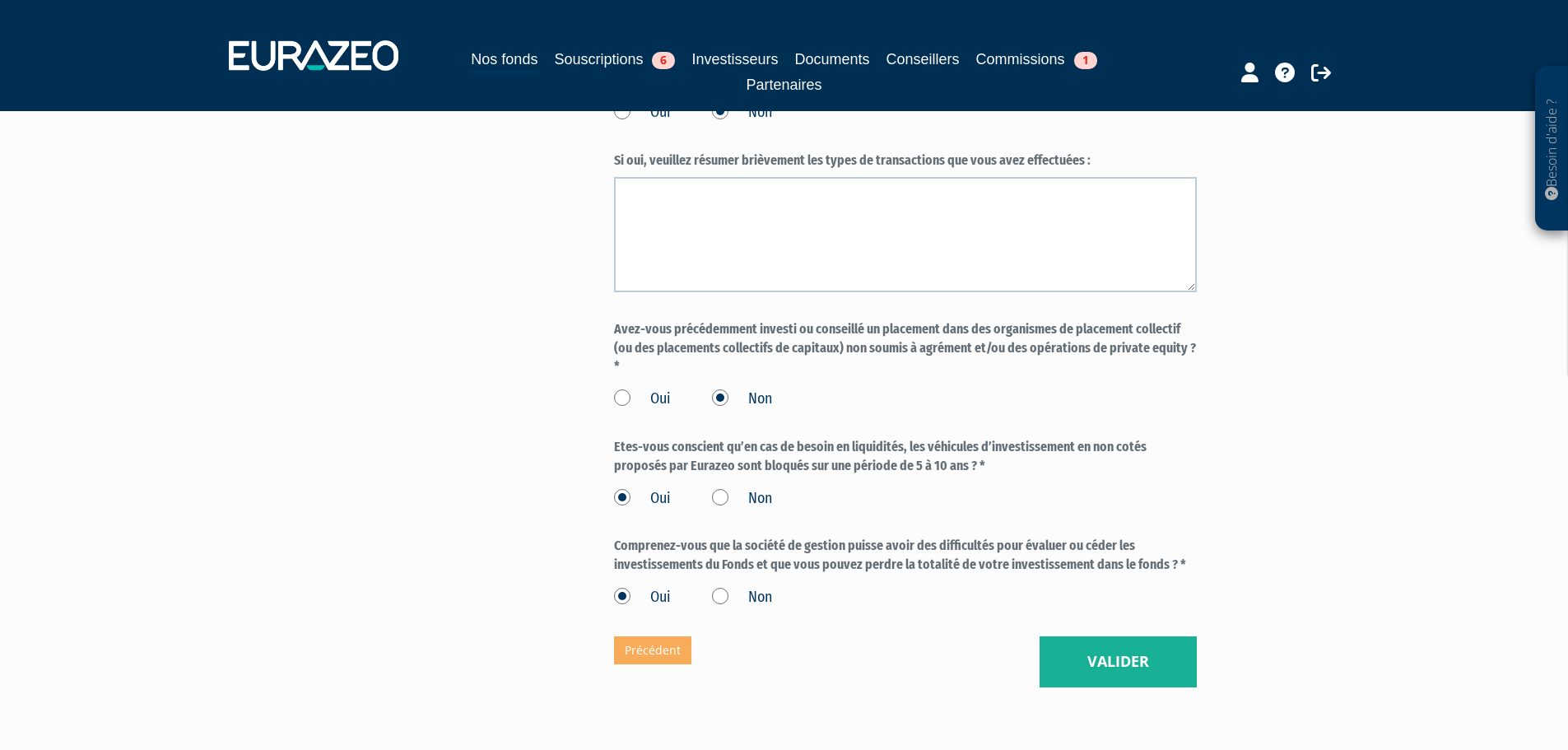
scroll to position [1442, 0]
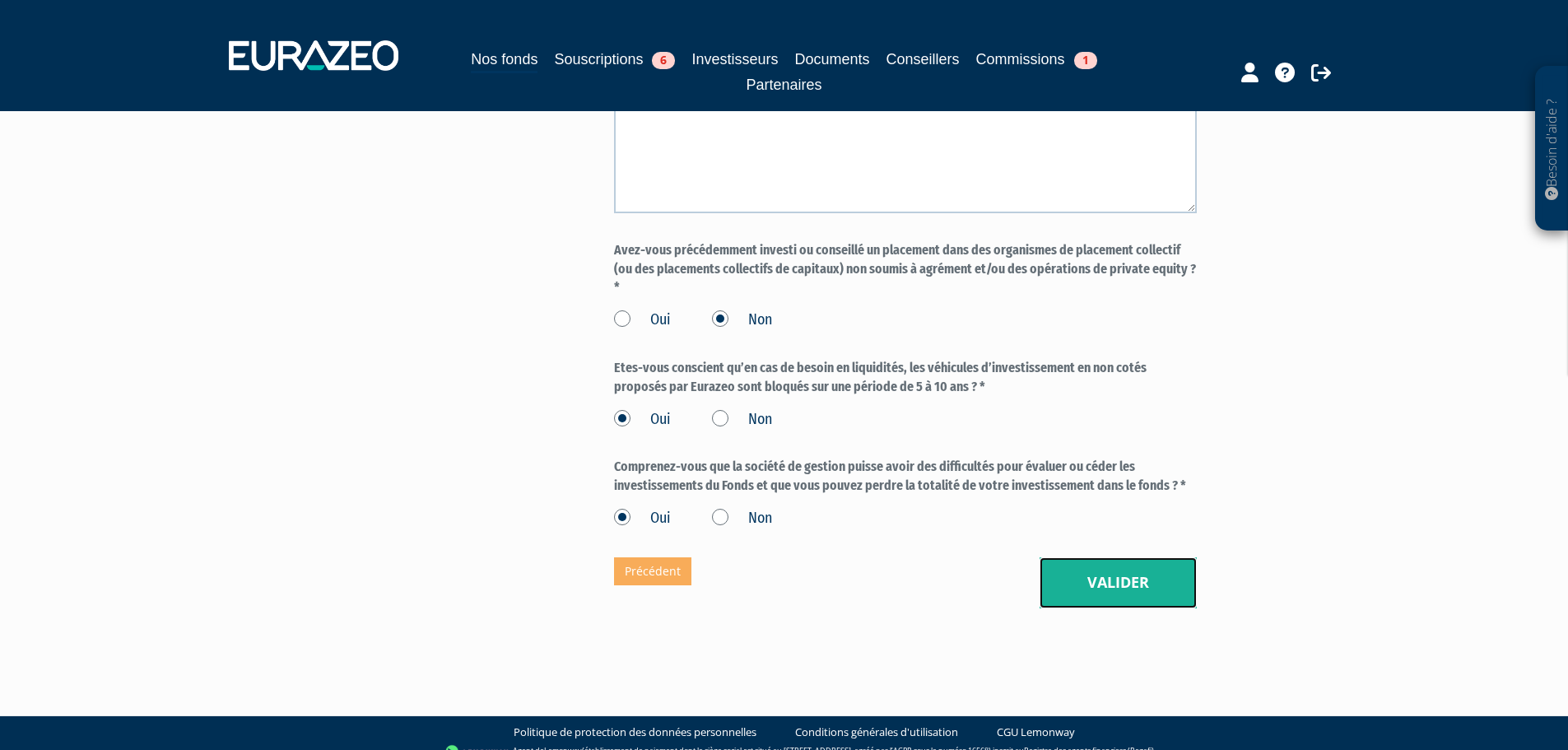
click at [1136, 557] on button "Valider" at bounding box center [1118, 583] width 157 height 51
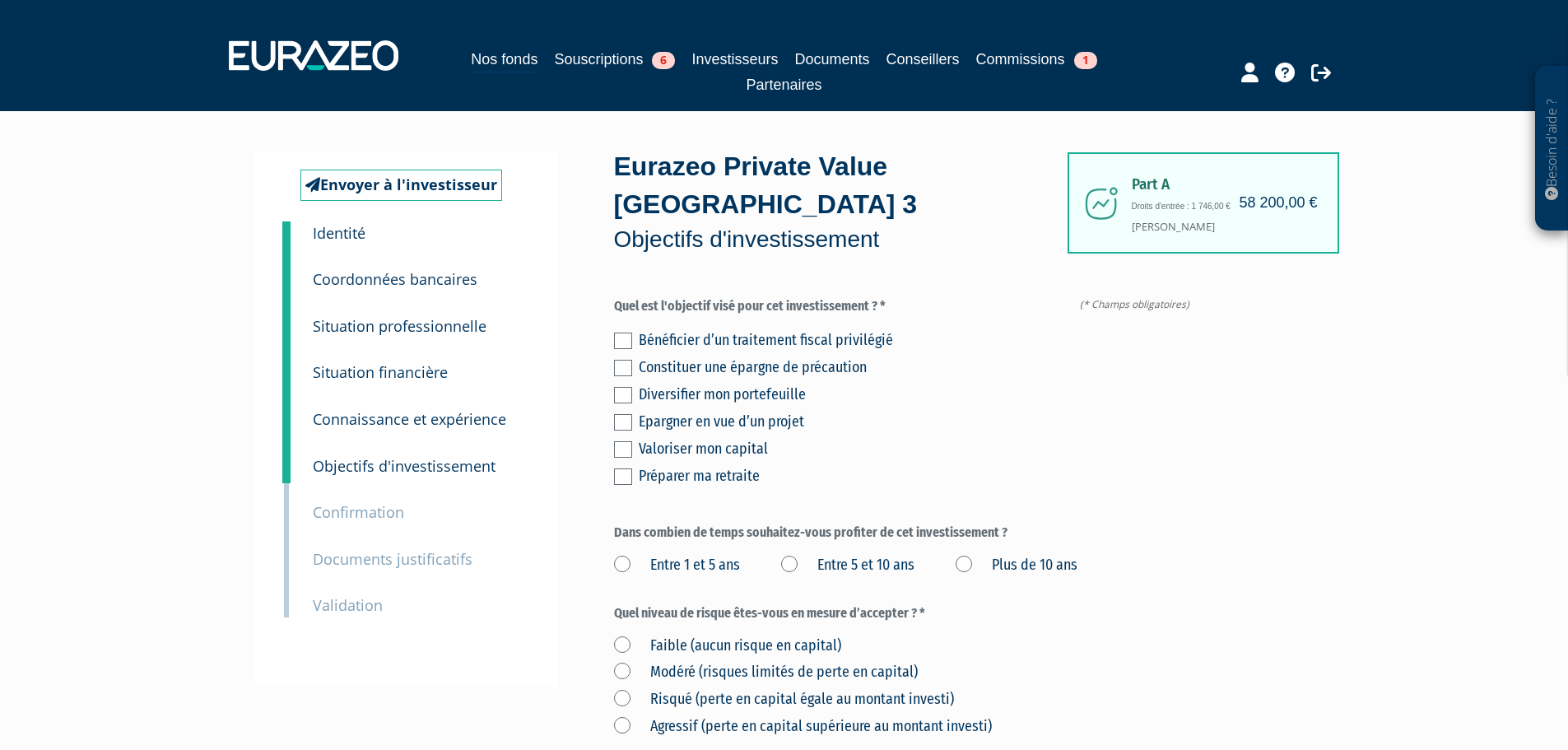
click at [625, 387] on label at bounding box center [622, 395] width 18 height 16
click at [0, 0] on input "checkbox" at bounding box center [0, 0] width 0 height 0
click at [624, 441] on label at bounding box center [622, 449] width 18 height 16
click at [0, 0] on input "checkbox" at bounding box center [0, 0] width 0 height 0
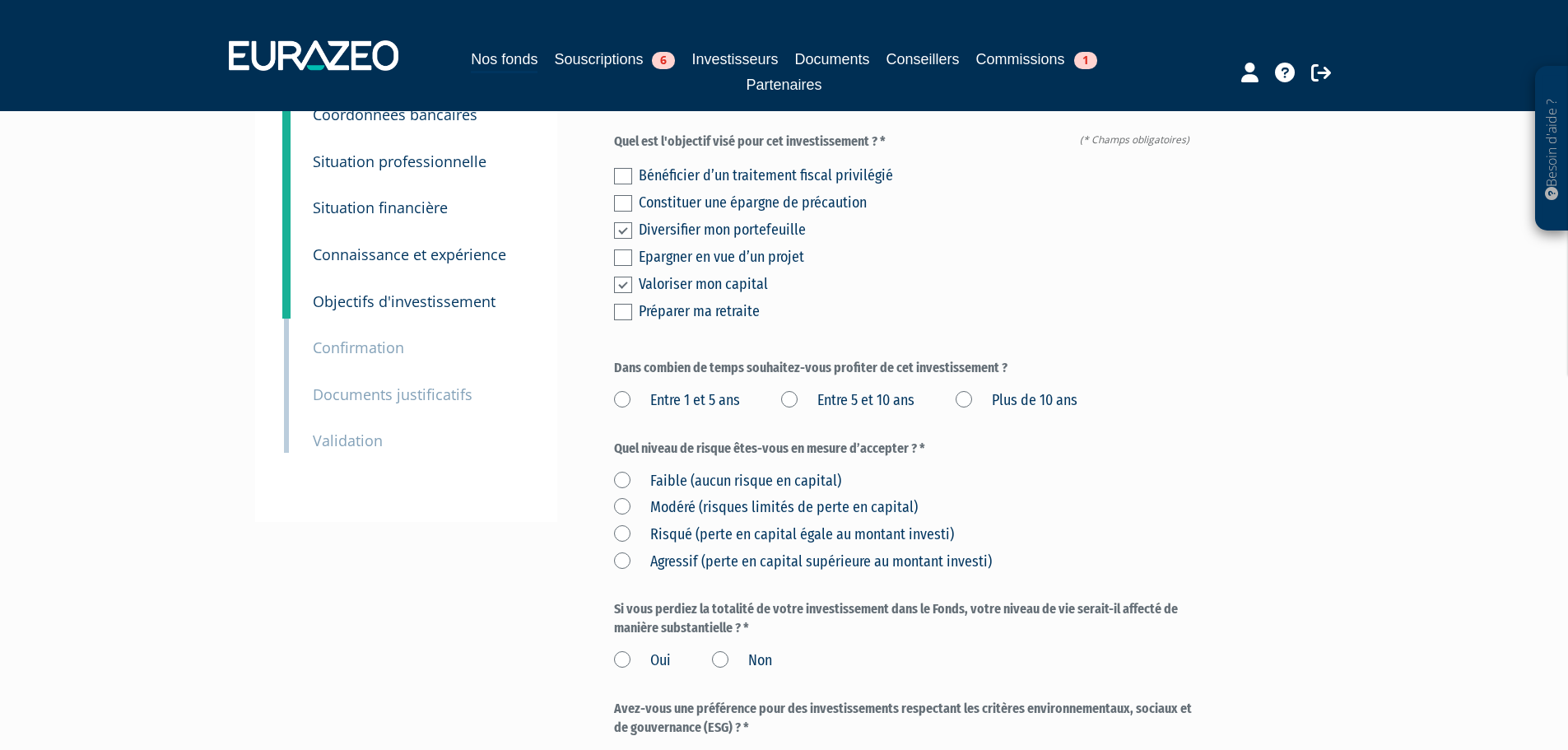
scroll to position [247, 0]
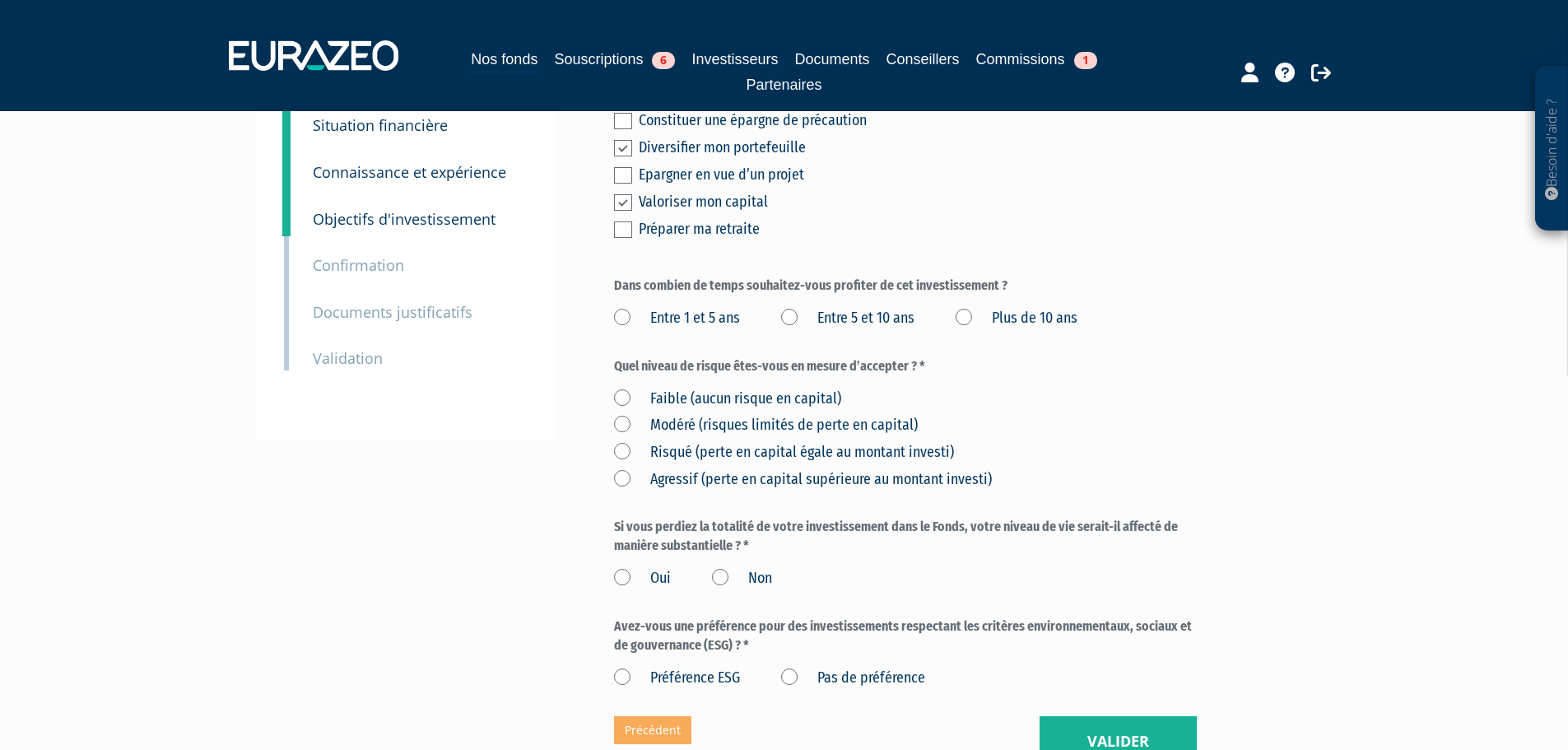
click at [971, 308] on label "Plus de 10 ans" at bounding box center [1016, 318] width 122 height 21
click at [0, 0] on ans "Plus de 10 ans" at bounding box center [0, 0] width 0 height 0
click at [618, 442] on label "Risqué (perte en capital égale au montant investi)" at bounding box center [783, 453] width 340 height 21
click at [0, 0] on investi\) "Risqué (perte en capital égale au montant investi)" at bounding box center [0, 0] width 0 height 0
drag, startPoint x: 722, startPoint y: 537, endPoint x: 780, endPoint y: 531, distance: 58.3
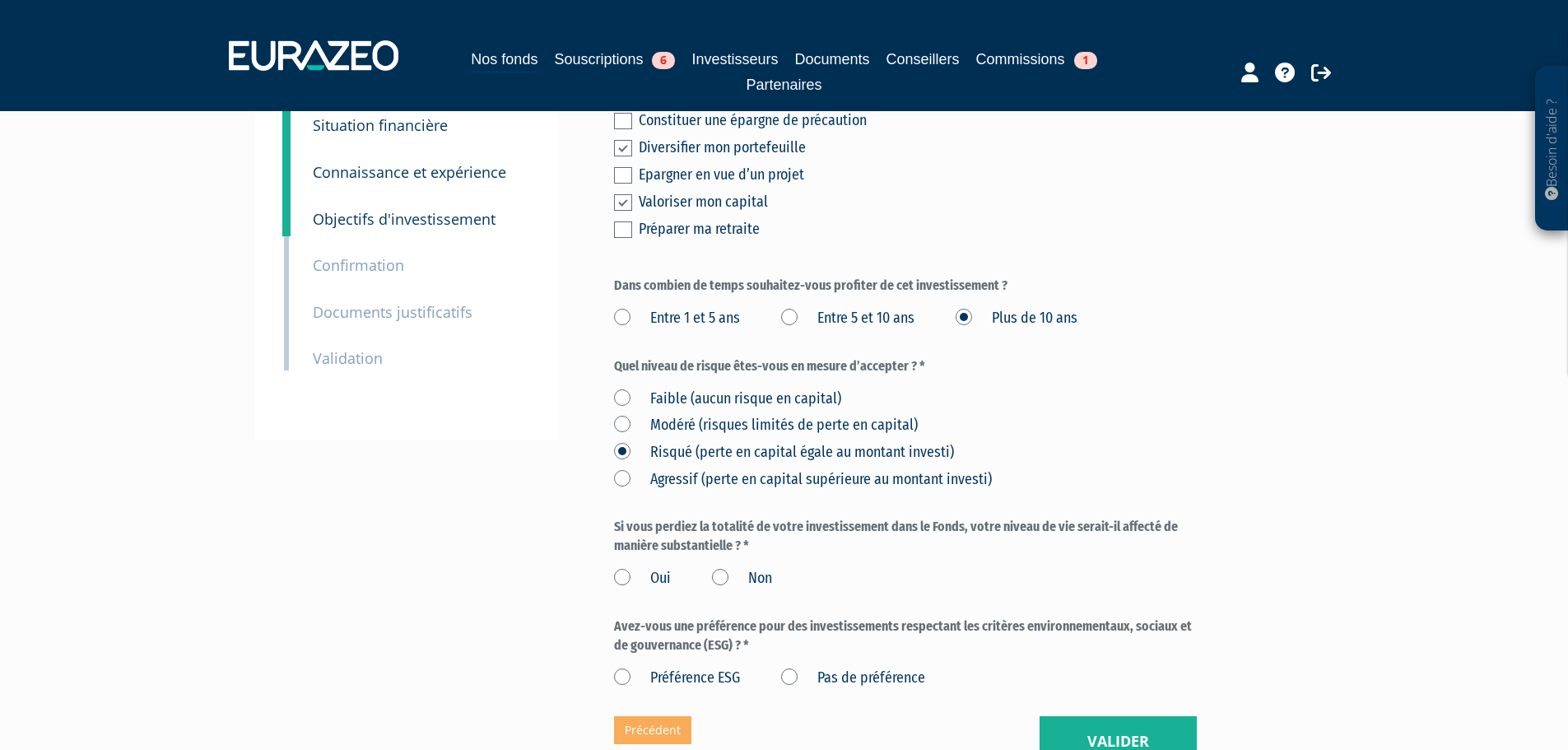
click at [722, 568] on label "Non" at bounding box center [742, 579] width 60 height 21
click at [0, 0] on input "Non" at bounding box center [0, 0] width 0 height 0
click at [792, 668] on label "Pas de préférence" at bounding box center [853, 678] width 144 height 21
click at [0, 0] on préférence "Pas de préférence" at bounding box center [0, 0] width 0 height 0
click at [1065, 716] on button "Valider" at bounding box center [1118, 741] width 157 height 51
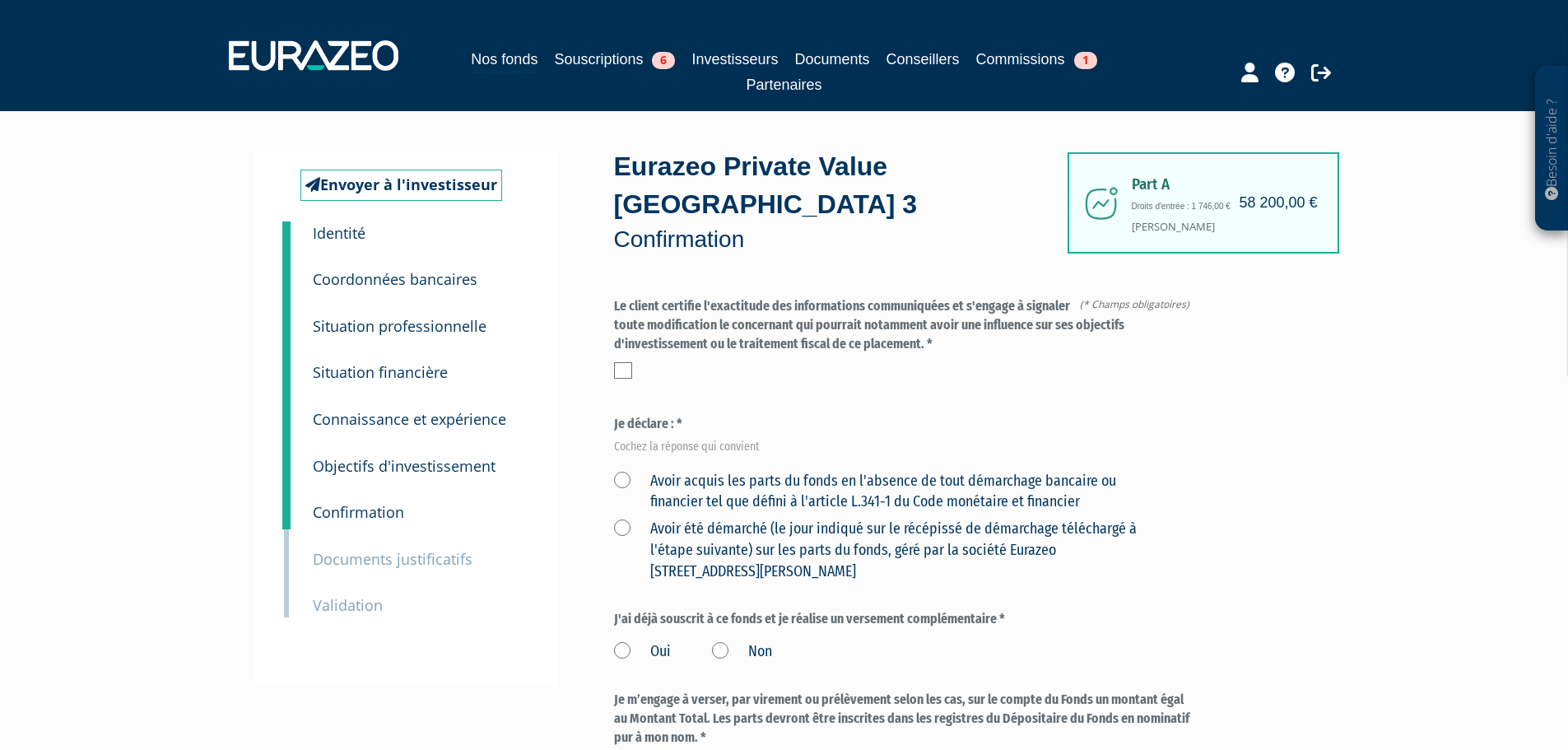
click at [624, 362] on label at bounding box center [622, 370] width 18 height 16
click at [0, 0] on input "checkbox" at bounding box center [0, 0] width 0 height 0
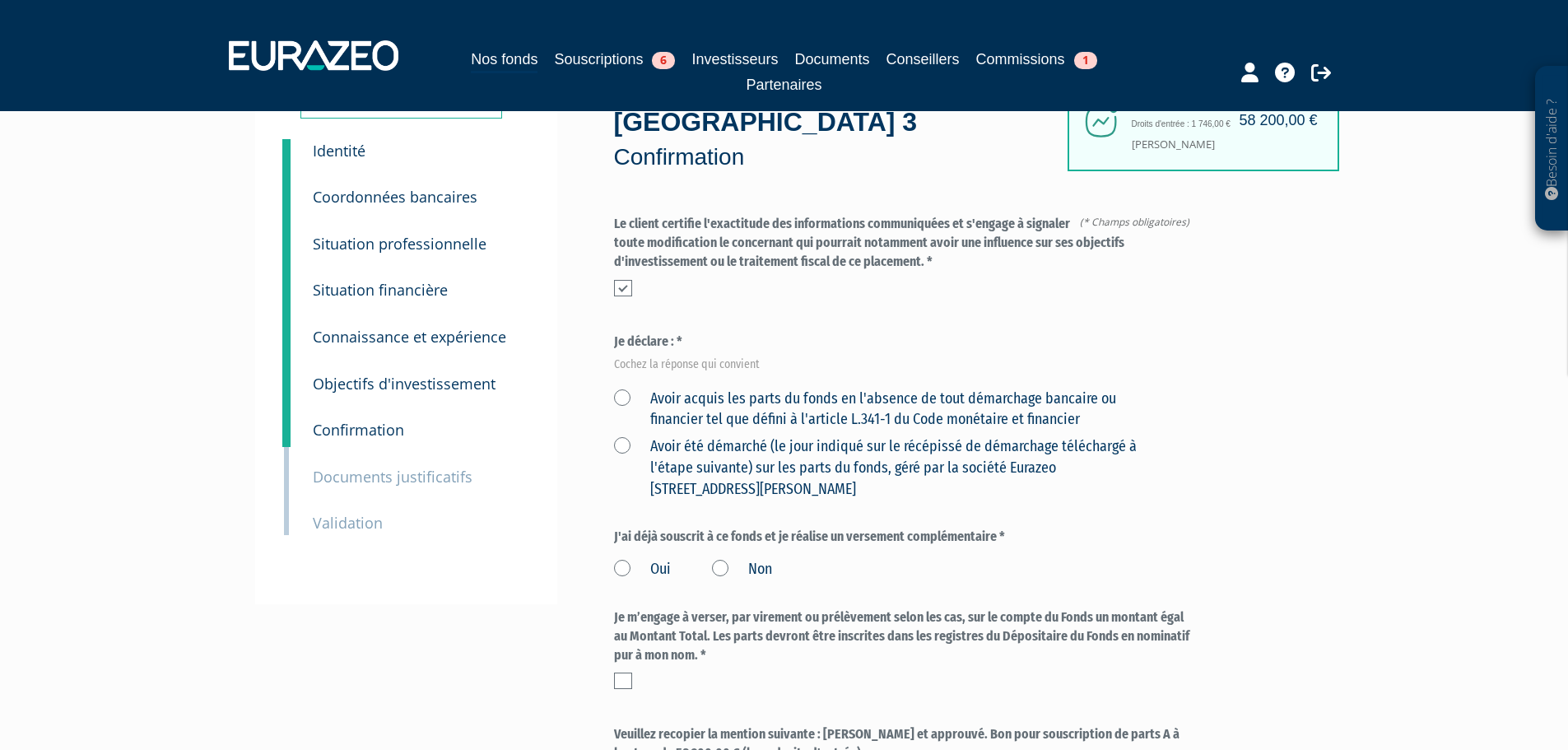
click at [628, 388] on label "Avoir acquis les parts du fonds en l'absence de tout démarchage bancaire ou fin…" at bounding box center [886, 408] width 544 height 42
click at [0, 0] on financier "Avoir acquis les parts du fonds en l'absence de tout démarchage bancaire ou fin…" at bounding box center [0, 0] width 0 height 0
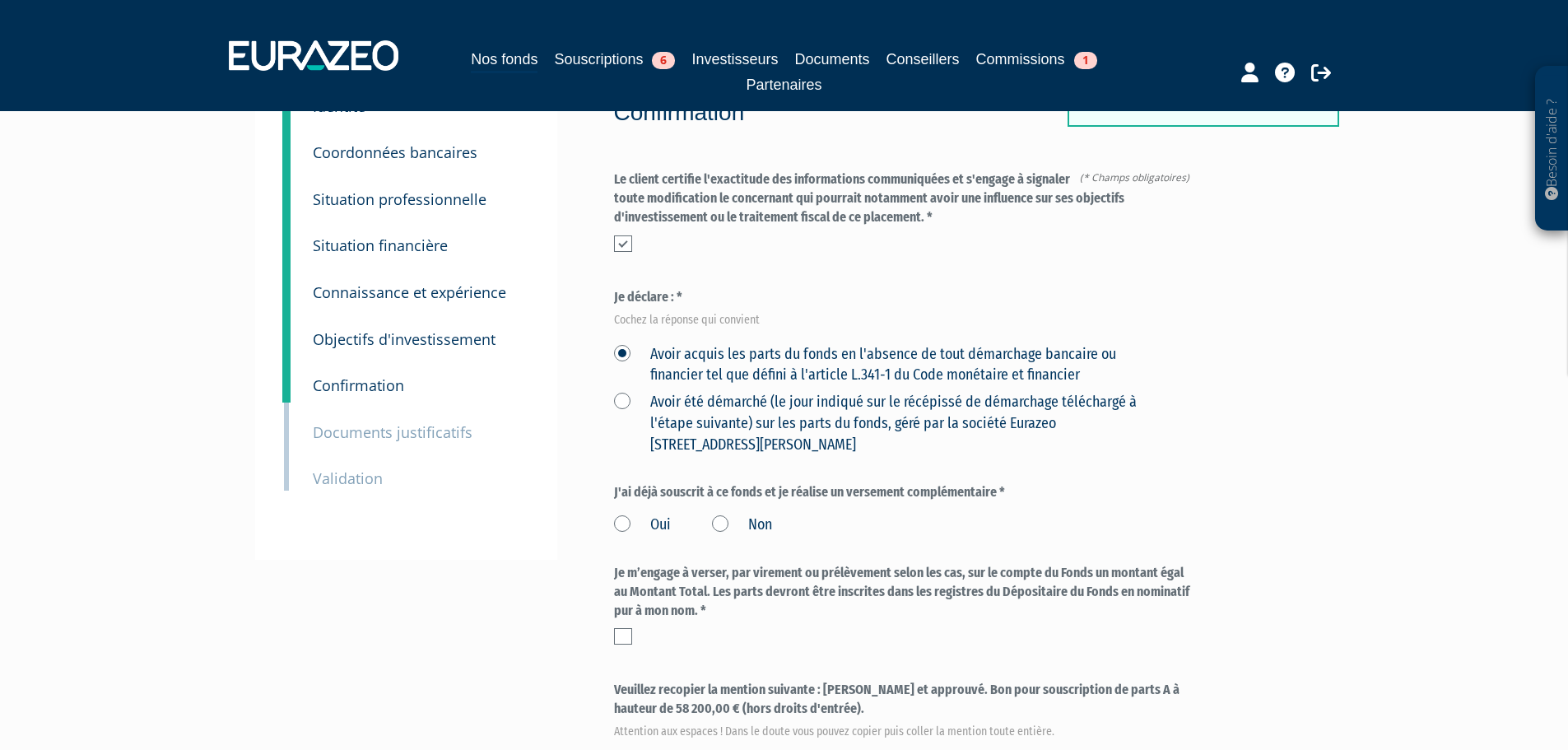
scroll to position [165, 0]
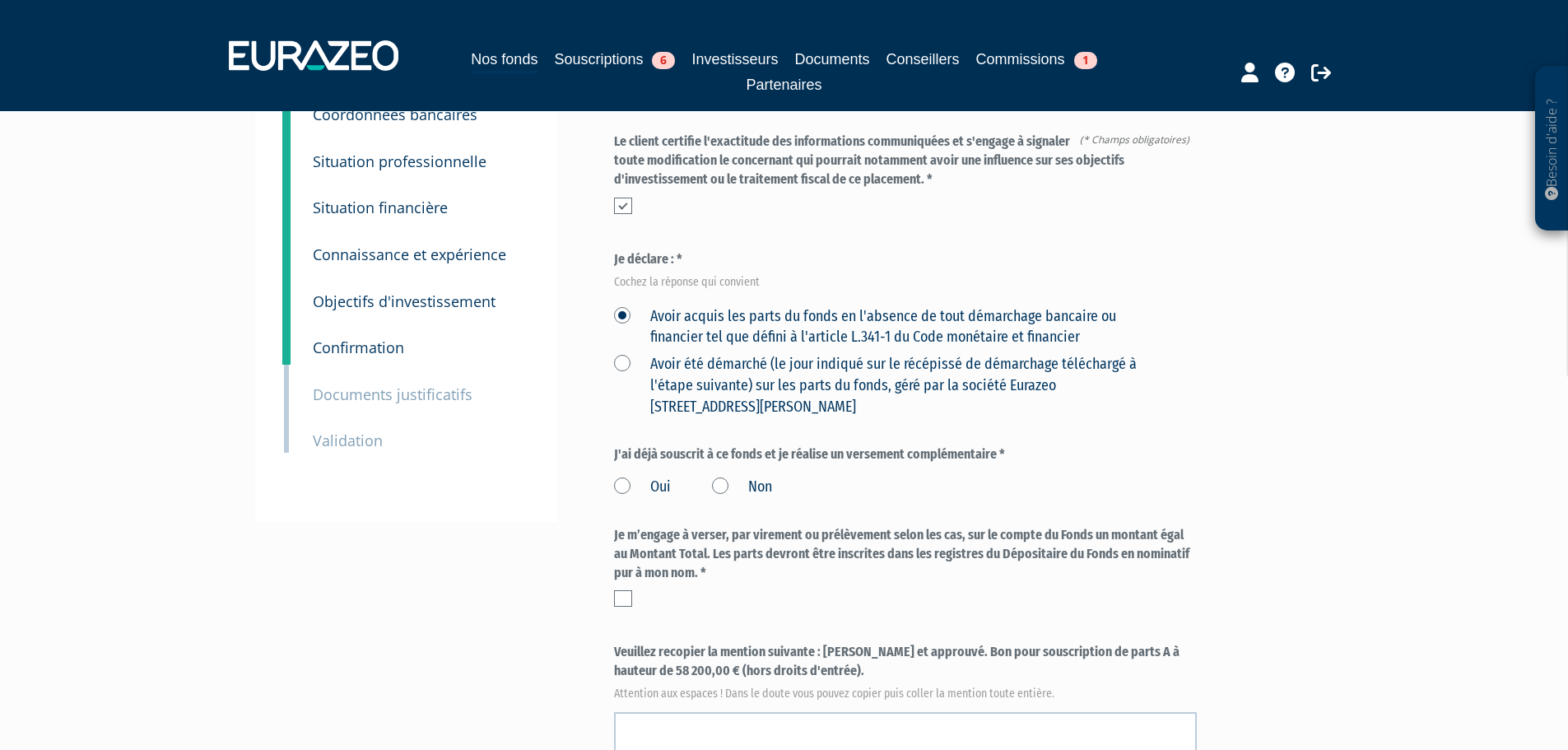
click at [719, 476] on label "Non" at bounding box center [742, 487] width 60 height 21
click at [0, 0] on input "Non" at bounding box center [0, 0] width 0 height 0
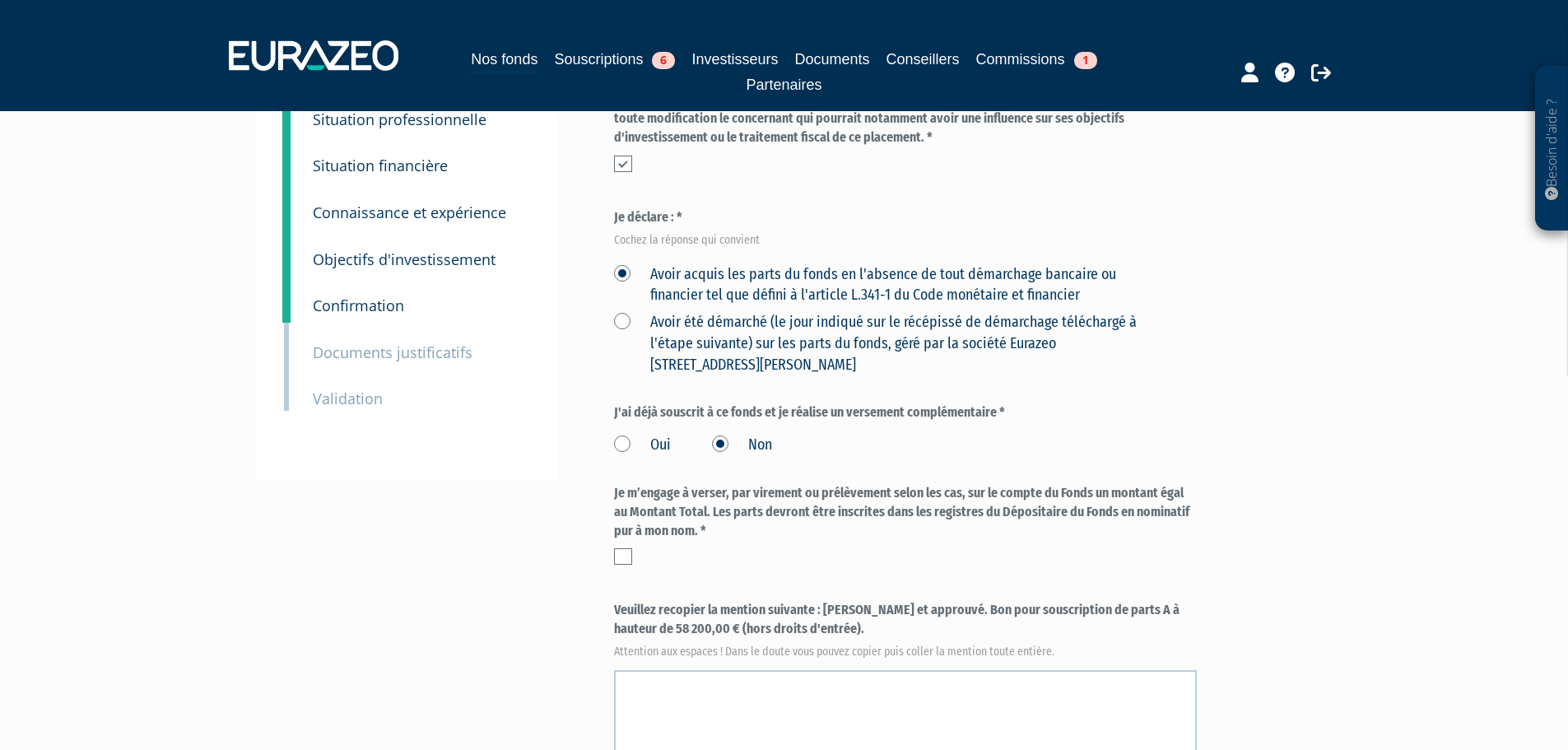
scroll to position [247, 0]
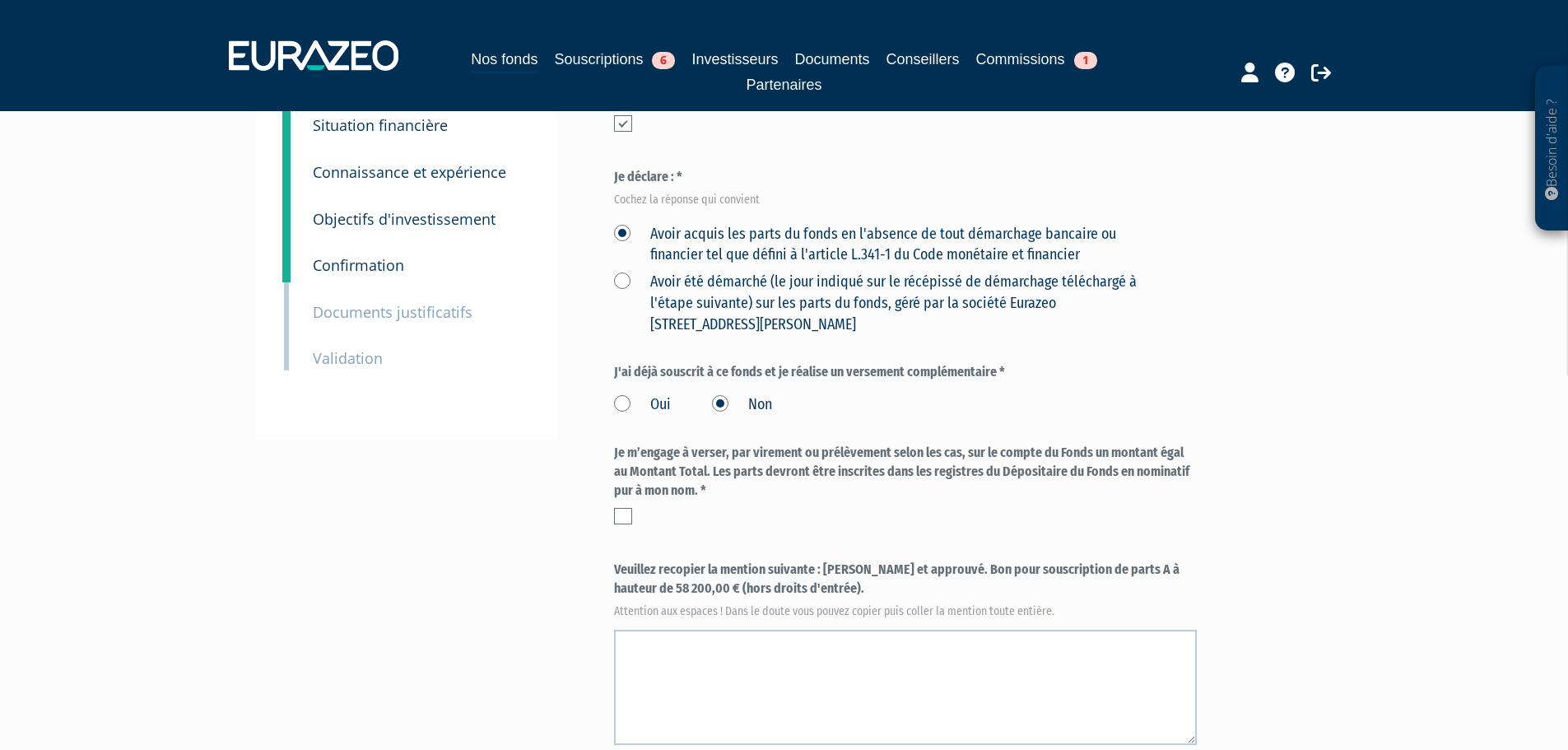
click at [623, 508] on label at bounding box center [622, 516] width 18 height 16
click at [0, 0] on input "checkbox" at bounding box center [0, 0] width 0 height 0
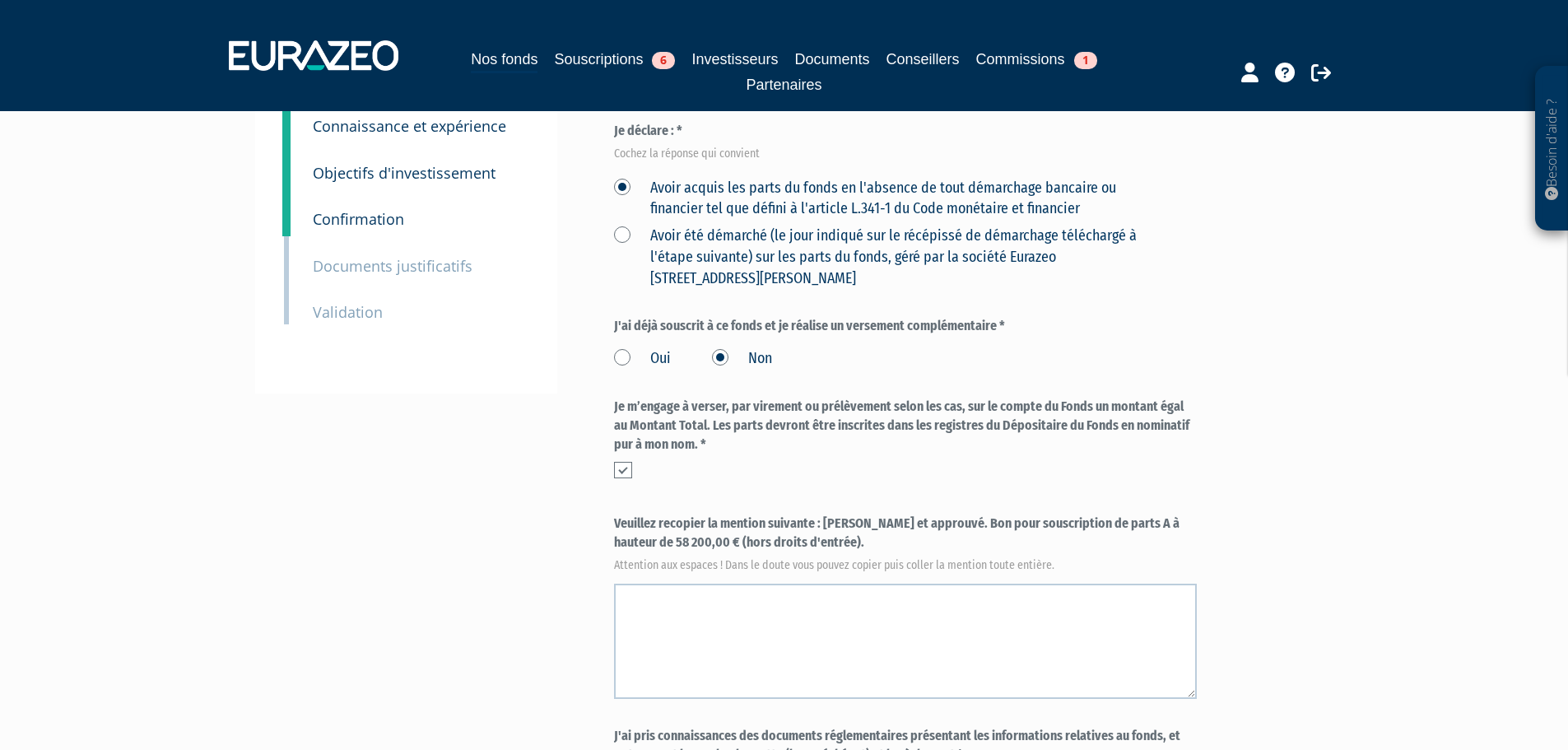
scroll to position [329, 0]
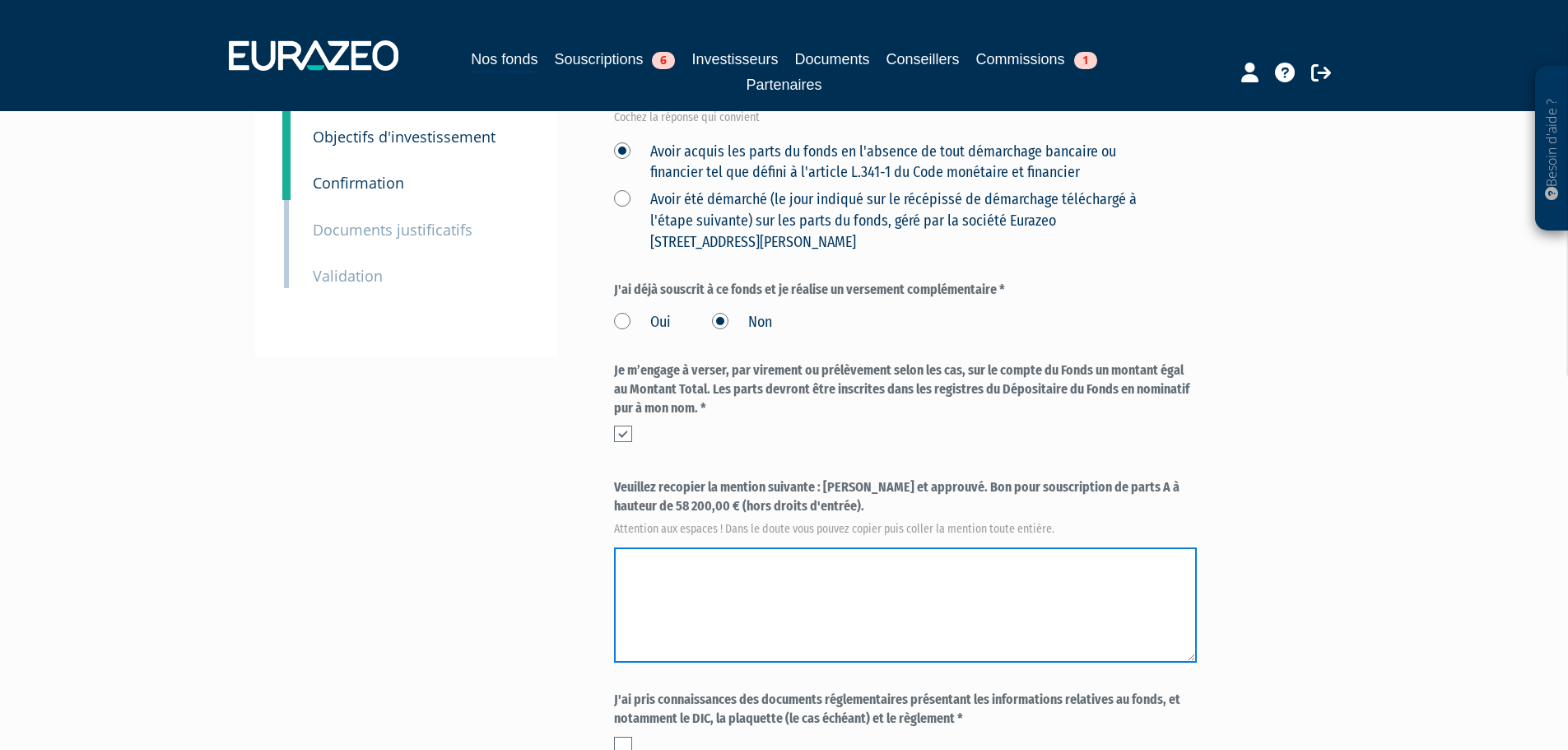
click at [626, 548] on textarea at bounding box center [905, 605] width 583 height 115
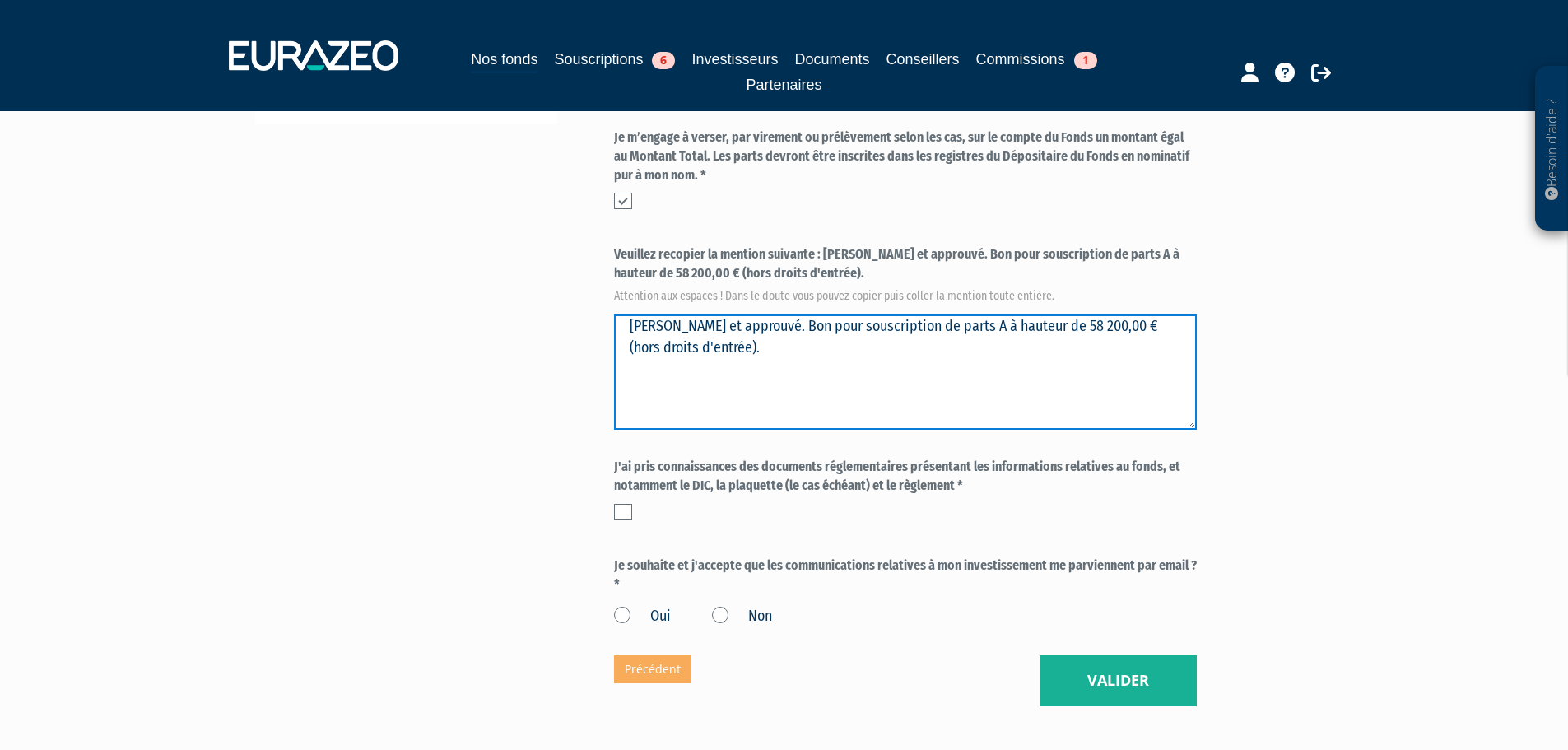
scroll to position [576, 0]
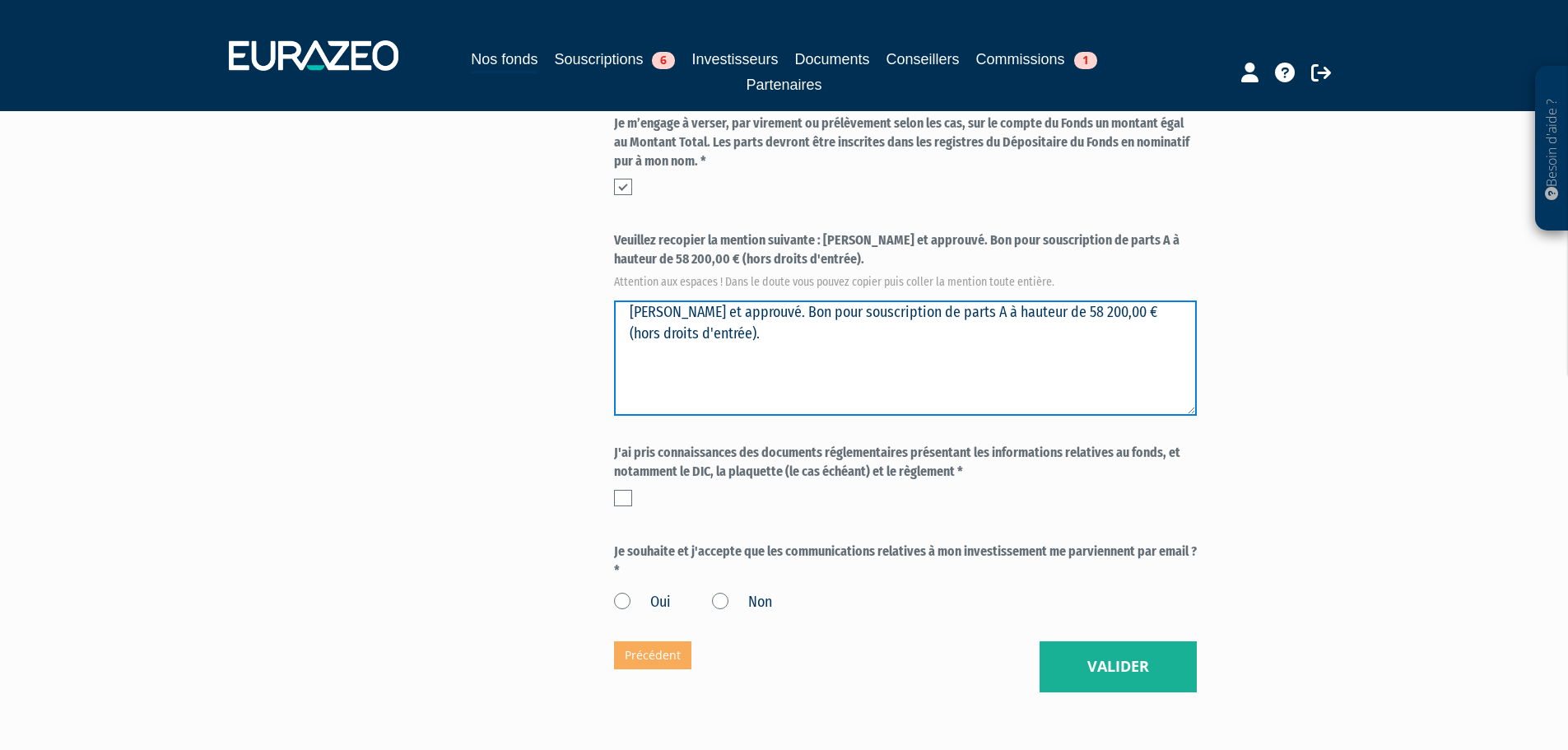
type textarea "Lu et approuvé. Bon pour souscription de parts A à hauteur de 58 200,00 € (hors…"
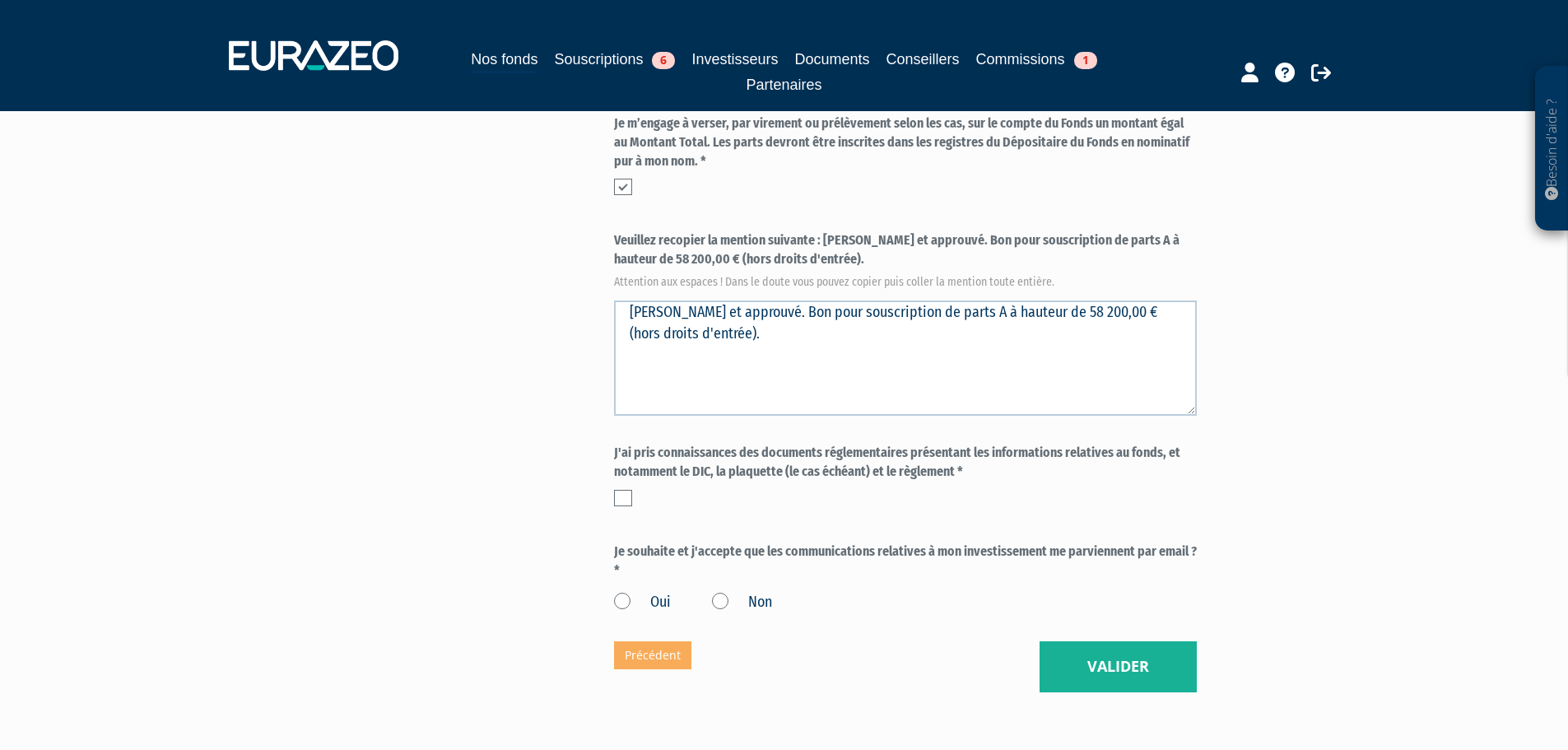
click at [624, 490] on label at bounding box center [622, 497] width 18 height 16
click at [0, 0] on input "checkbox" at bounding box center [0, 0] width 0 height 0
click at [619, 591] on label "Oui" at bounding box center [642, 602] width 57 height 21
click at [0, 0] on input "Oui" at bounding box center [0, 0] width 0 height 0
click at [1107, 641] on button "Valider" at bounding box center [1118, 666] width 157 height 51
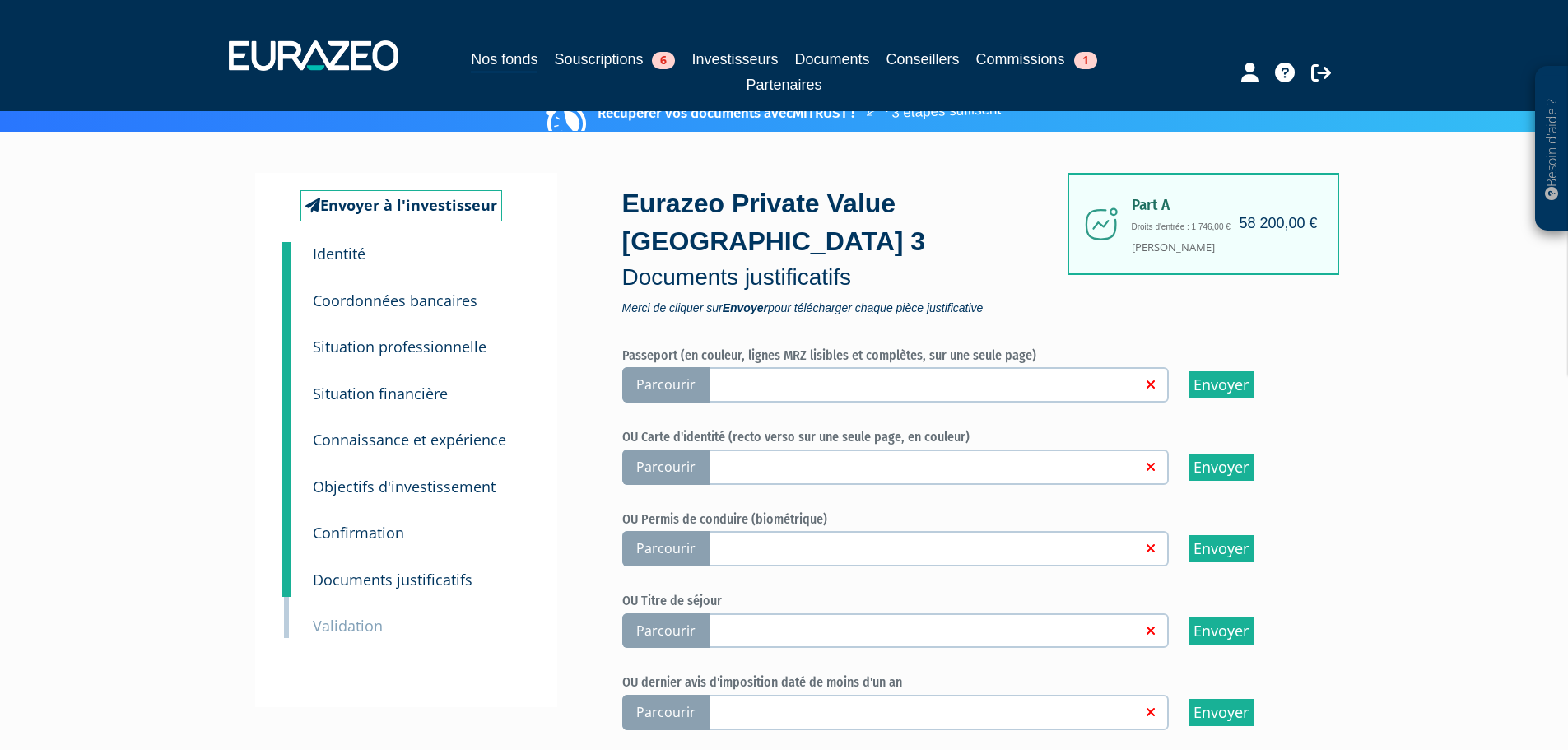
scroll to position [82, 0]
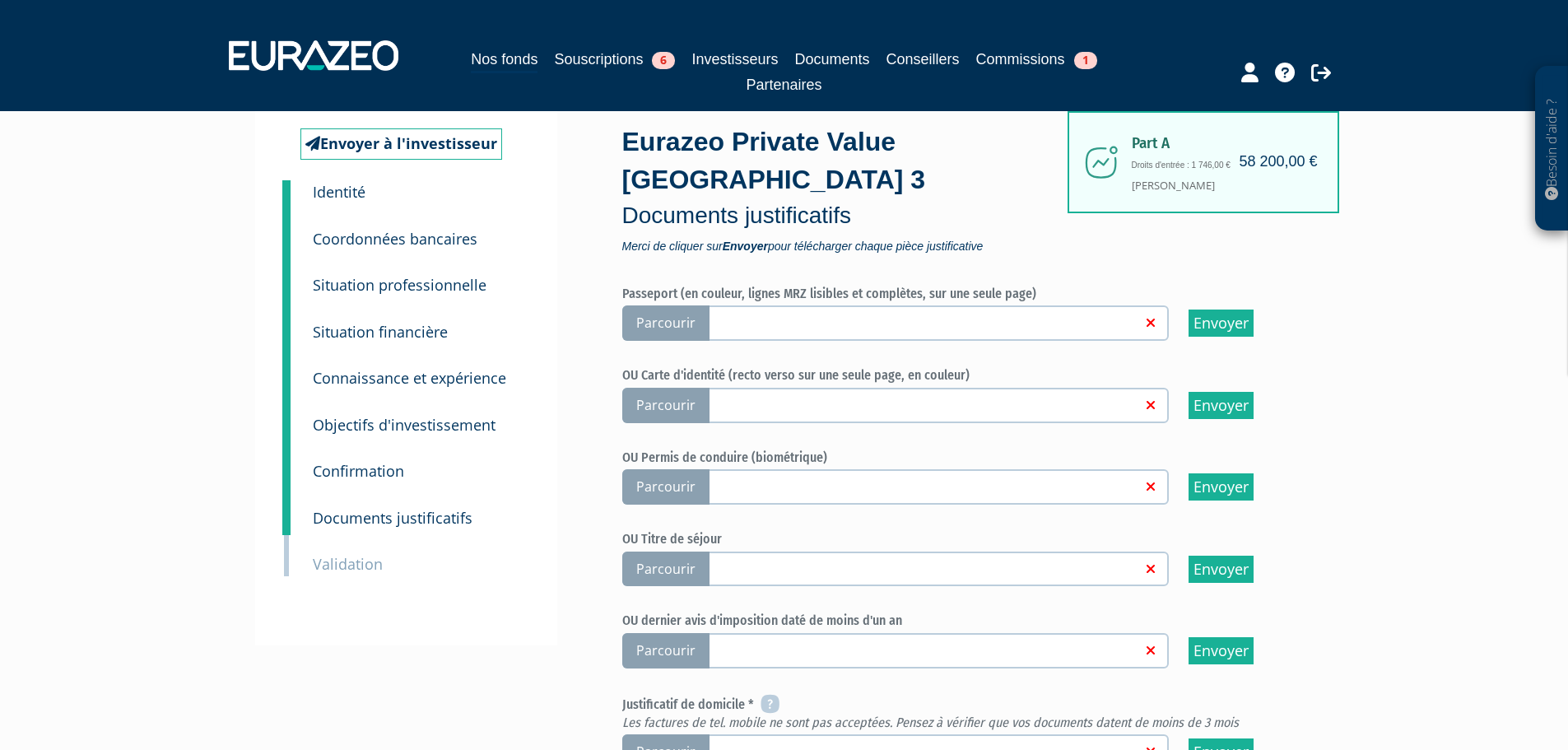
click at [671, 306] on span "Parcourir" at bounding box center [666, 323] width 87 height 36
click at [0, 0] on input "Parcourir" at bounding box center [0, 0] width 0 height 0
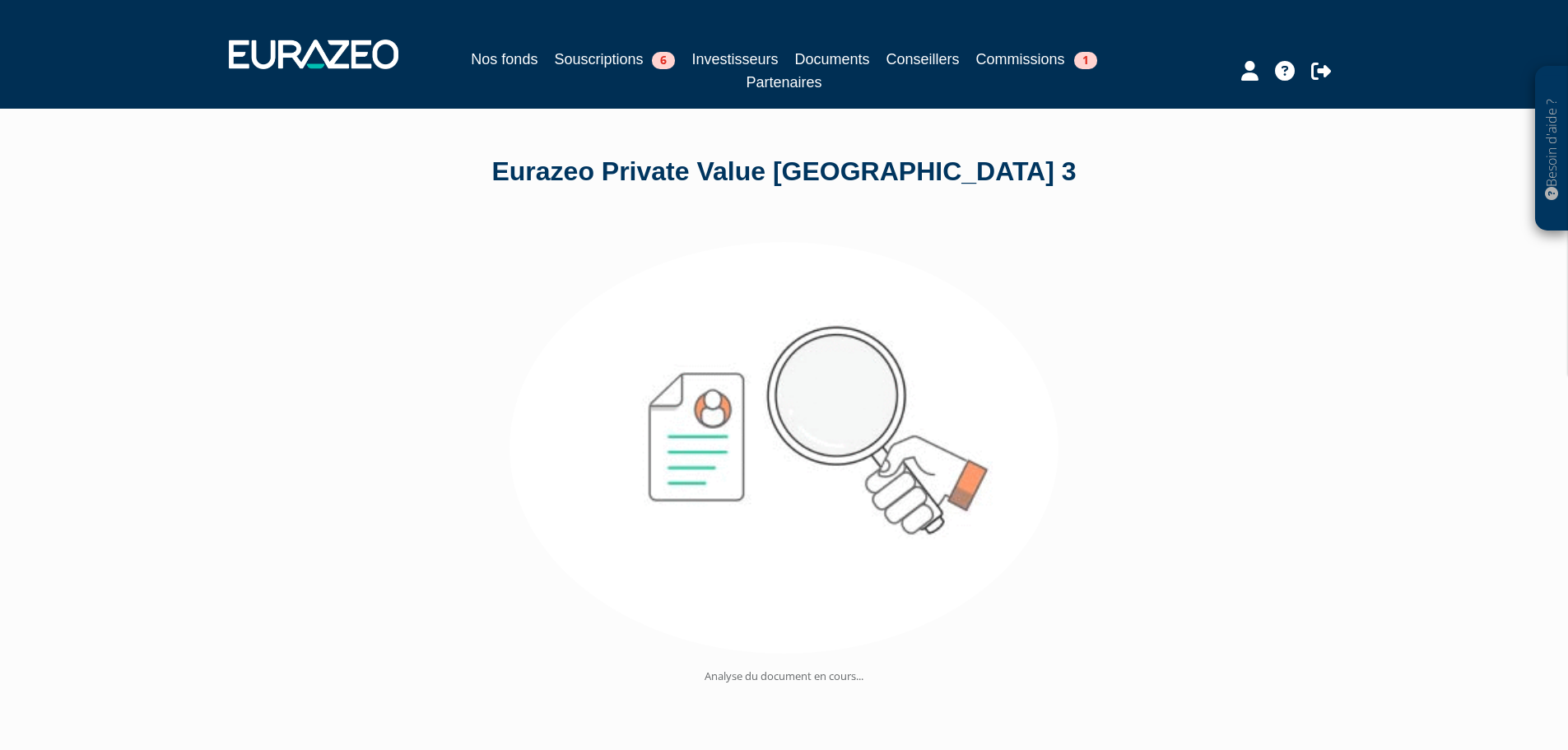
click at [678, 364] on img at bounding box center [783, 447] width 549 height 411
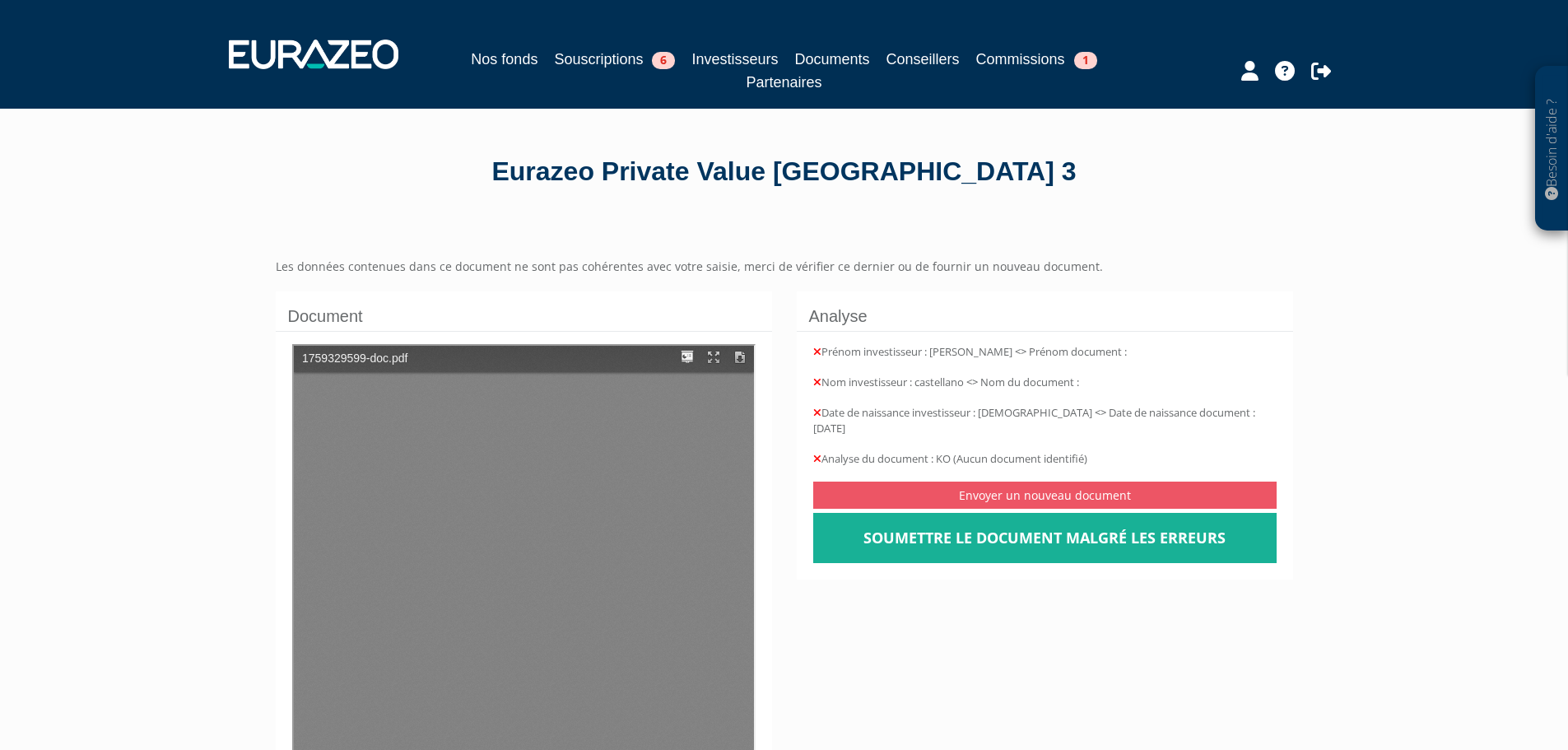
type input "1"
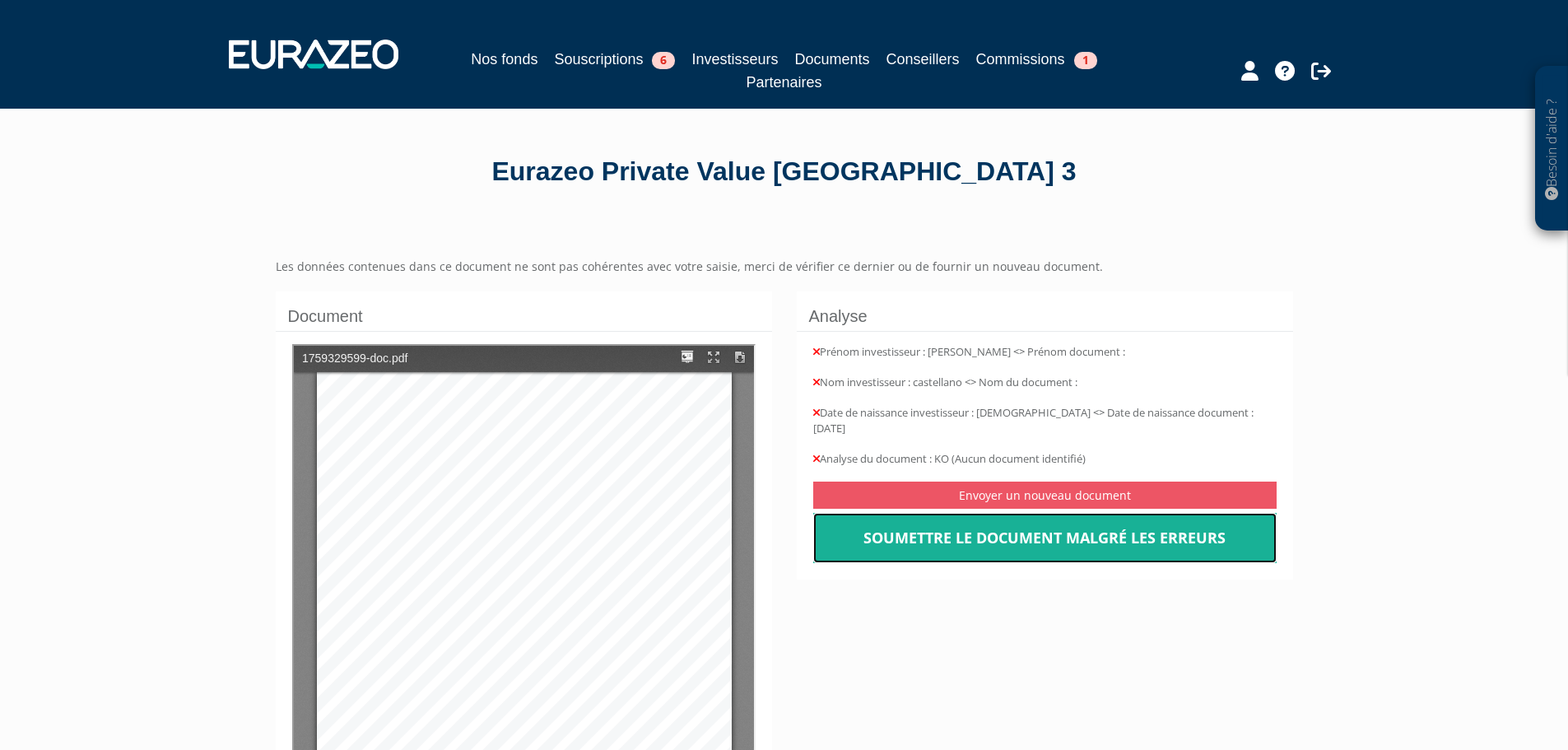
click at [838, 536] on link "Soumettre le document malgré les erreurs" at bounding box center [1044, 538] width 464 height 51
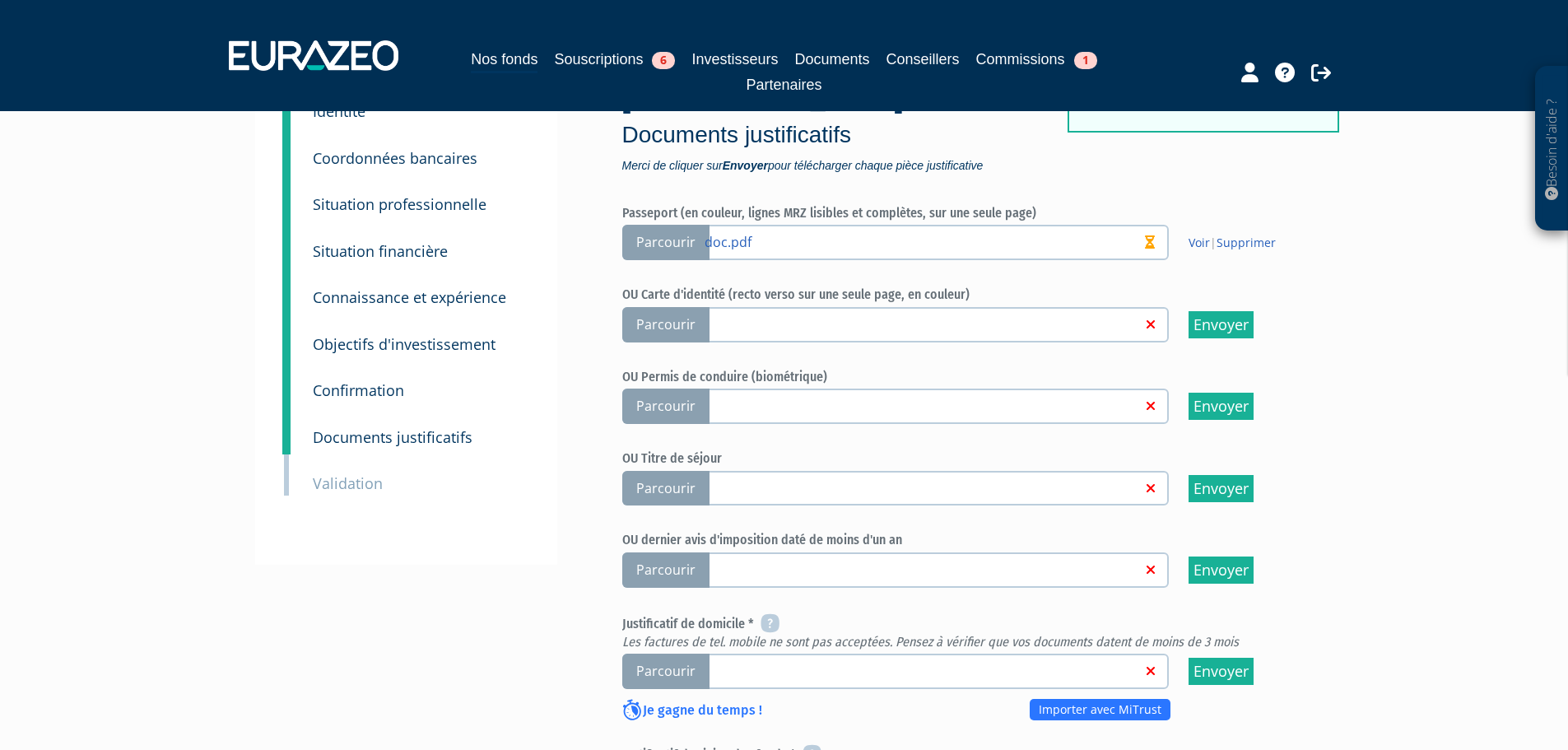
scroll to position [165, 0]
click at [658, 306] on span "Parcourir" at bounding box center [666, 323] width 87 height 36
click at [0, 0] on input "Parcourir" at bounding box center [0, 0] width 0 height 0
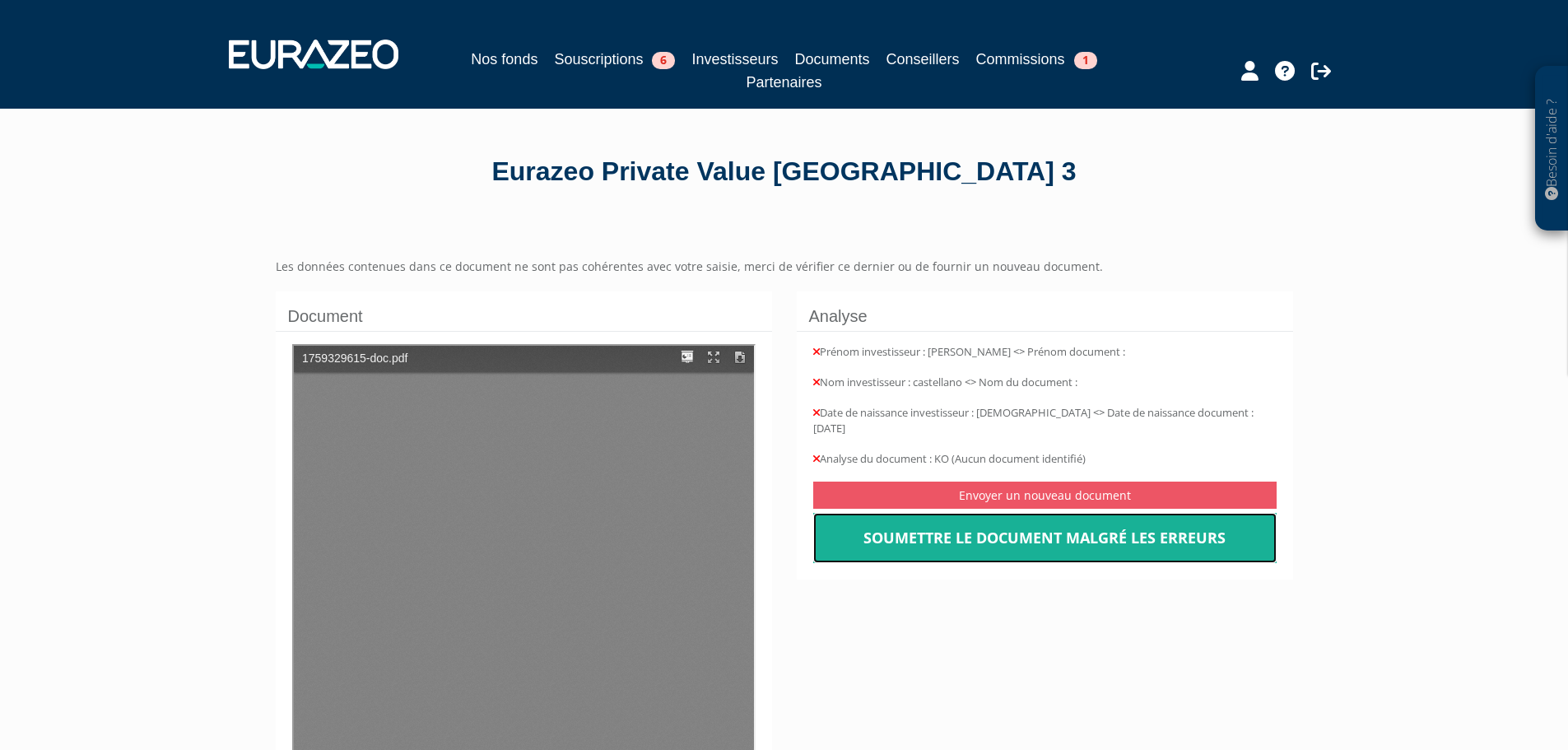
click at [866, 530] on link "Soumettre le document malgré les erreurs" at bounding box center [1044, 538] width 464 height 51
type input "1"
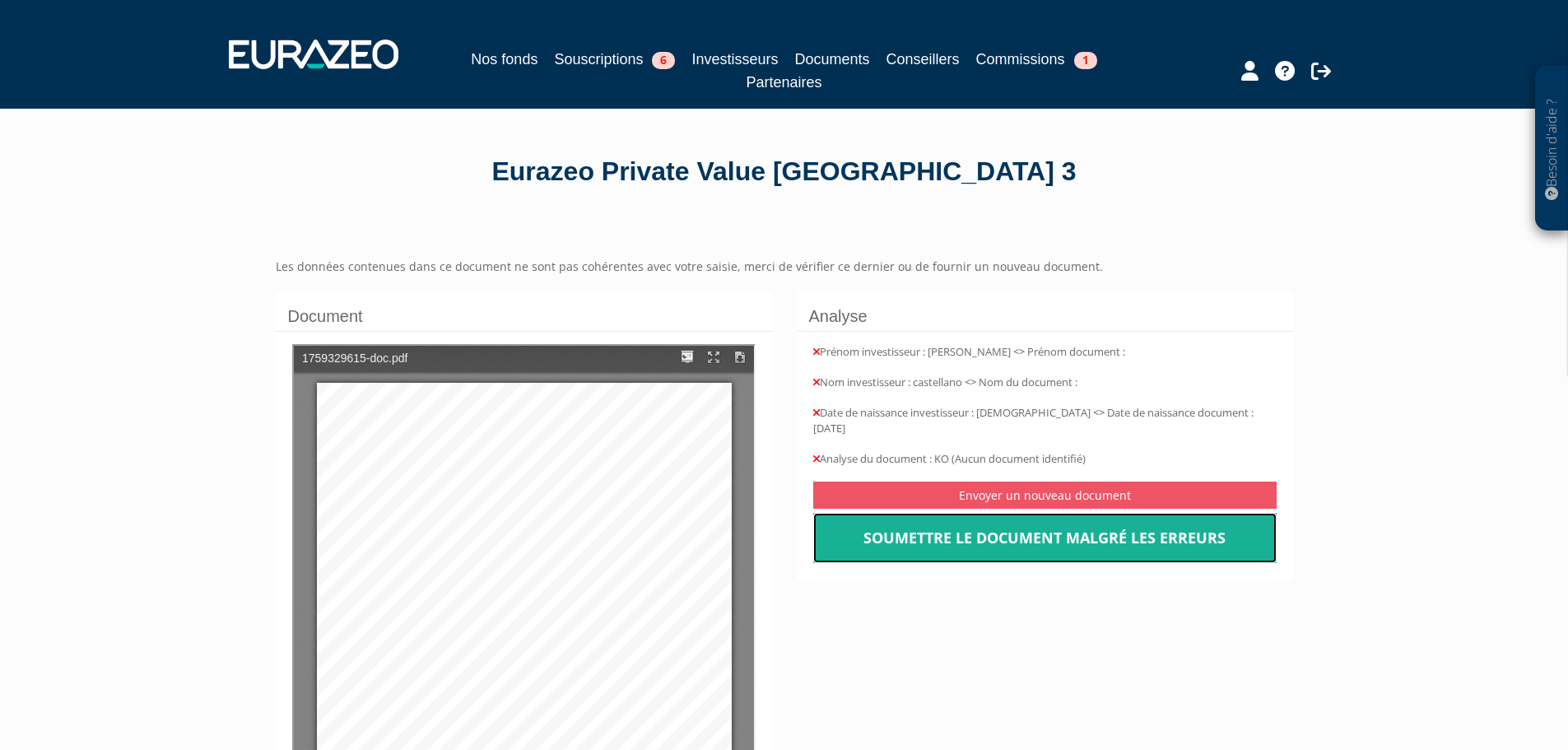
scroll to position [11, 0]
click at [849, 533] on link "Soumettre le document malgré les erreurs" at bounding box center [1044, 538] width 464 height 51
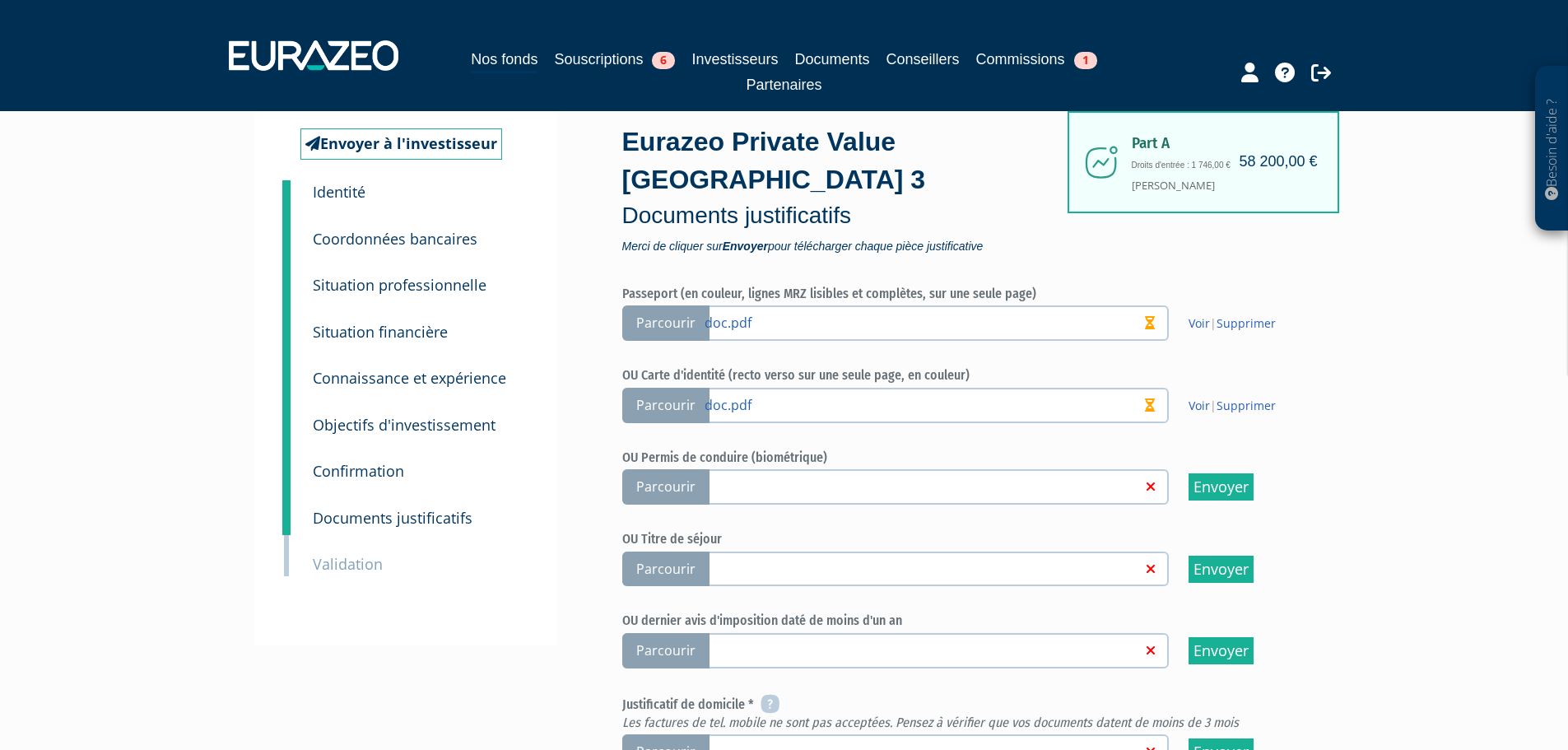
scroll to position [165, 0]
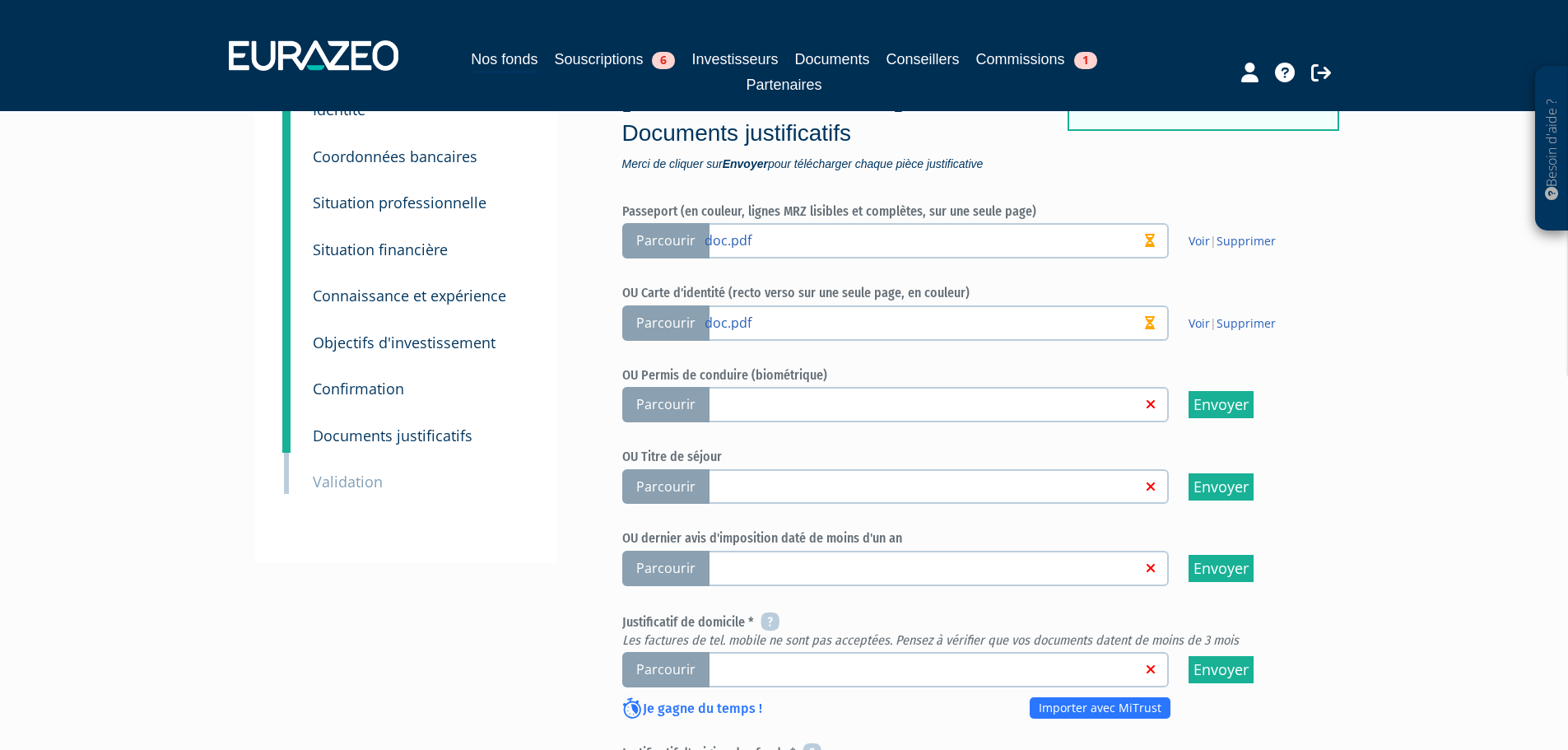
click at [669, 551] on span "Parcourir" at bounding box center [666, 568] width 87 height 36
click at [0, 0] on input "Parcourir" at bounding box center [0, 0] width 0 height 0
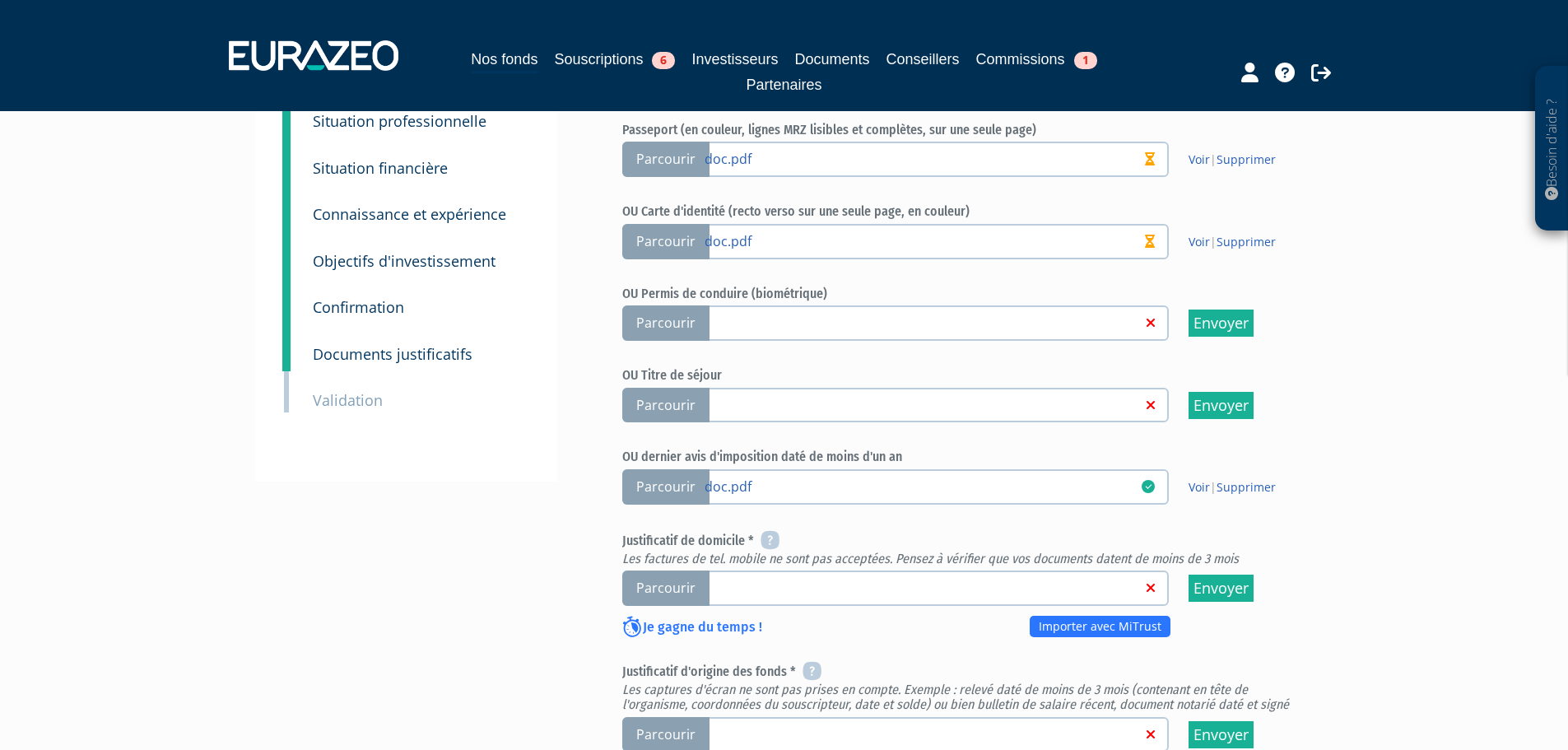
scroll to position [247, 0]
click at [686, 569] on span "Parcourir" at bounding box center [666, 586] width 87 height 36
click at [0, 0] on input "Parcourir" at bounding box center [0, 0] width 0 height 0
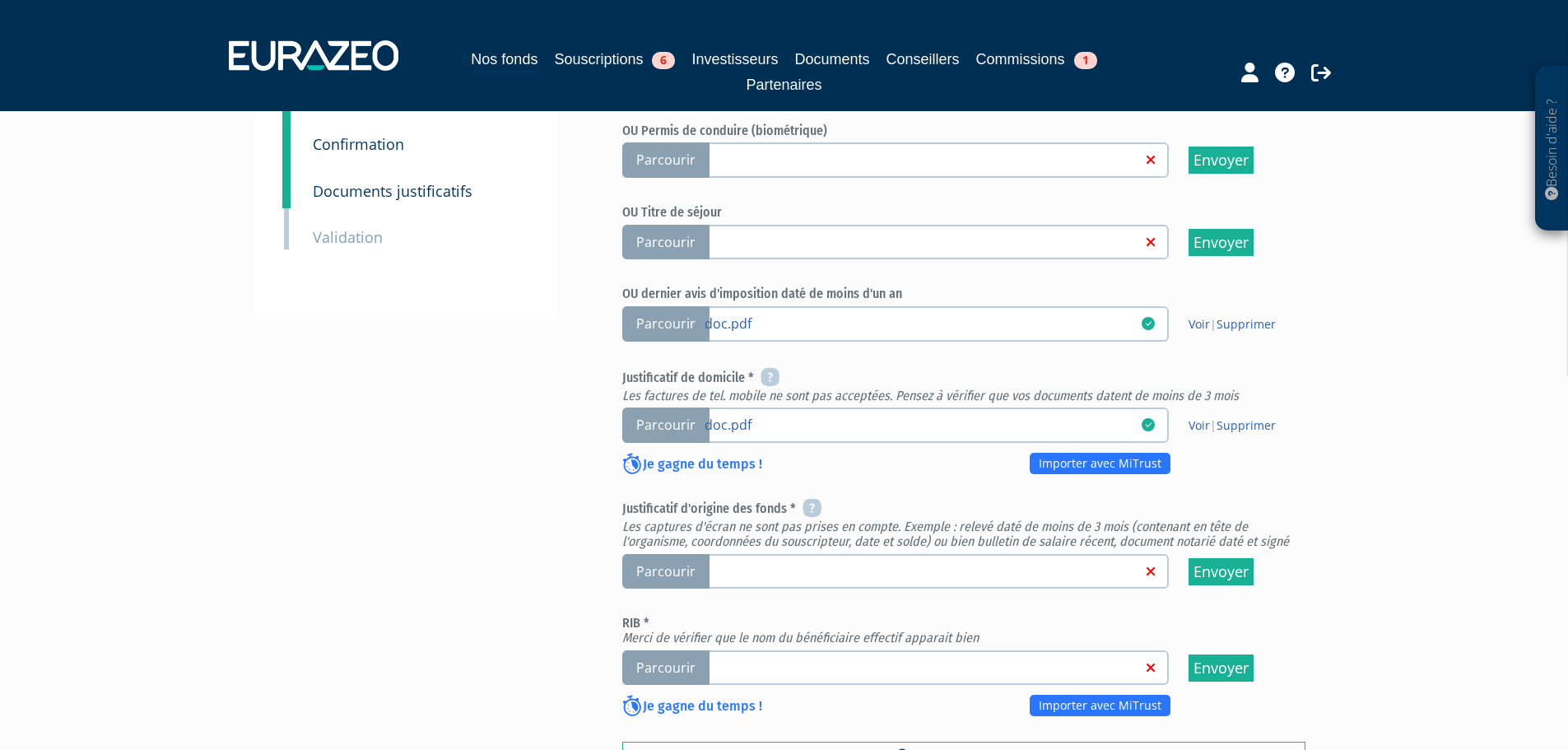
scroll to position [405, 0]
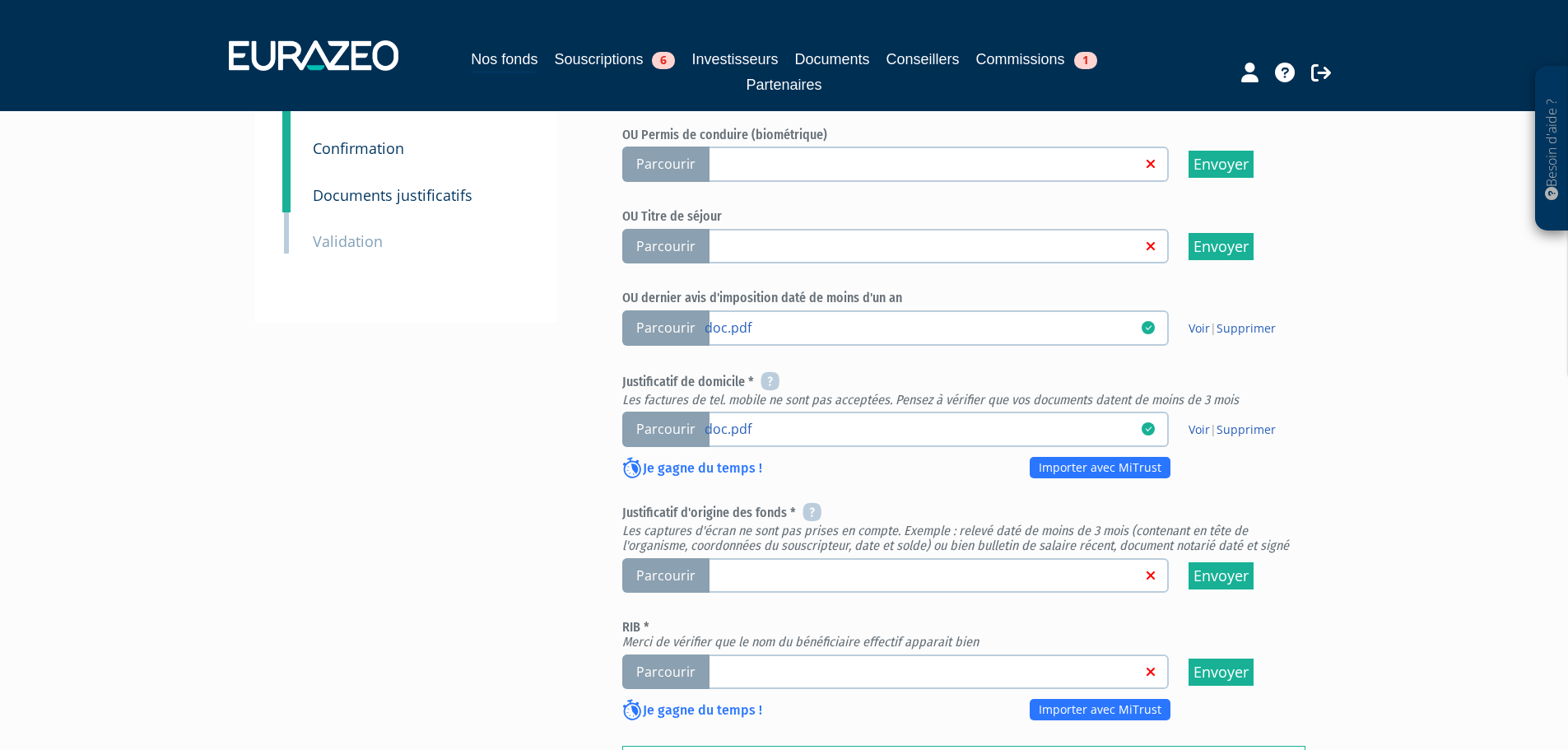
click at [658, 558] on span "Parcourir" at bounding box center [666, 576] width 87 height 36
click at [0, 0] on input "Parcourir" at bounding box center [0, 0] width 0 height 0
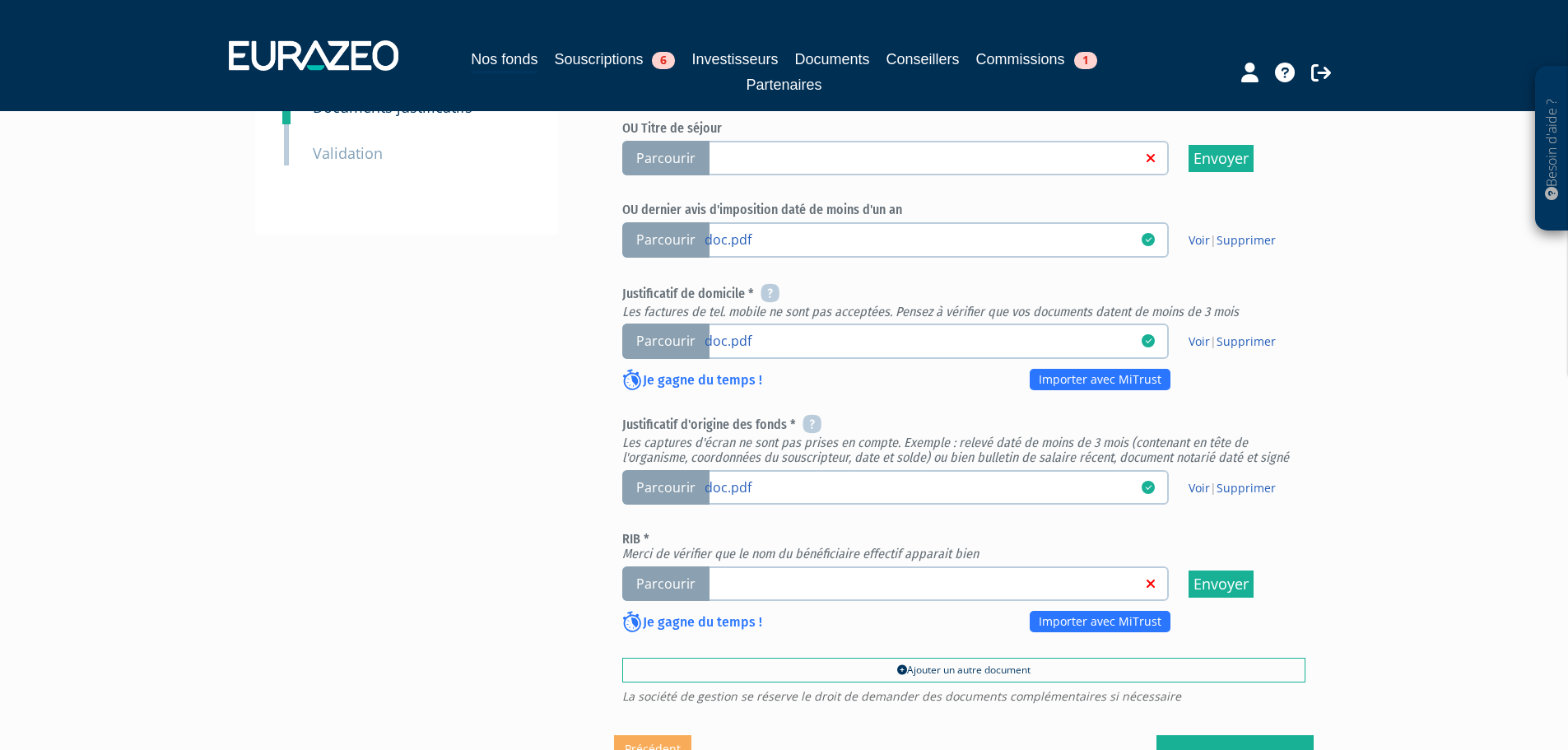
scroll to position [494, 0]
click at [660, 469] on span "Parcourir" at bounding box center [666, 487] width 87 height 36
click at [0, 0] on input "Parcourir doc.pdf" at bounding box center [0, 0] width 0 height 0
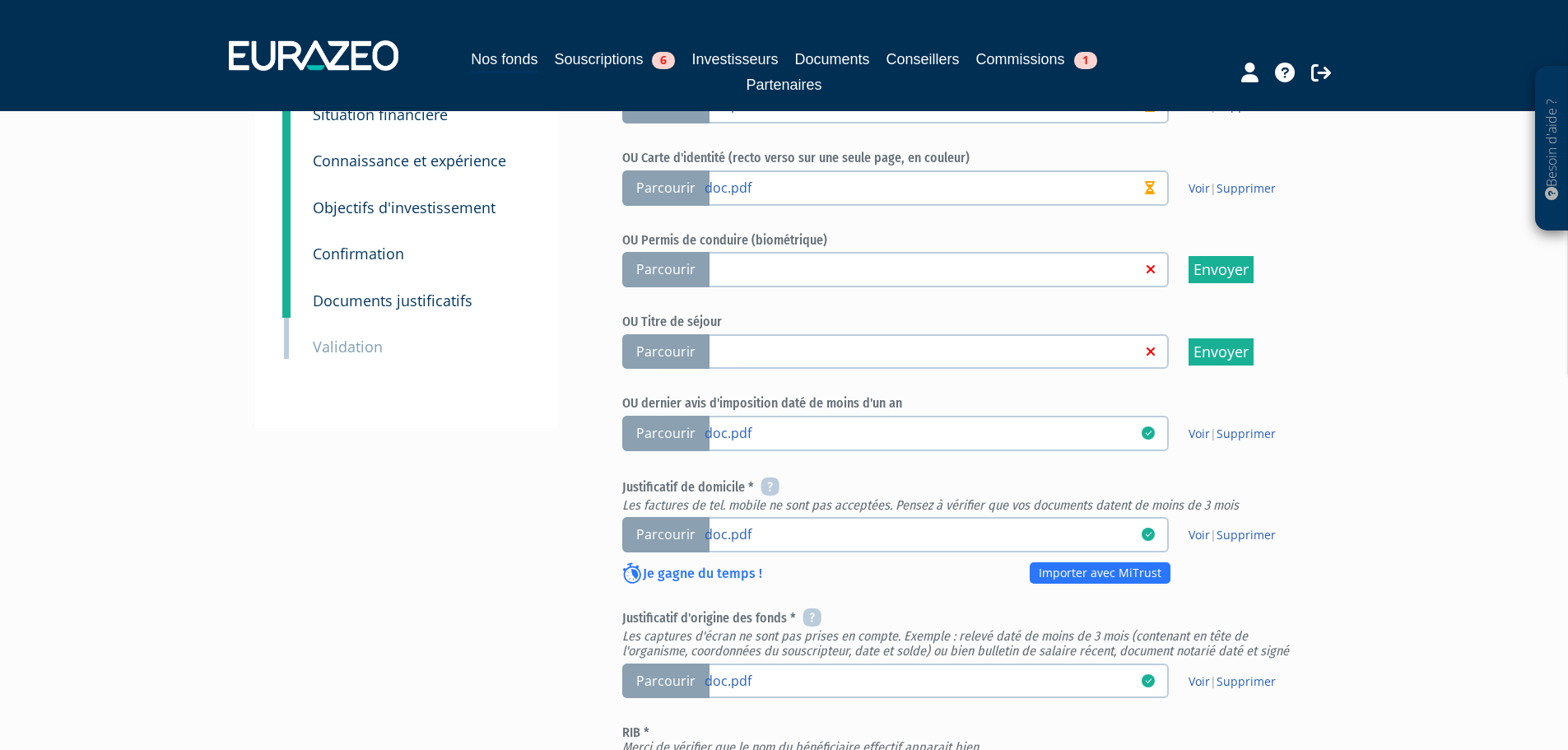
scroll to position [411, 0]
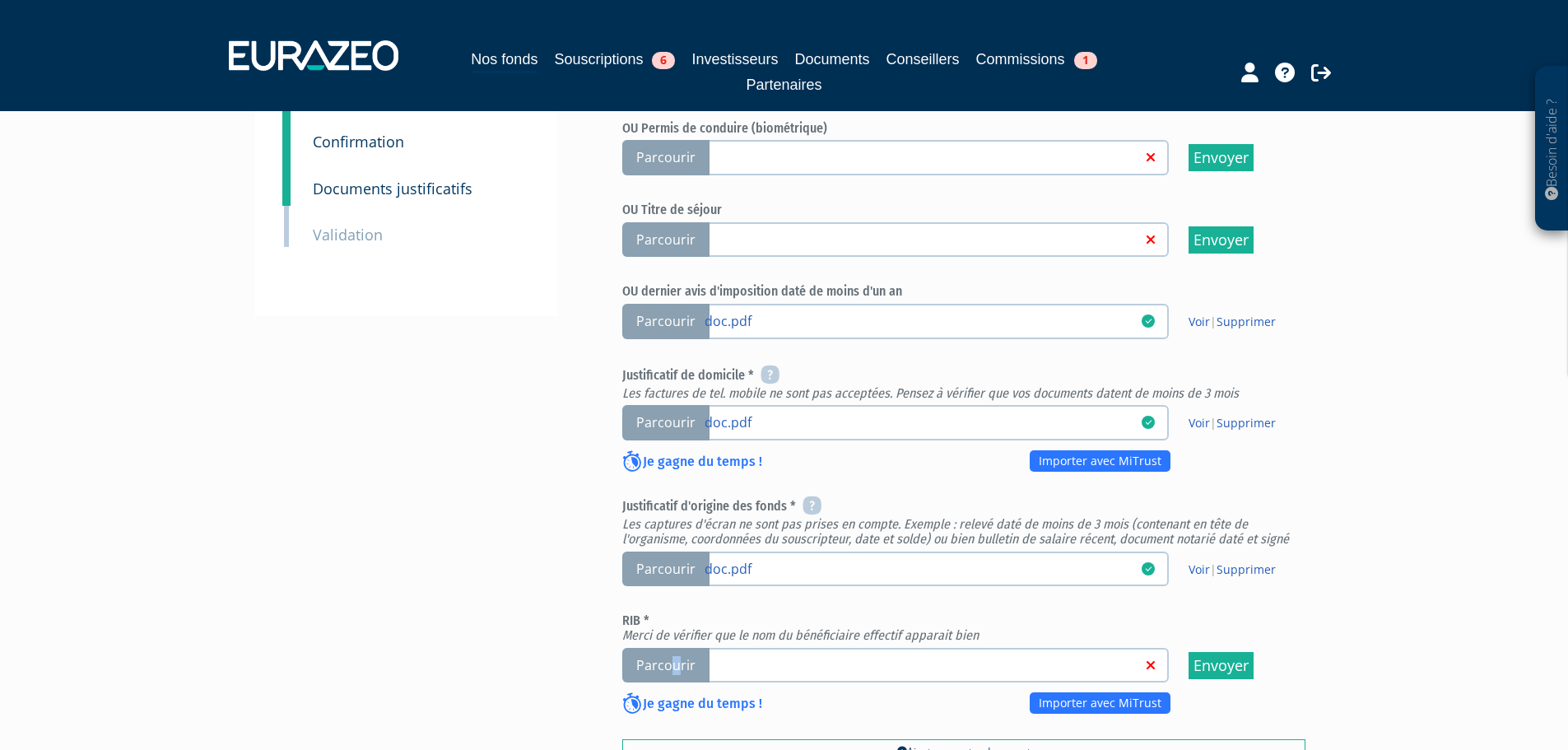
click at [678, 647] on span "Parcourir" at bounding box center [666, 665] width 87 height 36
click at [677, 647] on span "Parcourir" at bounding box center [666, 665] width 87 height 36
click at [0, 0] on input "Parcourir" at bounding box center [0, 0] width 0 height 0
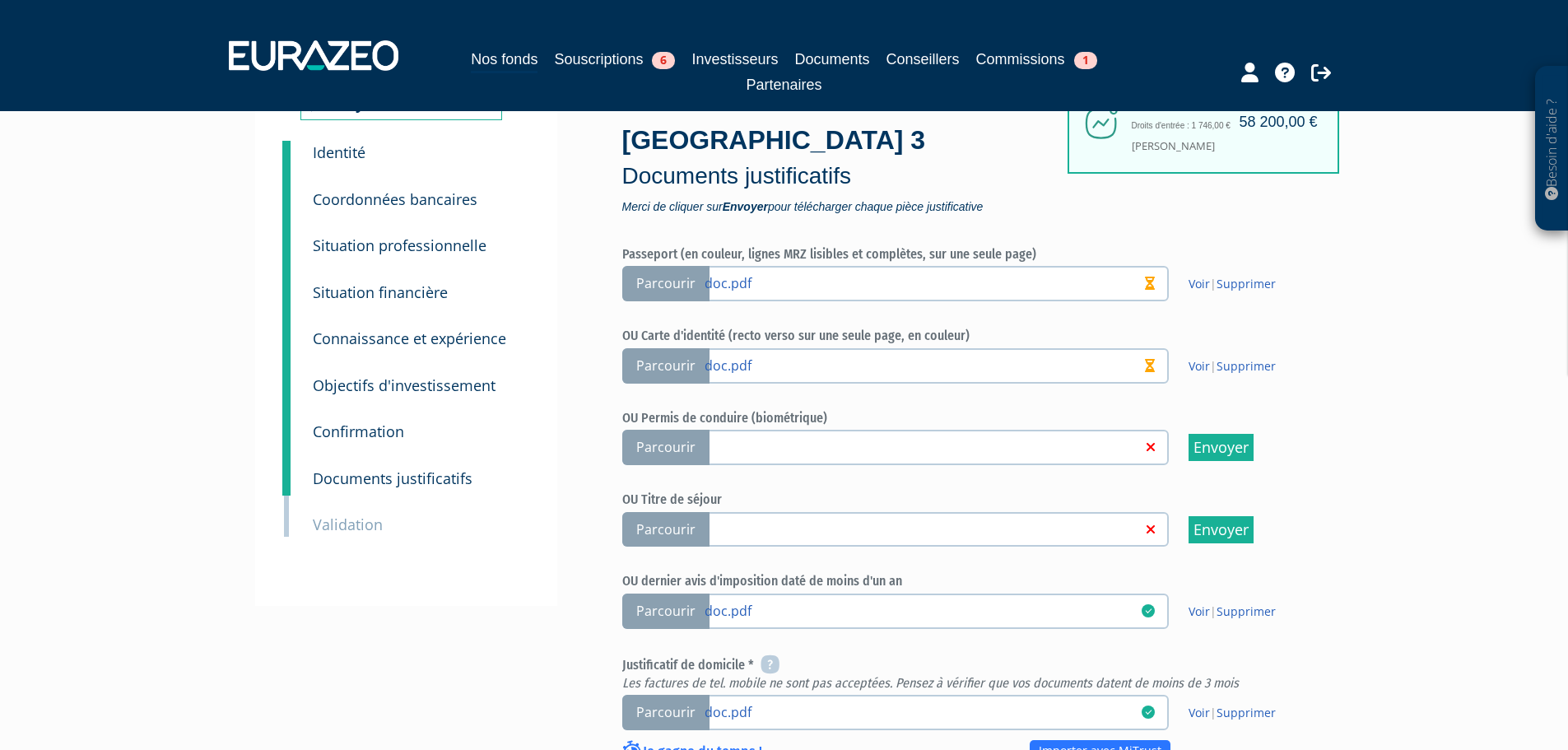
scroll to position [82, 0]
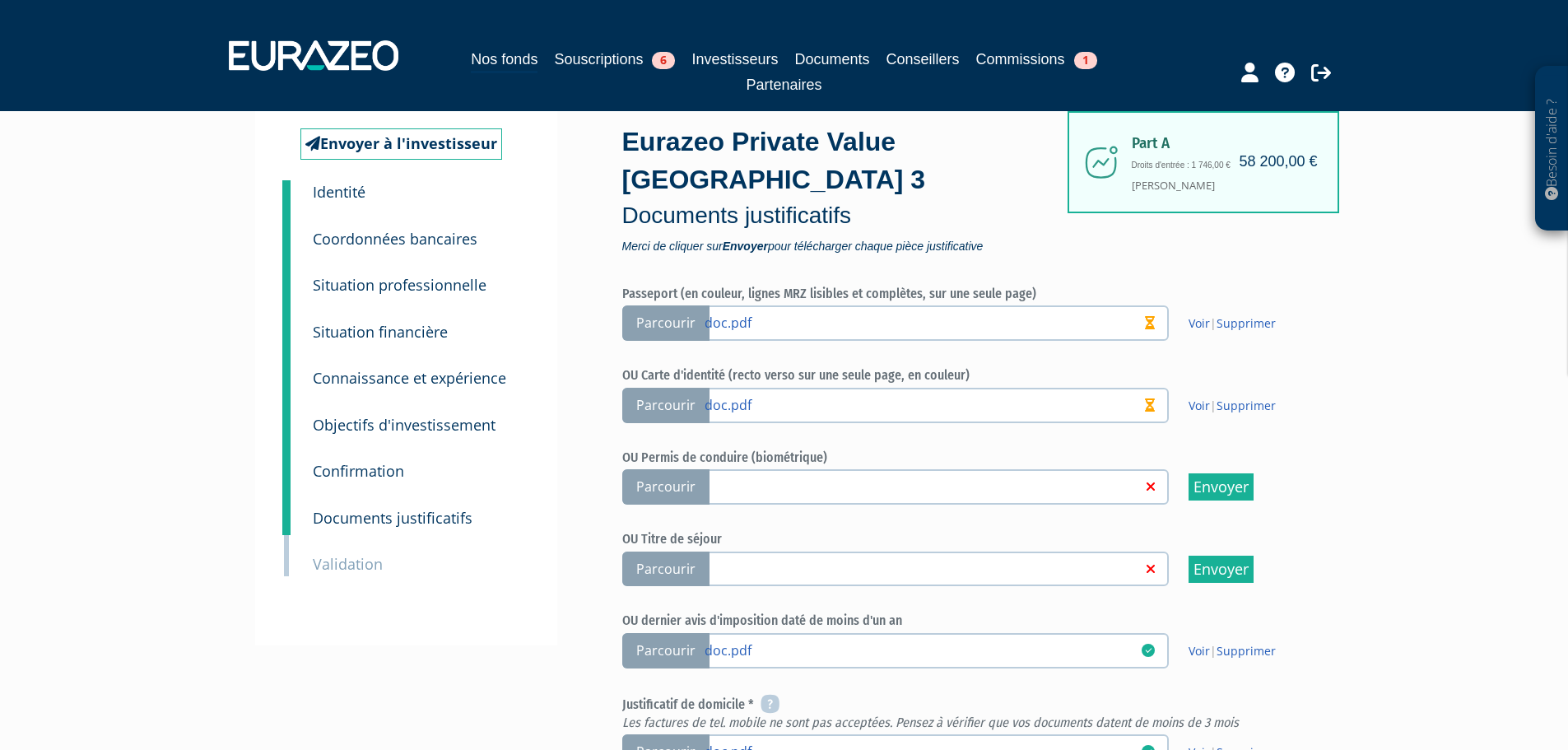
click at [660, 552] on span "Parcourir" at bounding box center [666, 569] width 87 height 36
click at [0, 0] on input "Parcourir" at bounding box center [0, 0] width 0 height 0
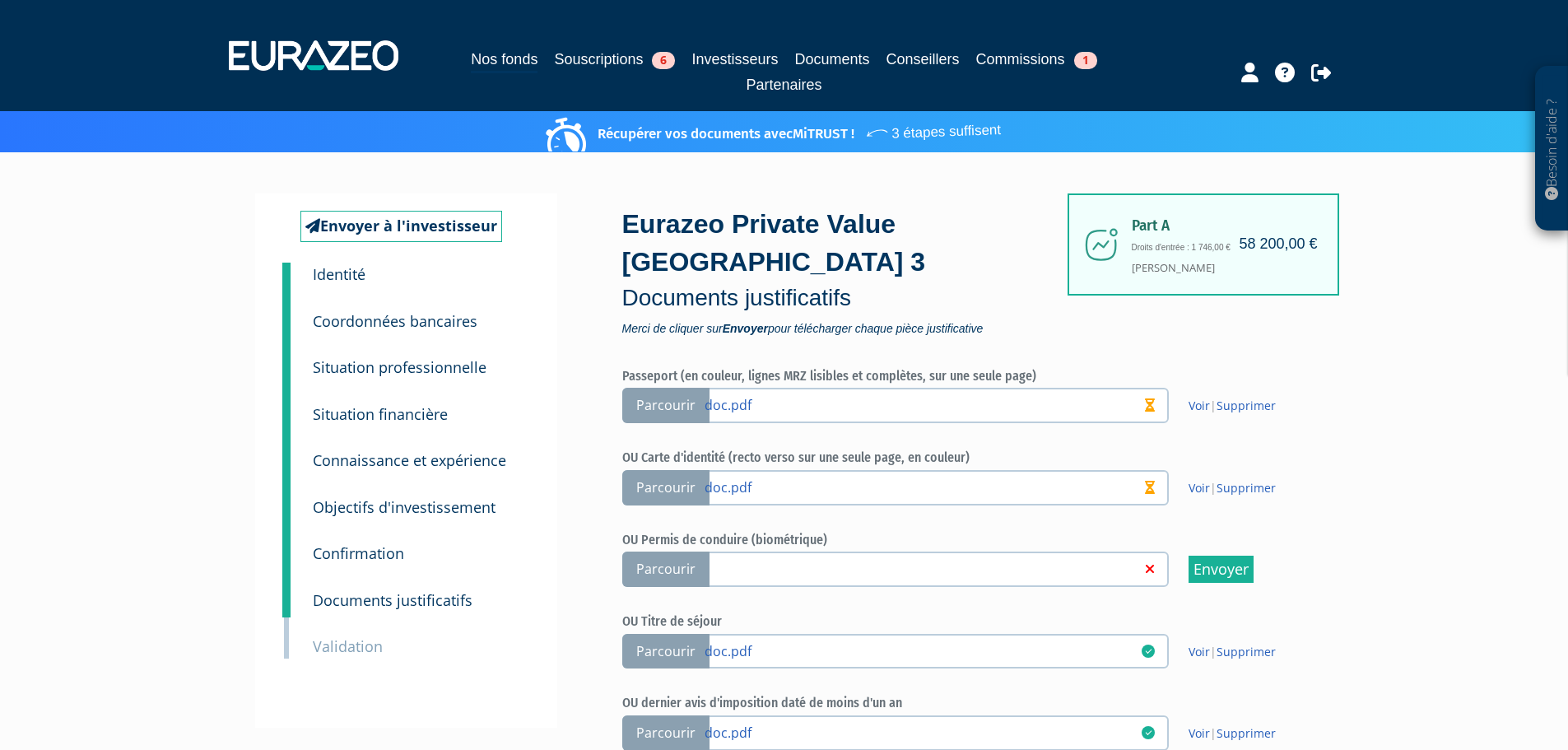
click at [679, 552] on span "Parcourir" at bounding box center [666, 569] width 87 height 36
click at [0, 0] on input "Parcourir" at bounding box center [0, 0] width 0 height 0
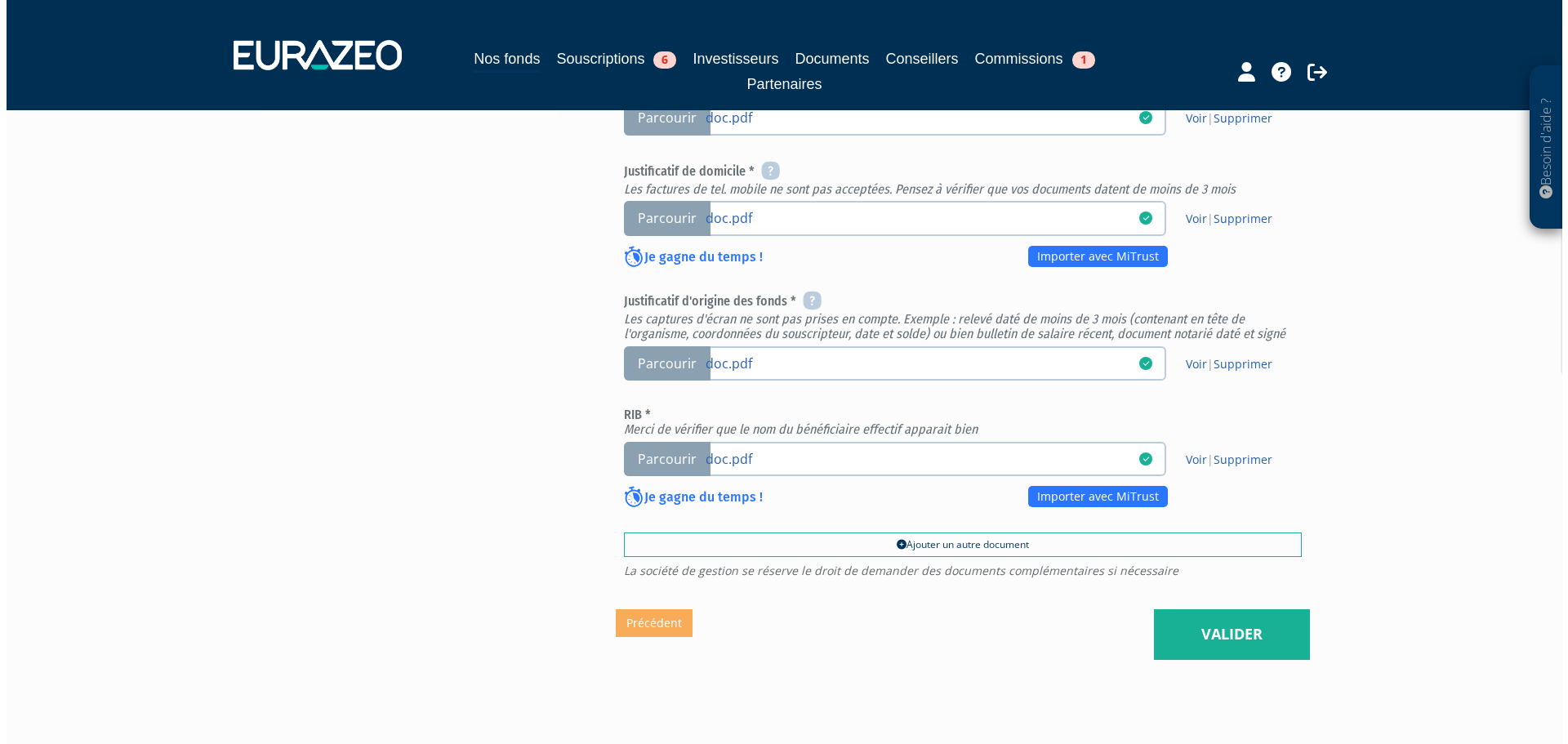
scroll to position [647, 0]
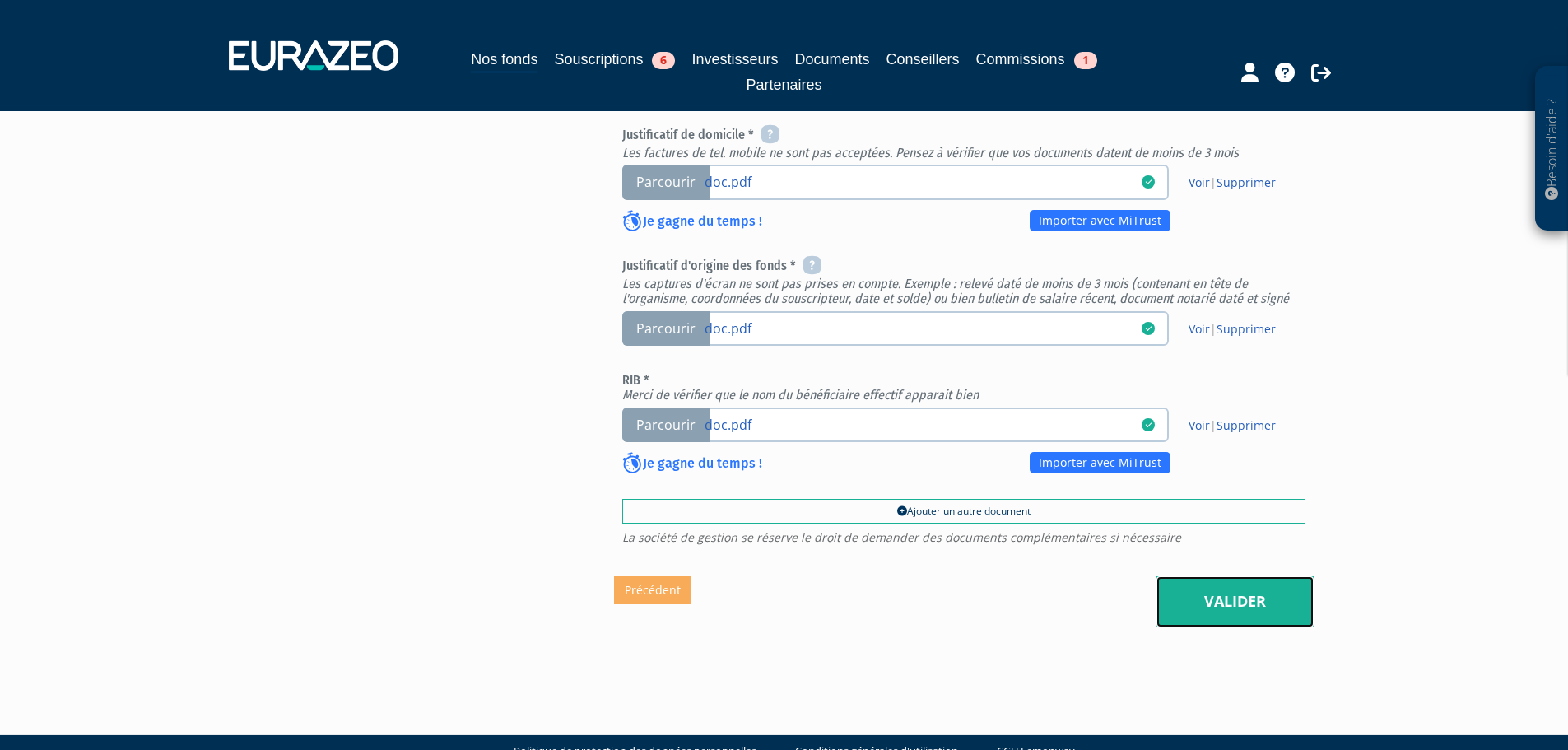
click at [1234, 576] on link "Valider" at bounding box center [1235, 601] width 157 height 51
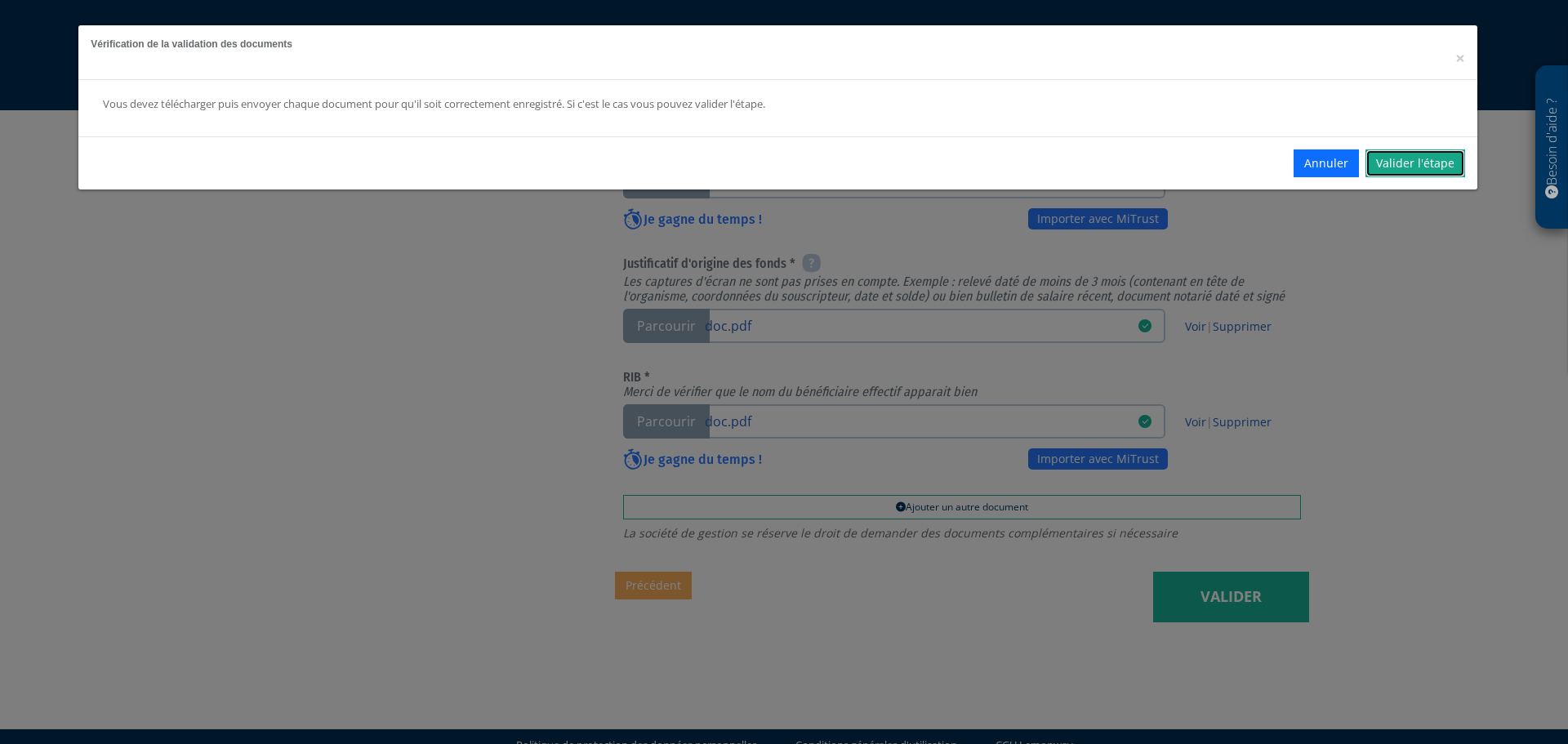
click at [1401, 165] on link "Valider l'étape" at bounding box center [1415, 163] width 100 height 28
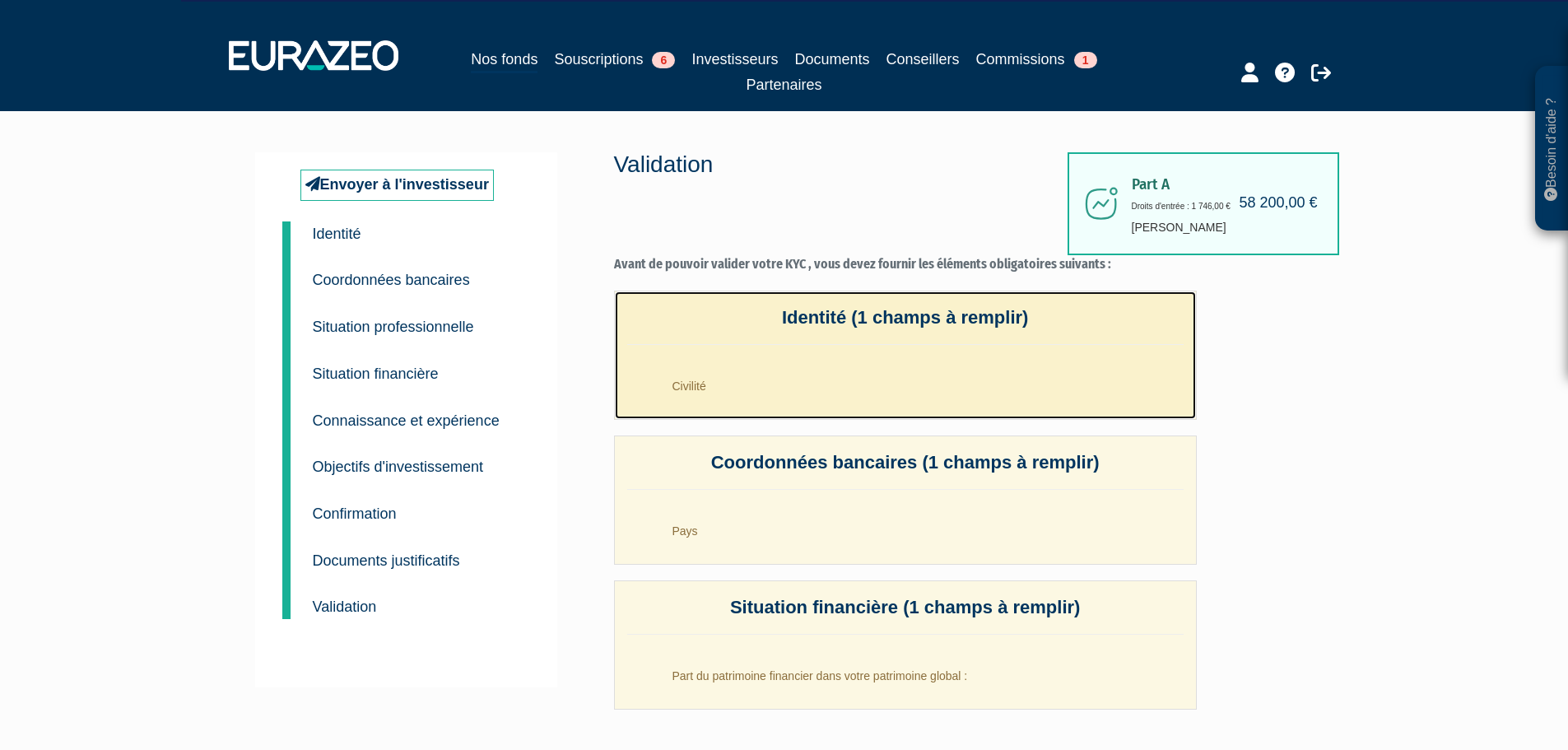
click at [757, 378] on li "Civilité" at bounding box center [921, 381] width 524 height 42
click at [698, 381] on li "Civilité" at bounding box center [921, 381] width 524 height 42
click at [748, 389] on li "Civilité" at bounding box center [921, 381] width 524 height 42
click at [693, 378] on li "Civilité" at bounding box center [921, 381] width 524 height 42
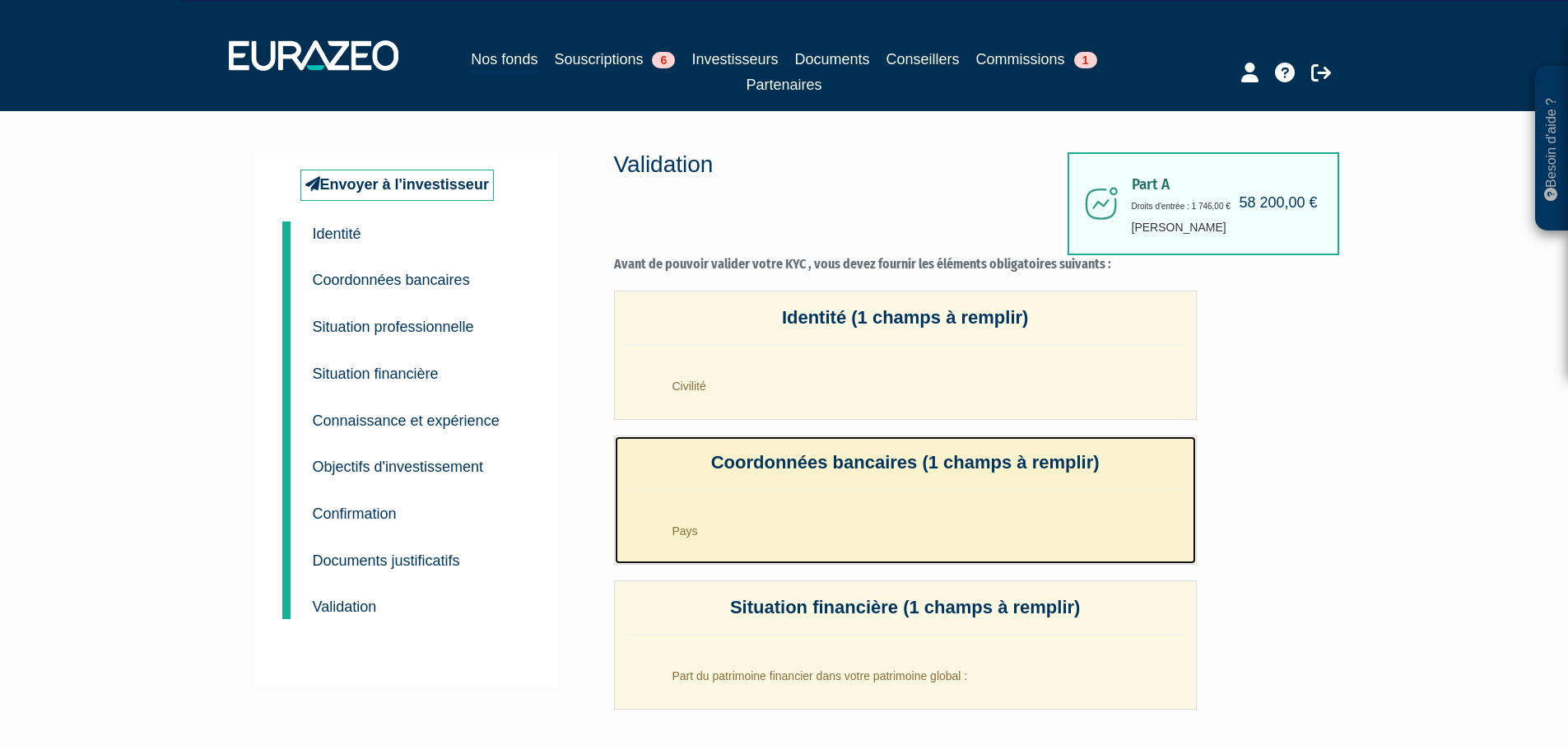
click at [686, 525] on li "Pays" at bounding box center [921, 526] width 524 height 42
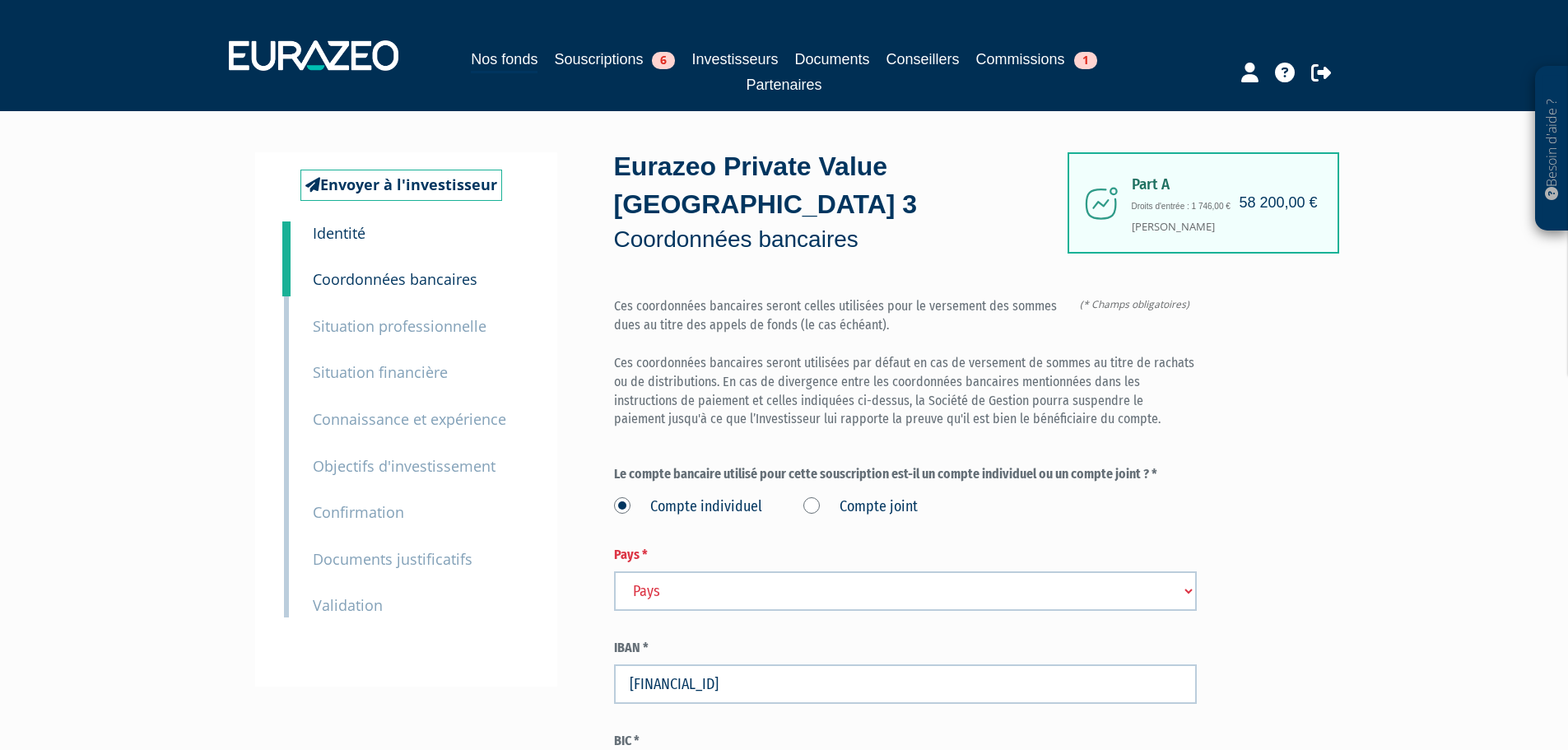
click at [797, 491] on div "Compte individuel Compte joint" at bounding box center [905, 504] width 583 height 27
click at [1010, 571] on select "Pays [GEOGRAPHIC_DATA] [GEOGRAPHIC_DATA] [GEOGRAPHIC_DATA] [GEOGRAPHIC_DATA] [G…" at bounding box center [905, 590] width 583 height 40
select select "75"
click at [614, 571] on select "Pays [GEOGRAPHIC_DATA] [GEOGRAPHIC_DATA] [GEOGRAPHIC_DATA] [GEOGRAPHIC_DATA] [G…" at bounding box center [905, 590] width 583 height 40
drag, startPoint x: 1331, startPoint y: 512, endPoint x: 1295, endPoint y: 508, distance: 36.2
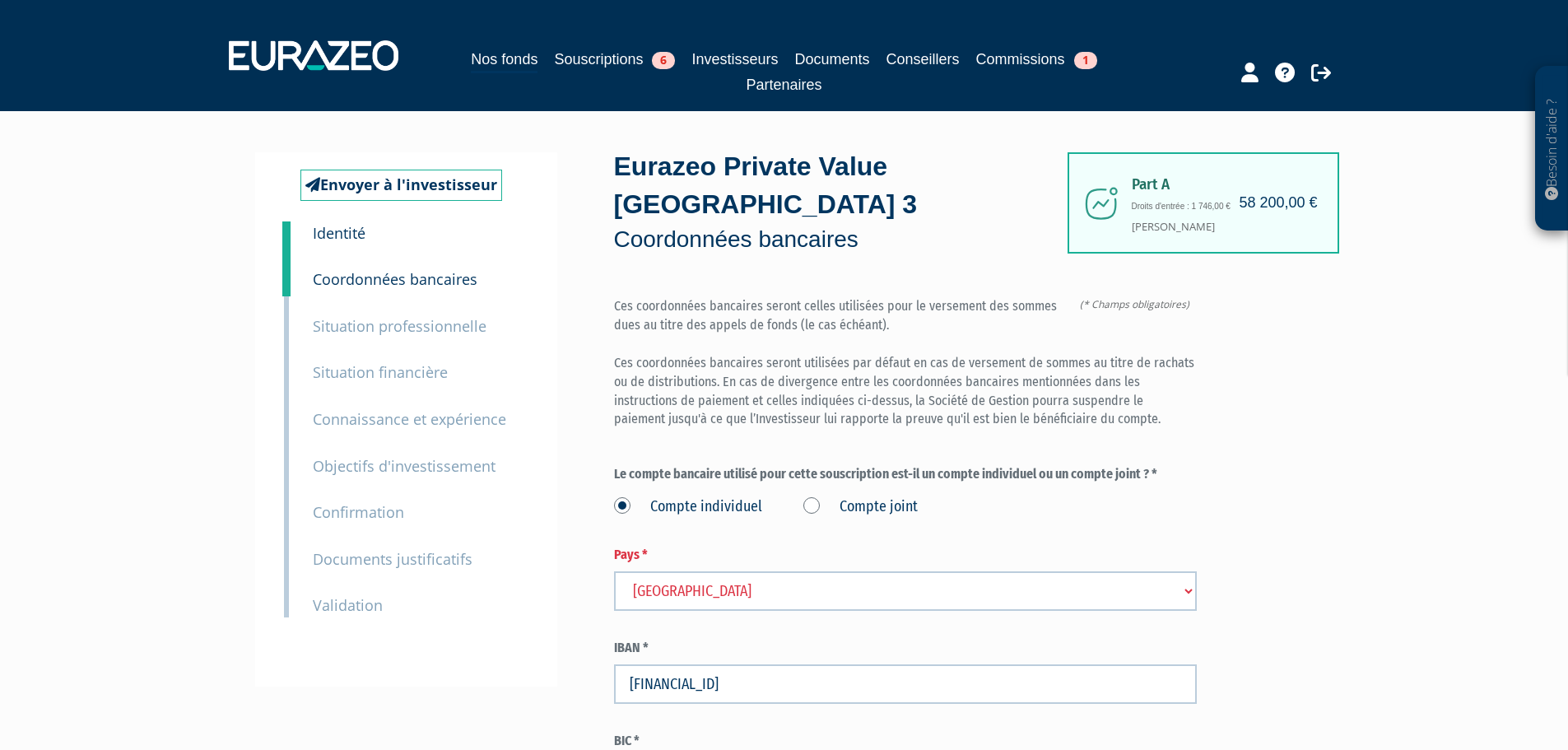
click at [1330, 512] on div "Besoin d'aide ? × J'ai besoin d'aide Si vous avez une question à propos du fonc…" at bounding box center [784, 458] width 1568 height 916
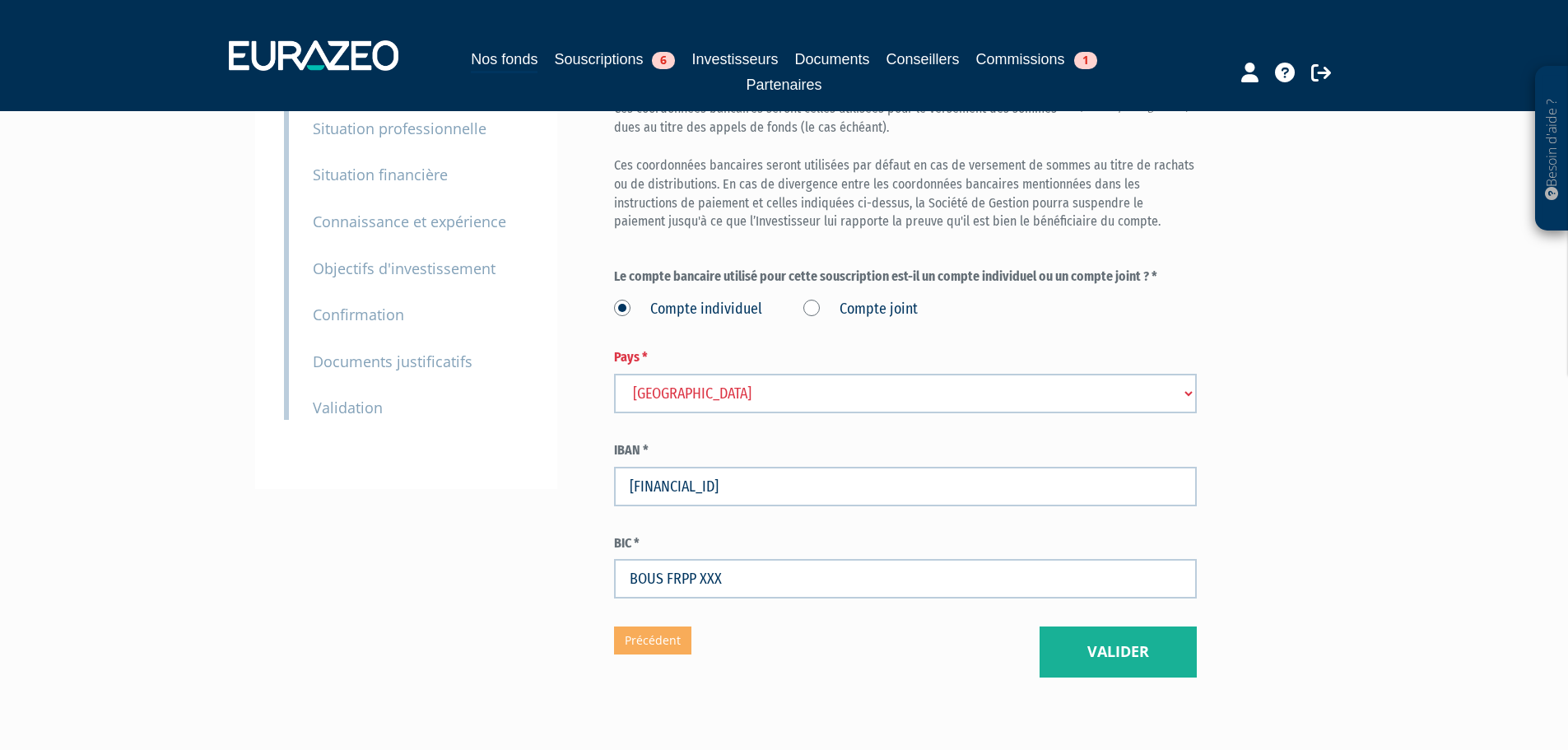
scroll to position [248, 0]
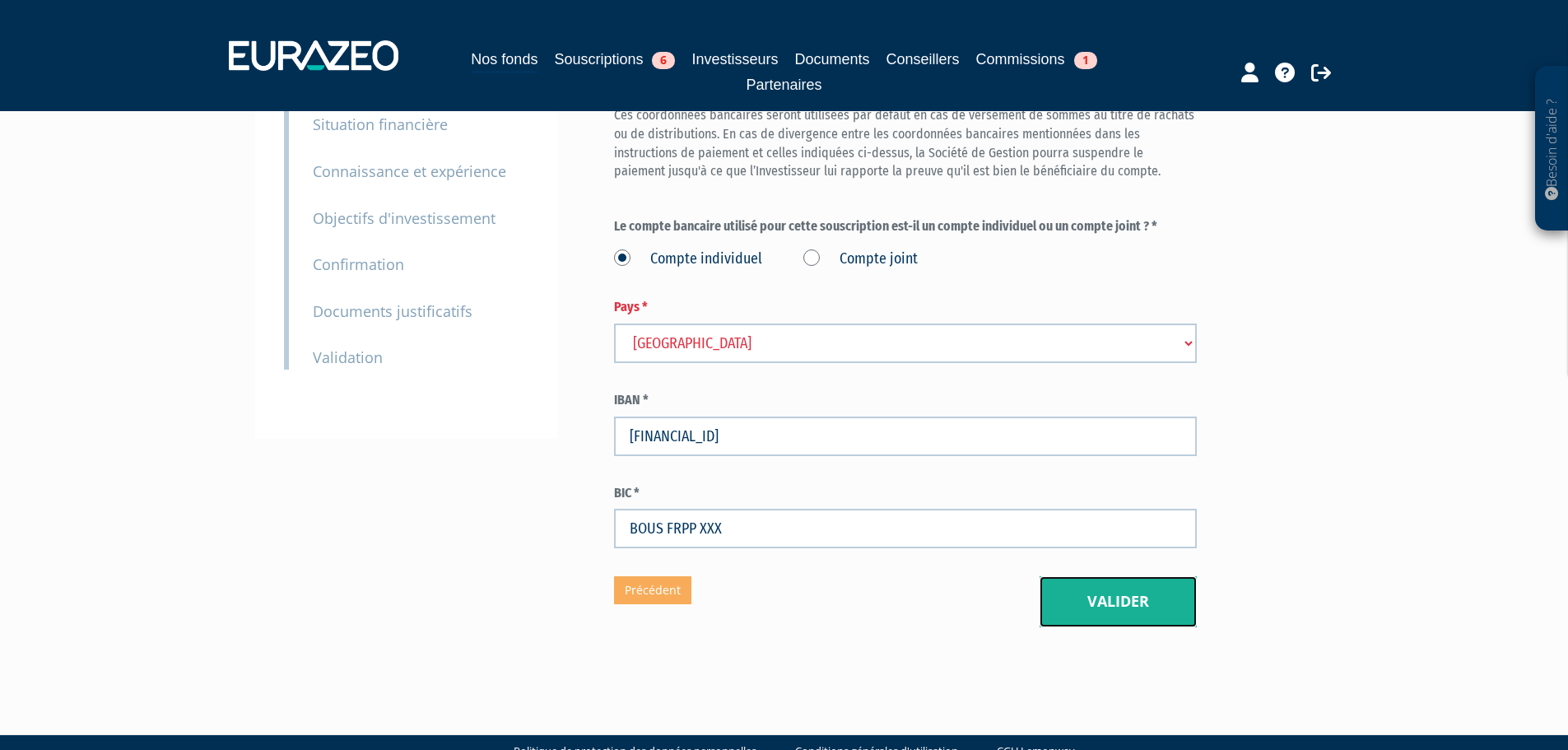
click at [1120, 576] on button "Valider" at bounding box center [1118, 601] width 157 height 51
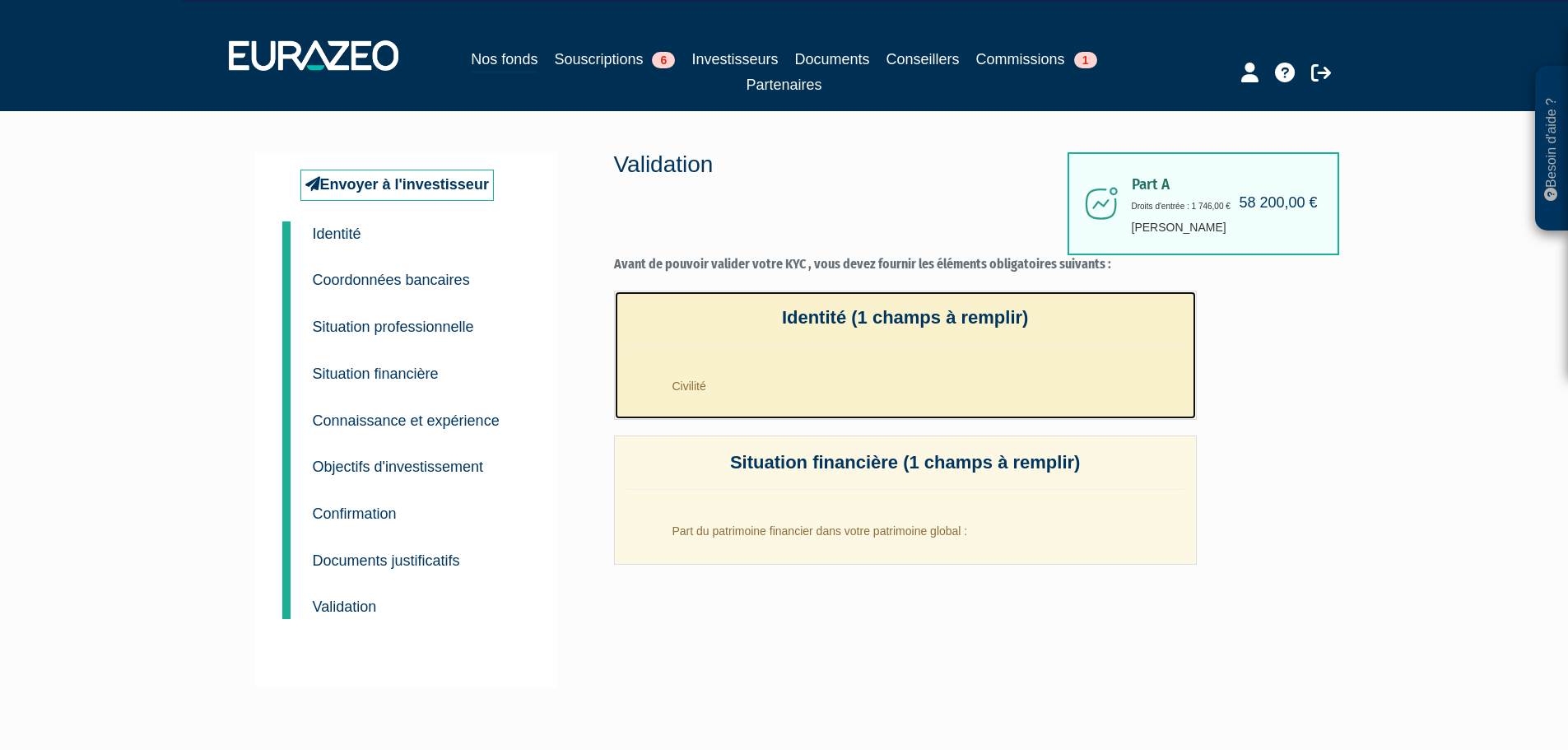
click at [703, 376] on li "Civilité" at bounding box center [921, 381] width 524 height 42
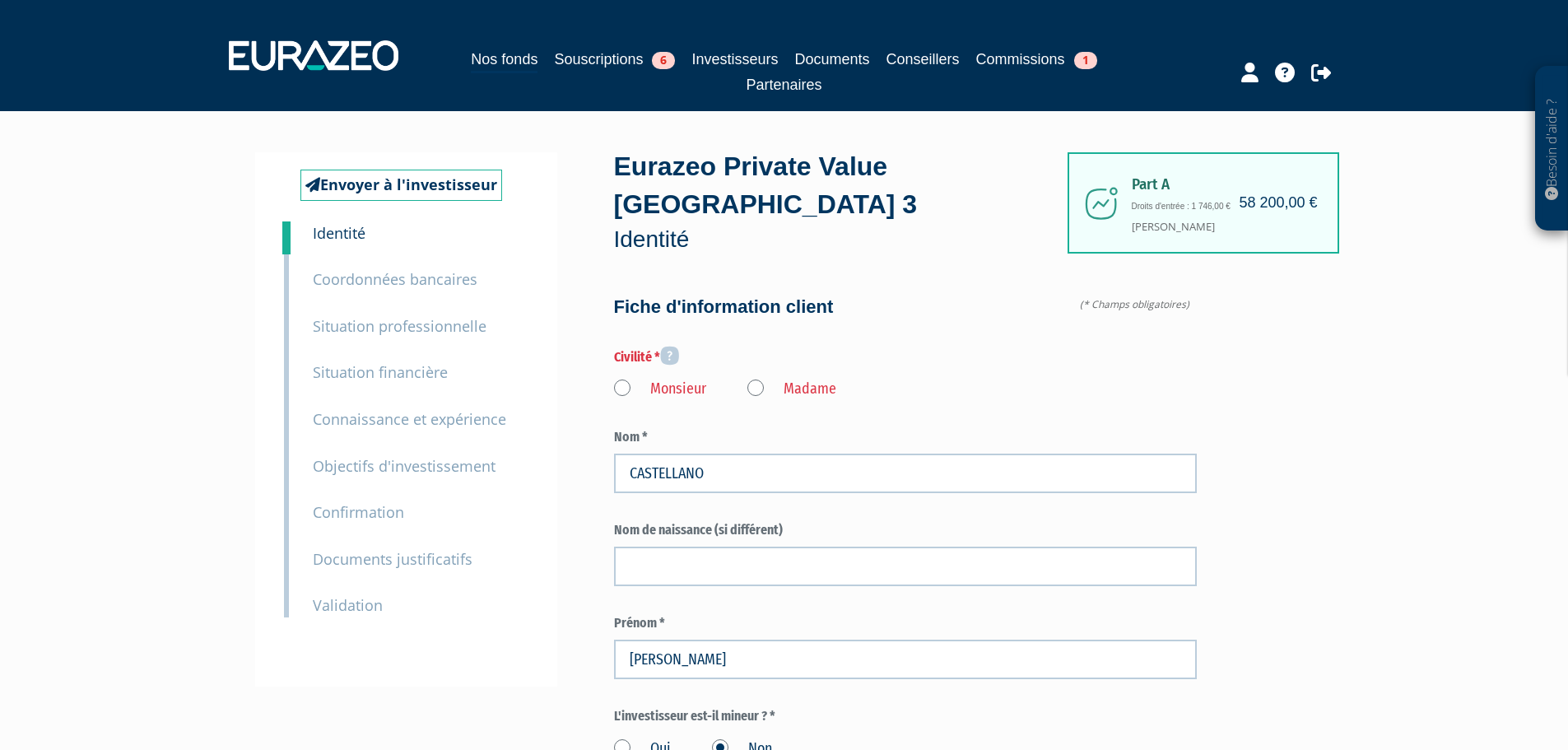
click at [621, 378] on label "Monsieur" at bounding box center [659, 389] width 92 height 21
click at [0, 0] on input "Monsieur" at bounding box center [0, 0] width 0 height 0
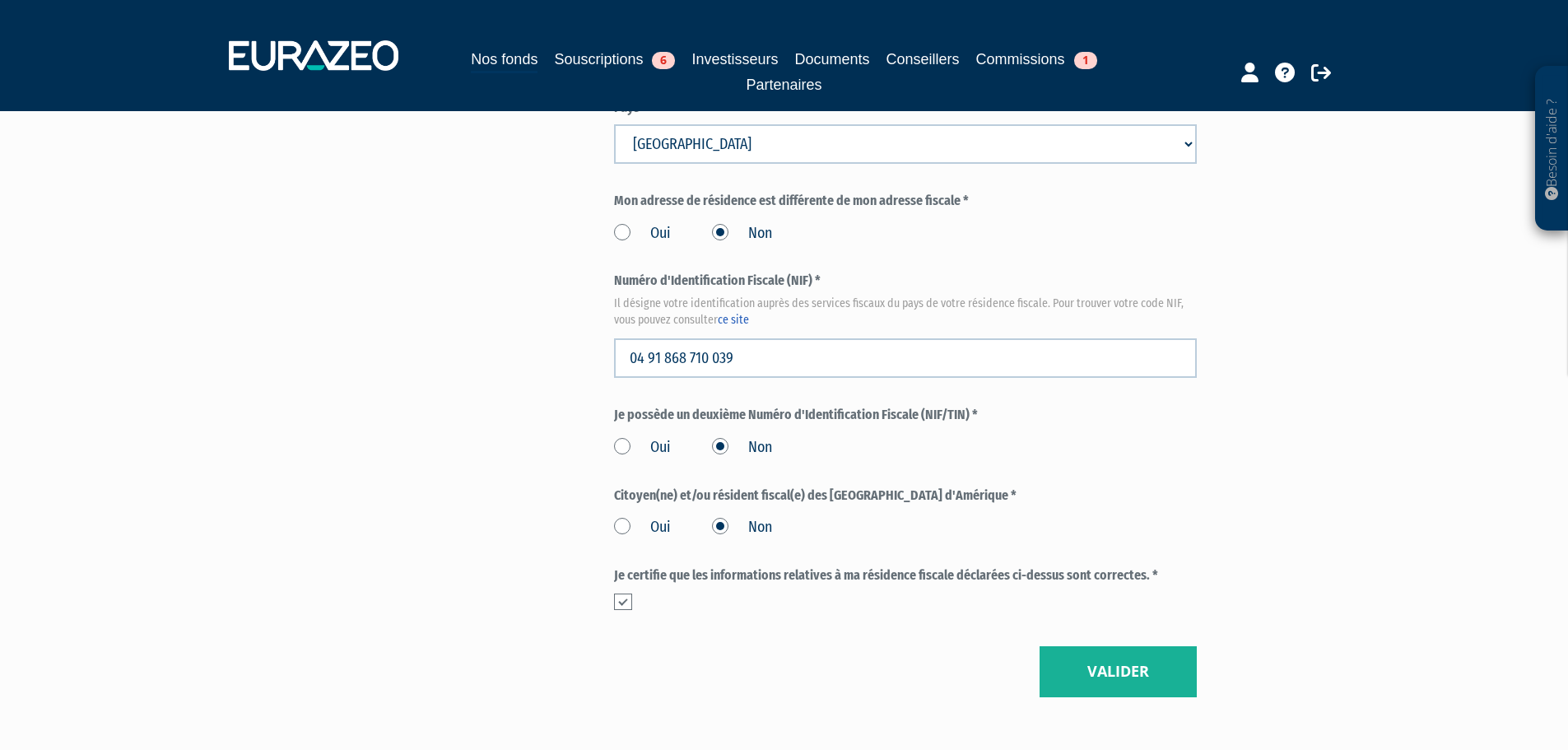
scroll to position [1811, 0]
click at [1075, 645] on button "Valider" at bounding box center [1118, 670] width 157 height 51
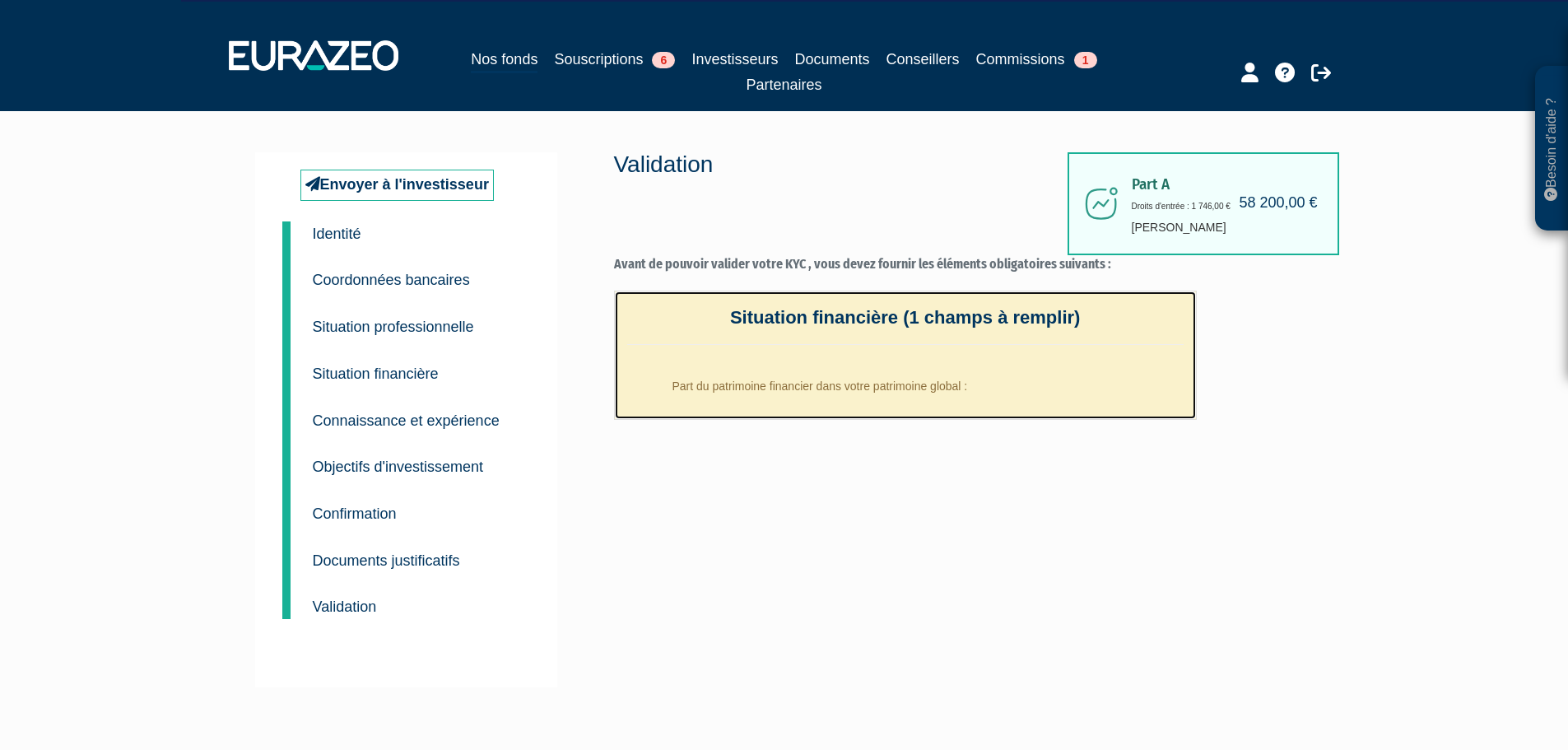
click at [841, 376] on li "Part du patrimoine financier dans votre patrimoine global :" at bounding box center [921, 381] width 524 height 42
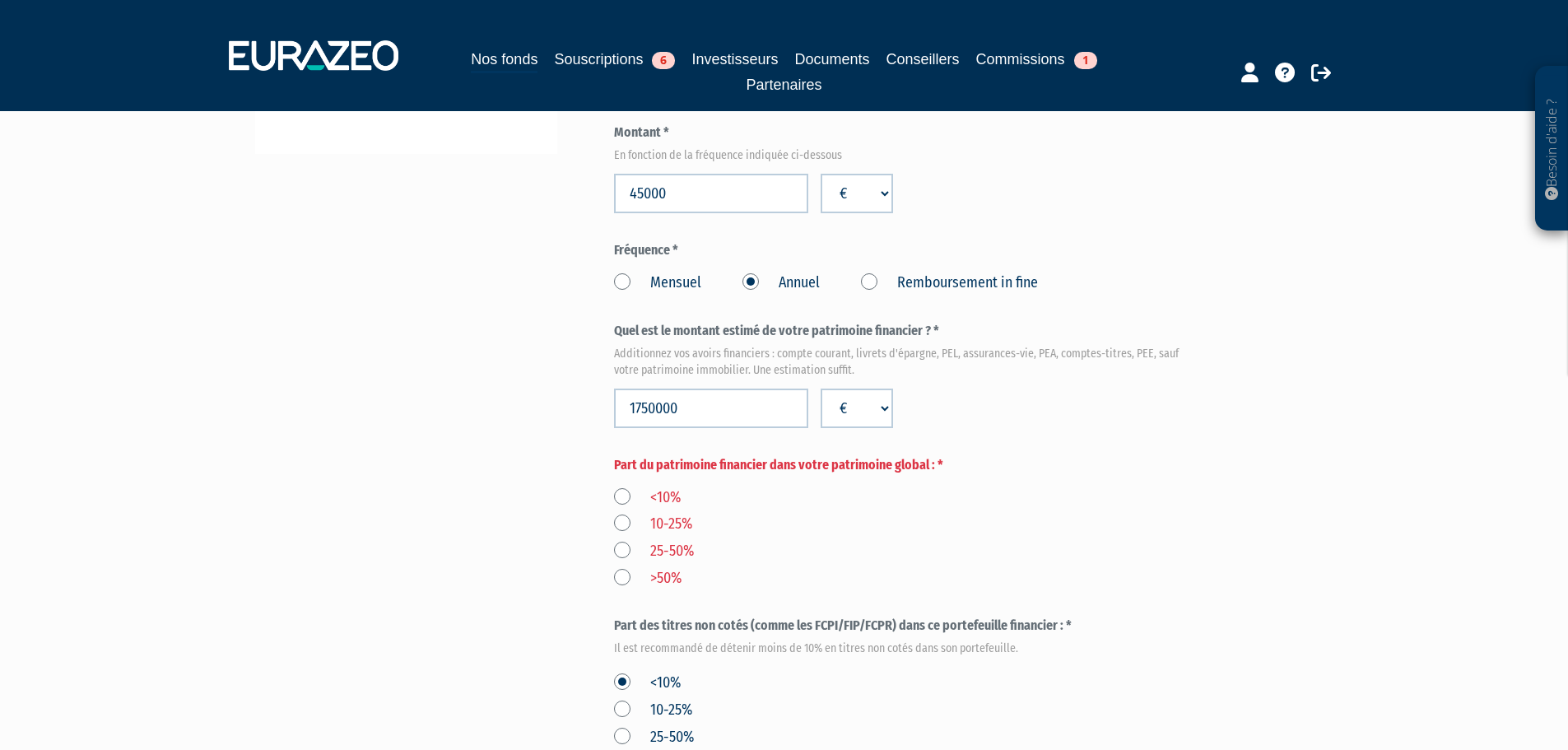
scroll to position [576, 0]
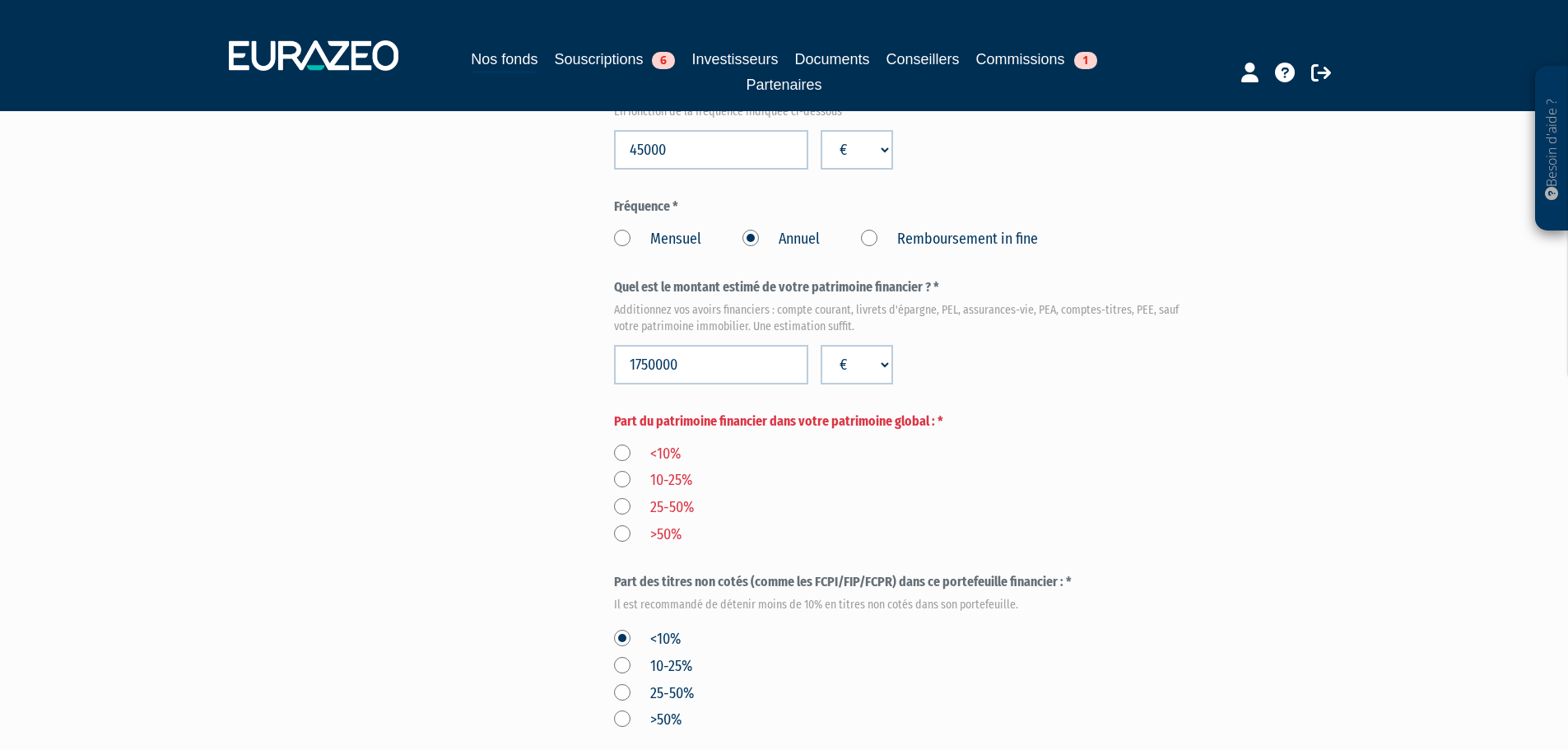
click at [619, 525] on label ">50%" at bounding box center [648, 535] width 68 height 21
click at [0, 0] on input ">50%" at bounding box center [0, 0] width 0 height 0
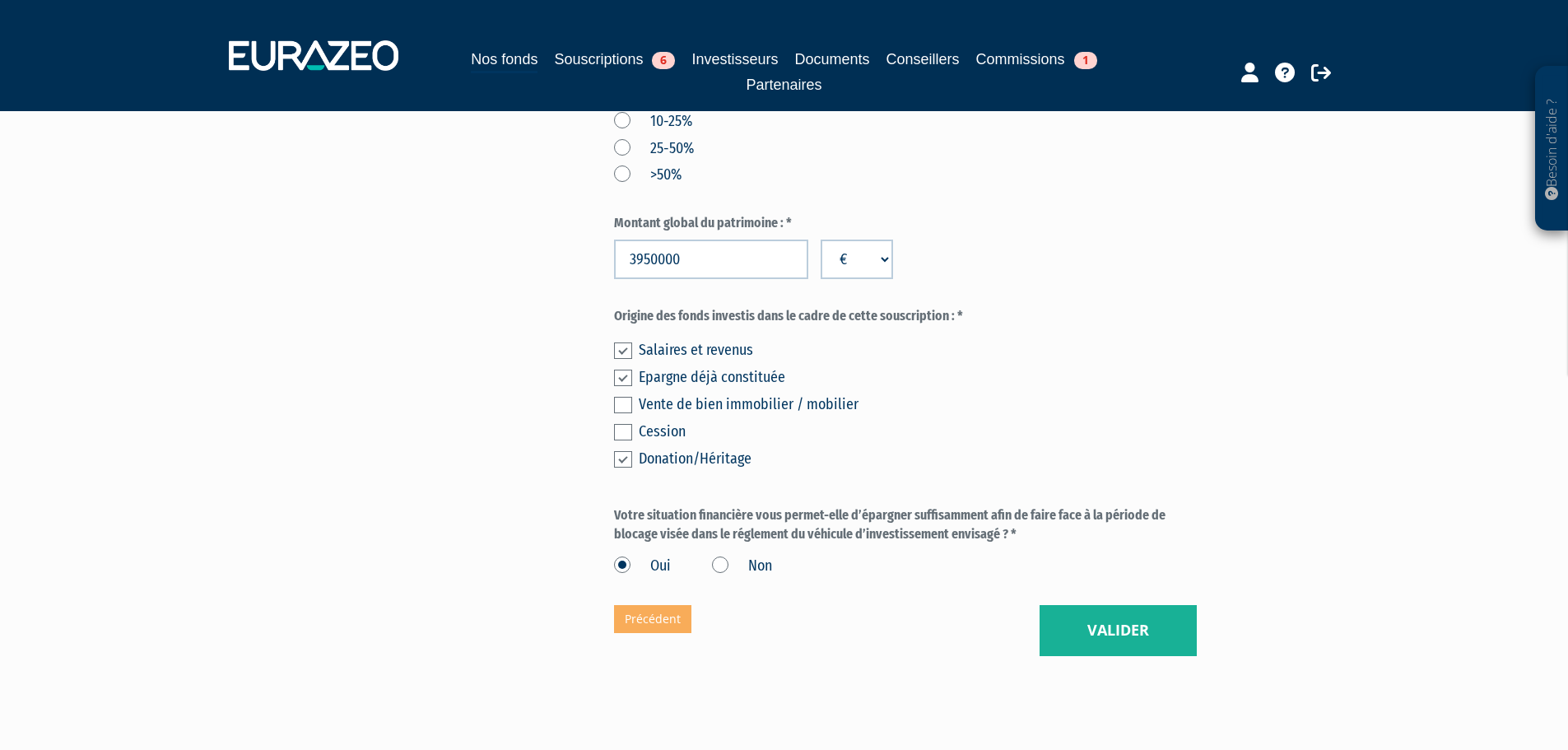
scroll to position [1149, 0]
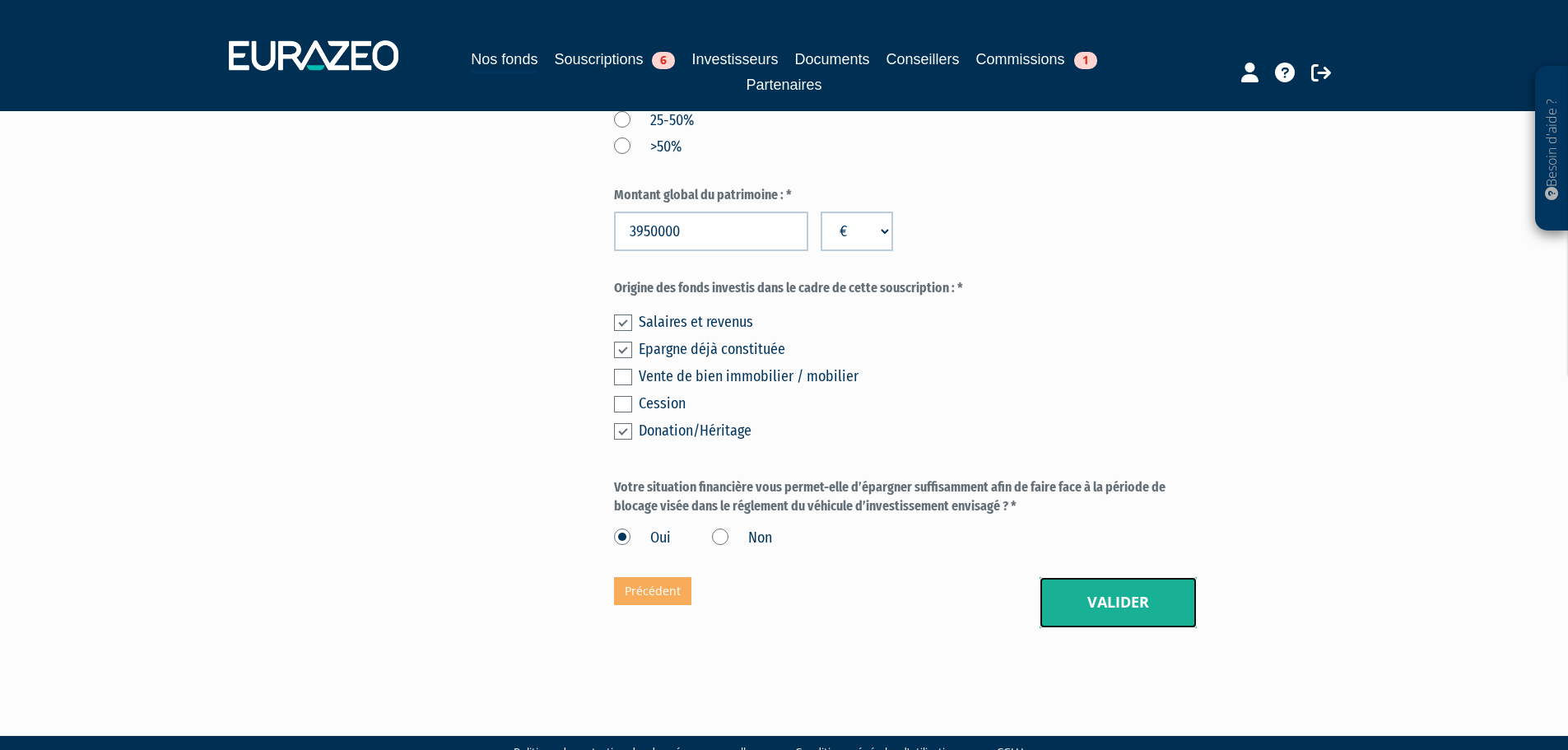
click at [1153, 581] on button "Valider" at bounding box center [1118, 602] width 157 height 51
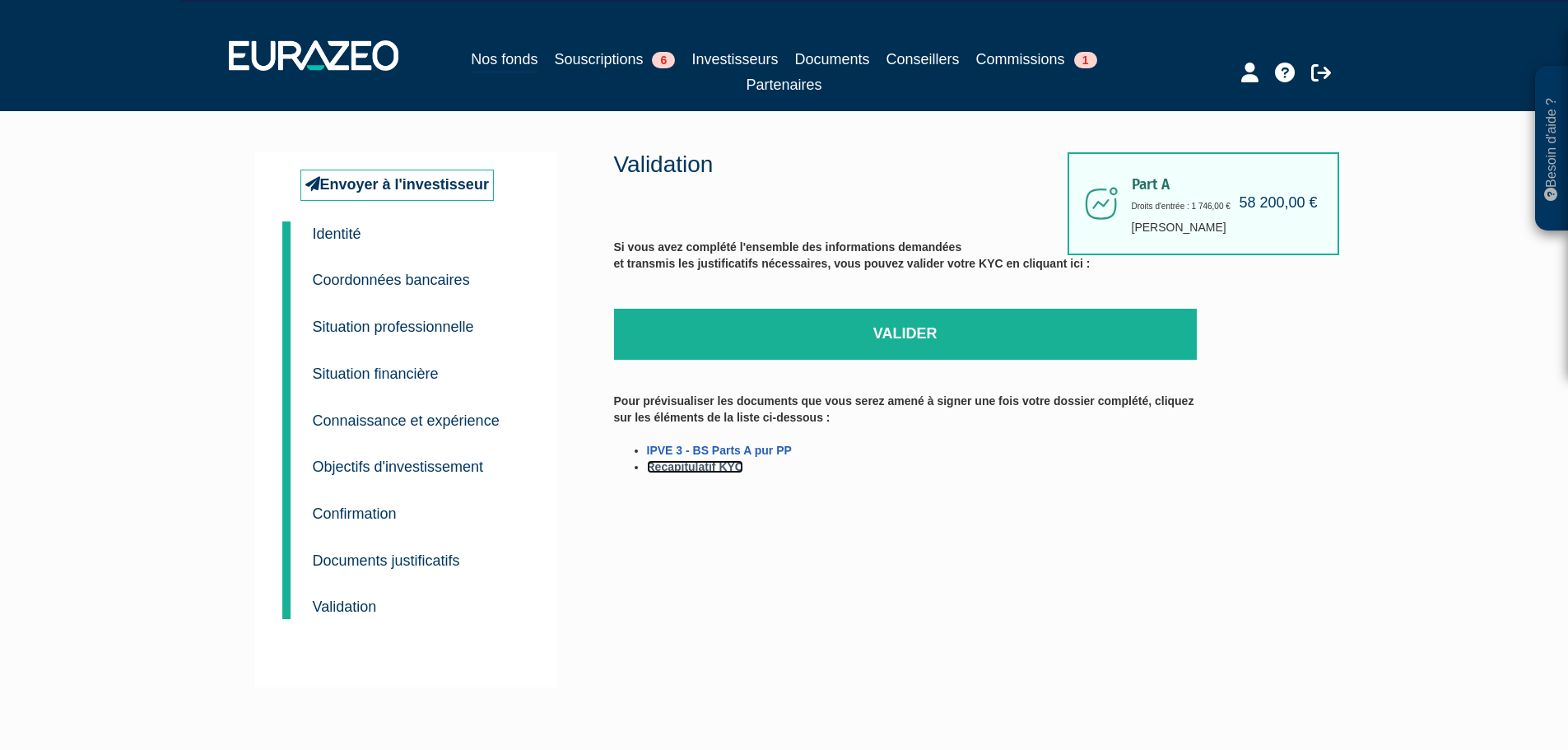
click at [696, 466] on link "Recapitulatif KYC" at bounding box center [694, 466] width 96 height 14
click at [718, 447] on link "IPVE 3 - BS Parts A pur PP" at bounding box center [719, 450] width 145 height 14
click at [712, 469] on link "Recapitulatif KYC" at bounding box center [694, 466] width 96 height 14
